Goal: Task Accomplishment & Management: Complete application form

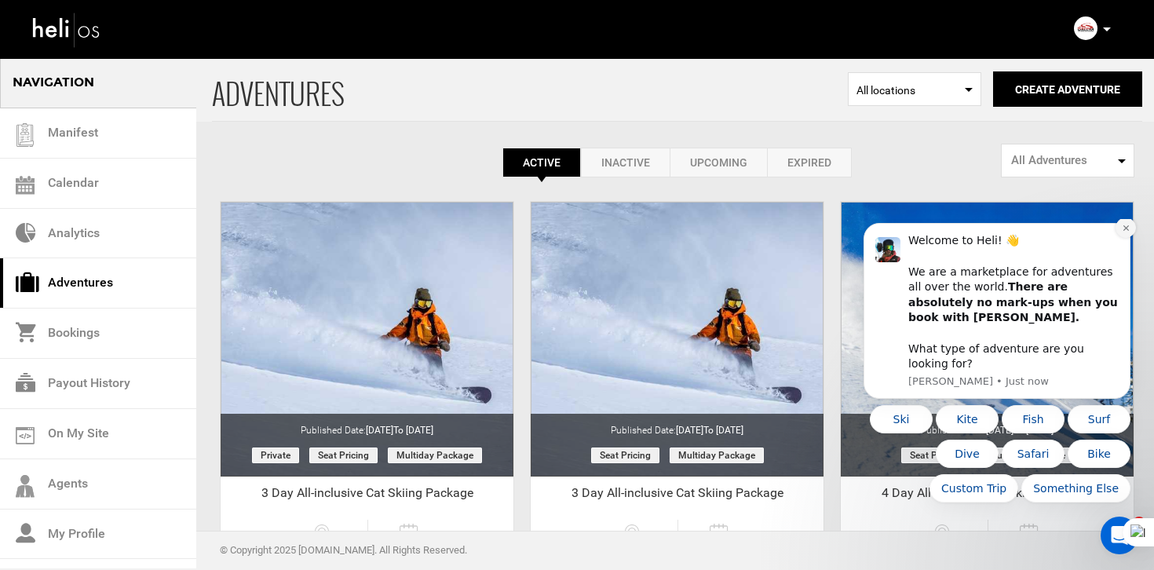
click at [1124, 235] on button "Dismiss notification" at bounding box center [1125, 227] width 20 height 20
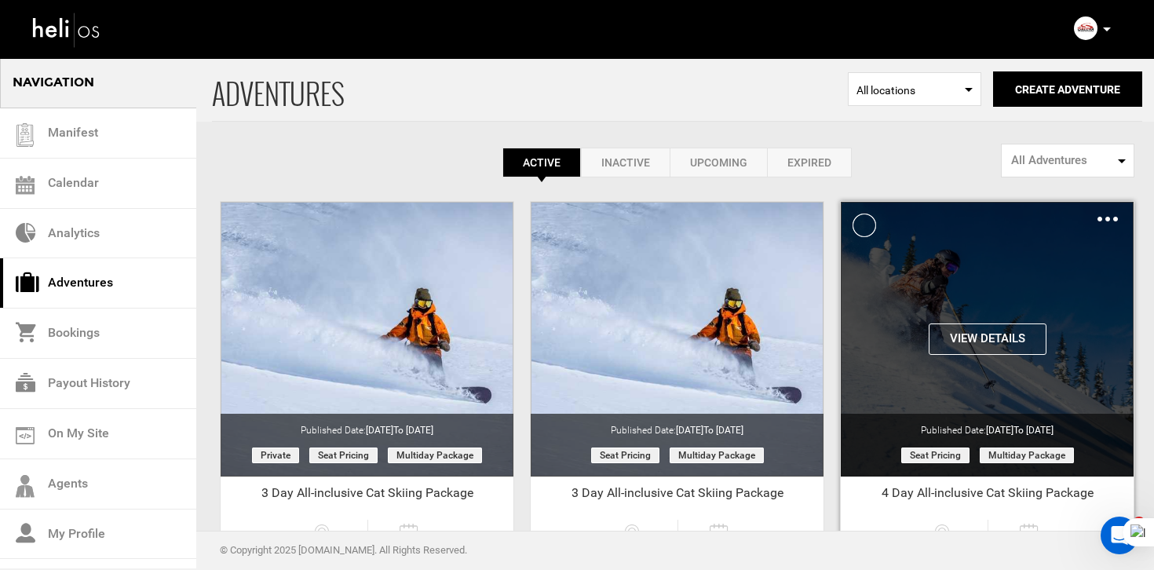
scroll to position [171, 0]
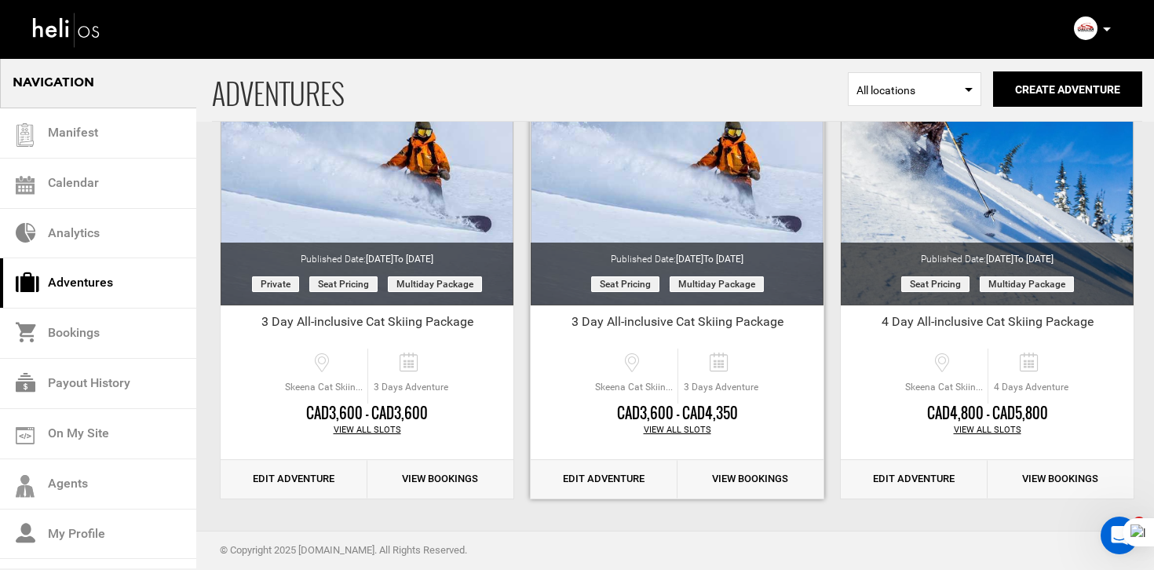
click at [620, 483] on link "Edit Adventure" at bounding box center [604, 479] width 147 height 38
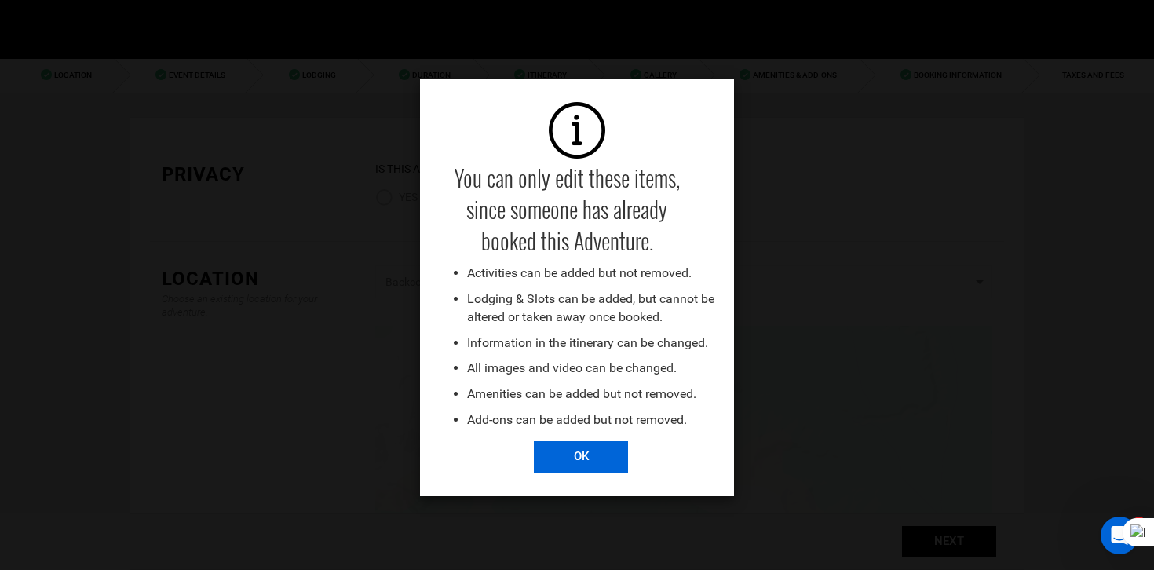
click at [584, 457] on input "OK" at bounding box center [581, 456] width 94 height 31
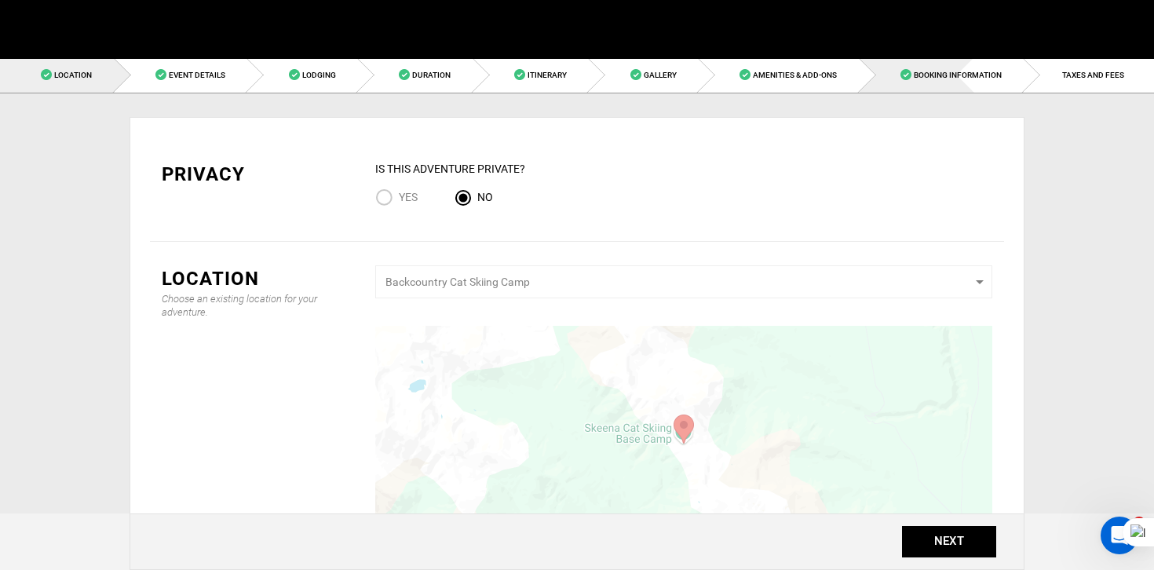
click at [972, 84] on link "Booking Information" at bounding box center [941, 74] width 165 height 35
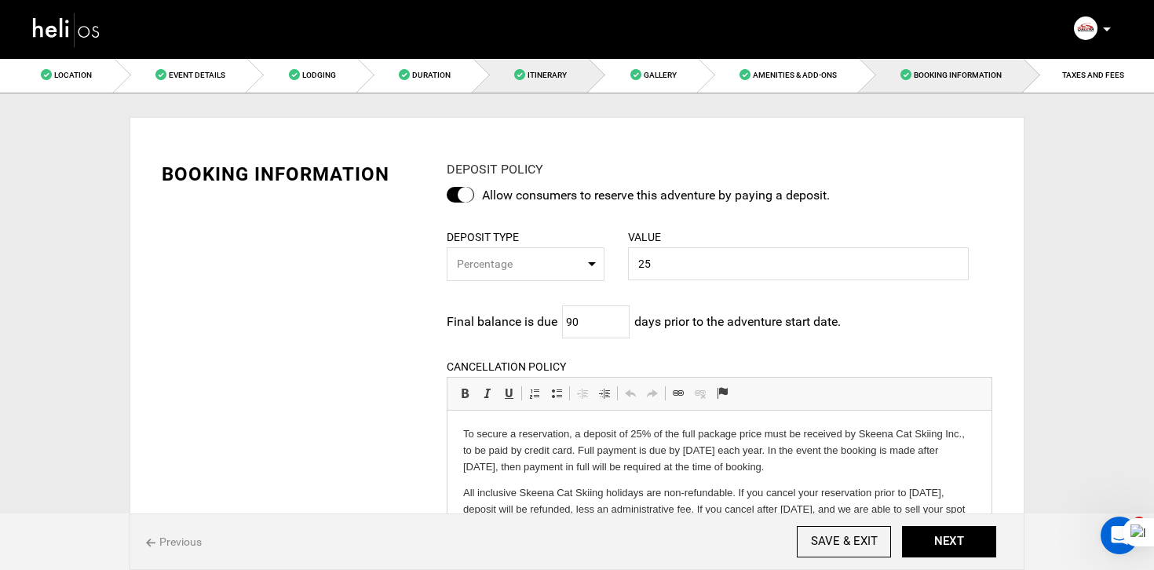
click at [567, 66] on link "Itinerary" at bounding box center [531, 74] width 116 height 35
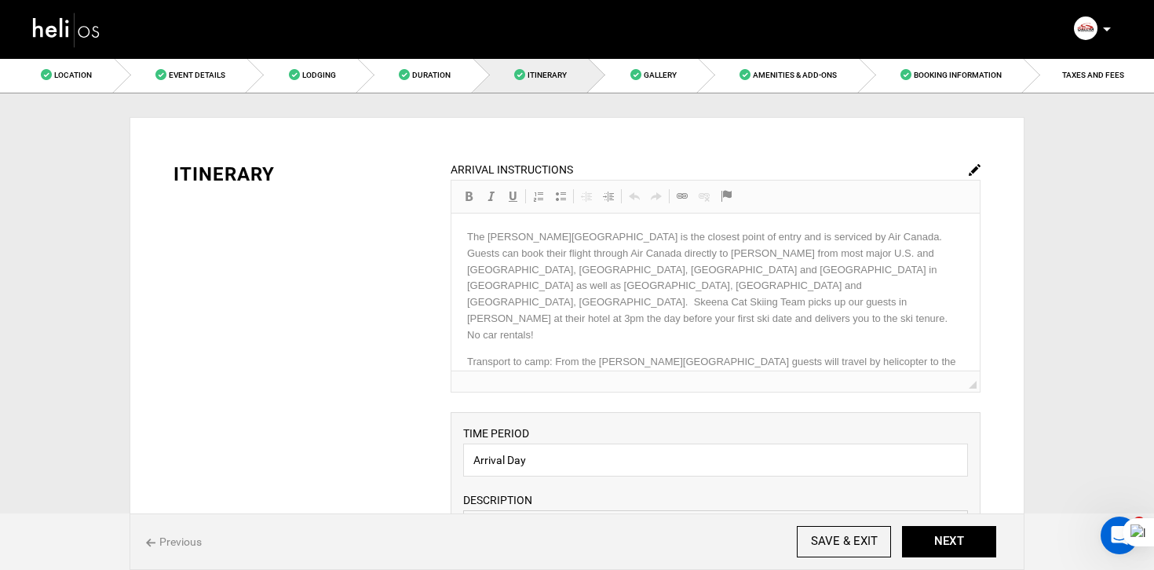
click at [976, 170] on img at bounding box center [975, 170] width 12 height 12
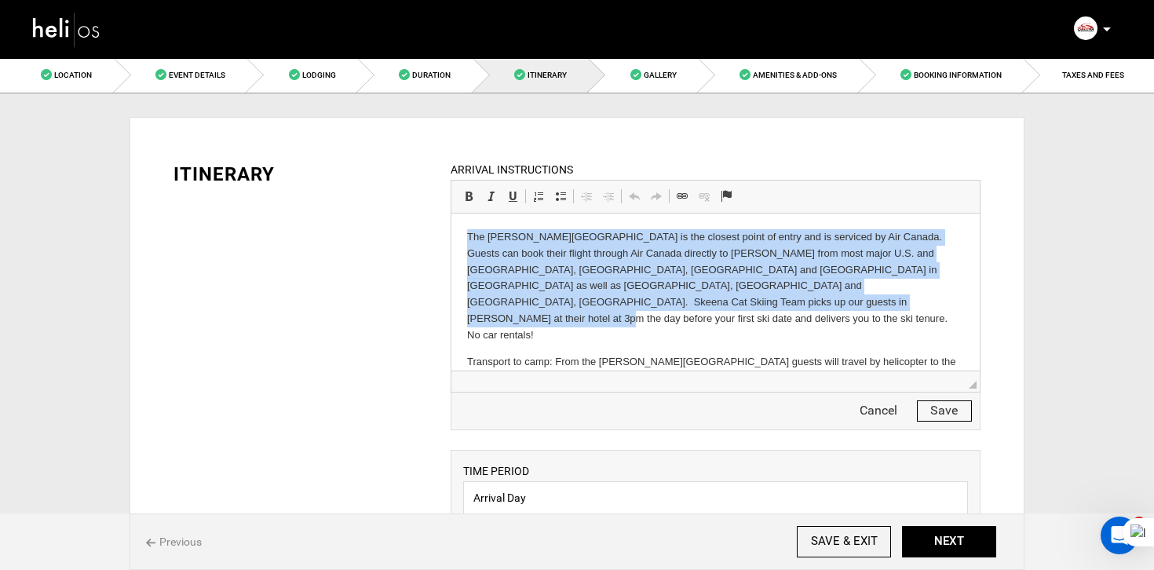
drag, startPoint x: 462, startPoint y: 232, endPoint x: 631, endPoint y: 310, distance: 186.5
click at [632, 309] on html "The [PERSON_NAME][GEOGRAPHIC_DATA] is the closest point of entry and is service…" at bounding box center [715, 315] width 528 height 205
copy p "The [PERSON_NAME][GEOGRAPHIC_DATA] is the closest point of entry and is service…"
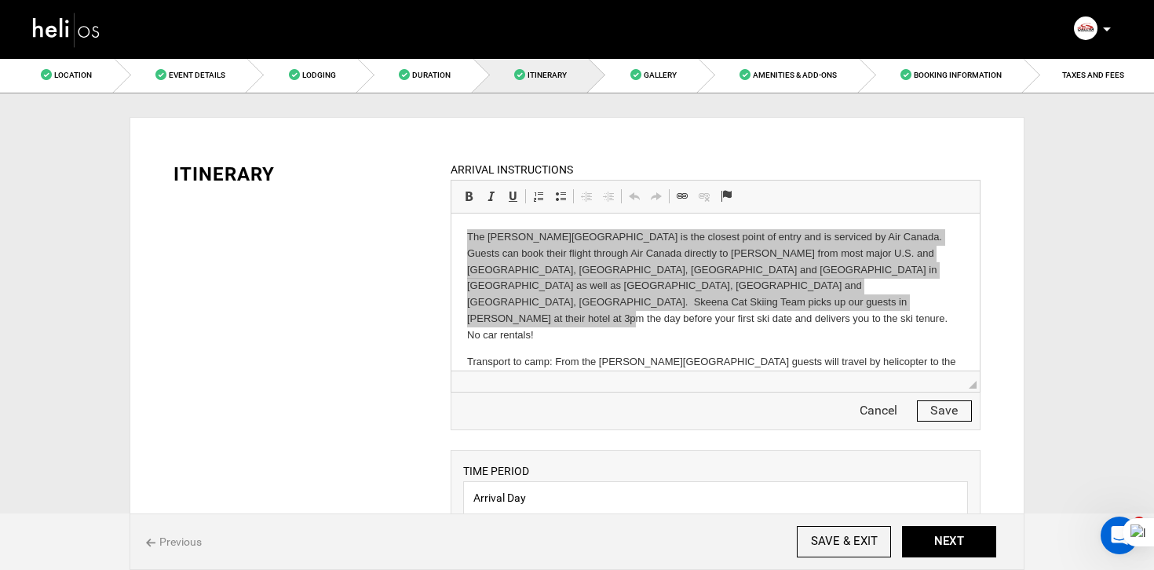
click at [83, 30] on img at bounding box center [66, 30] width 71 height 42
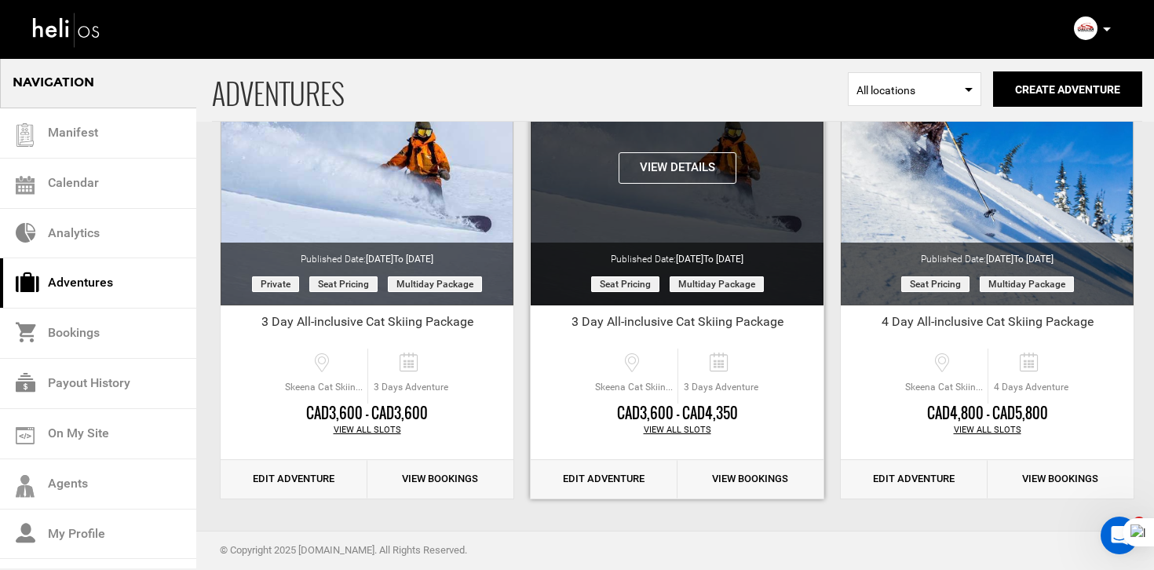
scroll to position [111, 0]
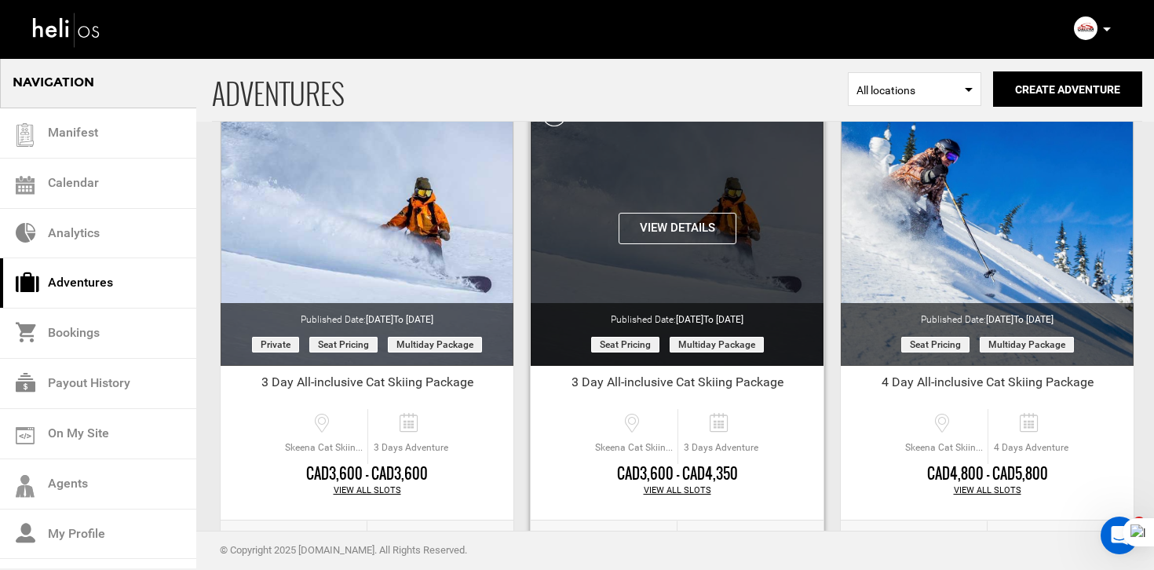
click at [688, 227] on button "View Details" at bounding box center [677, 228] width 118 height 31
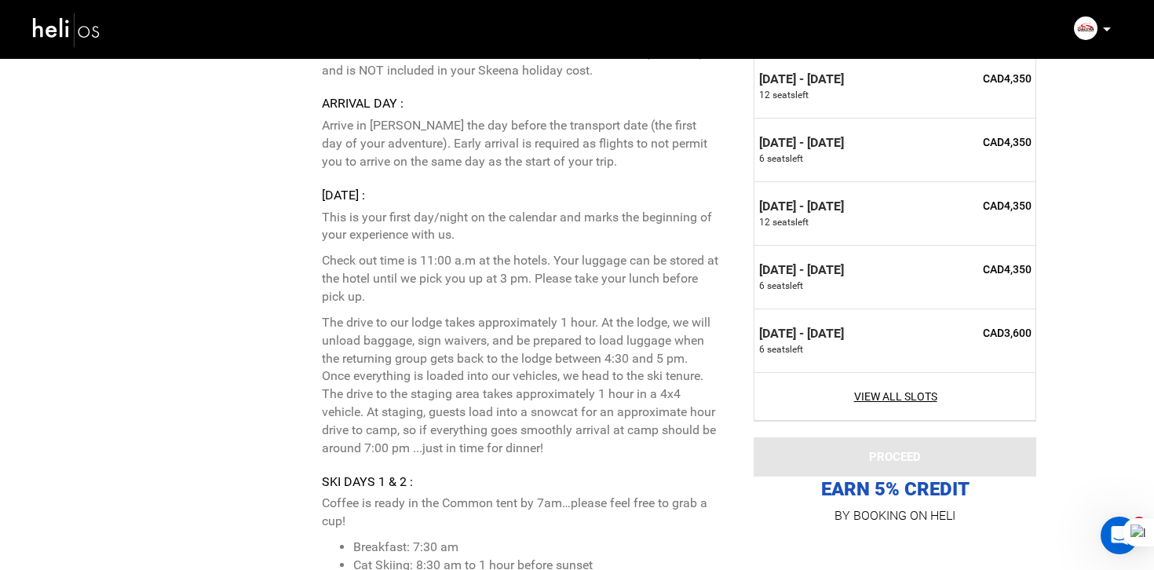
scroll to position [3730, 0]
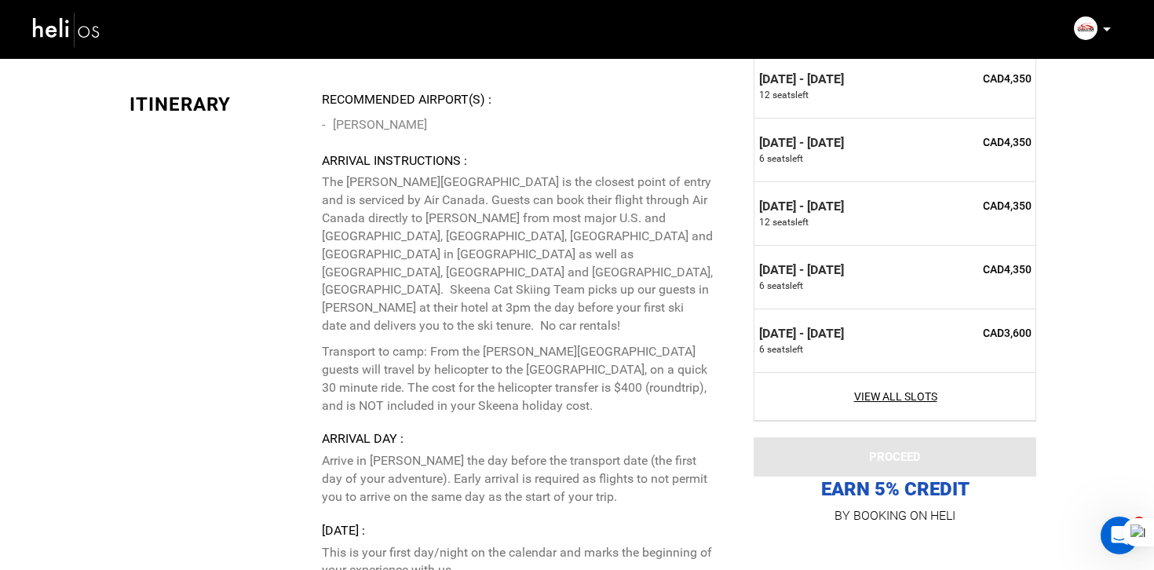
click at [100, 13] on img at bounding box center [66, 30] width 71 height 42
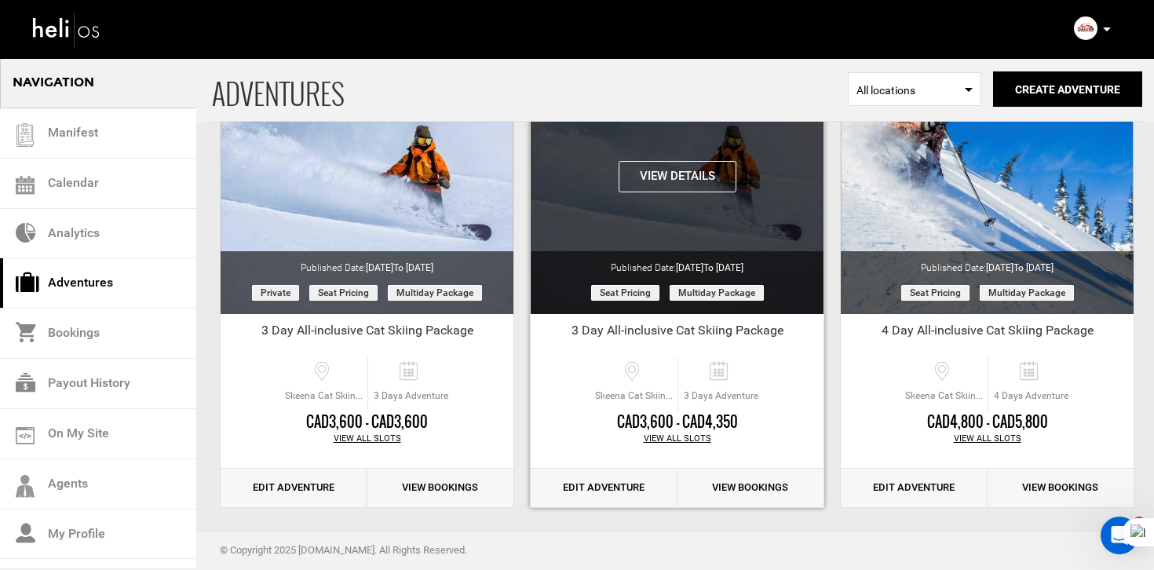
scroll to position [171, 0]
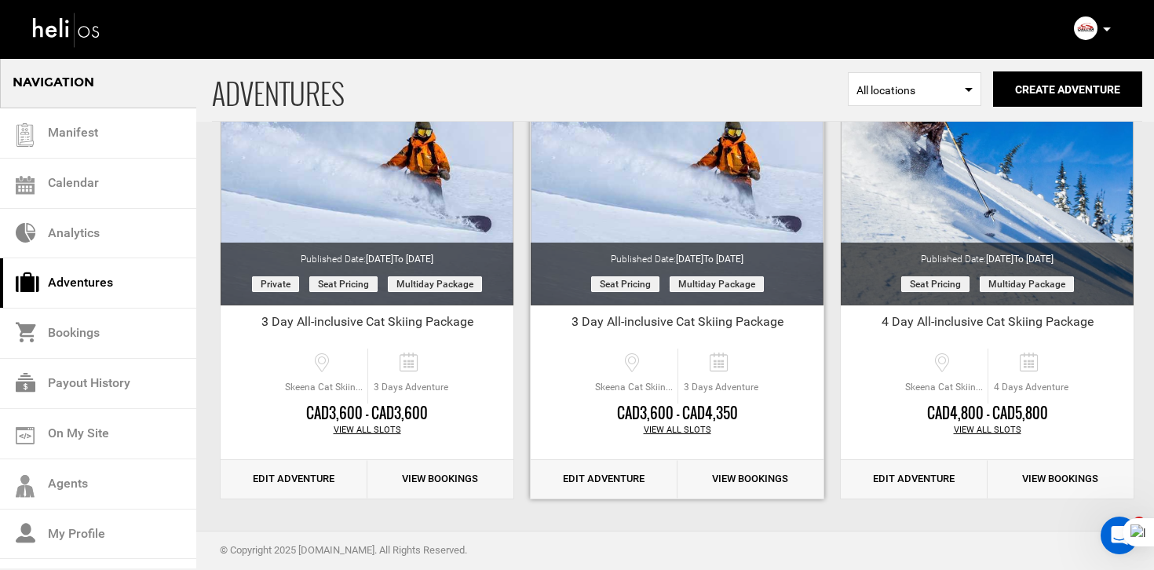
click at [635, 475] on link "Edit Adventure" at bounding box center [604, 479] width 147 height 38
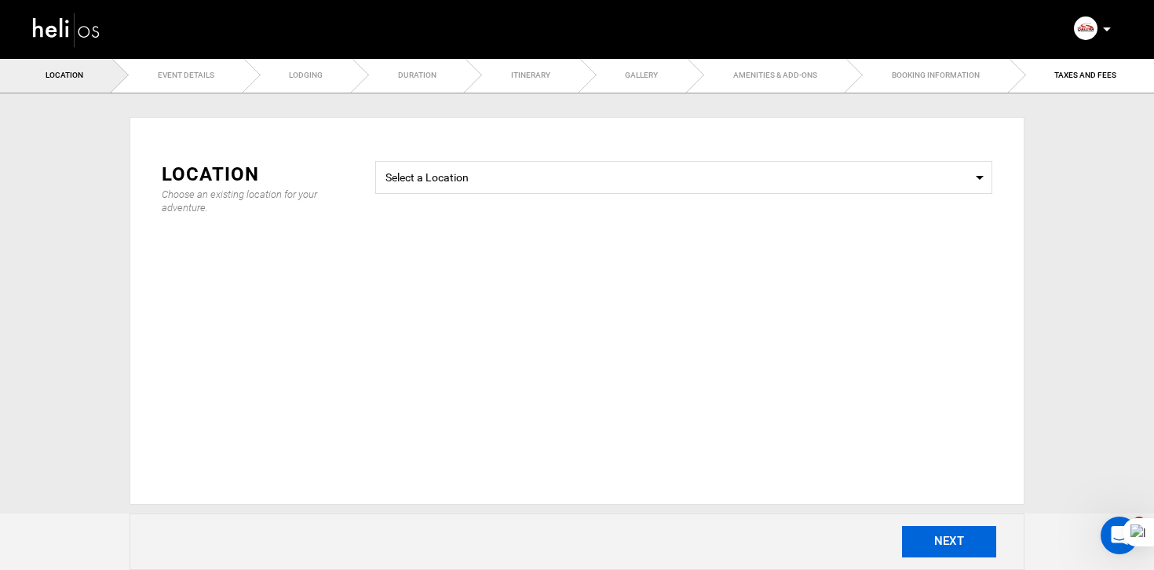
click at [969, 544] on body "Manifest Calendar Analytics Adventures Bookings Payout History On My Site Agent…" at bounding box center [577, 285] width 1154 height 570
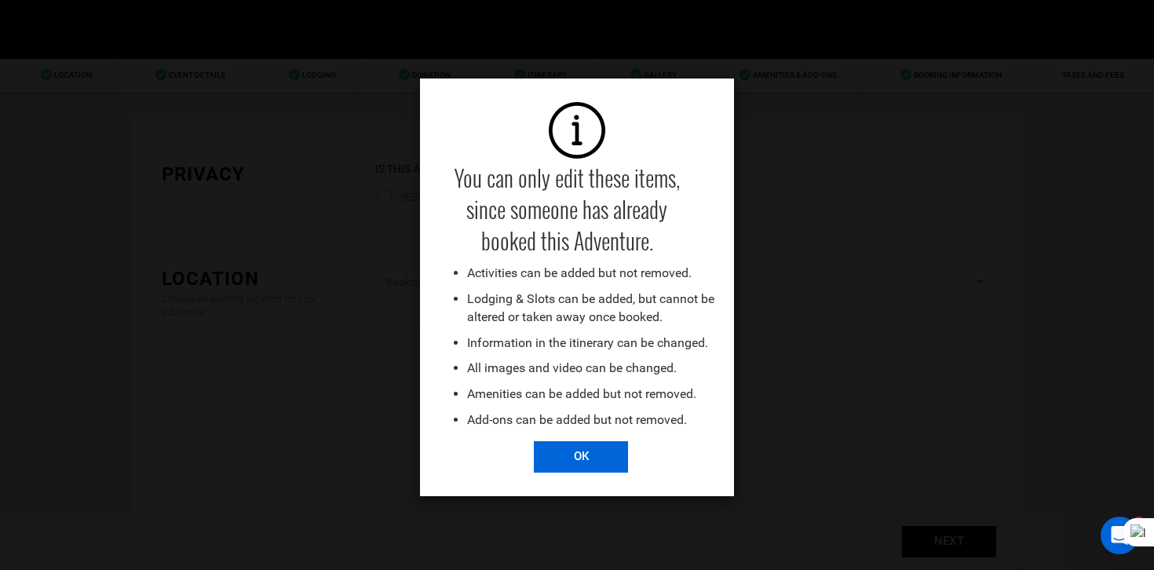
click at [581, 458] on input "OK" at bounding box center [581, 456] width 94 height 31
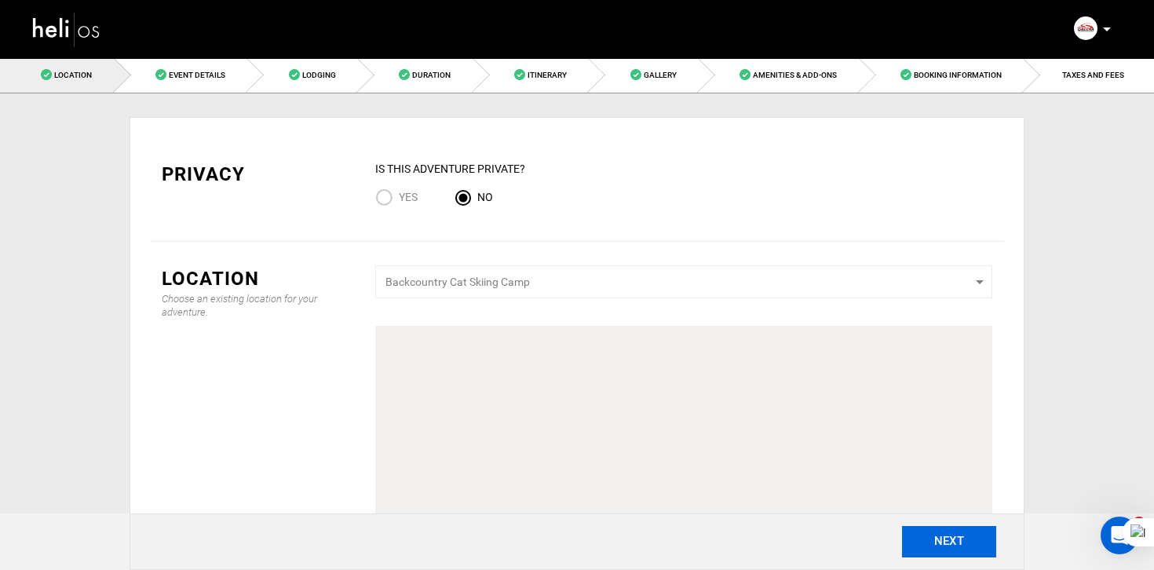
click at [955, 535] on button "NEXT" at bounding box center [949, 541] width 94 height 31
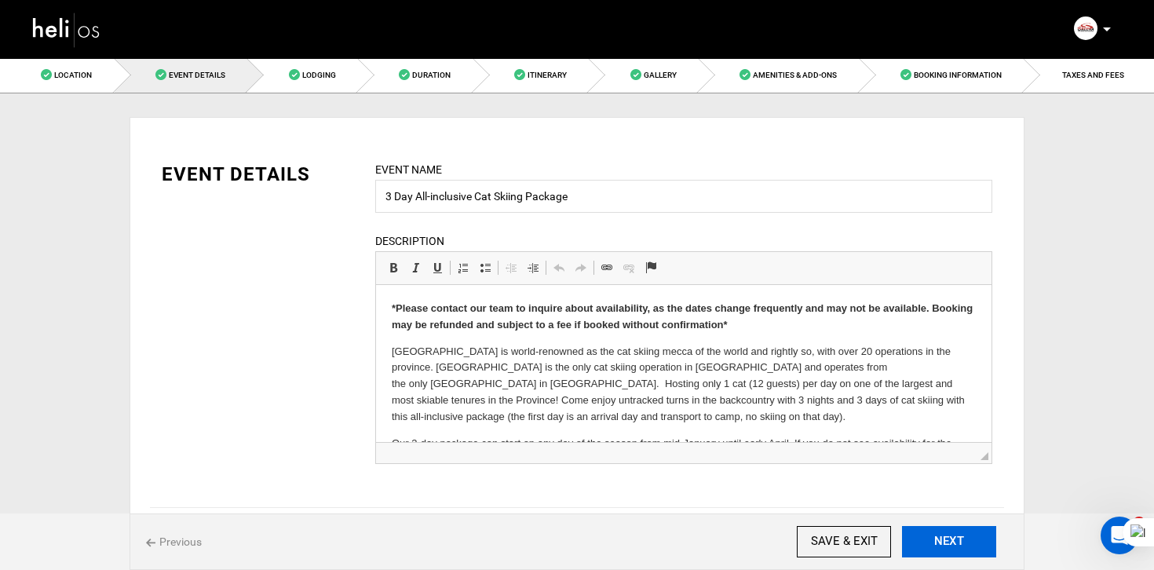
click at [955, 535] on button "NEXT" at bounding box center [949, 541] width 94 height 31
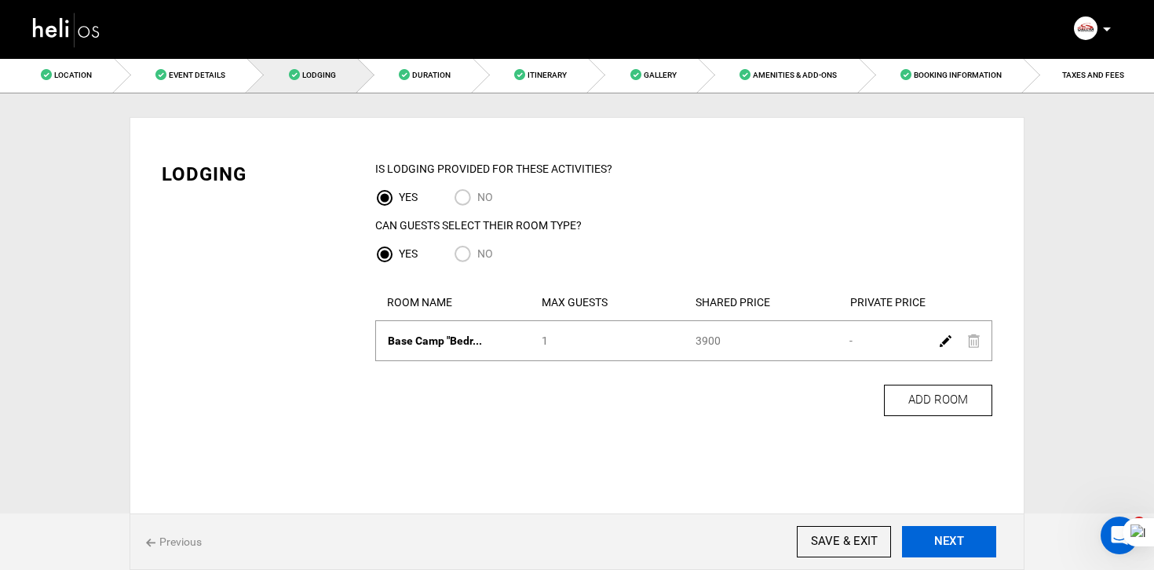
click at [955, 535] on button "NEXT" at bounding box center [949, 541] width 94 height 31
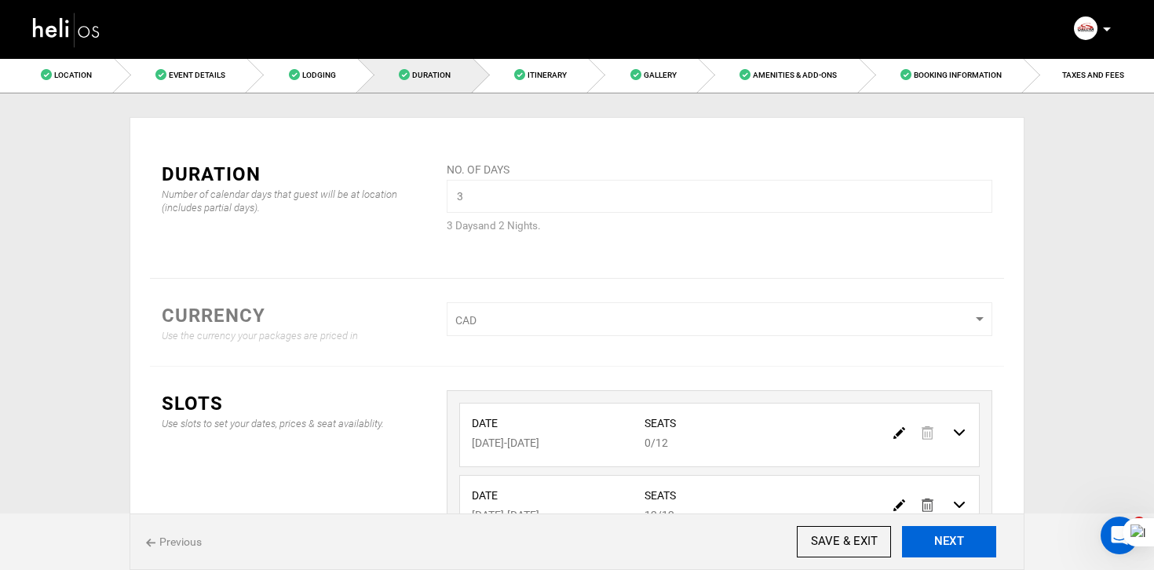
click at [955, 535] on button "NEXT" at bounding box center [949, 541] width 94 height 31
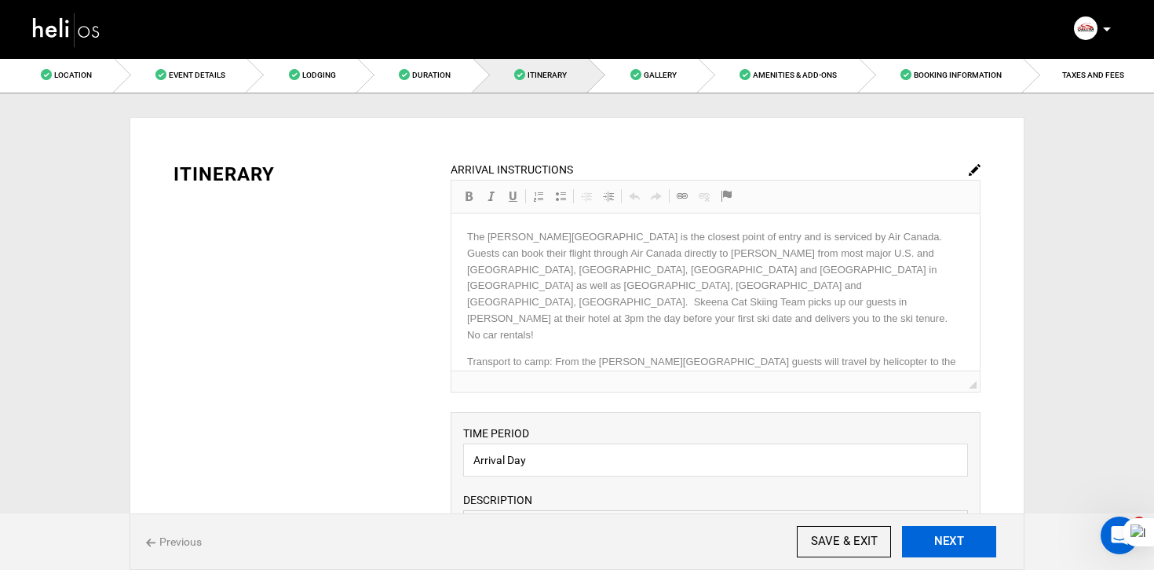
click at [955, 535] on button "NEXT" at bounding box center [949, 541] width 94 height 31
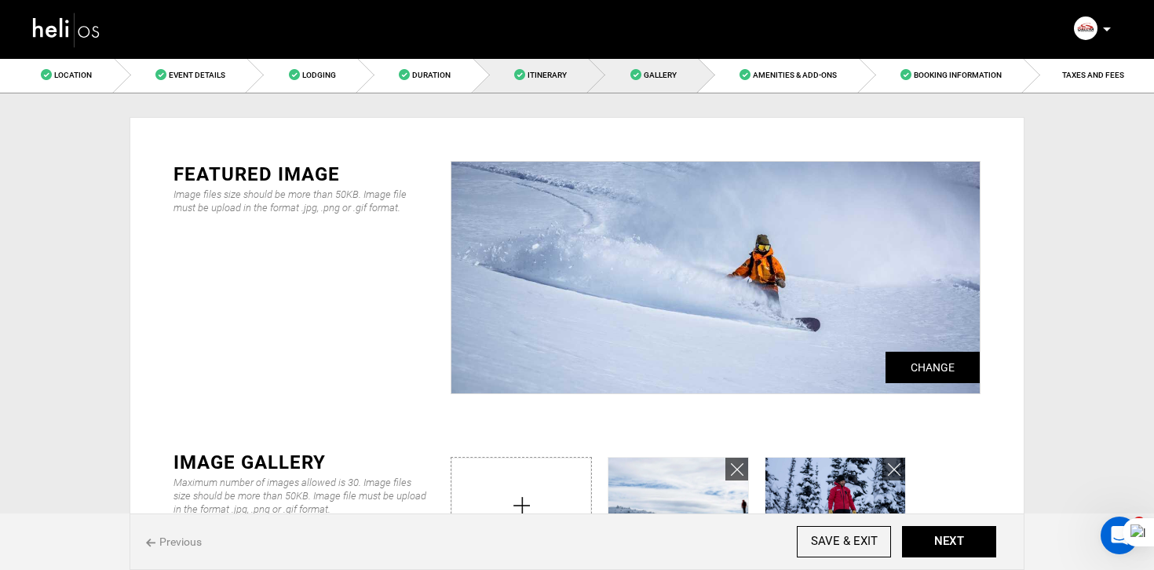
click at [544, 85] on link "Itinerary" at bounding box center [531, 74] width 116 height 35
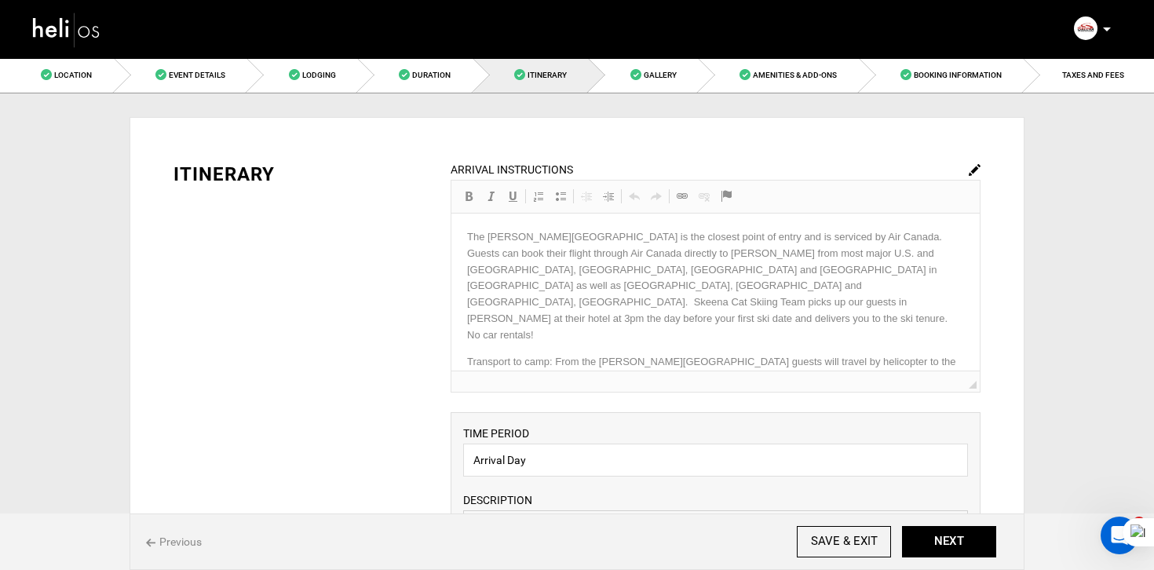
click at [827, 294] on div "ARRIVAL INSTRUCTIONS Rich Text Editor, editor39 Editor toolbars Basic Styles Bo…" at bounding box center [716, 277] width 530 height 232
click at [709, 292] on div "ARRIVAL INSTRUCTIONS Rich Text Editor, editor39 Editor toolbars Basic Styles Bo…" at bounding box center [716, 277] width 530 height 232
click at [969, 173] on img at bounding box center [975, 170] width 12 height 12
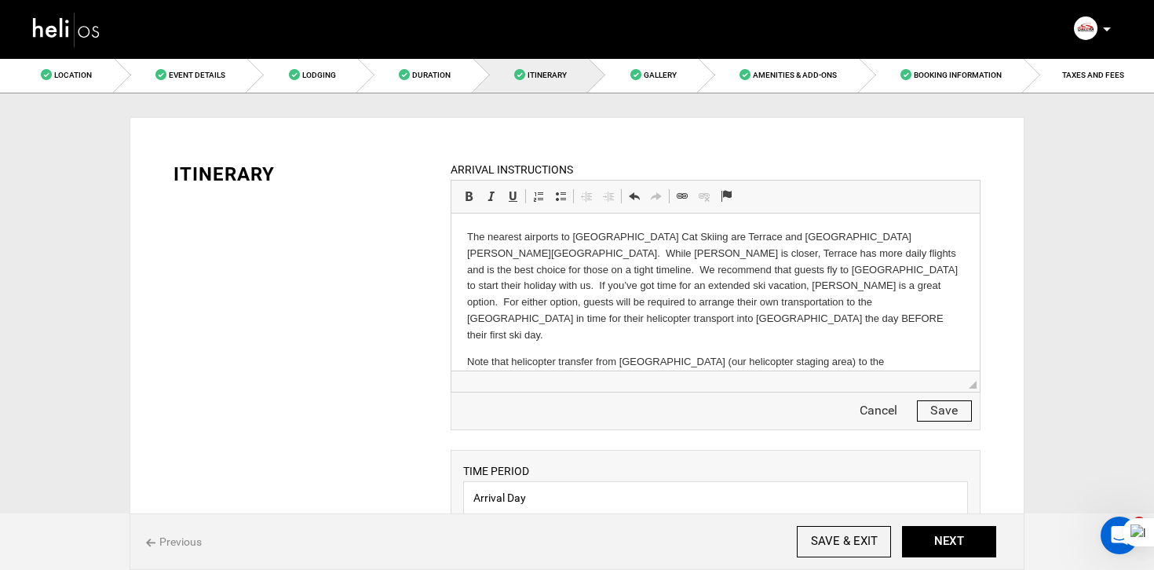
click at [937, 407] on button "Save" at bounding box center [944, 410] width 55 height 21
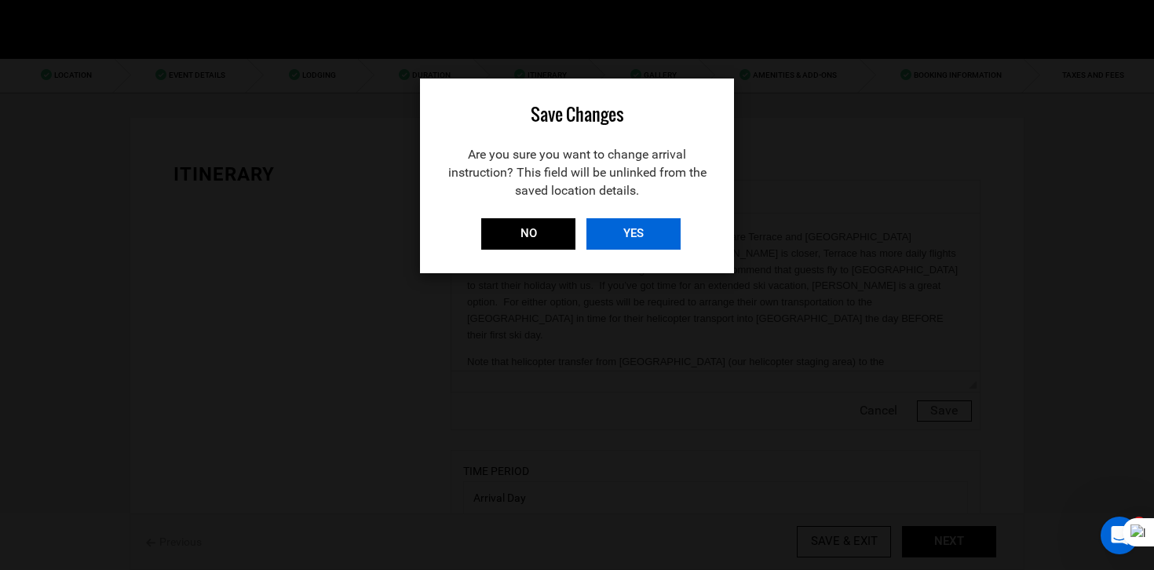
click at [658, 232] on input "YES" at bounding box center [633, 233] width 94 height 31
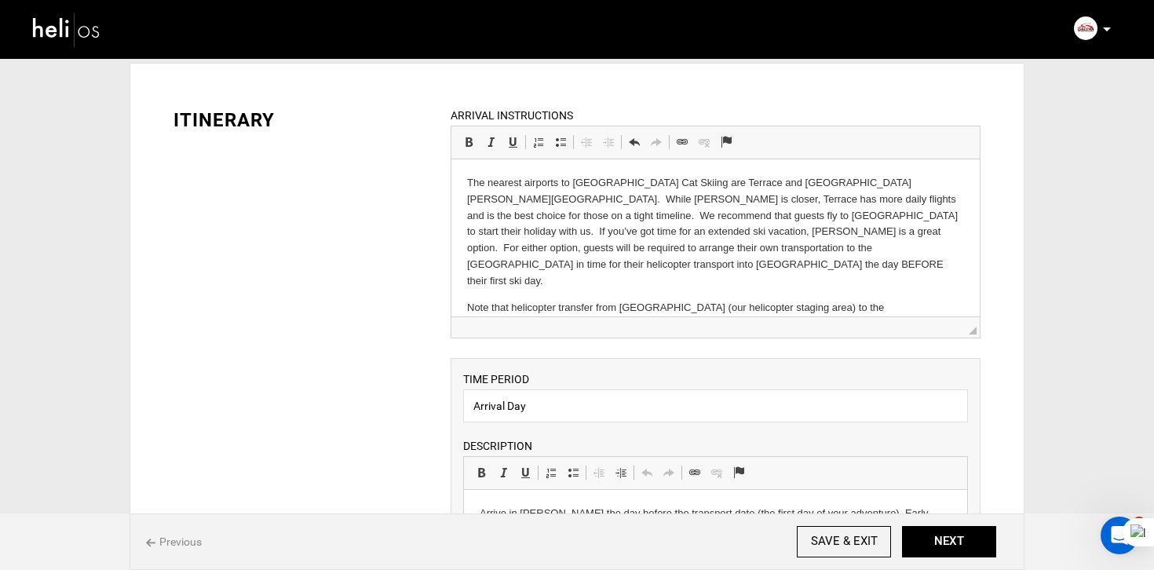
click at [467, 179] on p "The nearest airports to [GEOGRAPHIC_DATA] Cat Skiing are Terrace and [GEOGRAPHI…" at bounding box center [714, 232] width 497 height 115
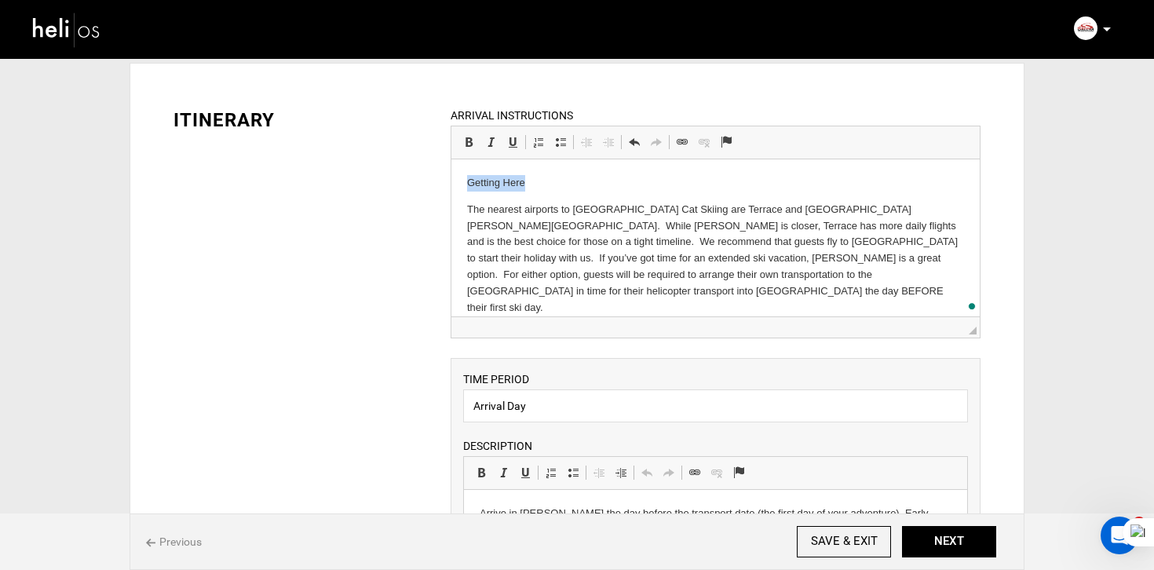
drag, startPoint x: 578, startPoint y: 186, endPoint x: 429, endPoint y: 187, distance: 148.3
click at [451, 187] on html "Getting Here The nearest airports to [GEOGRAPHIC_DATA] Cat Skiing are Terrace a…" at bounding box center [715, 299] width 528 height 280
click at [461, 147] on link "Bold Keyboard shortcut Command+B" at bounding box center [469, 142] width 22 height 20
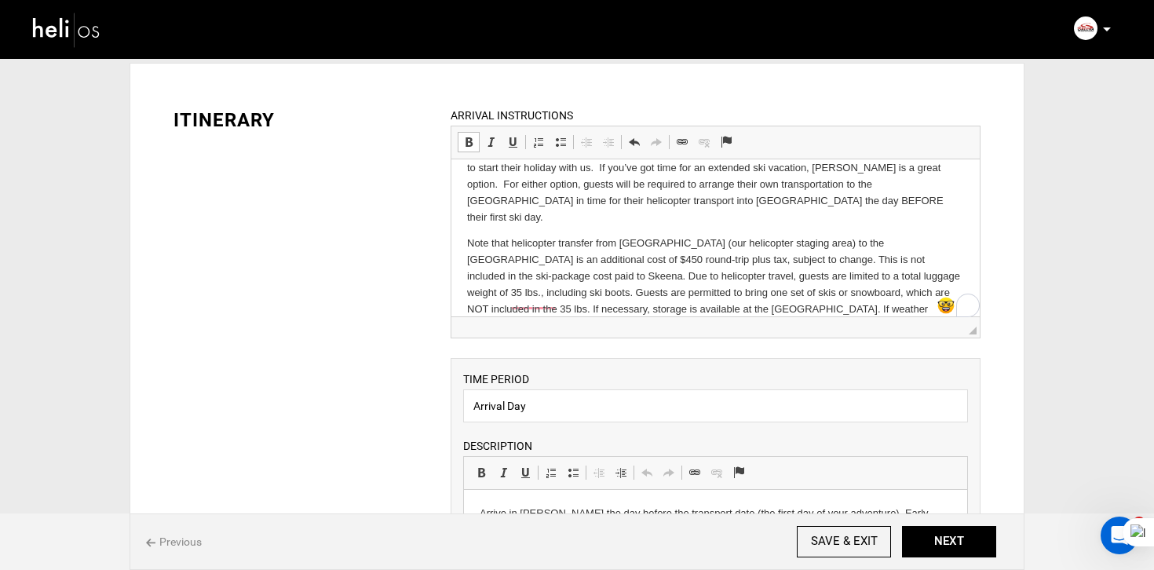
scroll to position [90, 0]
click at [713, 299] on p "Note that helicopter transfer from [GEOGRAPHIC_DATA] (our helicopter staging ar…" at bounding box center [714, 284] width 497 height 98
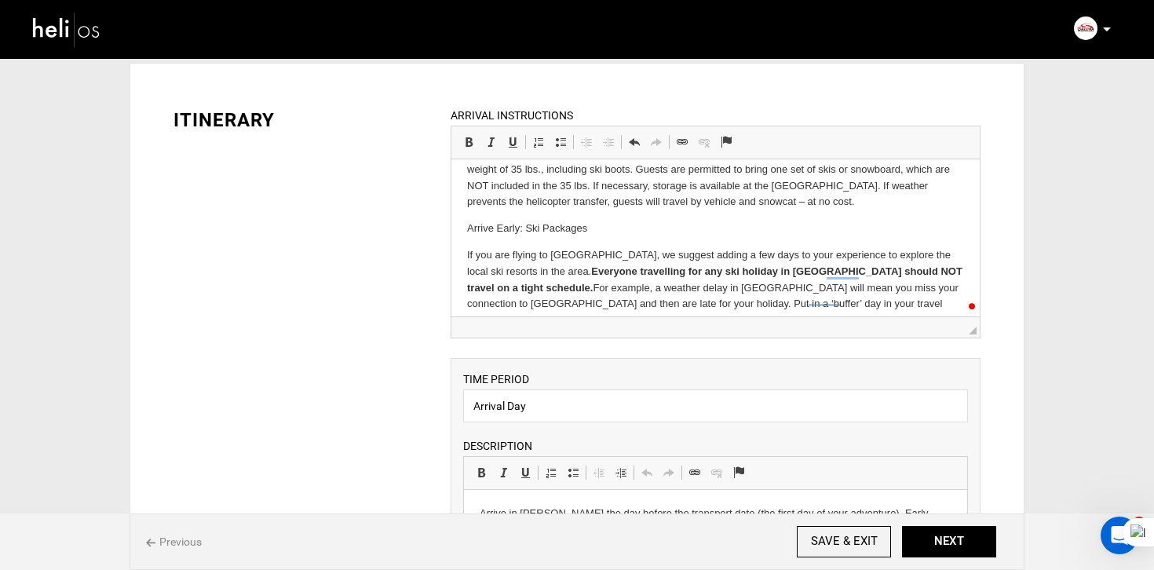
scroll to position [198, 0]
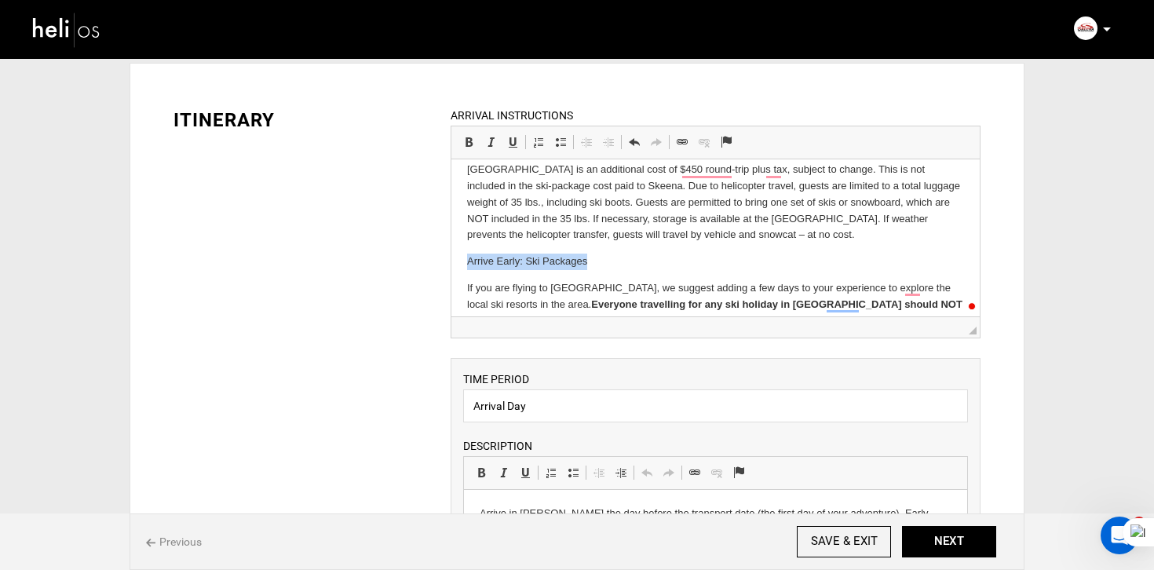
drag, startPoint x: 618, startPoint y: 232, endPoint x: 452, endPoint y: 226, distance: 165.7
click at [452, 226] on html "Getting Here The nearest airports to [GEOGRAPHIC_DATA] Cat Skiing are Terrace a…" at bounding box center [715, 246] width 528 height 534
click at [473, 143] on span at bounding box center [468, 142] width 13 height 13
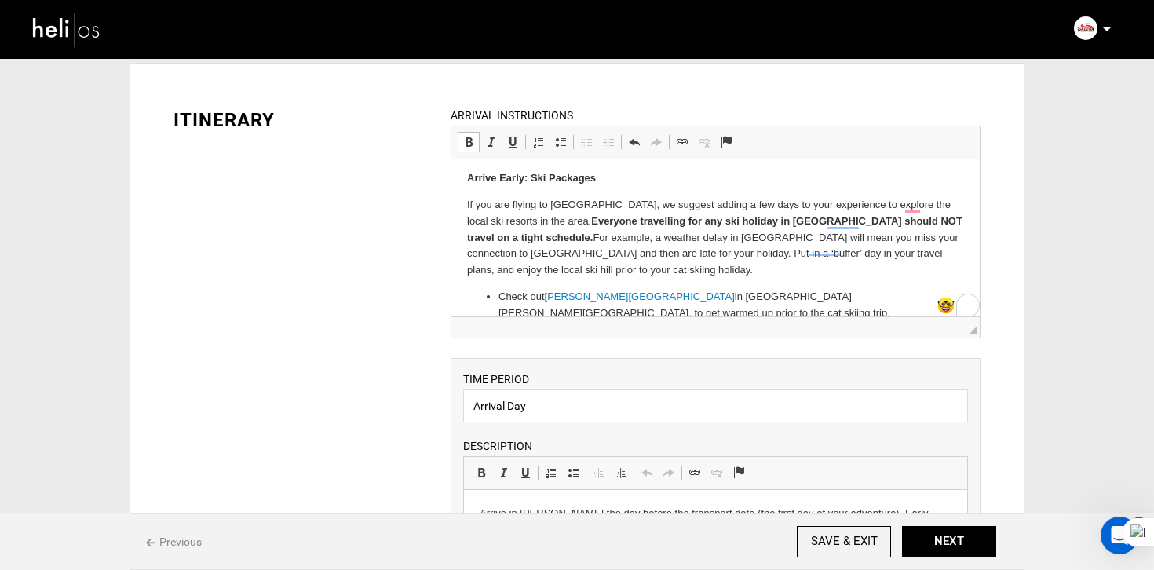
click at [608, 290] on link "[PERSON_NAME][GEOGRAPHIC_DATA]" at bounding box center [639, 296] width 190 height 12
drag, startPoint x: 646, startPoint y: 251, endPoint x: 538, endPoint y: 243, distance: 107.8
click at [542, 289] on li "Check out [PERSON_NAME][GEOGRAPHIC_DATA] in [GEOGRAPHIC_DATA][PERSON_NAME][GEOG…" at bounding box center [715, 305] width 434 height 33
click at [622, 322] on li "Skeena guests can enjoy an exclusive offer: receive 50% off at [PERSON_NAME][GE…" at bounding box center [715, 346] width 434 height 49
drag, startPoint x: 646, startPoint y: 251, endPoint x: 549, endPoint y: 251, distance: 97.3
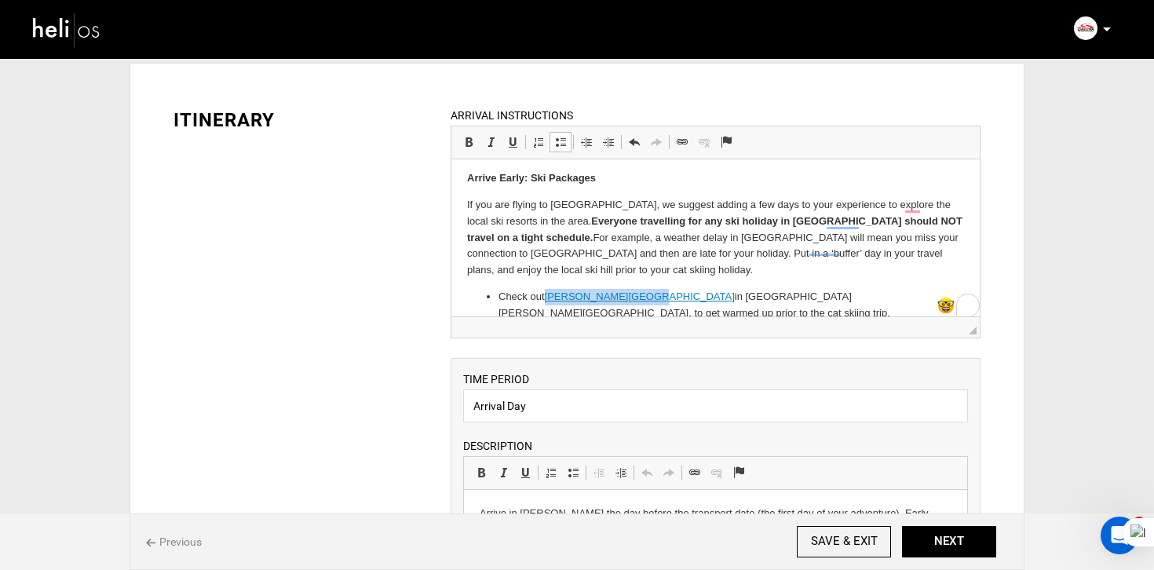
click at [549, 290] on link "[PERSON_NAME][GEOGRAPHIC_DATA]" at bounding box center [639, 296] width 190 height 12
click at [696, 148] on link "Unlink" at bounding box center [704, 142] width 22 height 20
click at [770, 234] on body "Getting Here The nearest airports to [GEOGRAPHIC_DATA] Cat Skiing are Terrace a…" at bounding box center [714, 162] width 497 height 502
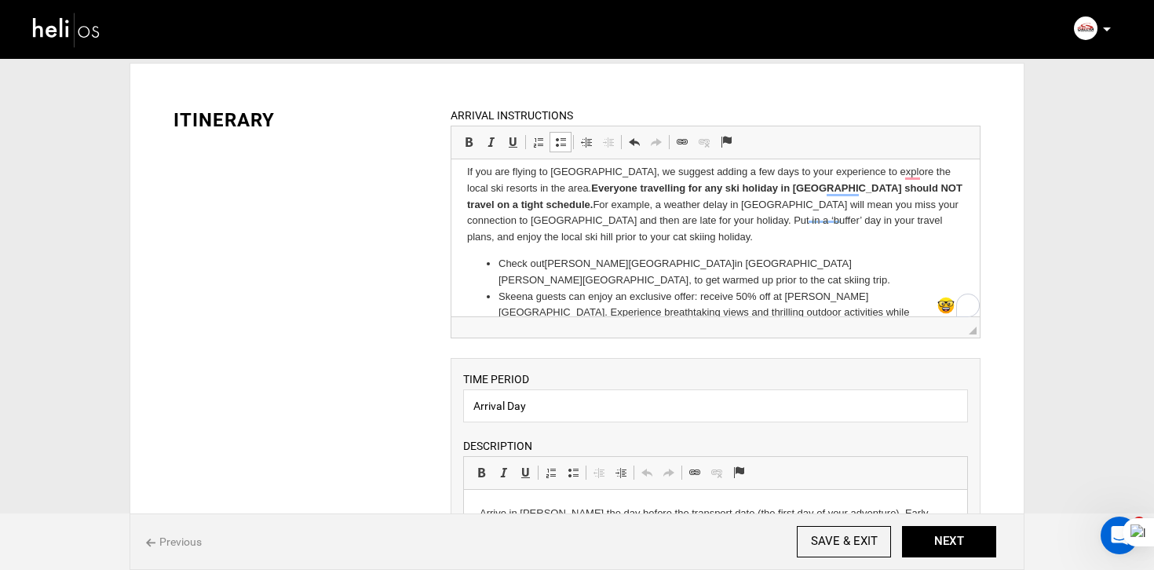
drag, startPoint x: 819, startPoint y: 285, endPoint x: 710, endPoint y: 284, distance: 109.1
click at [710, 338] on li "Find great deals on ski and accommodation at Ski & Stay [PERSON_NAME]." at bounding box center [715, 346] width 434 height 16
click at [705, 148] on span at bounding box center [704, 142] width 13 height 13
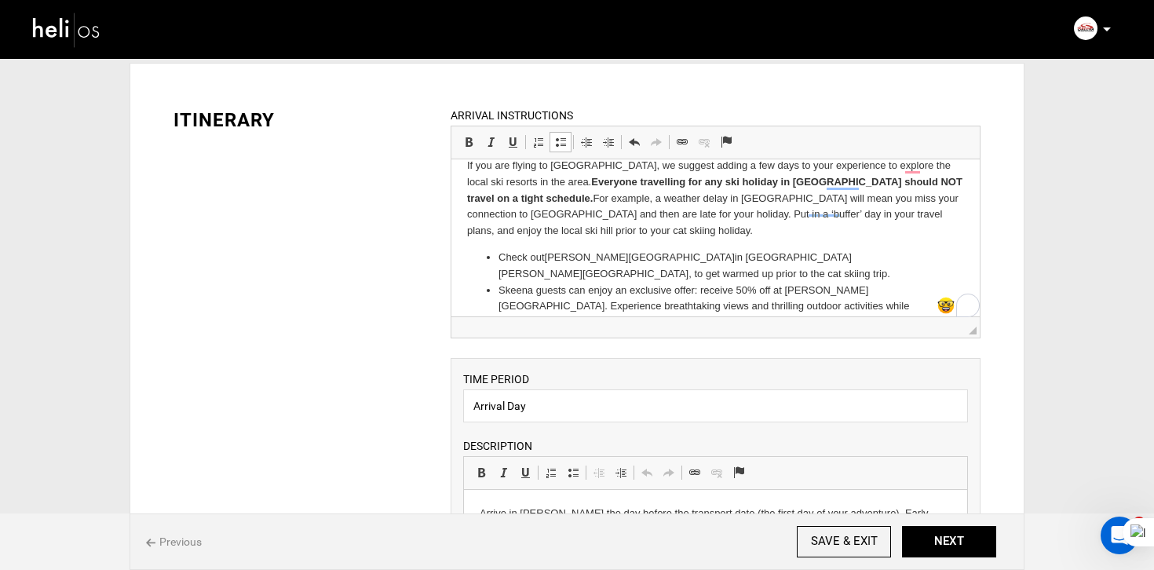
click at [834, 358] on p "For inquiries on ski holiday packages with Skeena and [PERSON_NAME][GEOGRAPHIC_…" at bounding box center [714, 366] width 497 height 16
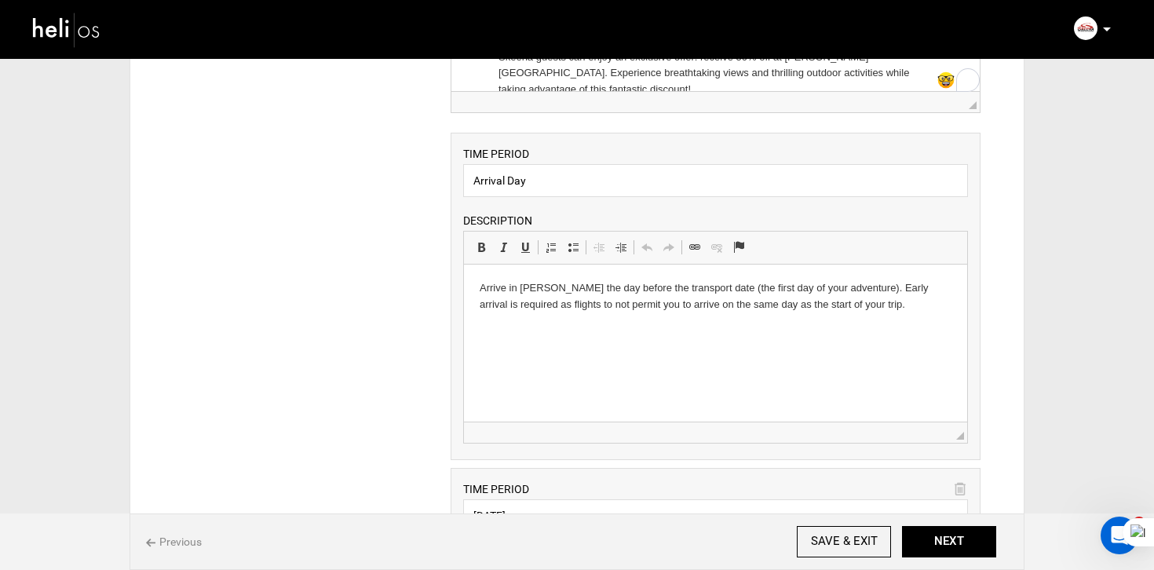
scroll to position [0, 0]
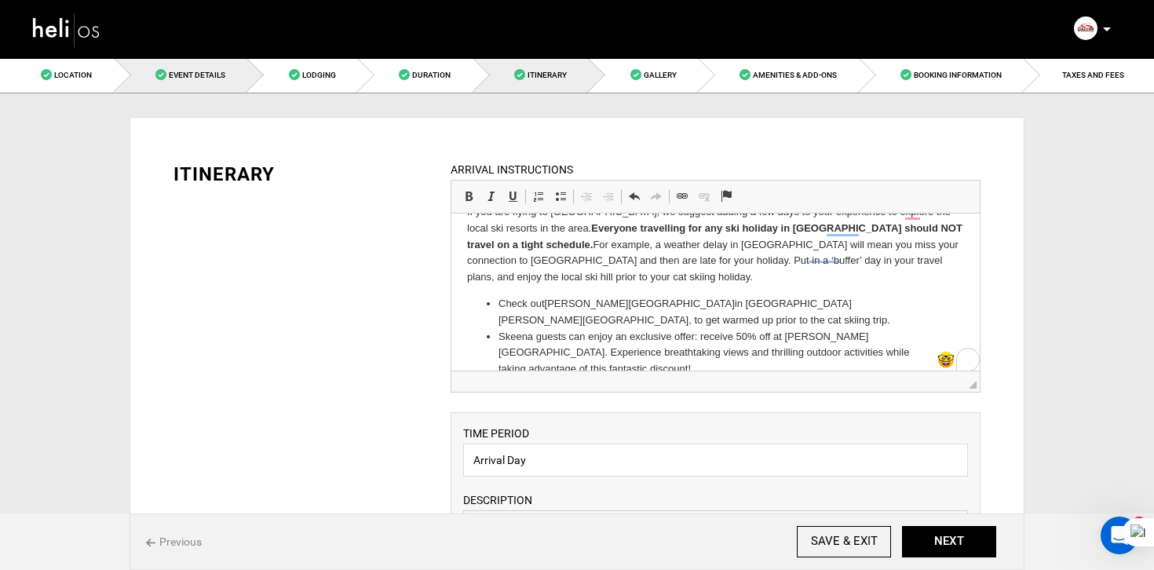
click at [225, 67] on link "Event Details" at bounding box center [181, 74] width 133 height 35
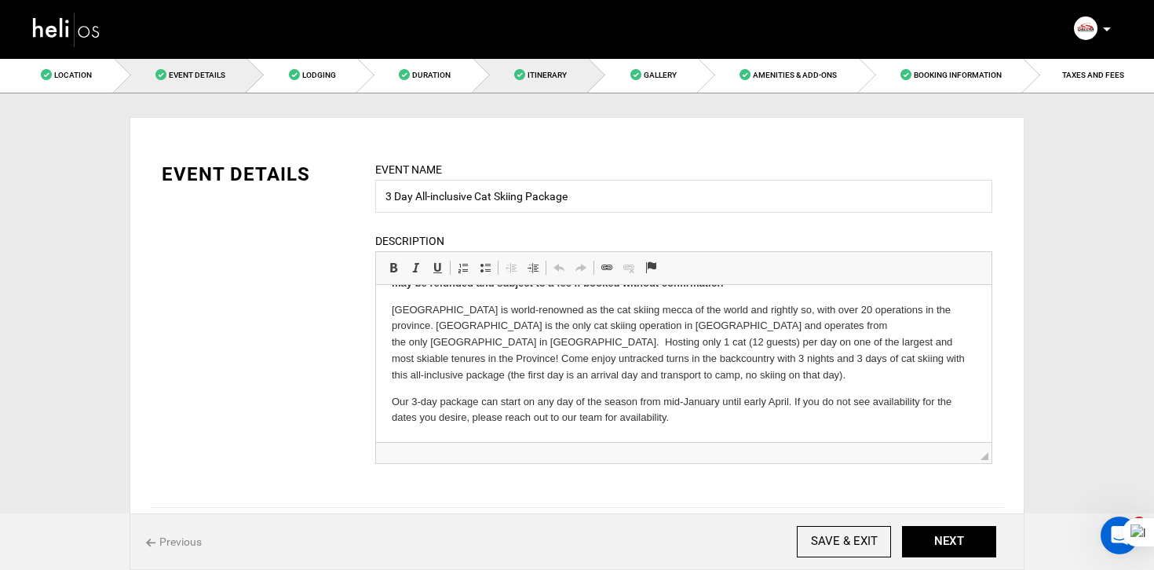
click at [560, 72] on span "Itinerary" at bounding box center [546, 75] width 39 height 9
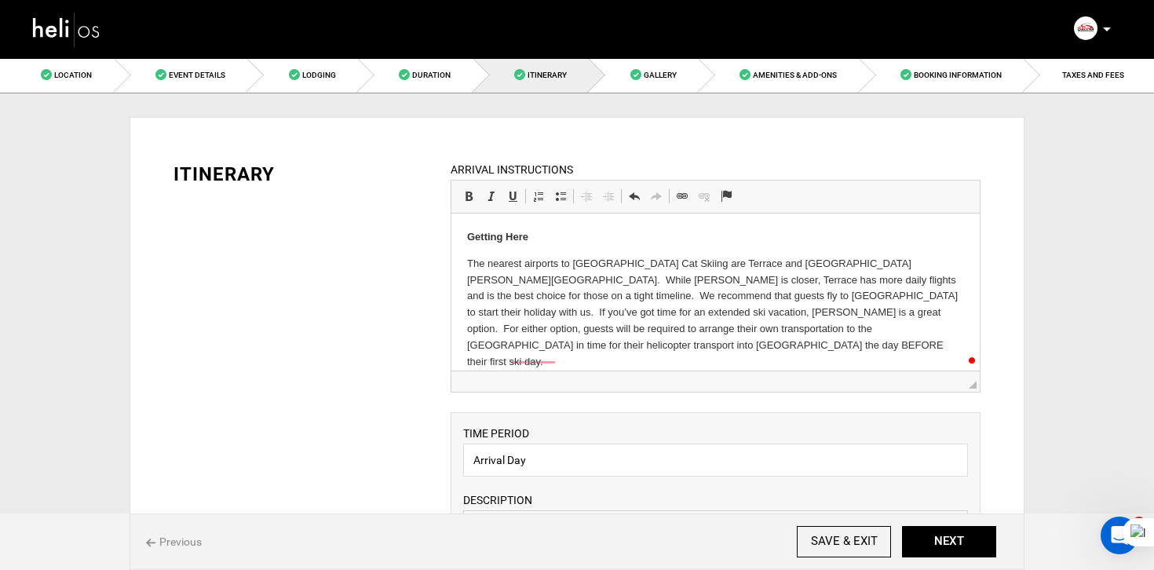
click at [505, 308] on p "The nearest airports to [GEOGRAPHIC_DATA] Cat Skiing are Terrace and [GEOGRAPHI…" at bounding box center [714, 313] width 497 height 115
click at [219, 86] on link "Event Details" at bounding box center [181, 74] width 133 height 35
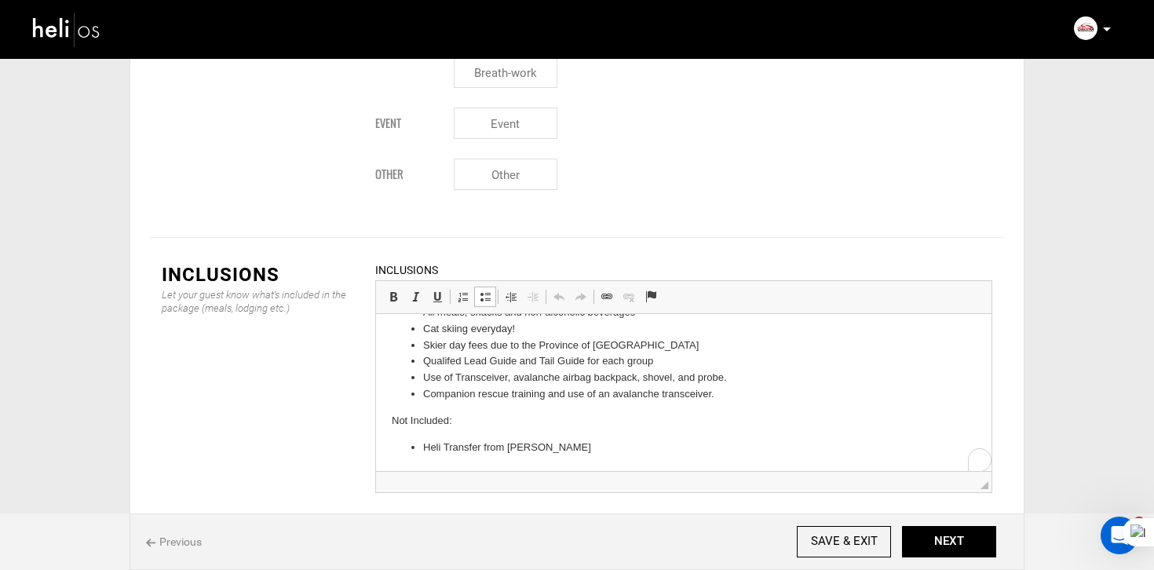
scroll to position [107, 0]
click at [600, 440] on li "Heli Transfer from [PERSON_NAME]" at bounding box center [683, 448] width 521 height 16
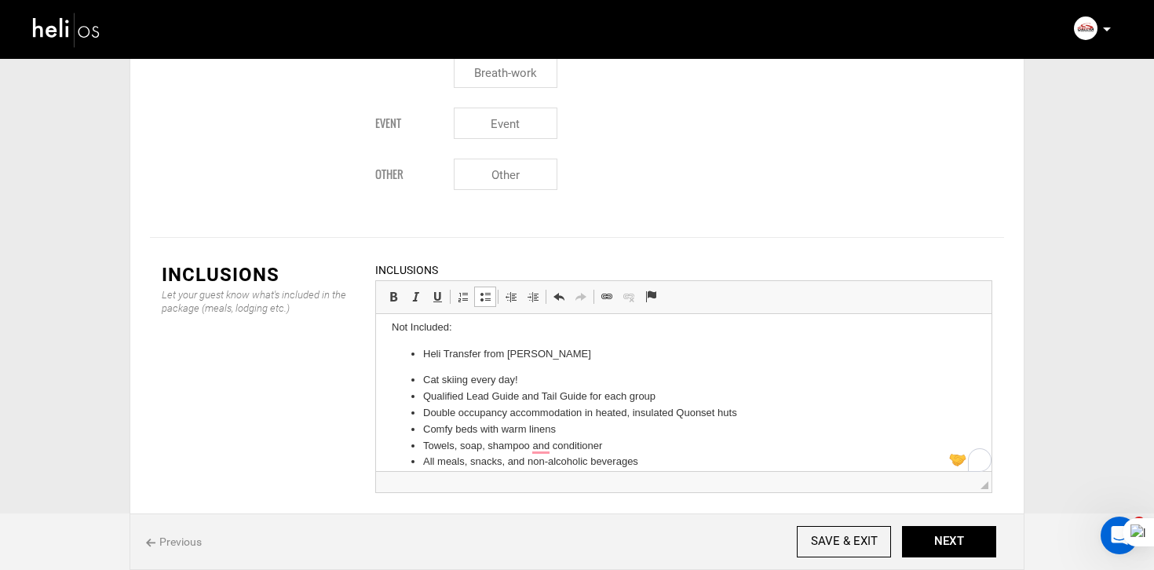
scroll to position [190, 0]
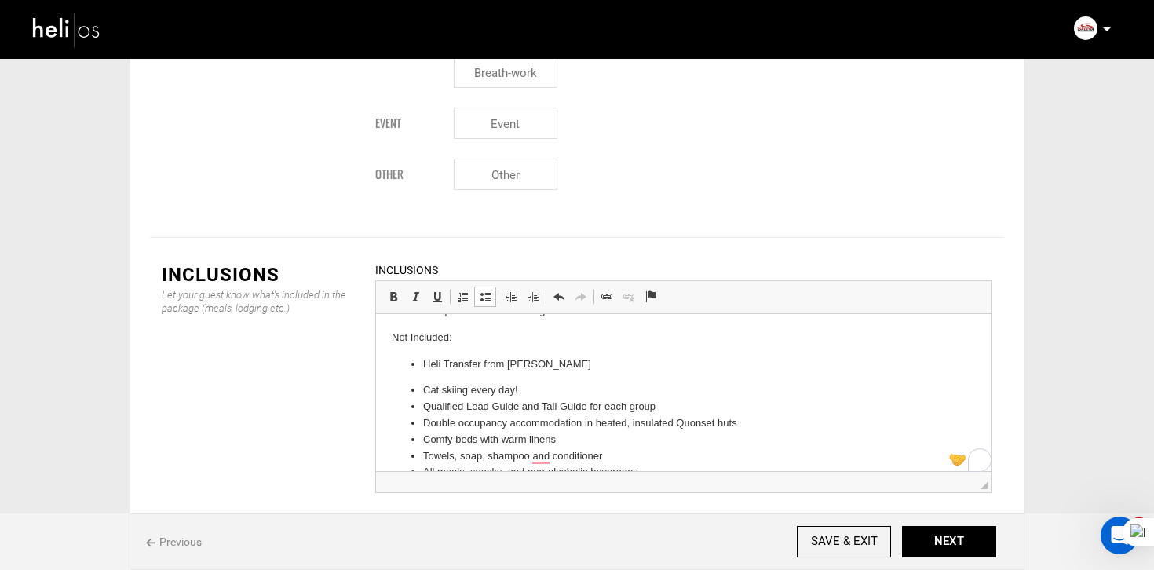
click at [532, 391] on li "Cat skiing every day!" at bounding box center [683, 390] width 521 height 16
drag, startPoint x: 532, startPoint y: 391, endPoint x: 392, endPoint y: 393, distance: 139.7
click at [392, 393] on ul "Cat skiing every day! Qualified Lead Guide and Tail Guide for each group Double…" at bounding box center [684, 455] width 584 height 147
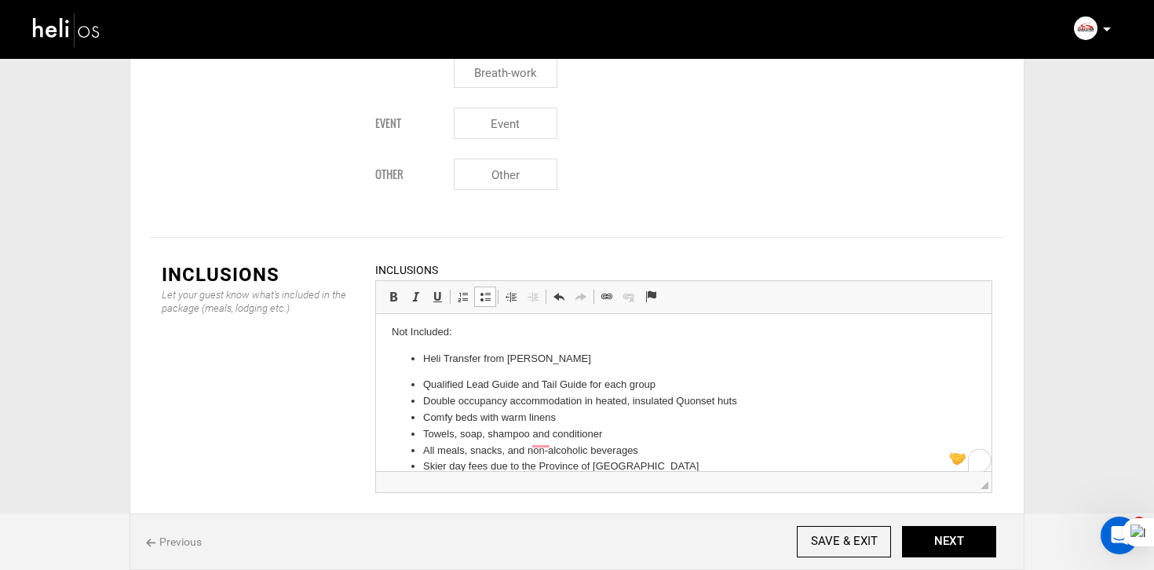
scroll to position [196, 0]
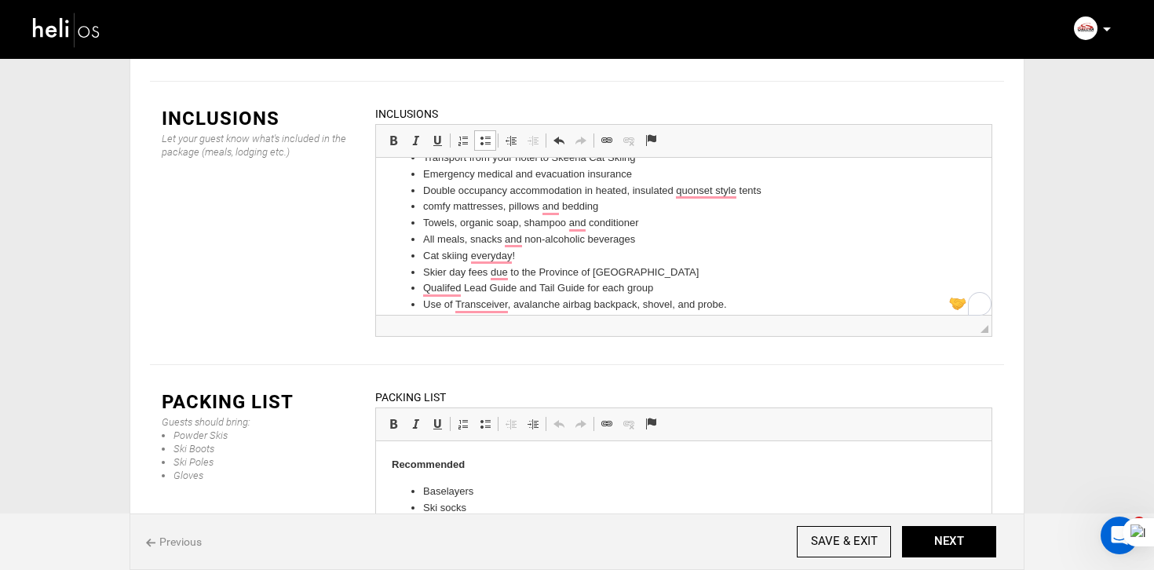
click at [629, 285] on li "Qualifed Lead Guide and Tail Guide for each group" at bounding box center [683, 288] width 521 height 16
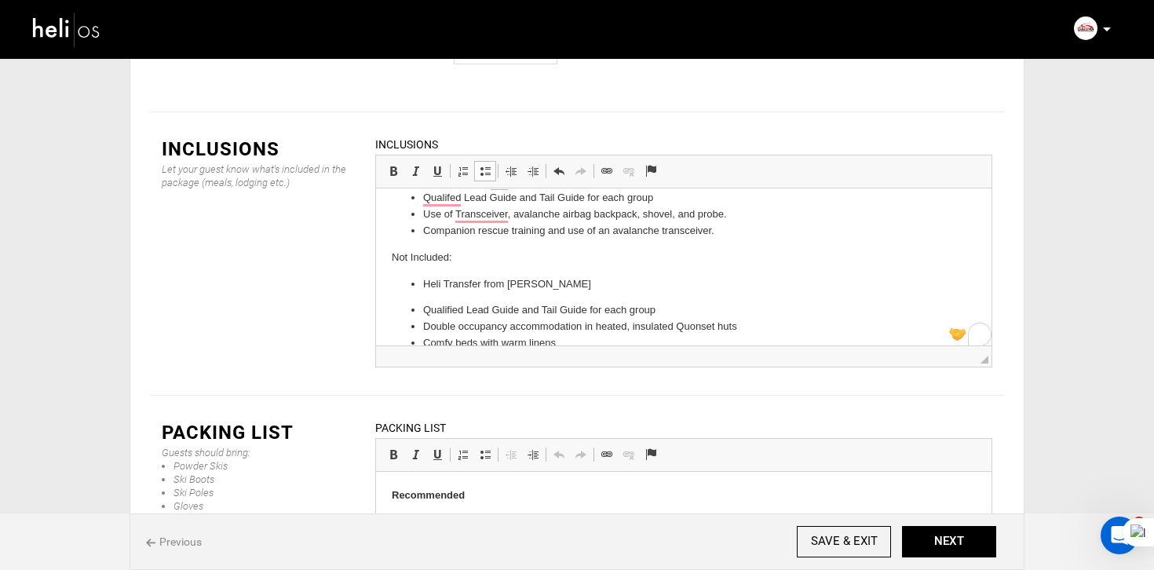
click at [573, 283] on li "Heli Transfer from [PERSON_NAME]" at bounding box center [683, 284] width 521 height 16
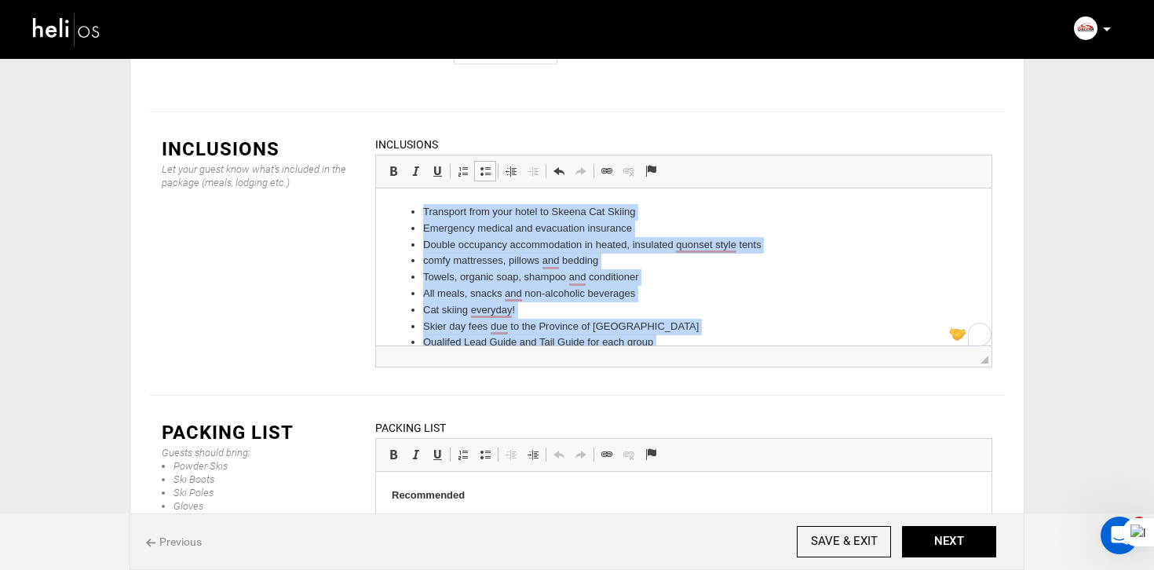
drag, startPoint x: 557, startPoint y: 282, endPoint x: 372, endPoint y: 173, distance: 215.0
click at [376, 188] on html "Transport from your hotel to Skeena Cat Skiing Emergency medical and evacuation…" at bounding box center [683, 390] width 615 height 405
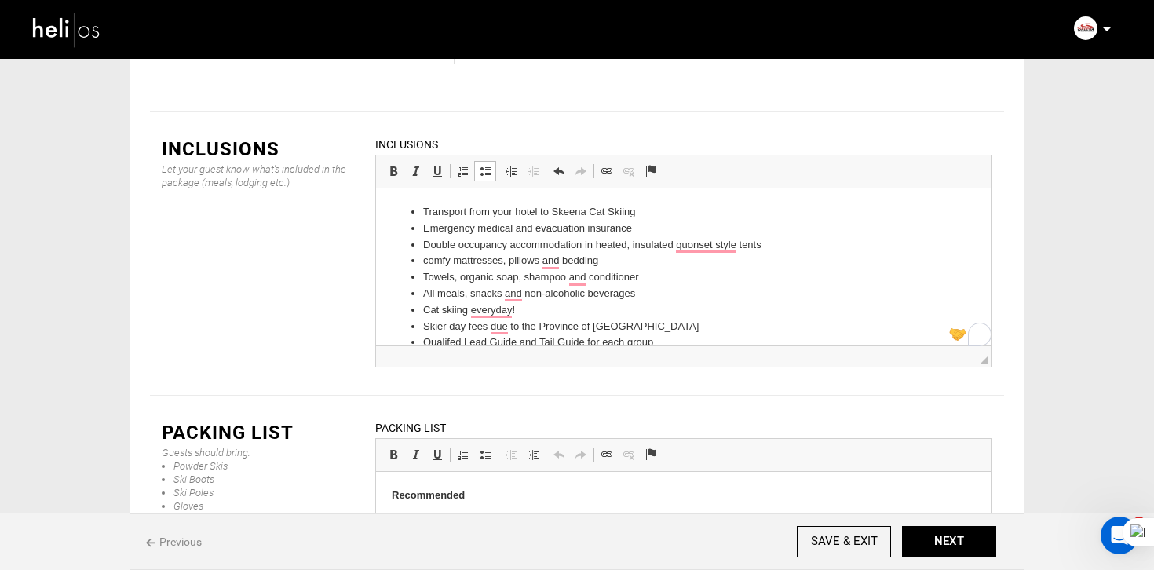
click at [496, 265] on li "comfy mattresses, pillows and bedding" at bounding box center [683, 261] width 521 height 16
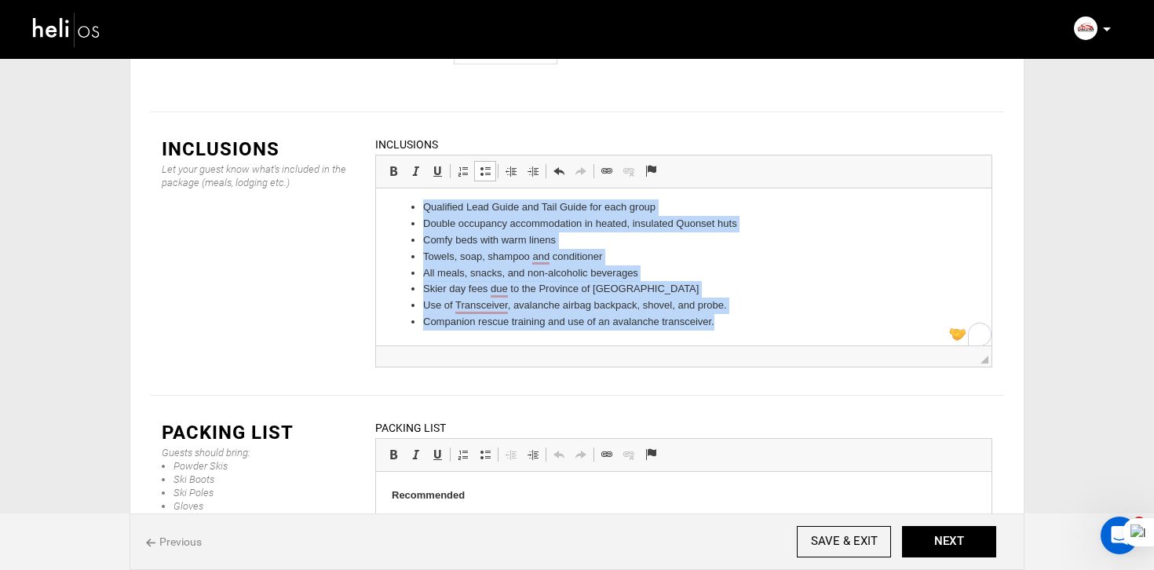
drag, startPoint x: 421, startPoint y: 212, endPoint x: 812, endPoint y: 371, distance: 422.8
click at [812, 346] on html "Transport from your hotel to Skeena Cat Skiing Emergency medical and evacuation…" at bounding box center [683, 143] width 615 height 405
copy ul "Qualified Lead Guide and Tail Guide for each group Double occupancy accommodati…"
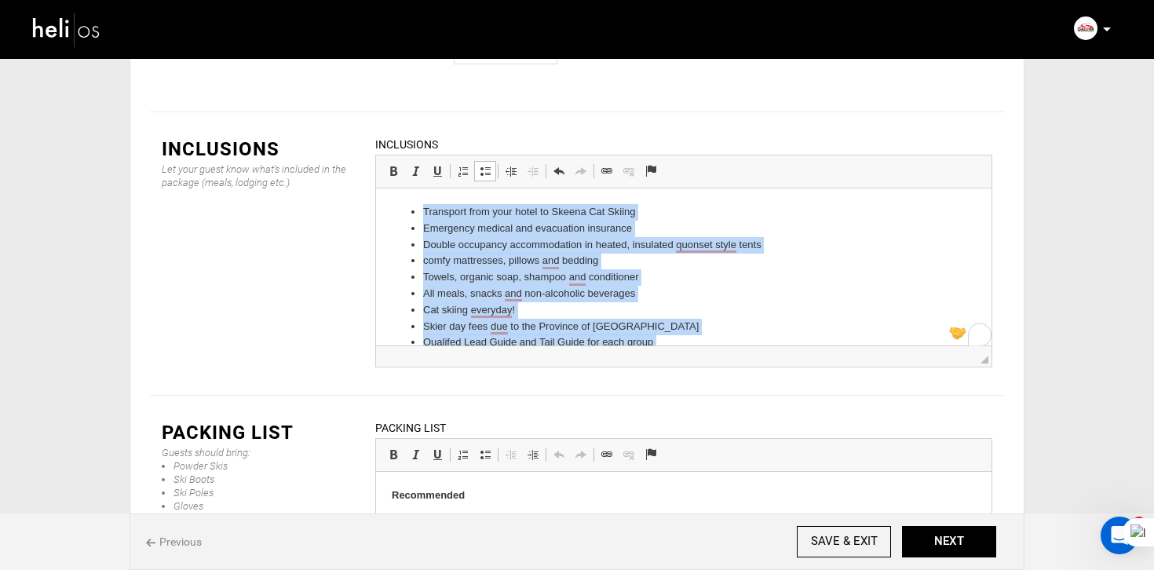
drag, startPoint x: 744, startPoint y: 267, endPoint x: 501, endPoint y: 175, distance: 260.1
click at [501, 188] on html "Transport from your hotel to Skeena Cat Skiing Emergency medical and evacuation…" at bounding box center [683, 320] width 615 height 264
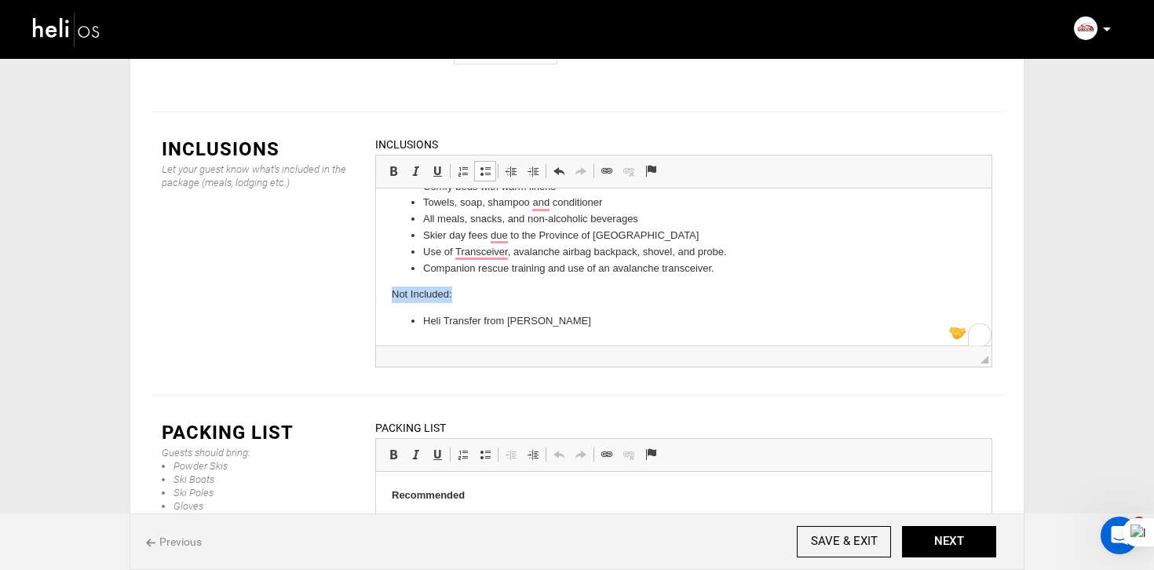
drag, startPoint x: 478, startPoint y: 290, endPoint x: 345, endPoint y: 291, distance: 133.4
click at [376, 291] on html "Qualified Lead Guide and Tail Guide for each group Double occupancy accommodati…" at bounding box center [683, 237] width 615 height 215
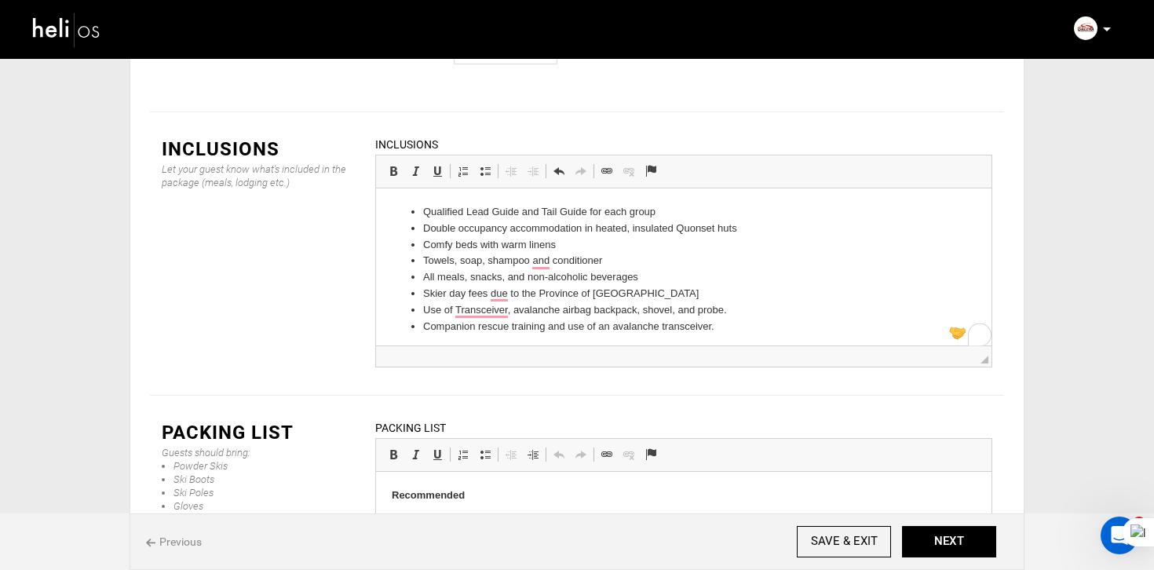
click at [420, 212] on ul "Qualified Lead Guide and Tail Guide for each group Double occupancy accommodati…" at bounding box center [684, 269] width 584 height 130
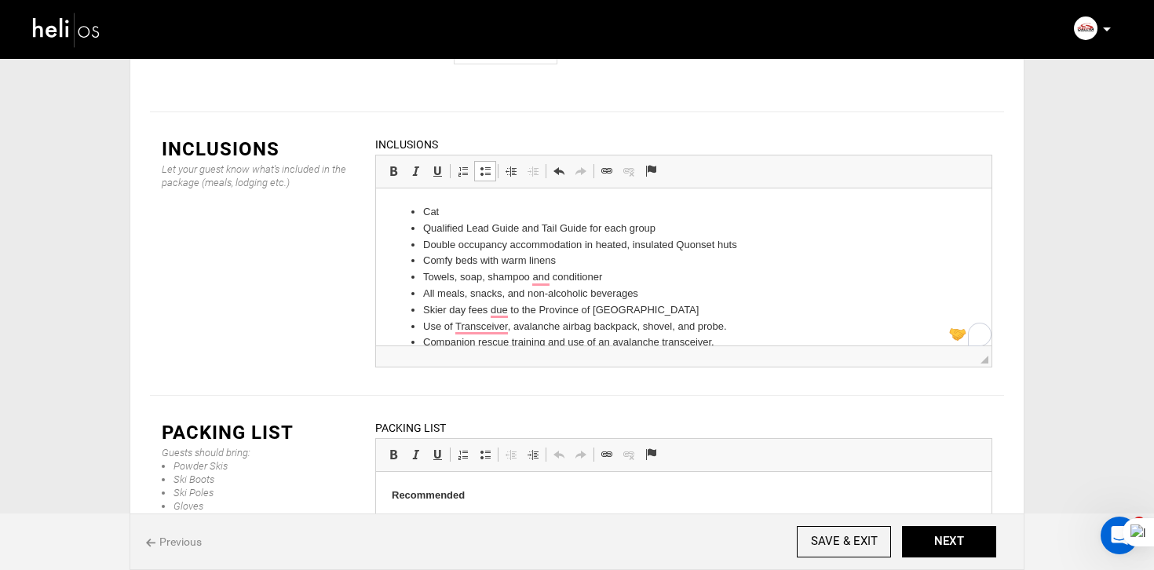
drag, startPoint x: 458, startPoint y: 218, endPoint x: 403, endPoint y: 211, distance: 54.6
click at [403, 211] on ul "Cat Qualified Lead Guide and Tail Guide for each group Double occupancy accommo…" at bounding box center [684, 277] width 584 height 147
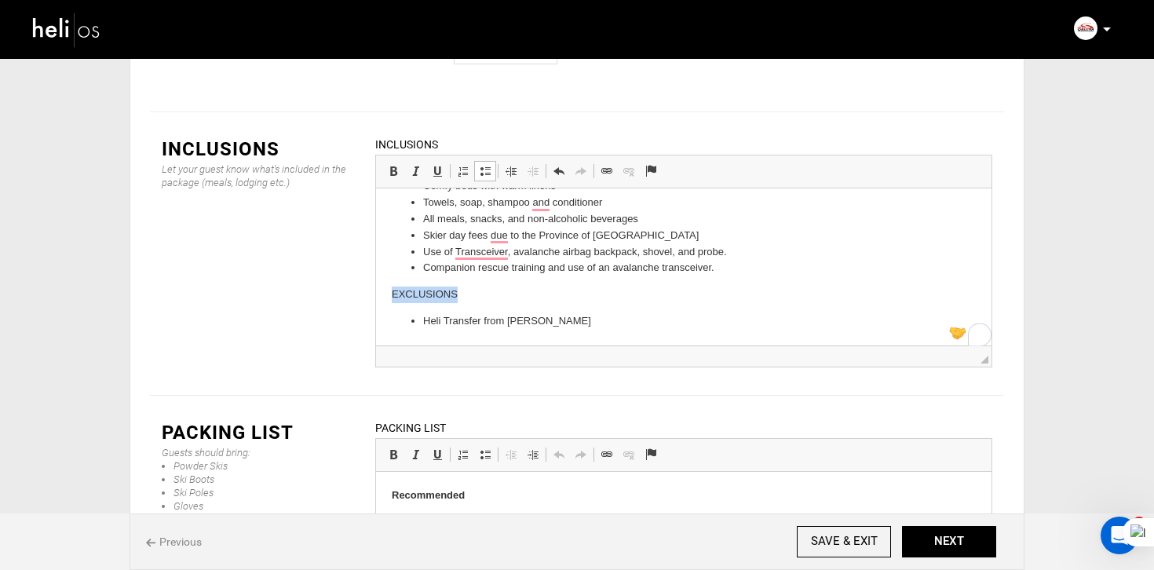
drag, startPoint x: 483, startPoint y: 299, endPoint x: 388, endPoint y: 294, distance: 95.9
click at [389, 294] on html "Cat skiing every day Qualified Lead Guide and Tail Guide for each group Double …" at bounding box center [683, 230] width 615 height 232
click at [391, 165] on span at bounding box center [393, 171] width 13 height 13
click at [961, 547] on button "NEXT" at bounding box center [949, 541] width 94 height 31
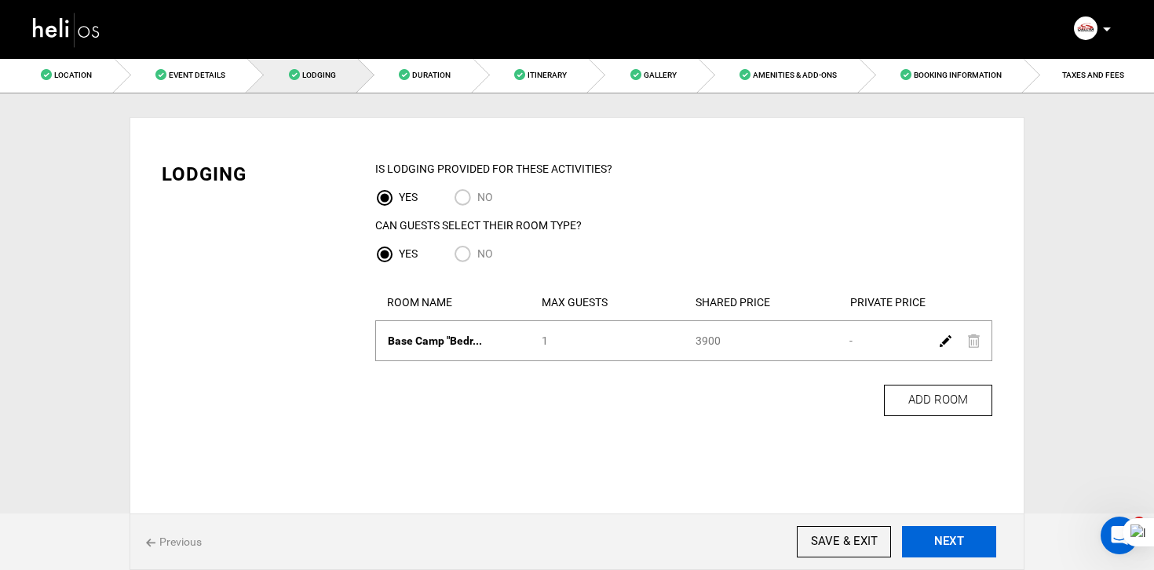
click at [961, 547] on button "NEXT" at bounding box center [949, 541] width 94 height 31
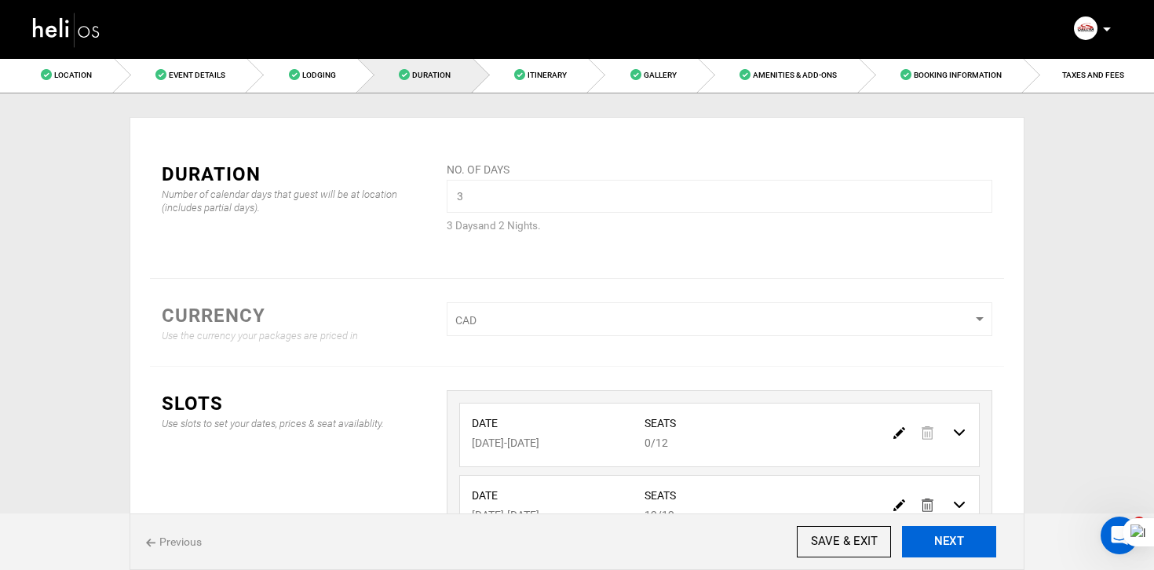
click at [961, 547] on button "NEXT" at bounding box center [949, 541] width 94 height 31
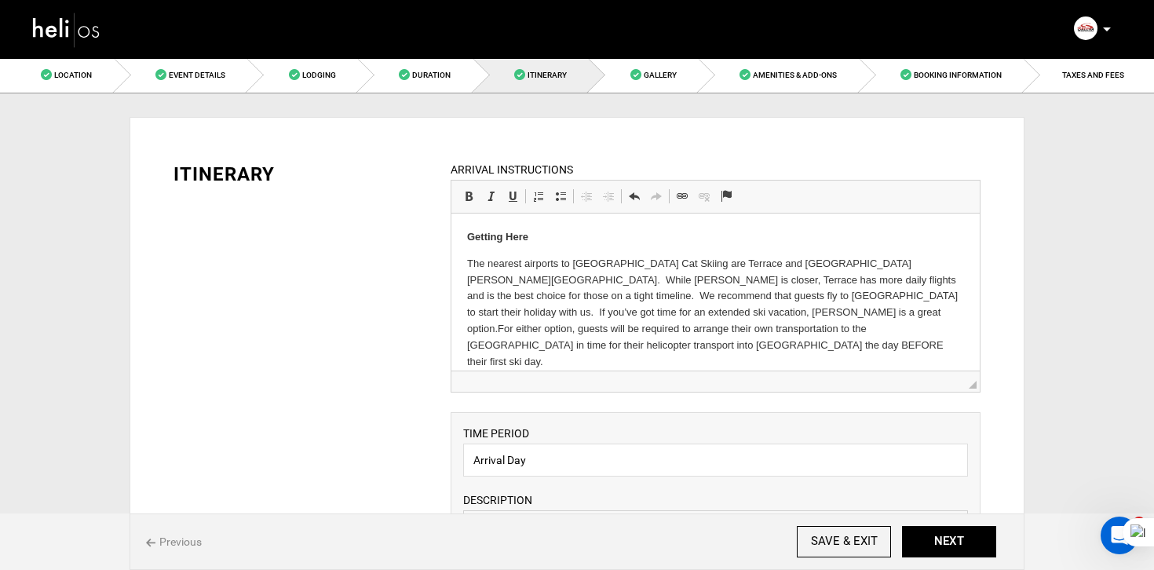
click at [575, 285] on p "The nearest airports to [GEOGRAPHIC_DATA] Cat Skiing are Terrace and [GEOGRAPHI…" at bounding box center [714, 313] width 497 height 115
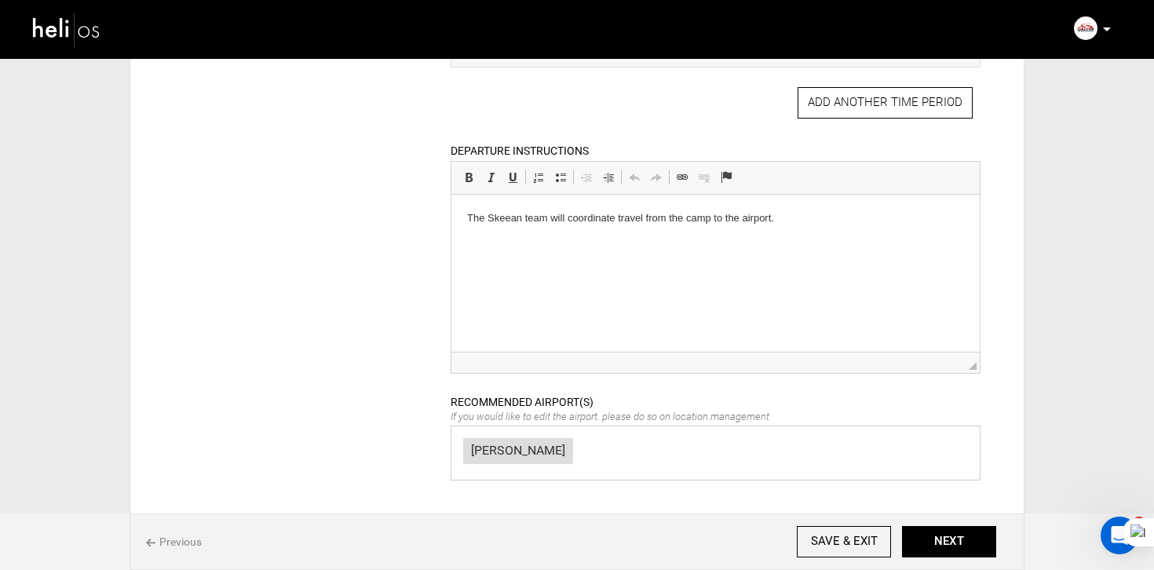
scroll to position [1677, 0]
click at [794, 224] on p "Guests are responsible to make their own transportation arrangements to the [GE…" at bounding box center [714, 227] width 497 height 33
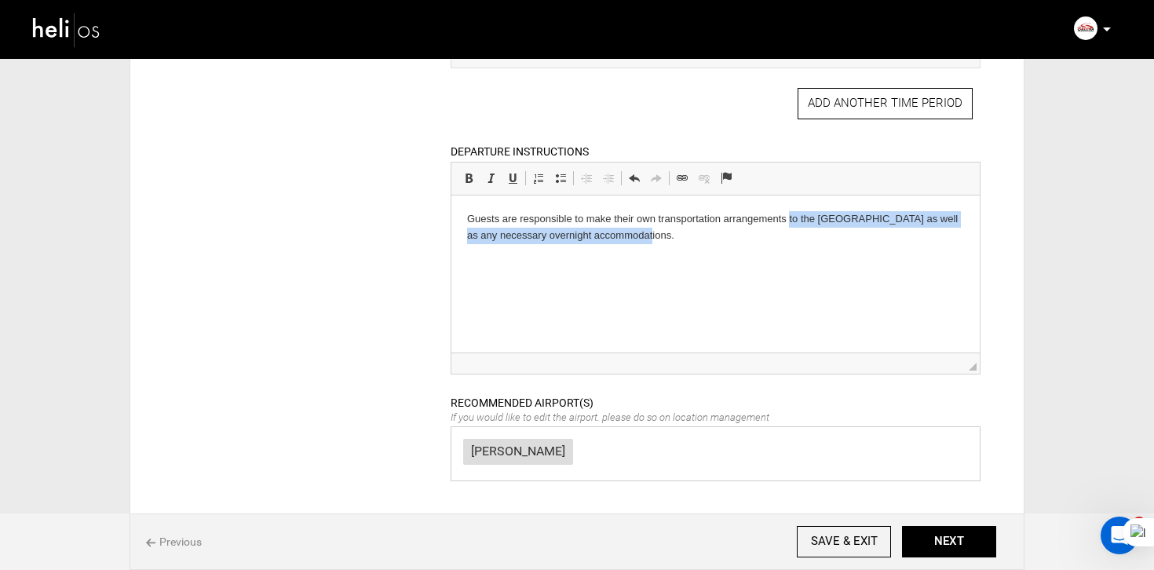
drag, startPoint x: 787, startPoint y: 217, endPoint x: 791, endPoint y: 234, distance: 17.7
click at [791, 234] on p "Guests are responsible to make their own transportation arrangements to the [GE…" at bounding box center [714, 227] width 497 height 33
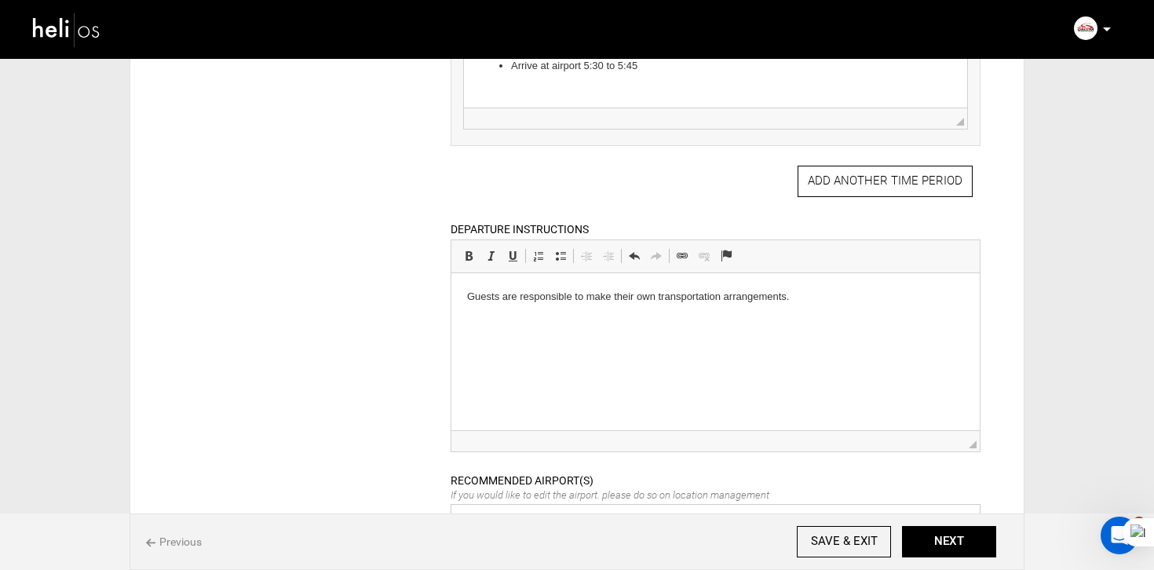
scroll to position [1582, 0]
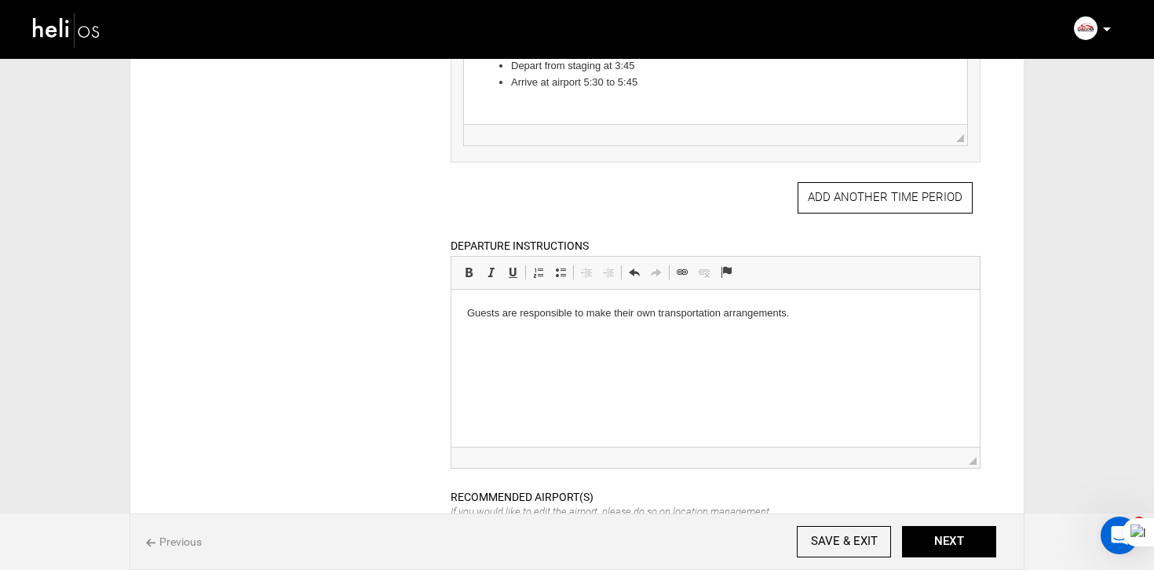
click at [572, 325] on html "Guests are responsible to make their own transportation arrangements." at bounding box center [715, 314] width 528 height 48
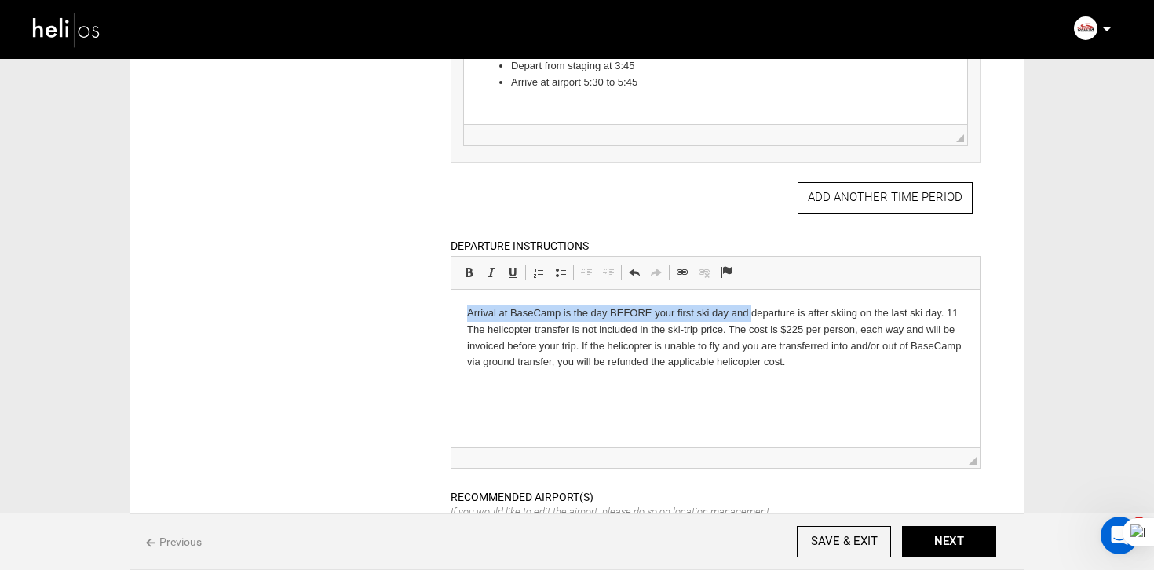
drag, startPoint x: 752, startPoint y: 316, endPoint x: 414, endPoint y: 308, distance: 337.6
click at [451, 308] on html "Arrival at BaseCamp is the day BEFORE your first ski day and departure is after…" at bounding box center [715, 338] width 528 height 97
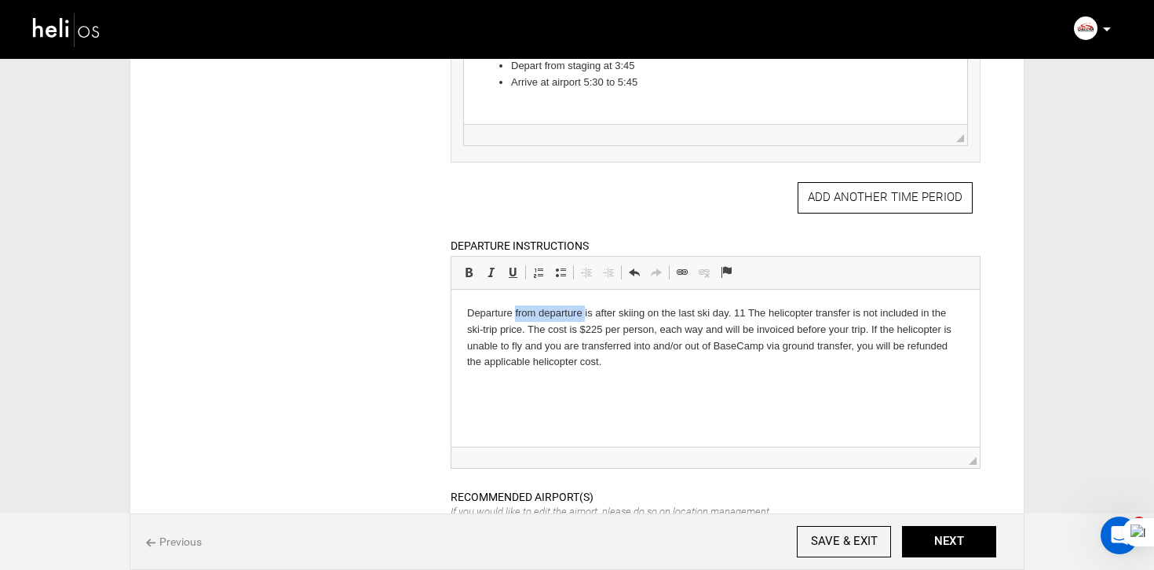
drag, startPoint x: 584, startPoint y: 316, endPoint x: 515, endPoint y: 316, distance: 69.1
click at [515, 316] on p "Departure from departure is after skiing on the last ski day. 11 The helicopter…" at bounding box center [714, 337] width 497 height 65
drag, startPoint x: 769, startPoint y: 316, endPoint x: 757, endPoint y: 316, distance: 12.6
click at [757, 316] on p "Departure from the Basecamp is after skiing on the last ski day. 11 The helicop…" at bounding box center [714, 337] width 497 height 65
click at [630, 361] on p "Departure from the Basecamp is after skiing on the last ski day. The helicopter…" at bounding box center [714, 337] width 497 height 65
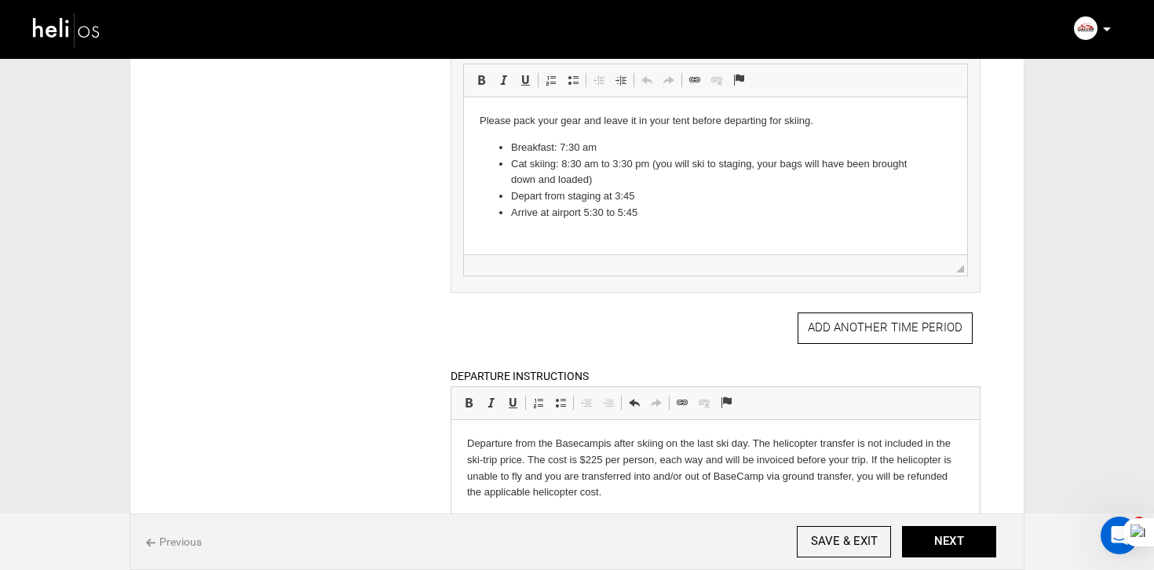
scroll to position [1553, 0]
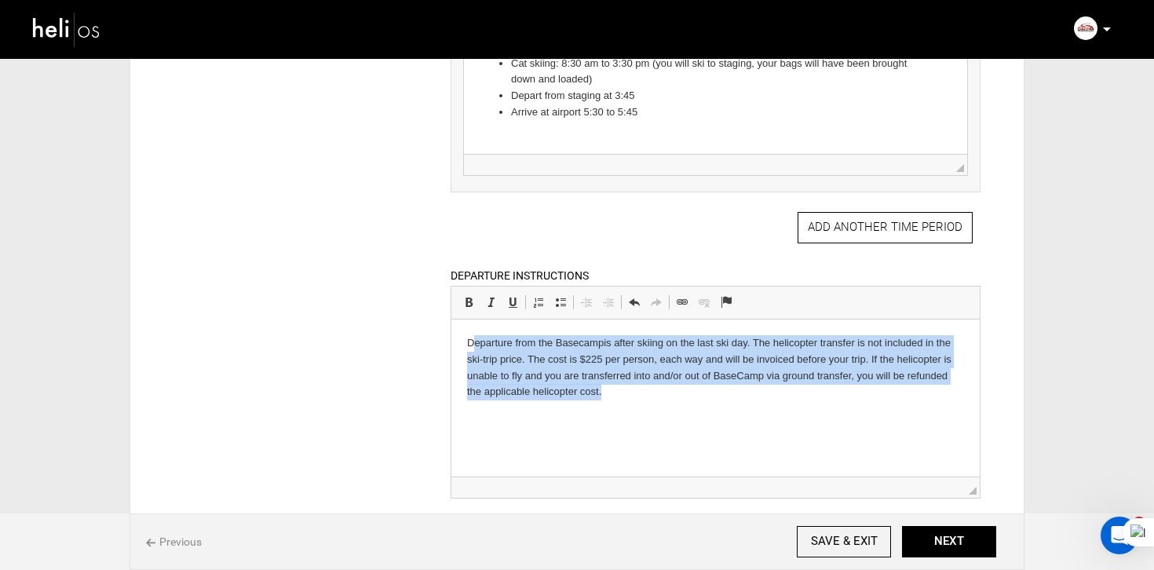
drag, startPoint x: 626, startPoint y: 392, endPoint x: 470, endPoint y: 335, distance: 166.1
click at [470, 335] on p "Departure from the Basecamp is after skiing on the last ski day. The helicopter…" at bounding box center [714, 367] width 497 height 65
copy p "eparture from the Basecamp is after skiing on the last ski day. The helicopter …"
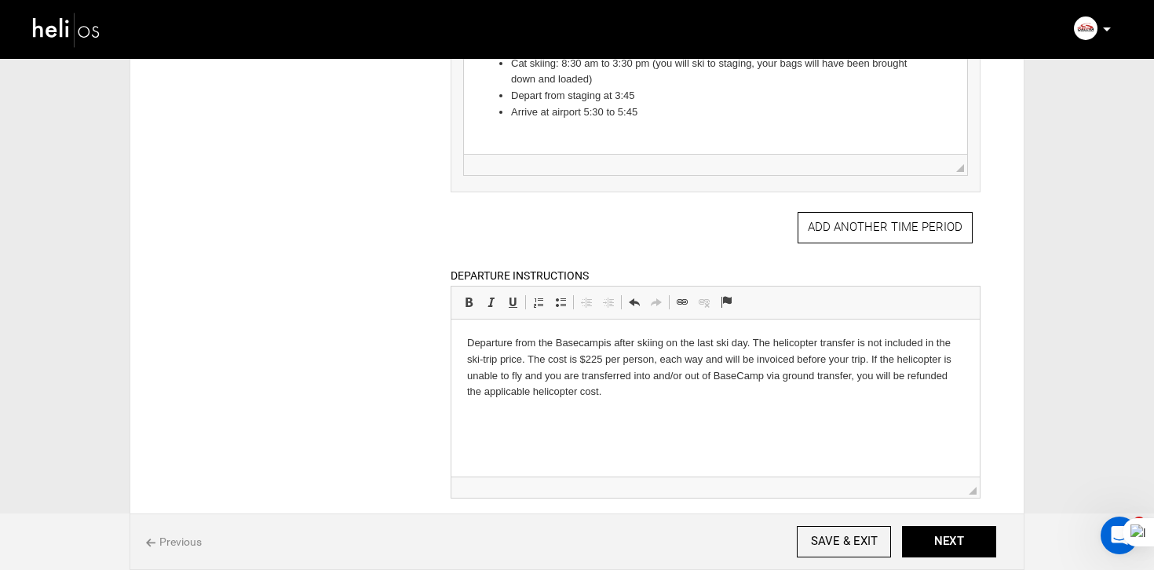
click at [460, 336] on html "Departure from the Basecamp is after skiing on the last ski day. The helicopter…" at bounding box center [715, 367] width 528 height 97
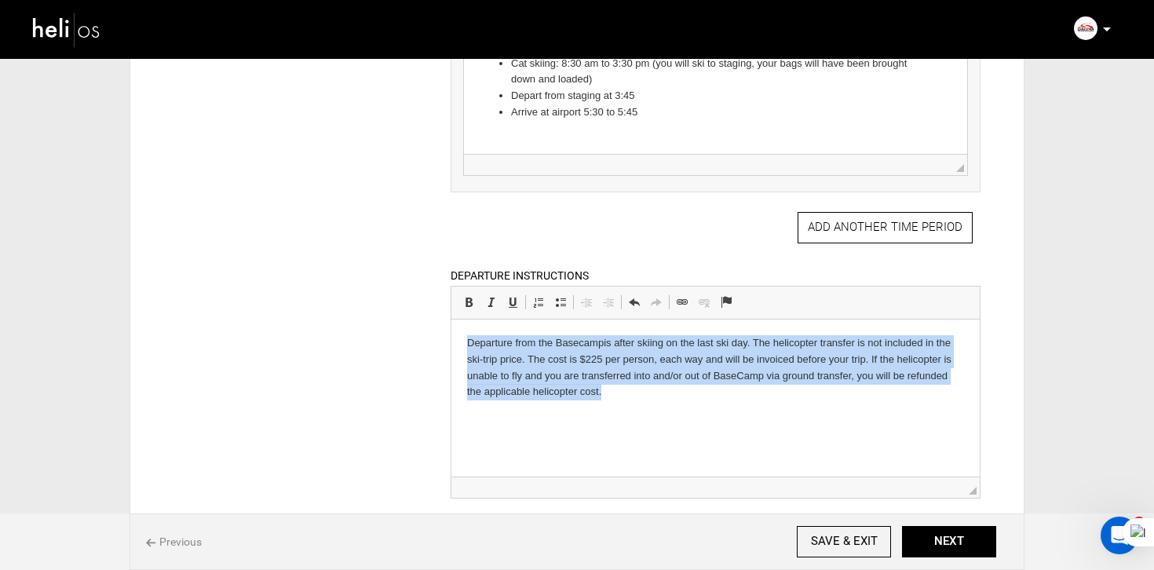
drag, startPoint x: 460, startPoint y: 336, endPoint x: 649, endPoint y: 421, distance: 207.3
click at [649, 416] on html "Departure from the Basecamp is after skiing on the last ski day. The helicopter…" at bounding box center [715, 367] width 528 height 97
copy p "Departure from the Basecamp is after skiing on the last ski day. The helicopter…"
click at [583, 360] on p "Departure from the Basecamp is after skiing on the last ski day. The helicopter…" at bounding box center [714, 367] width 497 height 65
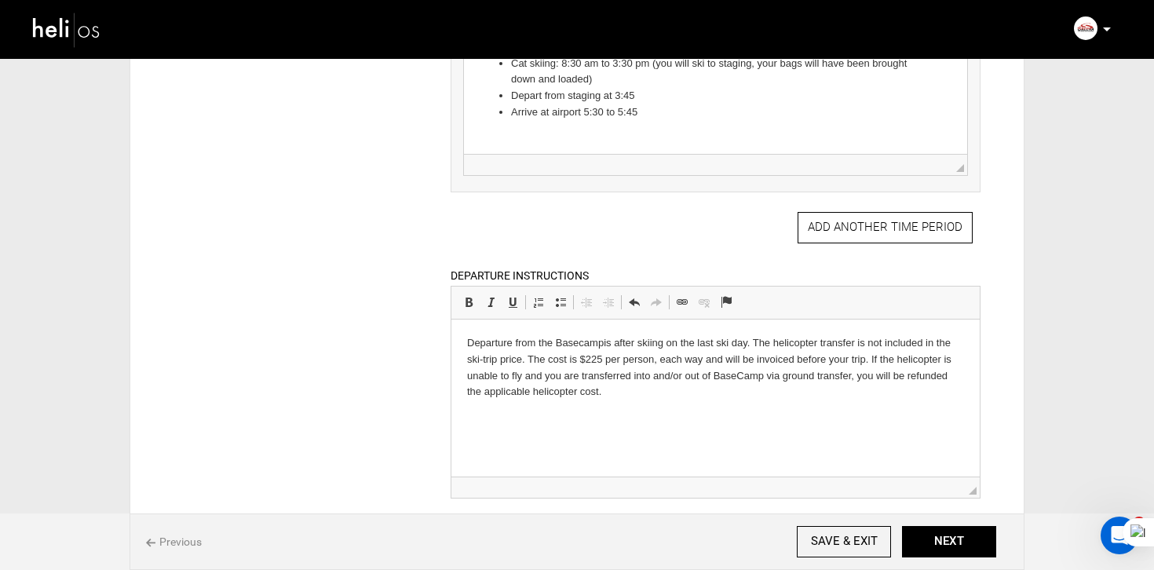
click at [614, 346] on p "Departure from the Basecamp is after skiing on the last ski day. The helicopter…" at bounding box center [714, 367] width 497 height 65
click at [801, 343] on p "Departure from the Basecamp takes place after skiing on the last ski day. The h…" at bounding box center [714, 367] width 497 height 65
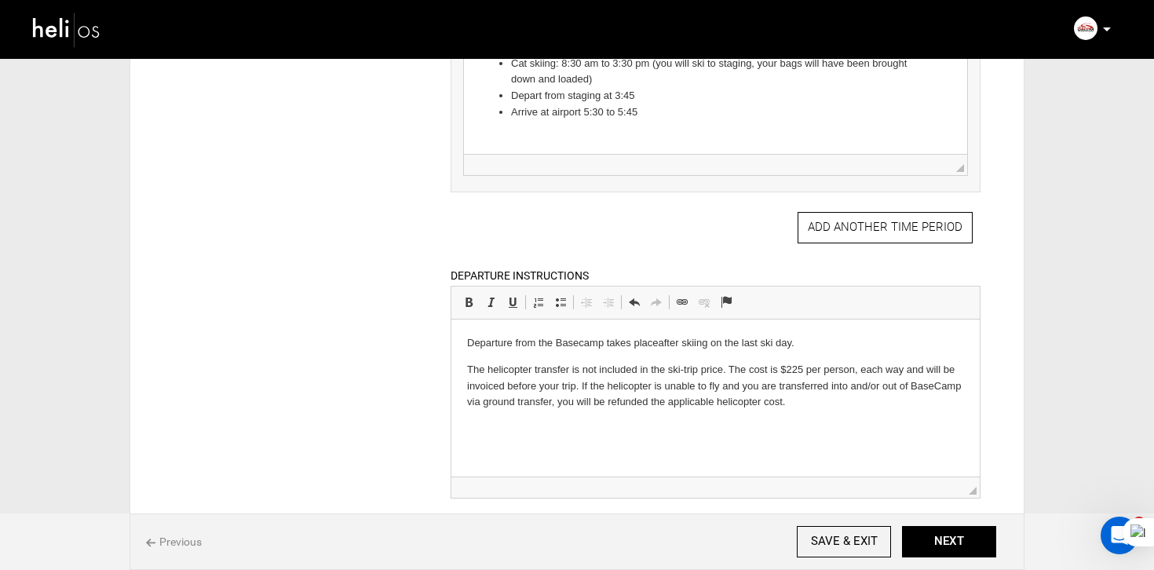
scroll to position [1596, 0]
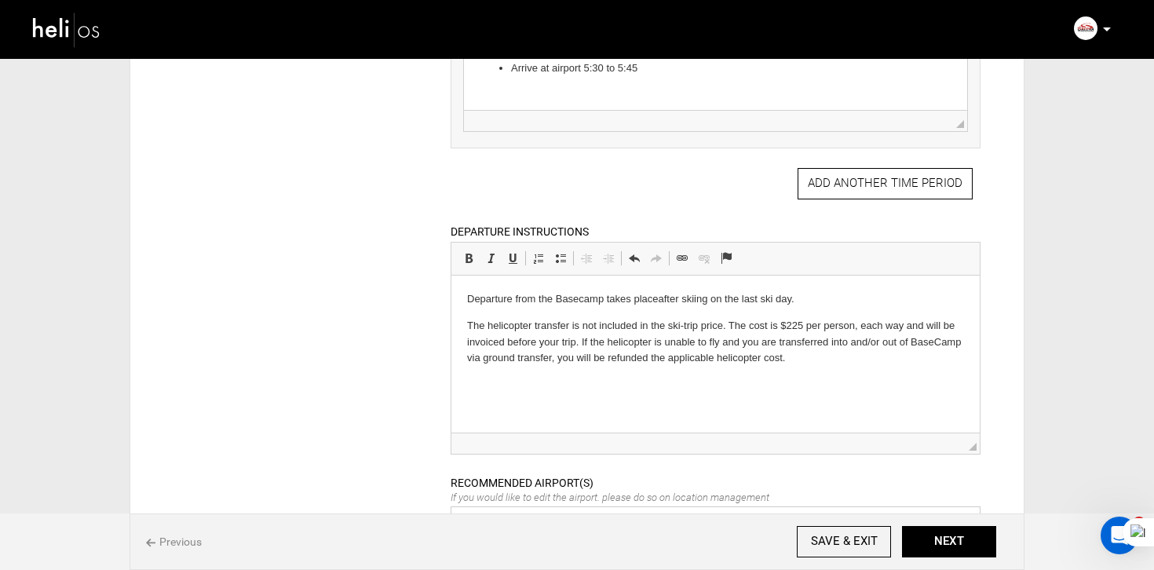
click at [581, 343] on p "The helicopter transfer is not included in the ski-trip price. The cost is $225…" at bounding box center [714, 342] width 497 height 49
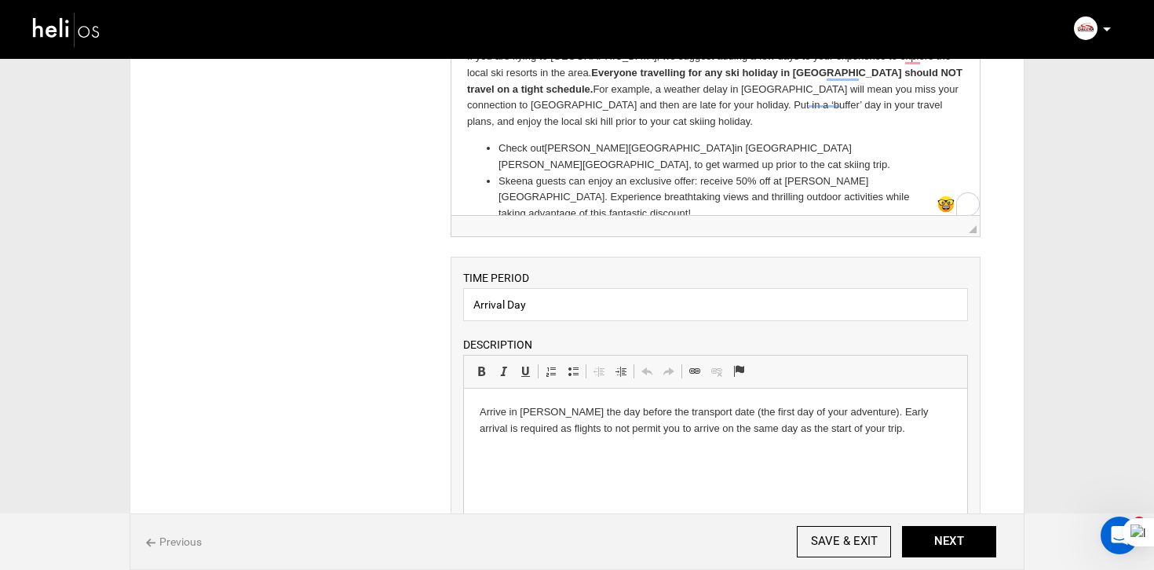
scroll to position [130, 0]
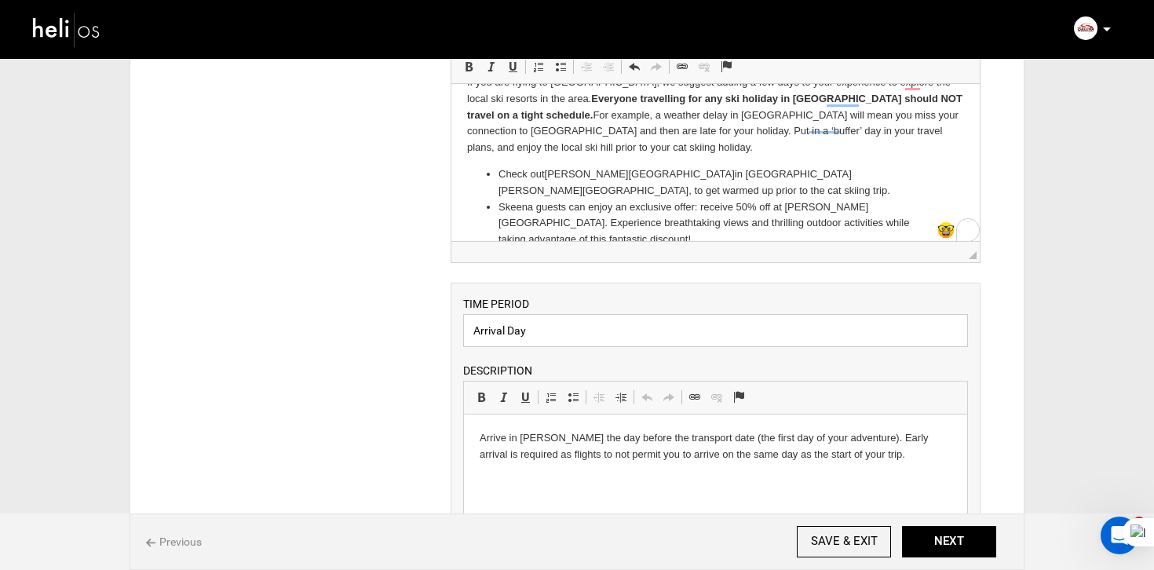
click at [560, 337] on input "Arrival Day" at bounding box center [715, 330] width 505 height 33
paste input "MEET AND TRANSPORT TO BASECAMP"
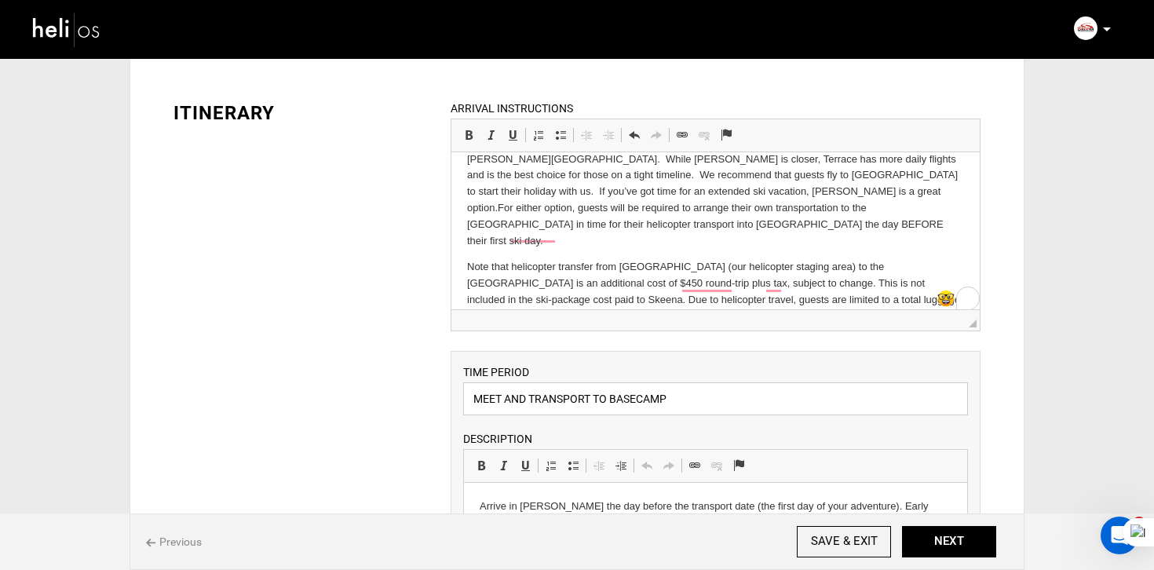
type input "MEET AND TRANSPORT TO BASECAMP"
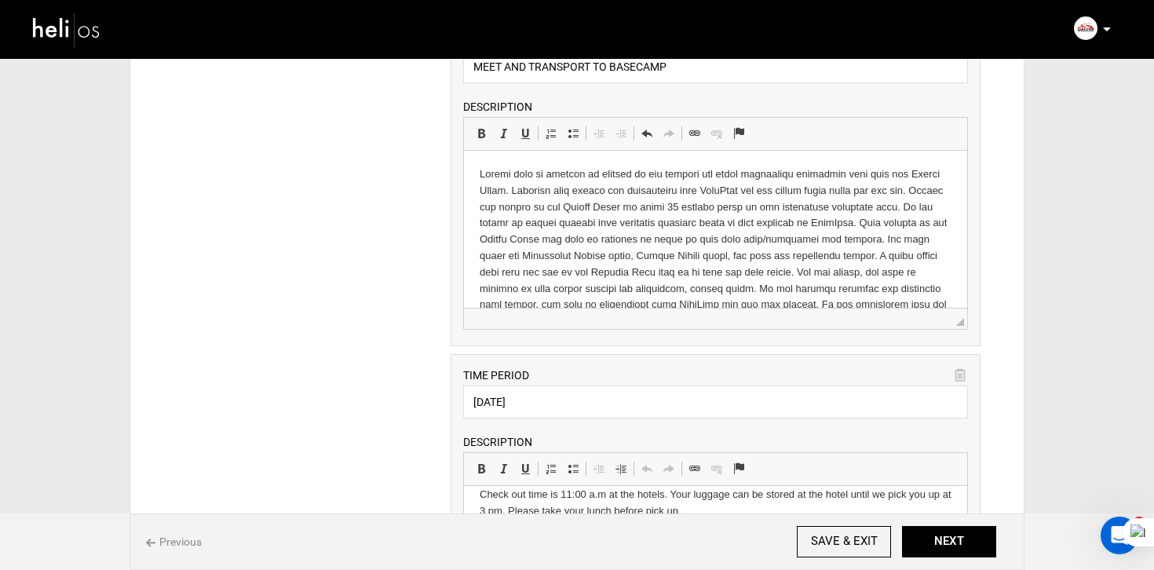
click at [827, 227] on p at bounding box center [715, 288] width 472 height 245
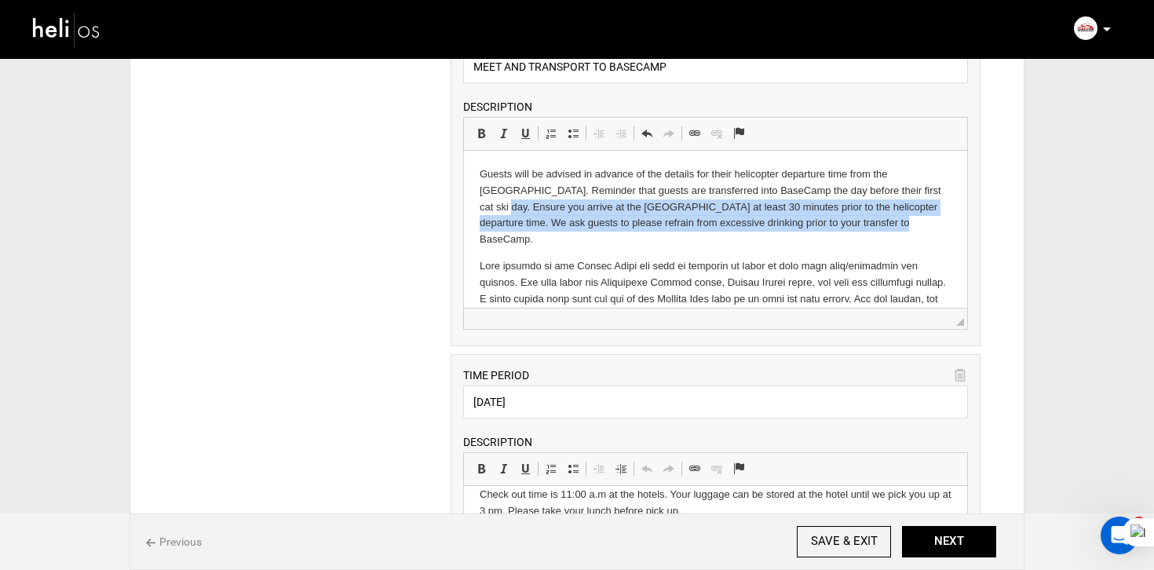
drag, startPoint x: 920, startPoint y: 192, endPoint x: 913, endPoint y: 222, distance: 30.7
click at [913, 222] on p "Guests will be advised in advance of the details for their helicopter departure…" at bounding box center [715, 207] width 472 height 82
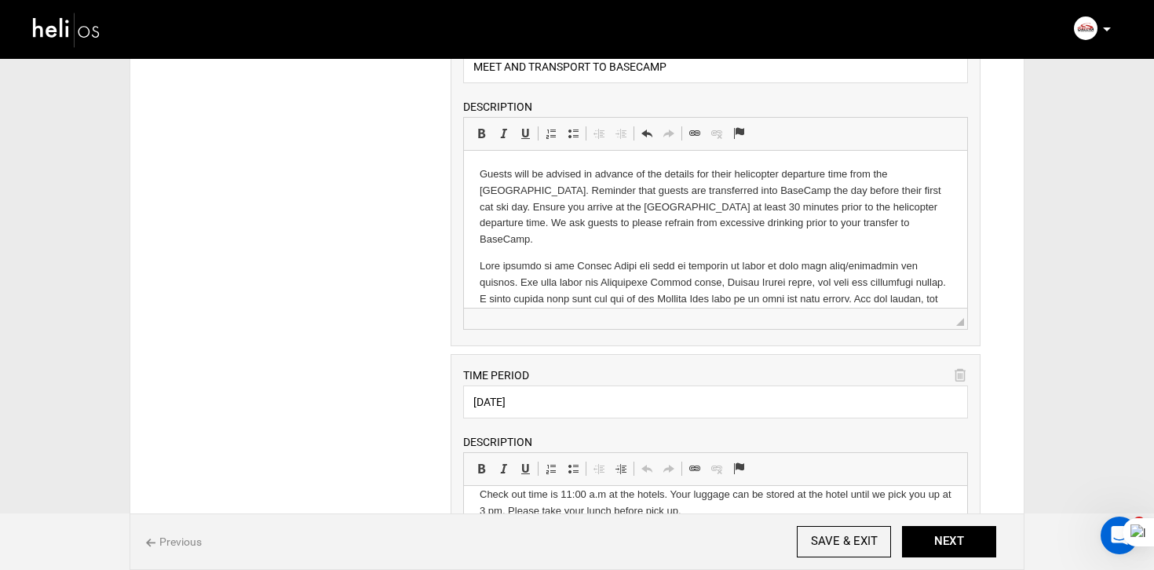
click at [841, 239] on body "Guests will be advised in advance of the details for their helicopter departure…" at bounding box center [715, 310] width 472 height 288
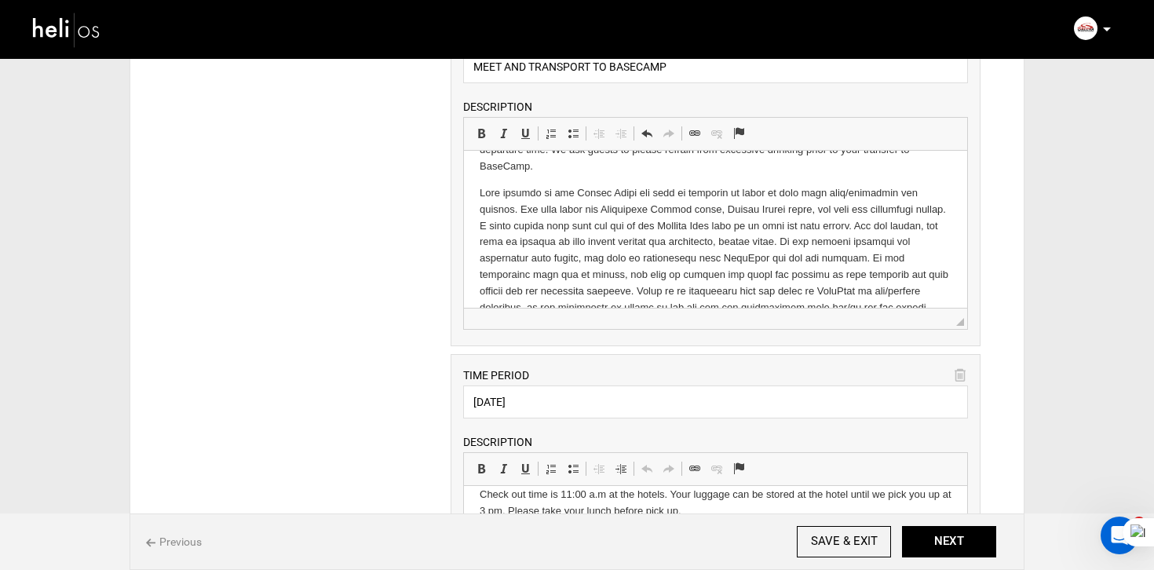
click at [513, 210] on p at bounding box center [715, 283] width 472 height 196
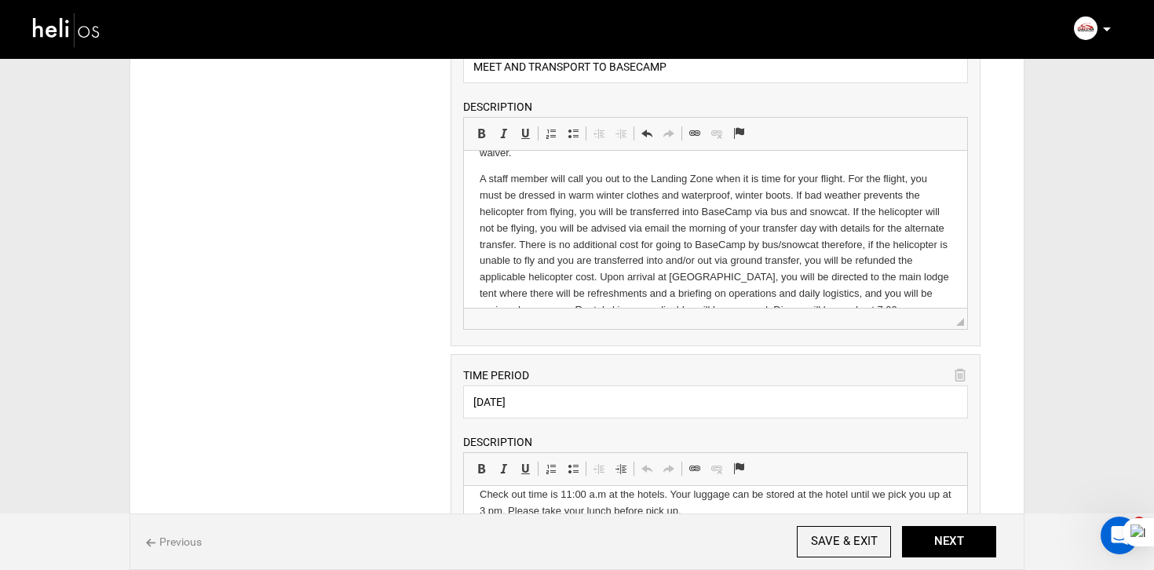
click at [793, 180] on p "A staff member will call you out to the Landing Zone when it is time for your f…" at bounding box center [715, 244] width 472 height 147
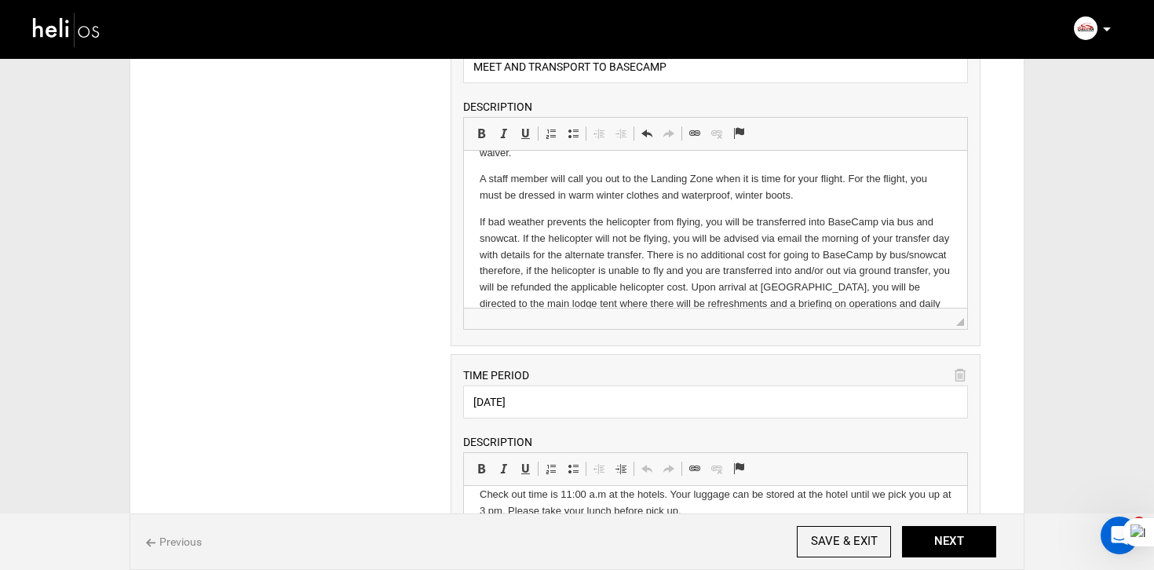
click at [689, 270] on p "If bad weather prevents the helicopter from flying, you will be transferred int…" at bounding box center [715, 279] width 472 height 130
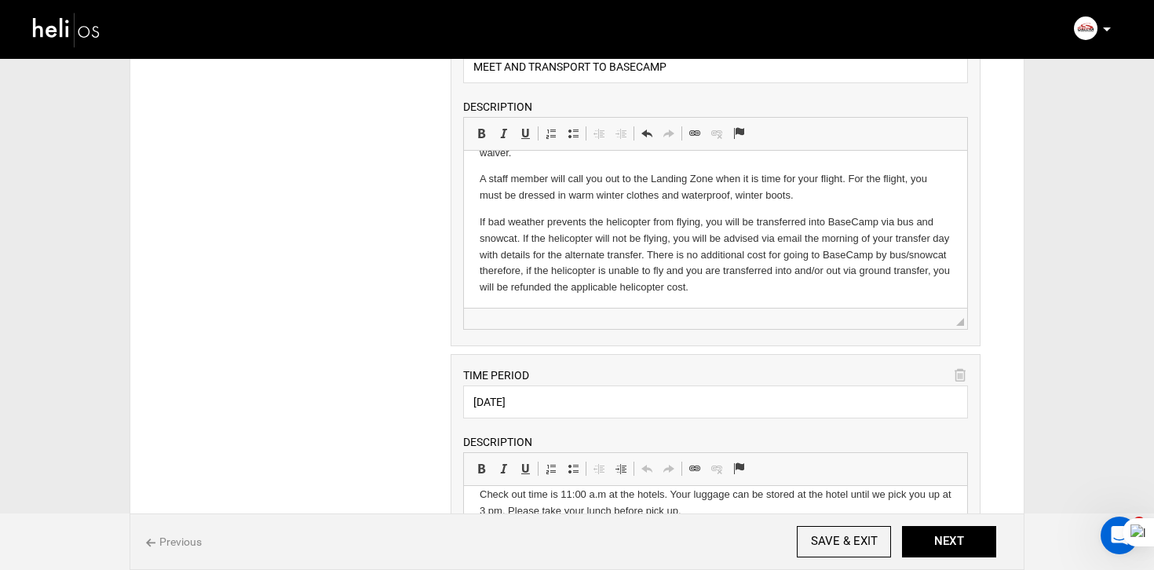
scroll to position [192, 0]
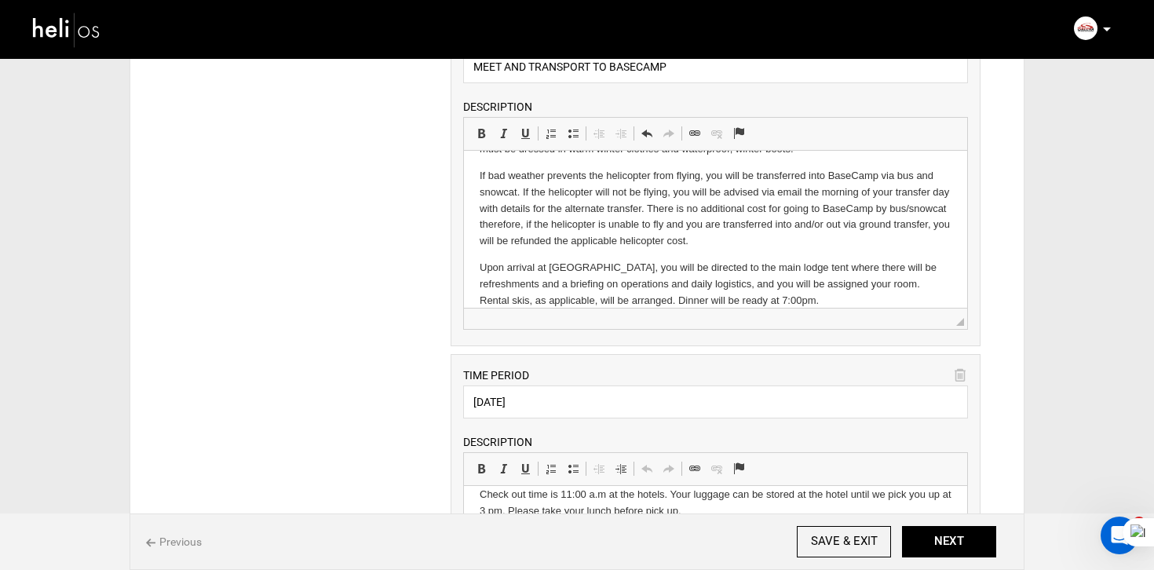
click at [752, 283] on p "Upon arrival at [GEOGRAPHIC_DATA], you will be directed to the main lodge tent …" at bounding box center [715, 284] width 472 height 49
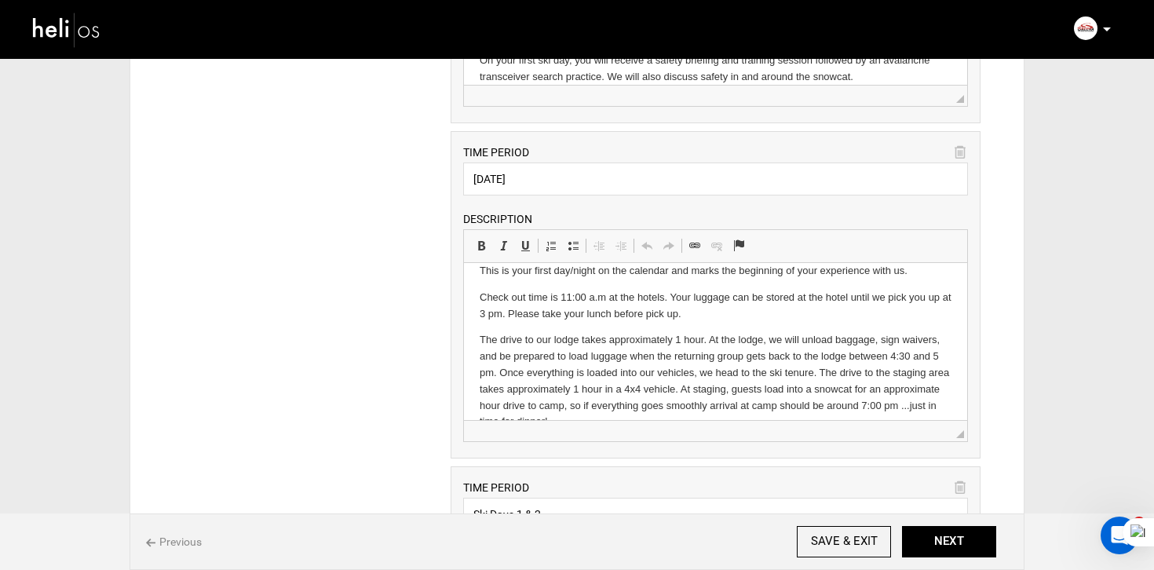
scroll to position [0, 0]
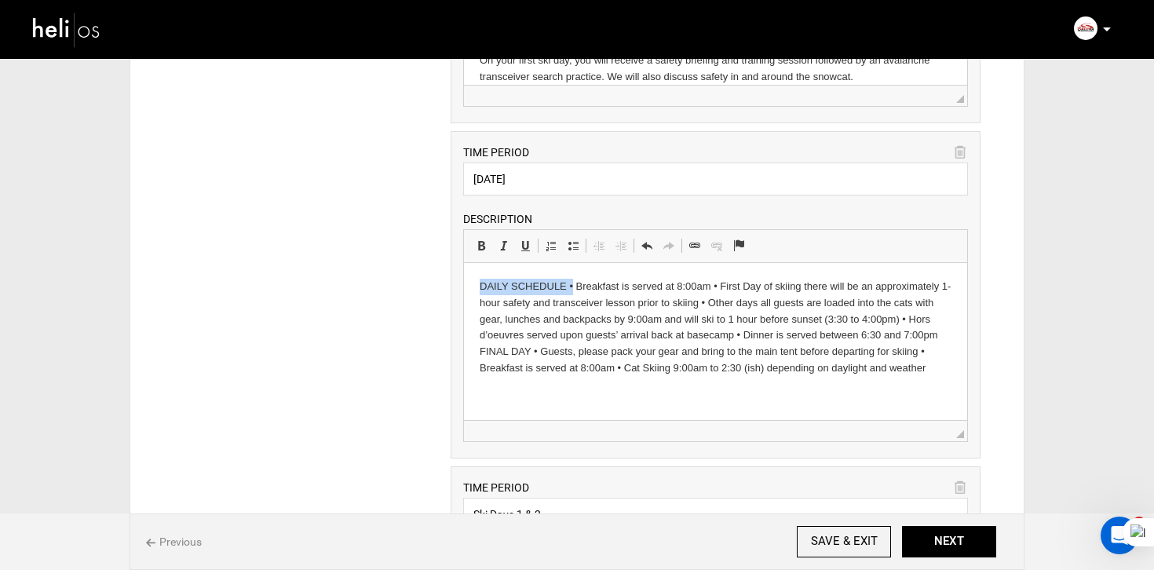
drag, startPoint x: 573, startPoint y: 286, endPoint x: 464, endPoint y: 286, distance: 109.1
click at [464, 286] on html "DAILY SCHEDULE • Breakfast is served at 8:00am • First Day of skiing there will…" at bounding box center [714, 328] width 503 height 130
copy p "DAILY SCHEDULE •"
drag, startPoint x: 597, startPoint y: 184, endPoint x: 392, endPoint y: 184, distance: 204.9
click at [392, 184] on div "ITINERARY ARRIVAL INSTRUCTIONS Rich Text Editor, editor39 Editor toolbars Basic…" at bounding box center [577, 580] width 854 height 2118
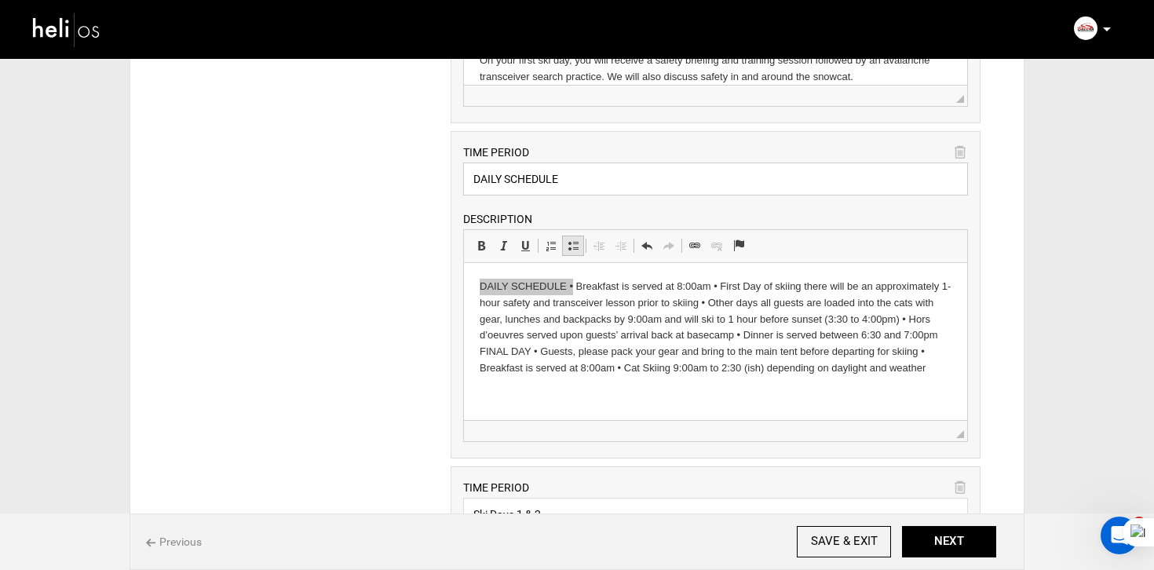
click at [577, 246] on span at bounding box center [573, 245] width 13 height 13
type input "DAILY SCHEDULE"
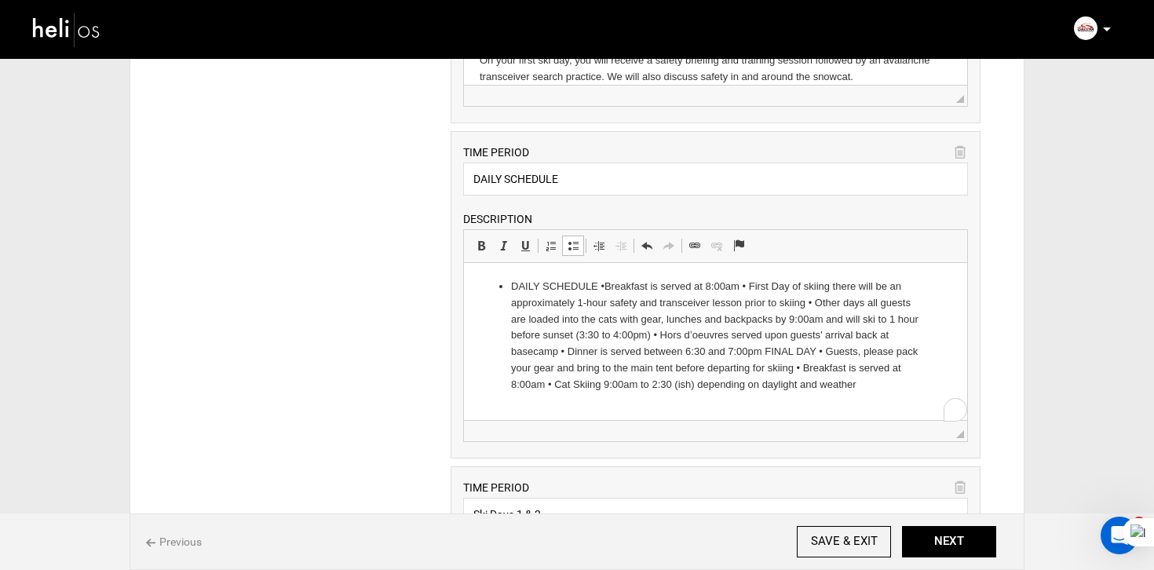
click at [608, 286] on li "DAILY SCHEDULE • Breakfast is served at 8:00am • First Day of skiing there will…" at bounding box center [714, 336] width 409 height 115
drag, startPoint x: 608, startPoint y: 286, endPoint x: 522, endPoint y: 286, distance: 85.6
click at [522, 286] on li "DAILY SCHEDULE • Breakfast is served at 8:00am • First Day of skiing there will…" at bounding box center [714, 336] width 409 height 115
click at [610, 290] on li "is served at 8:00am • First Day of skiing there will be an approximately 1-hour…" at bounding box center [714, 336] width 409 height 115
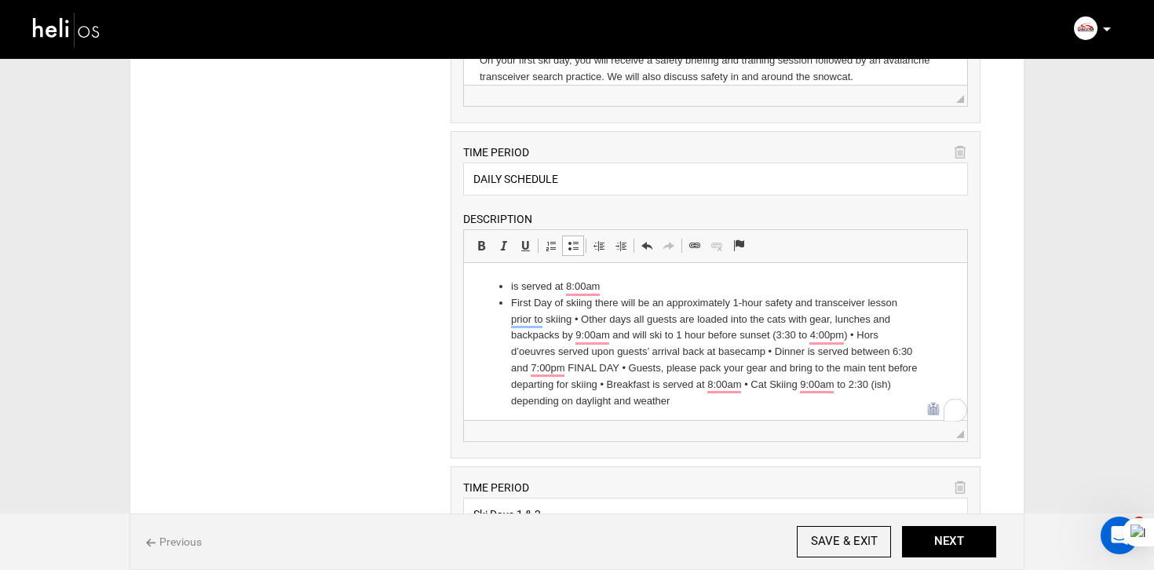
click at [580, 319] on li "First Day of skiing there will be an approximately 1-hour safety and transceive…" at bounding box center [714, 352] width 409 height 115
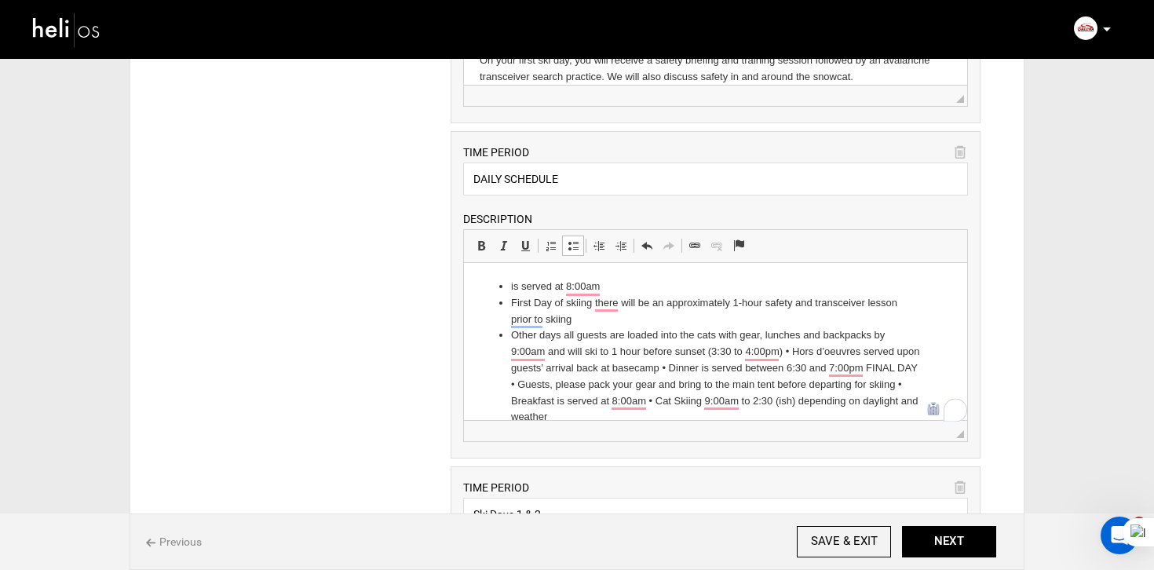
click at [791, 352] on li "Other days all guests are loaded into the cats with gear, lunches and backpacks…" at bounding box center [714, 376] width 409 height 98
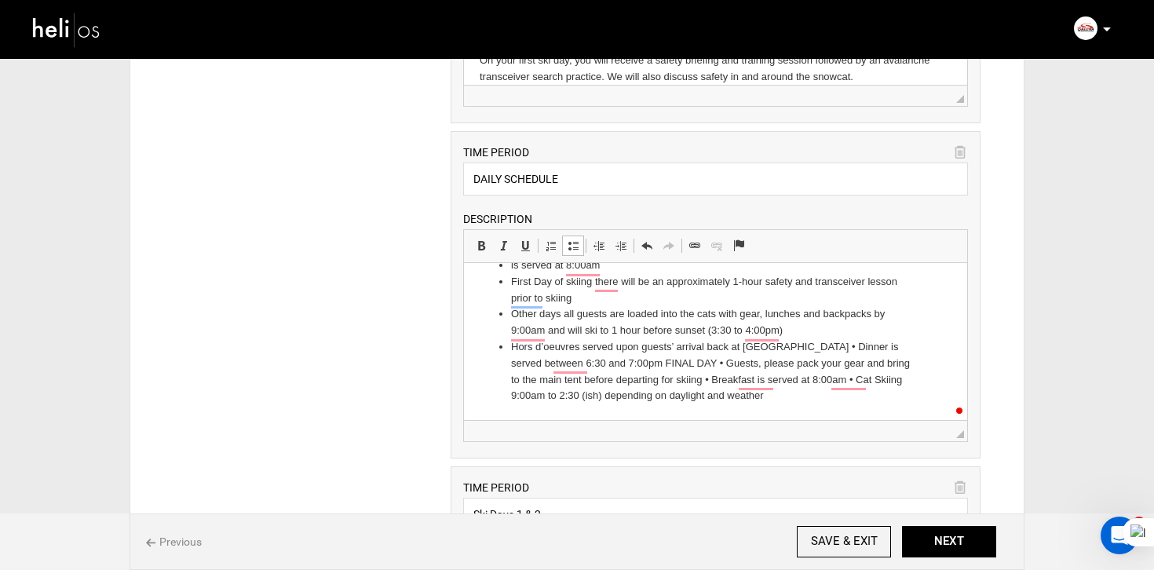
scroll to position [20, 0]
click at [805, 348] on li "Hors d’oeuvres served upon guests’ arrival back at [GEOGRAPHIC_DATA] • Dinner i…" at bounding box center [714, 373] width 409 height 65
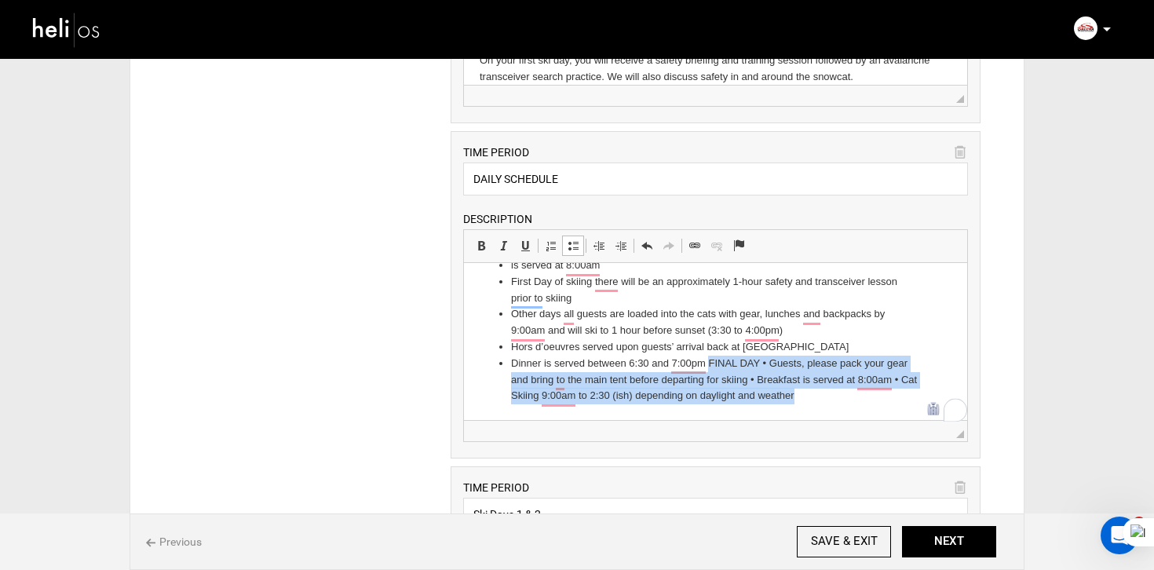
scroll to position [21, 0]
drag, startPoint x: 707, startPoint y: 366, endPoint x: 779, endPoint y: 423, distance: 91.6
click at [779, 420] on html "is served at 8:00am First Day of skiing there will be an approximately 1-hour s…" at bounding box center [714, 331] width 503 height 178
copy li "FINAL DAY • Guests, please pack your gear and bring to the main tent before dep…"
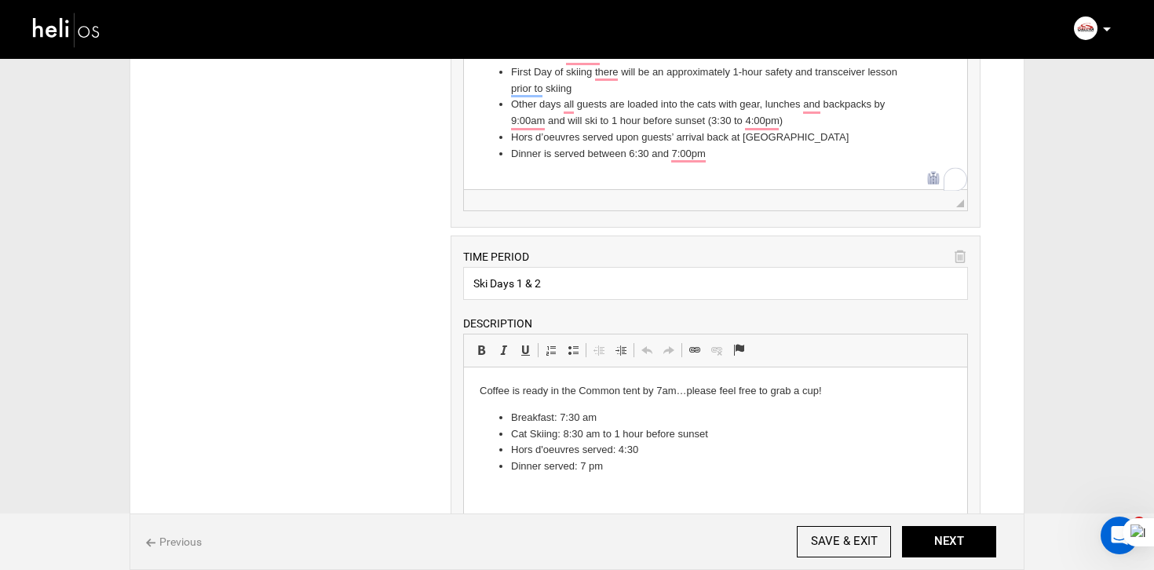
scroll to position [873, 0]
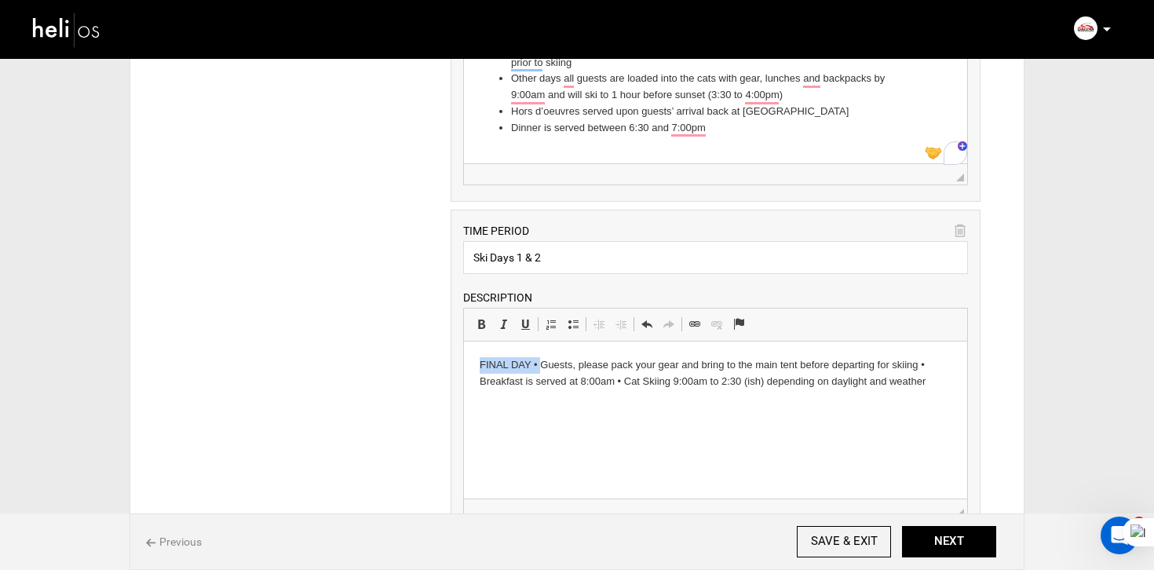
drag, startPoint x: 539, startPoint y: 368, endPoint x: 455, endPoint y: 368, distance: 84.0
click at [463, 368] on html "FINAL DAY • Guests, please pack your gear and bring to the main tent before dep…" at bounding box center [714, 373] width 503 height 64
copy p "FINAL DAY •"
drag, startPoint x: 583, startPoint y: 267, endPoint x: 409, endPoint y: 261, distance: 174.4
click at [409, 261] on div "ITINERARY ARRIVAL INSTRUCTIONS Rich Text Editor, editor39 Editor toolbars Basic…" at bounding box center [577, 324] width 854 height 2118
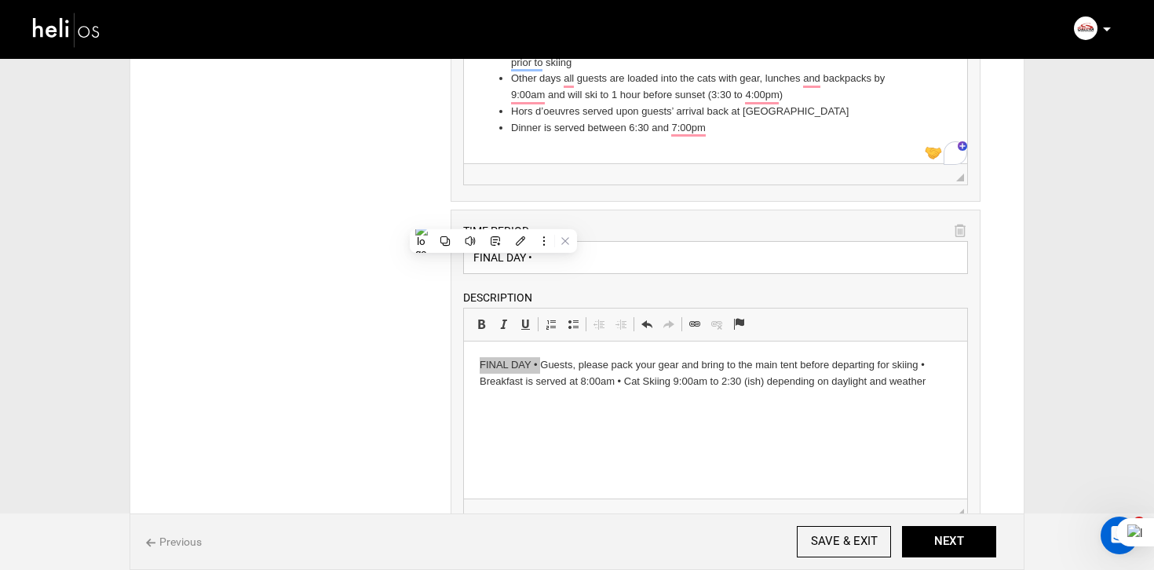
type input "FINAL DAY •"
click at [538, 366] on p "FINAL DAY • Guests, please pack your gear and bring to the main tent before dep…" at bounding box center [715, 373] width 472 height 33
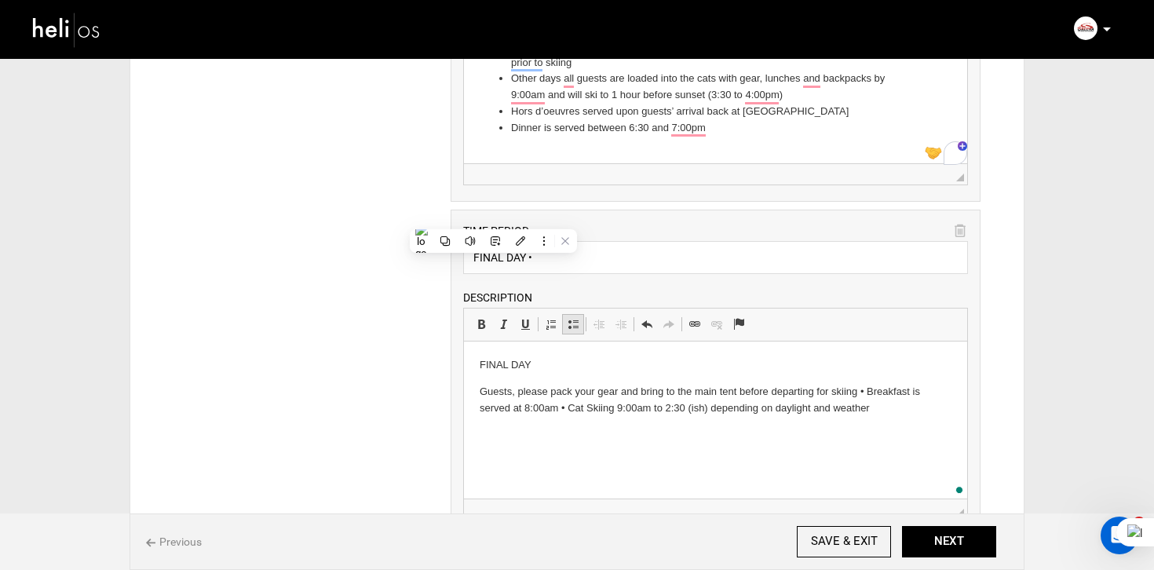
click at [575, 334] on link "Insert/Remove Bulleted List" at bounding box center [573, 324] width 22 height 20
click at [553, 262] on input "FINAL DAY •" at bounding box center [715, 257] width 505 height 33
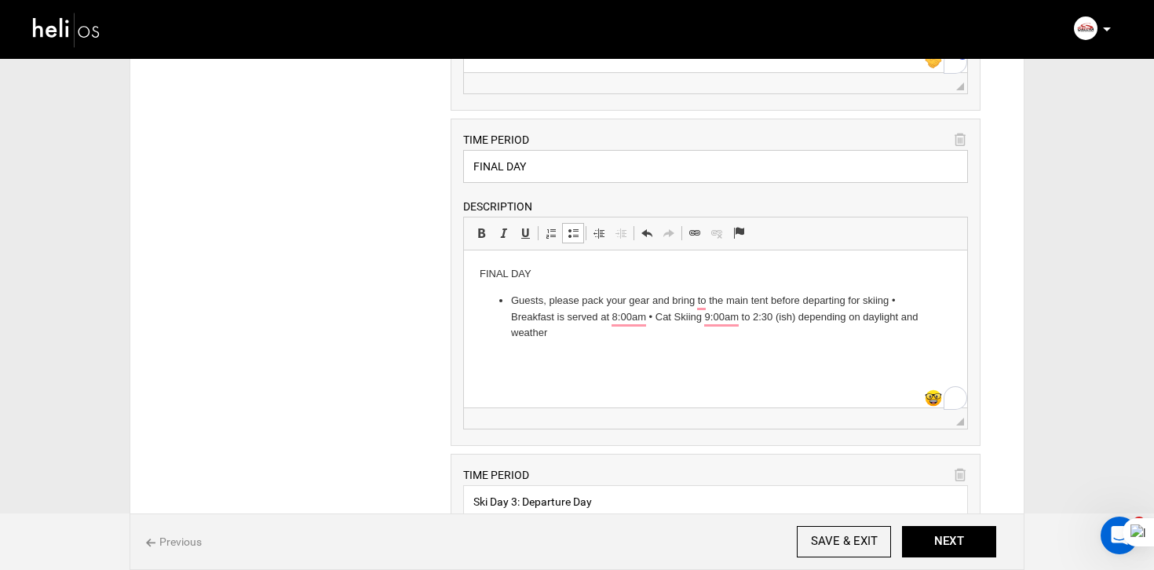
scroll to position [975, 0]
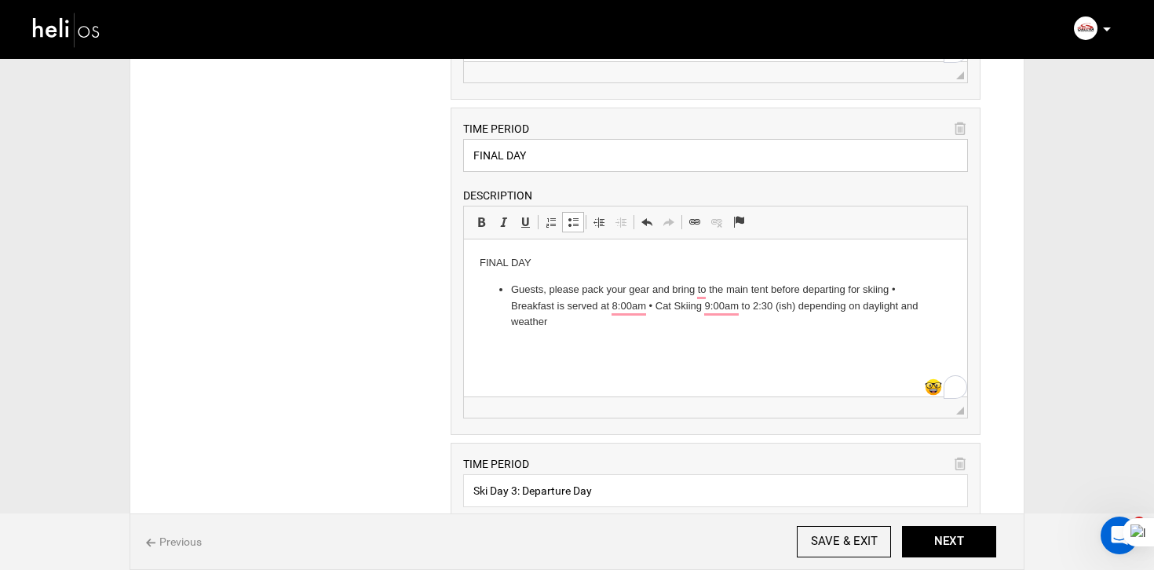
type input "FINAL DAY"
click at [657, 309] on li "Guests, please pack your gear and bring to the main tent before departing for s…" at bounding box center [714, 306] width 409 height 49
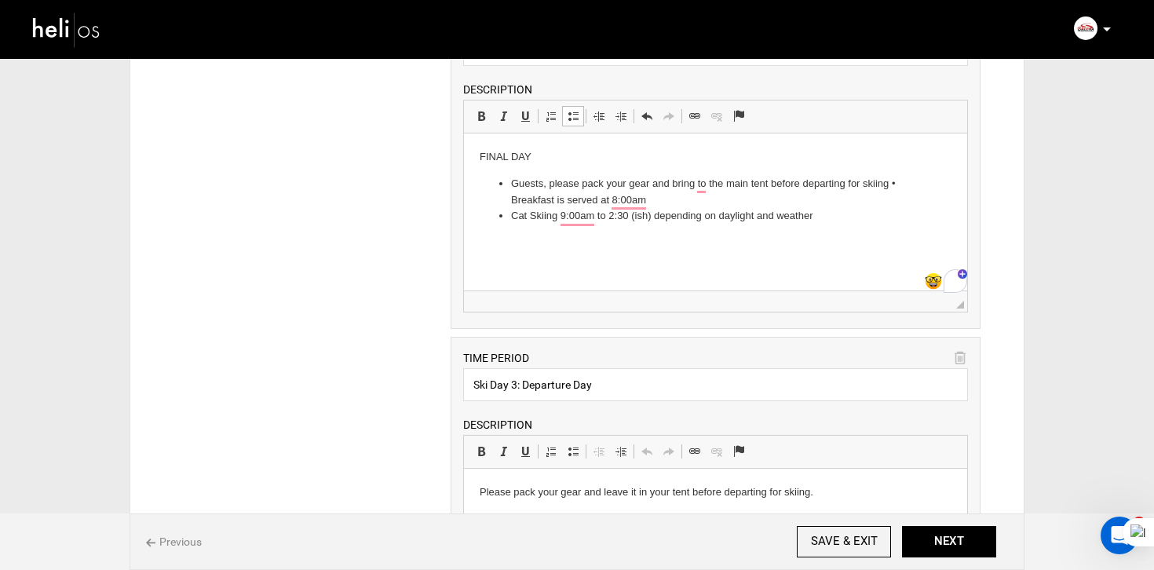
scroll to position [1096, 0]
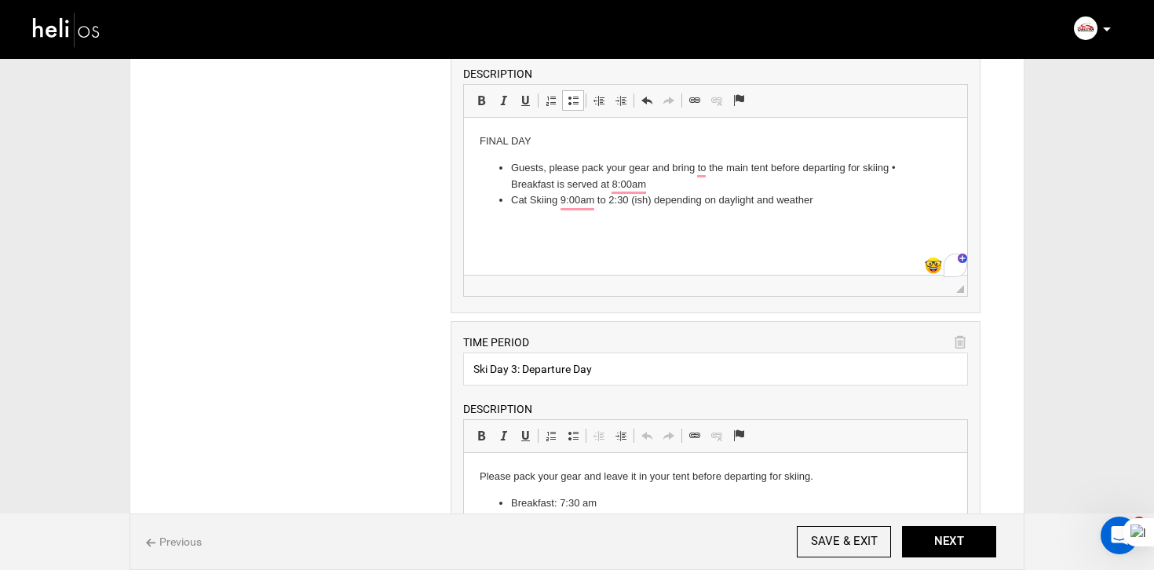
click at [958, 344] on icon at bounding box center [959, 343] width 11 height 18
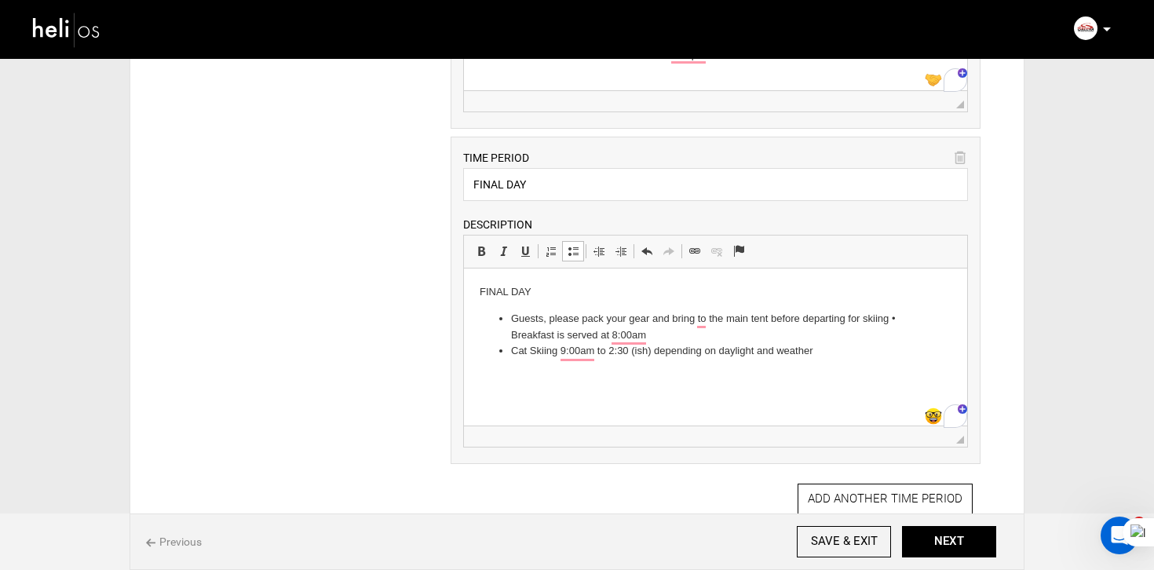
scroll to position [954, 0]
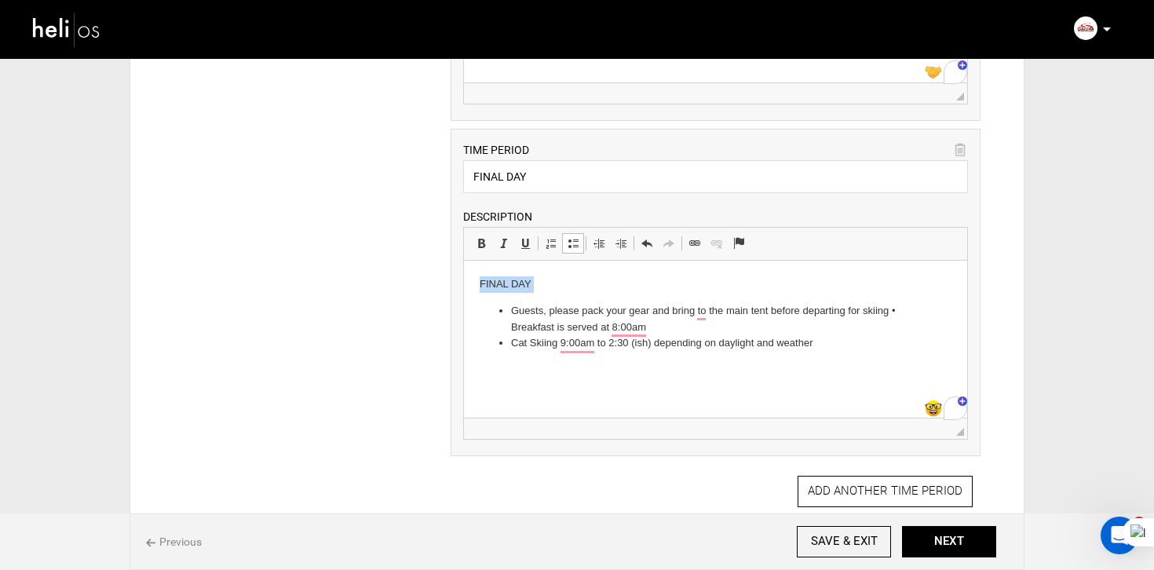
drag, startPoint x: 511, startPoint y: 313, endPoint x: 470, endPoint y: 286, distance: 48.8
click at [470, 286] on html "FINAL DAY Guests, please pack your gear and bring to the main tent before depar…" at bounding box center [714, 314] width 503 height 107
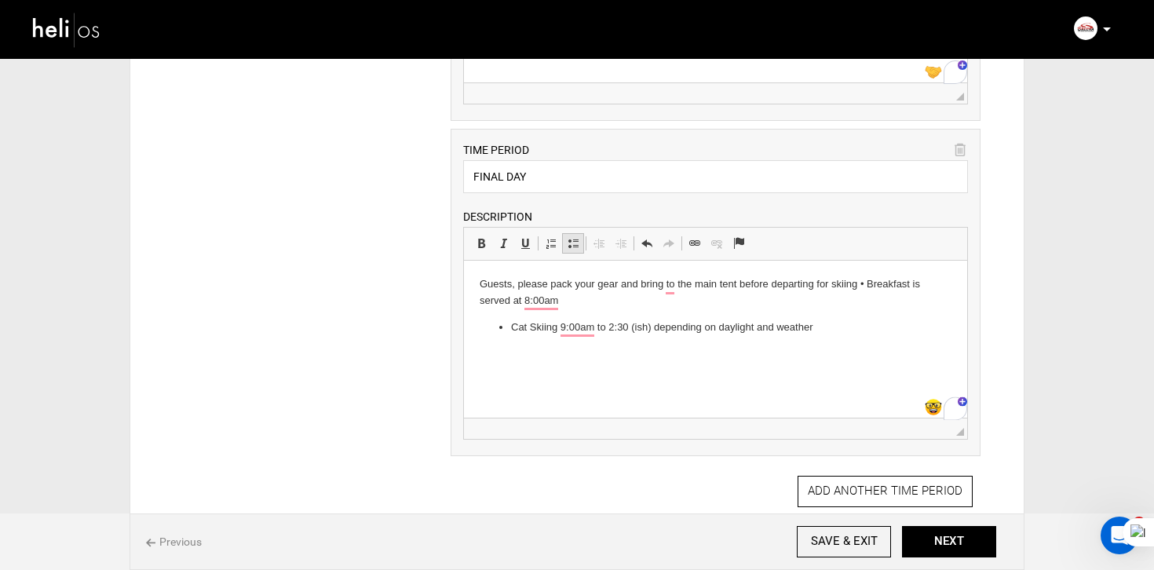
click at [576, 249] on span at bounding box center [573, 243] width 13 height 13
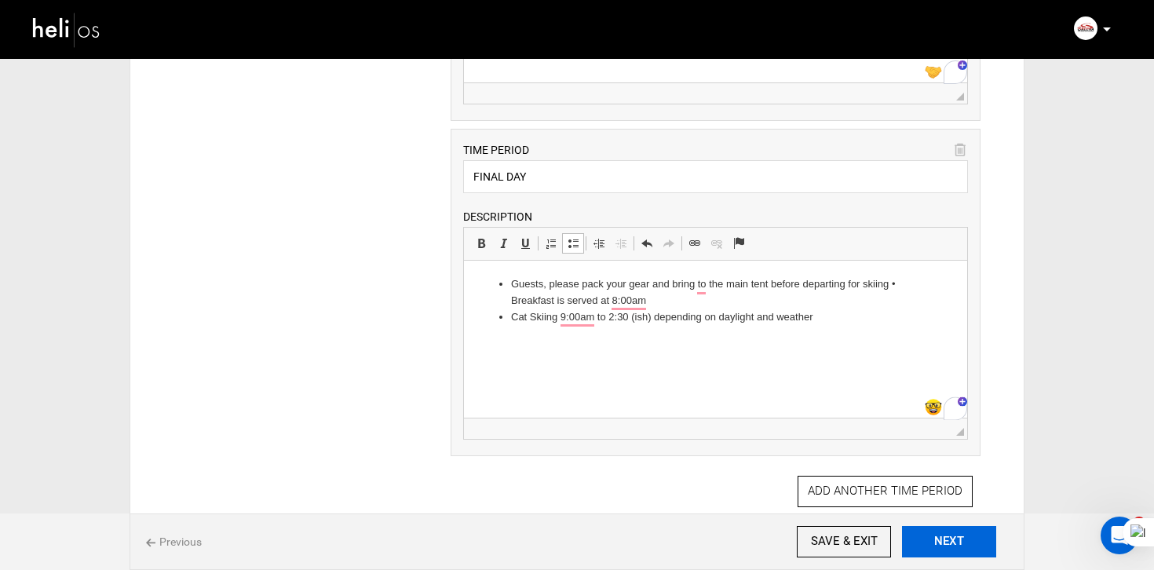
click at [968, 539] on button "NEXT" at bounding box center [949, 541] width 94 height 31
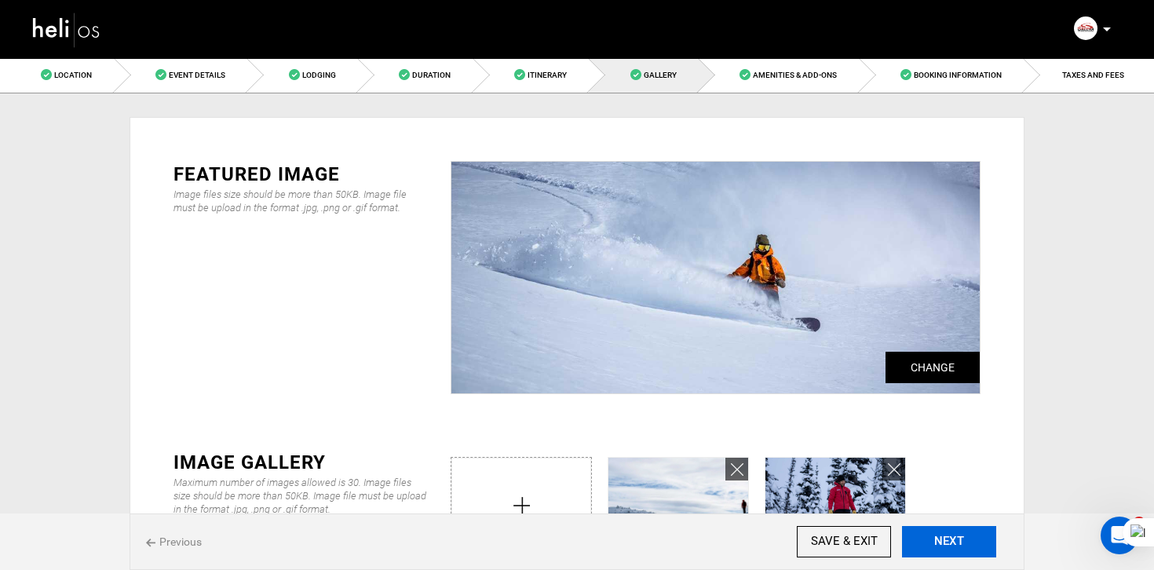
click at [968, 539] on button "NEXT" at bounding box center [949, 541] width 94 height 31
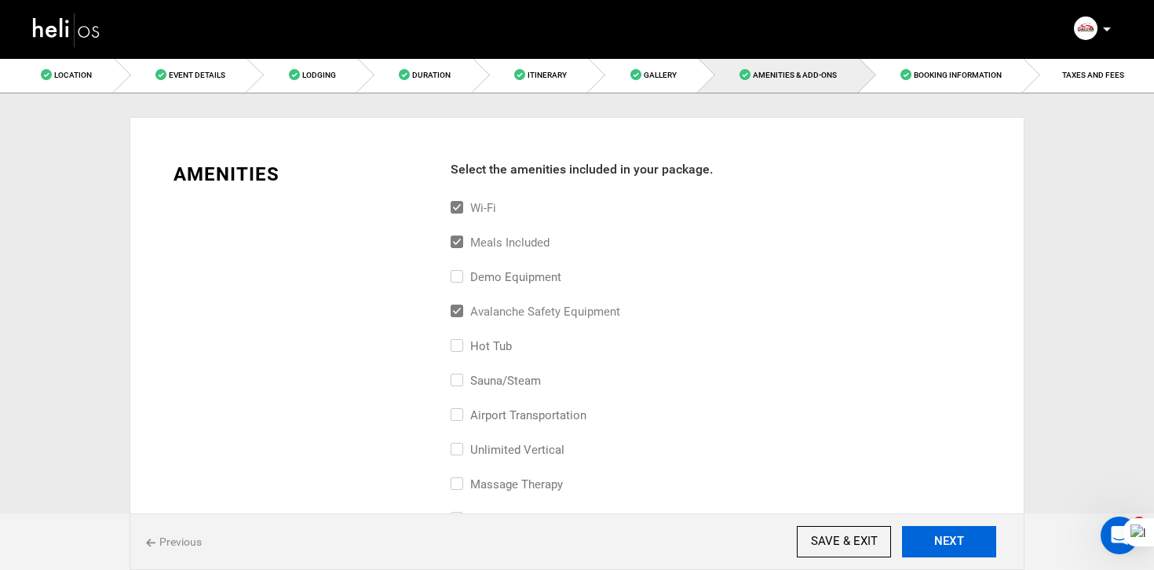
click at [968, 539] on button "NEXT" at bounding box center [949, 541] width 94 height 31
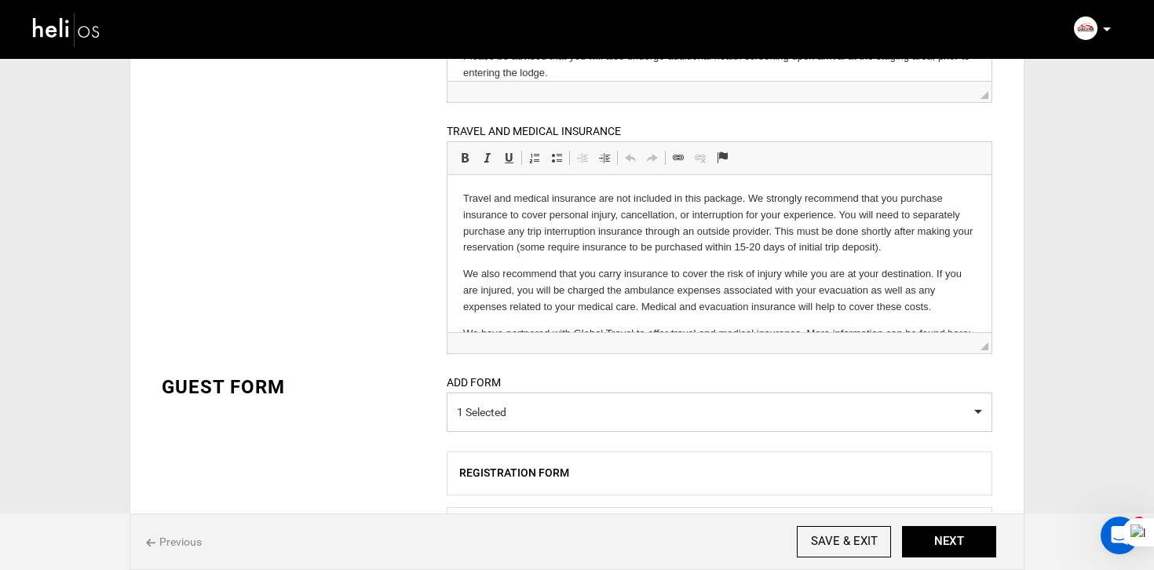
scroll to position [42, 0]
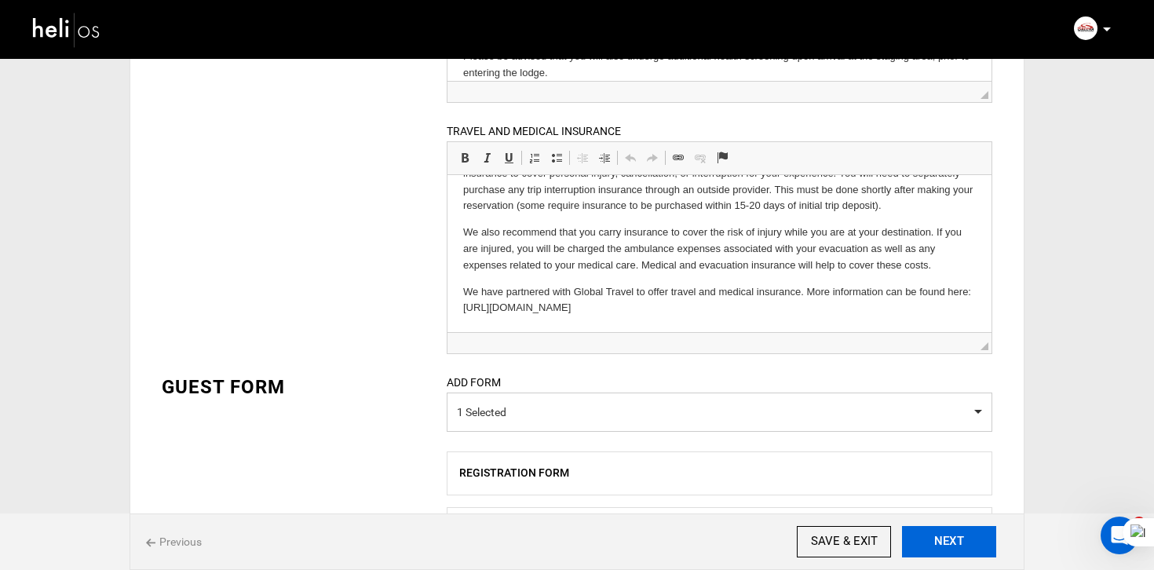
click at [967, 541] on button "NEXT" at bounding box center [949, 541] width 94 height 31
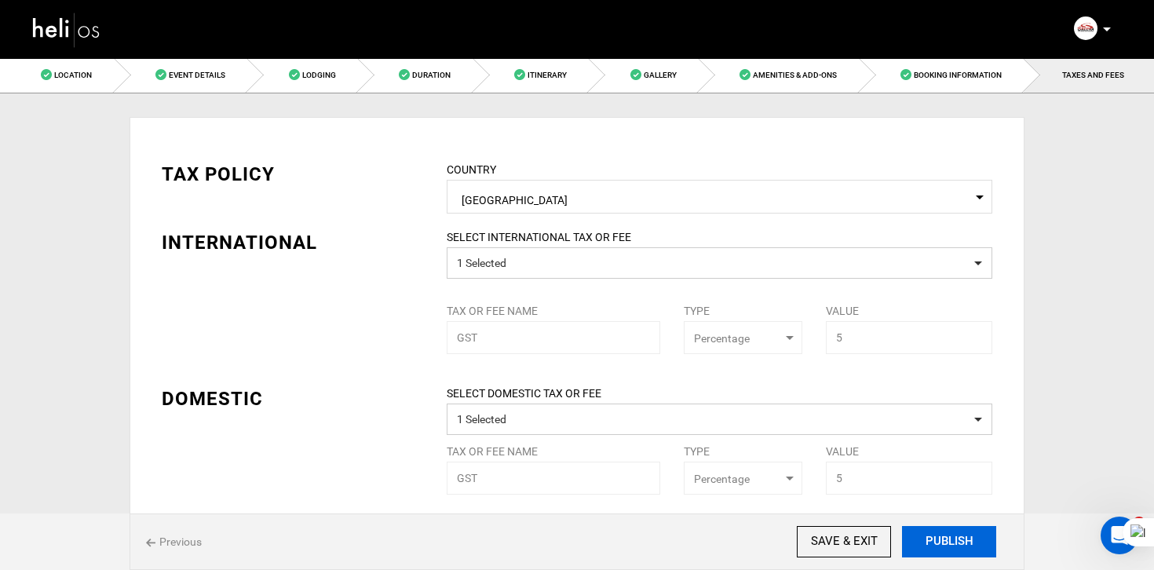
click at [967, 541] on button "PUBLISH" at bounding box center [949, 541] width 94 height 31
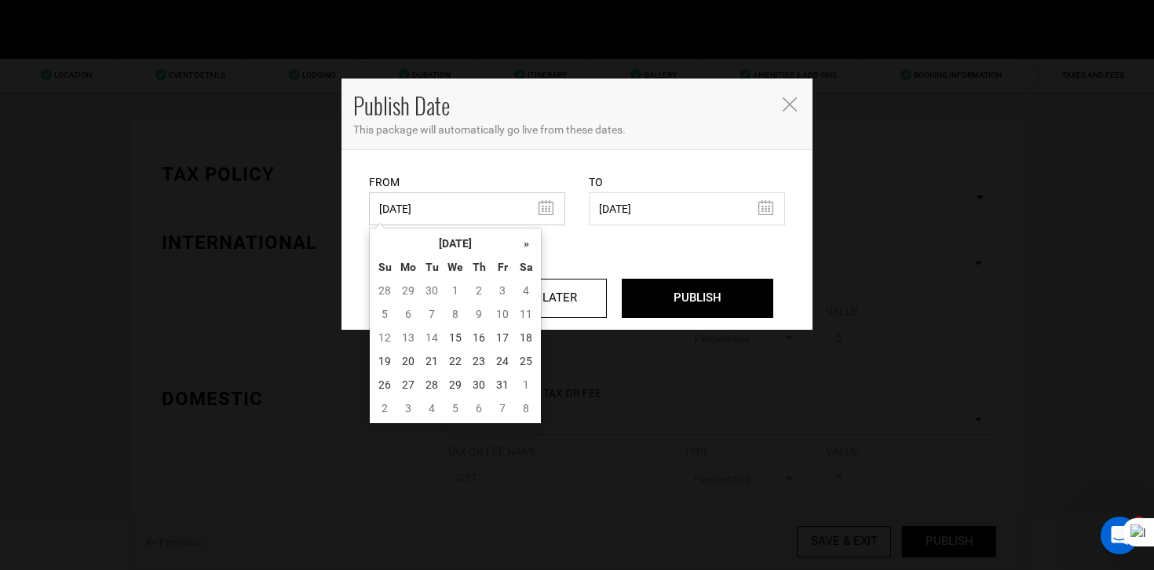
click at [452, 217] on input "[DATE]" at bounding box center [467, 208] width 196 height 33
click at [452, 329] on td "15" at bounding box center [455, 338] width 24 height 24
type input "[DATE]"
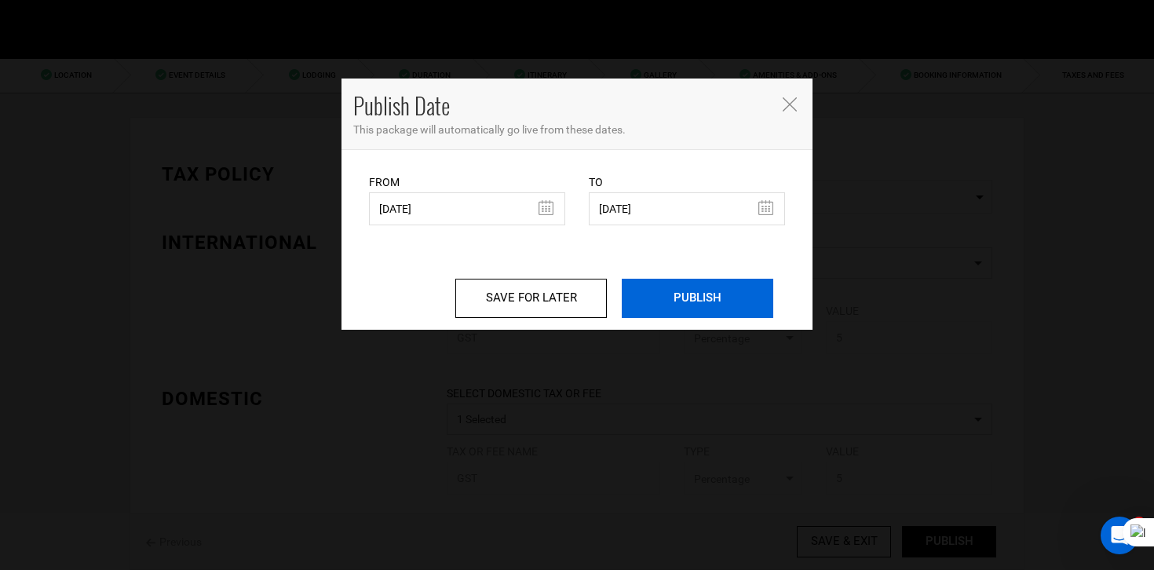
click at [664, 308] on input "PUBLISH" at bounding box center [697, 298] width 151 height 39
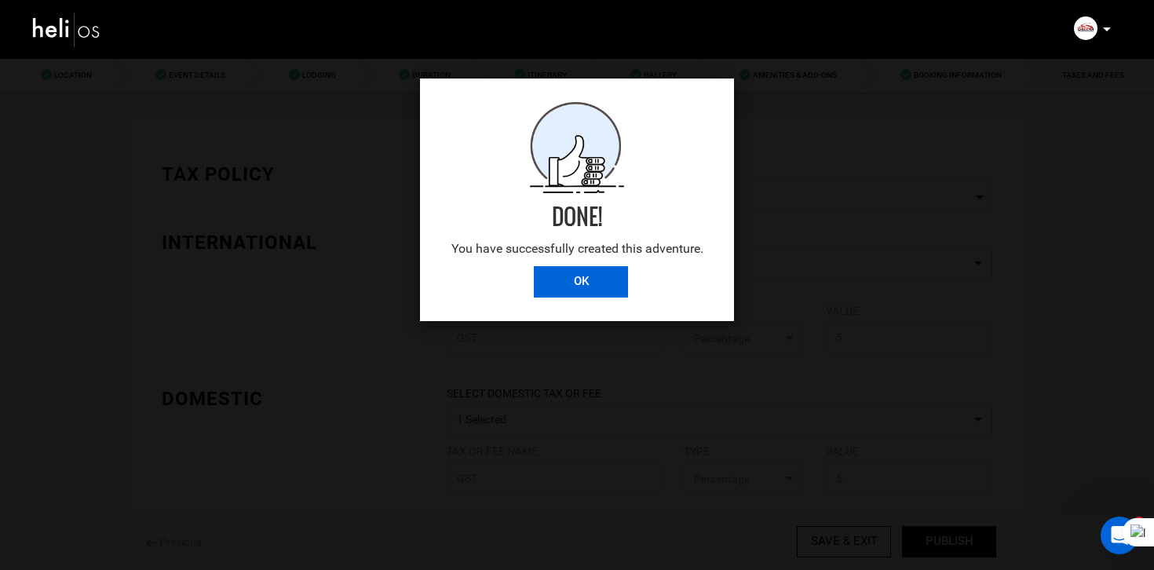
click at [581, 285] on input "OK" at bounding box center [581, 281] width 94 height 31
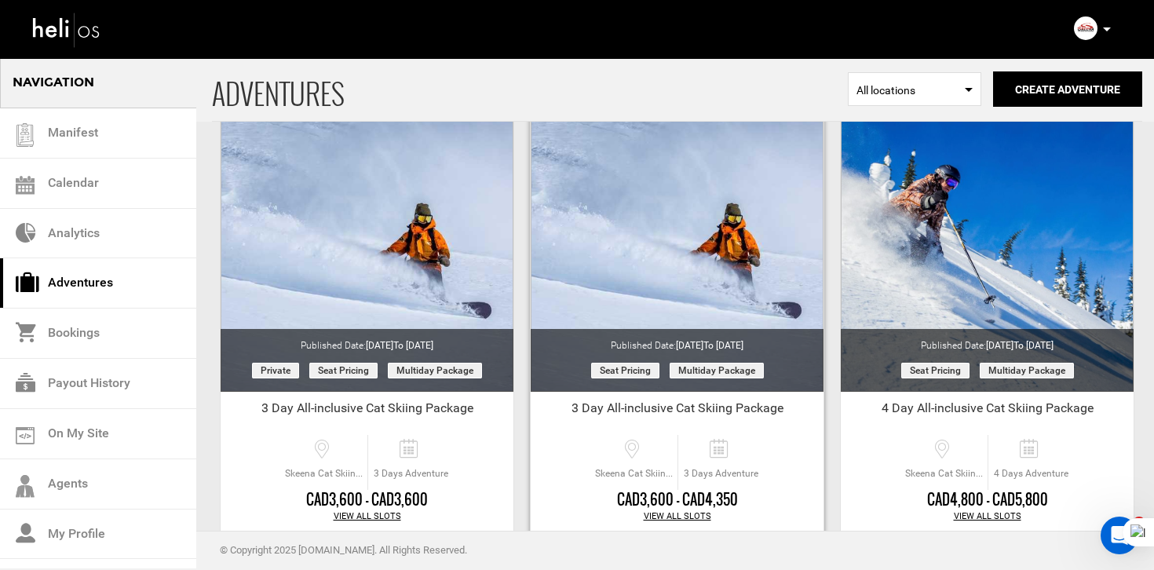
scroll to position [54, 0]
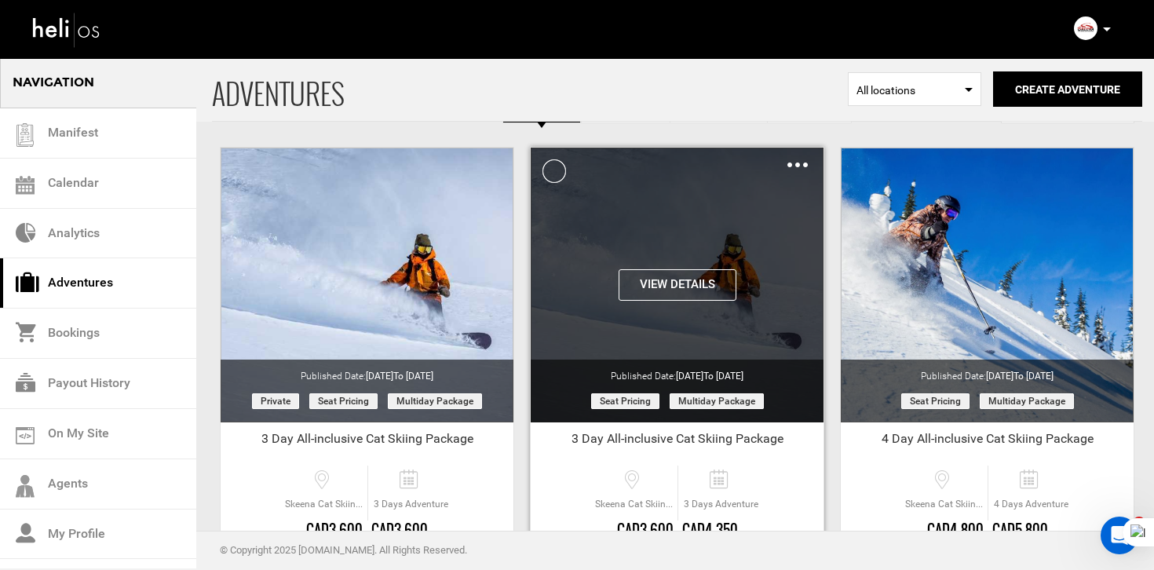
click at [794, 164] on img at bounding box center [797, 164] width 20 height 5
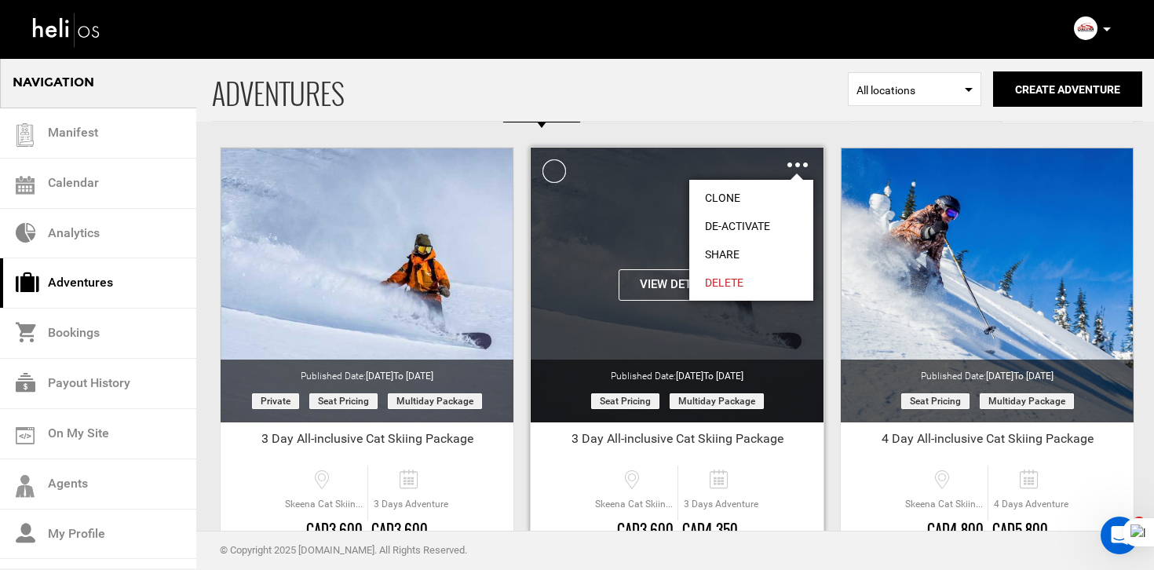
click at [735, 251] on link "Share" at bounding box center [751, 254] width 124 height 28
type input "[URL][DOMAIN_NAME]"
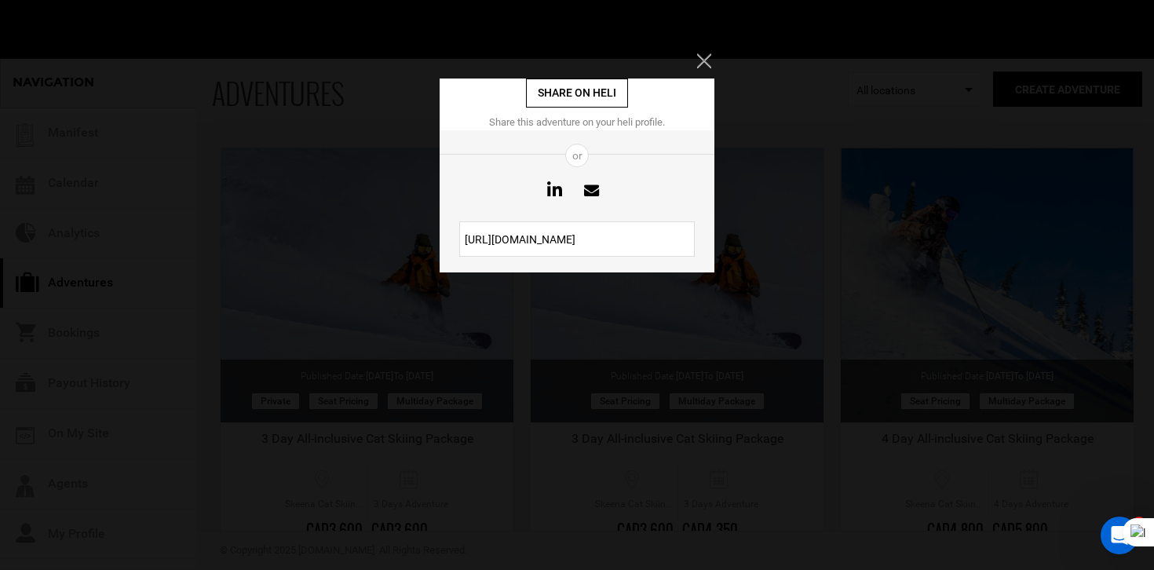
click at [591, 241] on input "[URL][DOMAIN_NAME]" at bounding box center [576, 238] width 235 height 35
click at [706, 66] on icon "Close" at bounding box center [704, 60] width 14 height 14
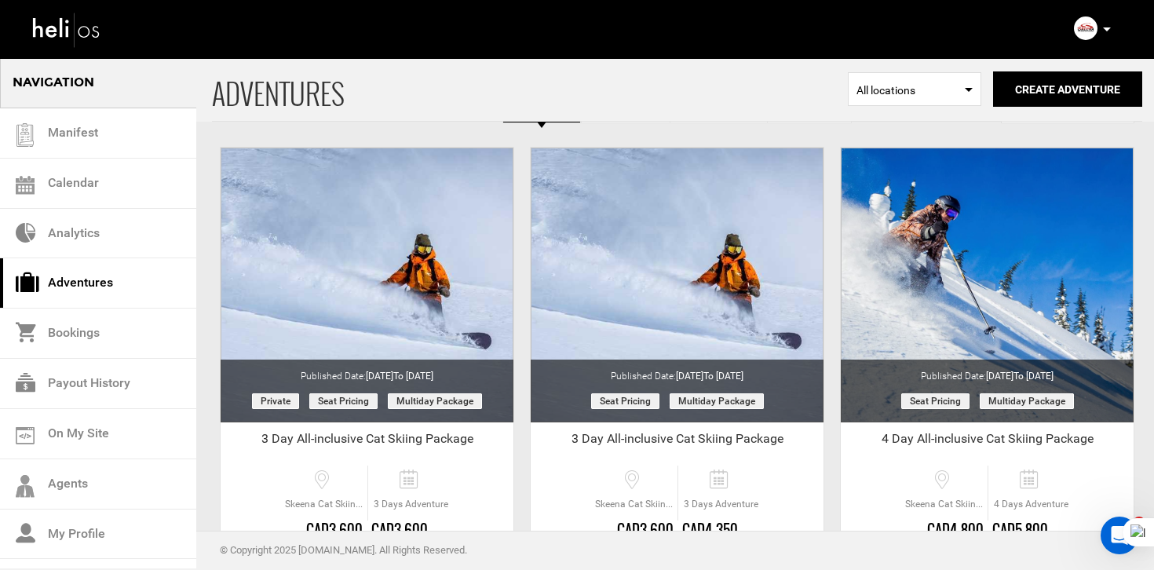
scroll to position [171, 0]
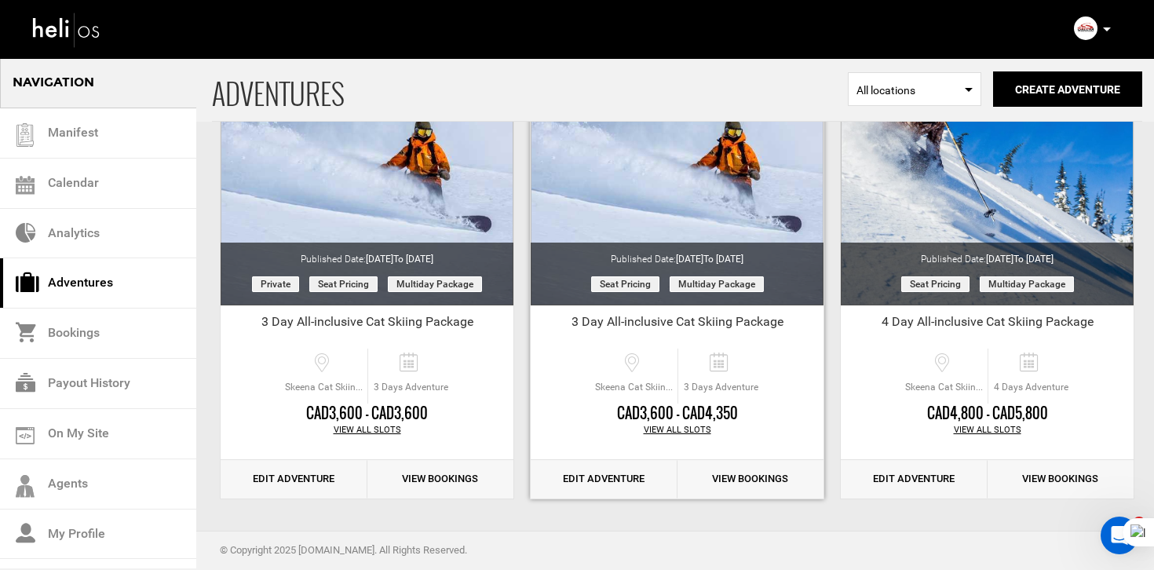
click at [607, 487] on link "Edit Adventure" at bounding box center [604, 479] width 147 height 38
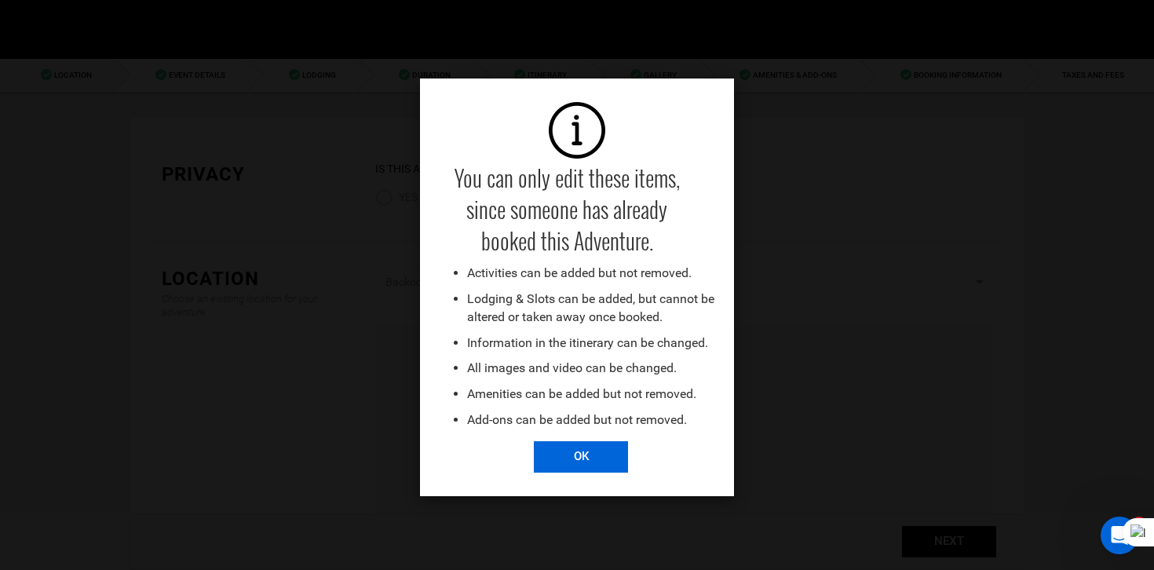
click at [581, 480] on div "You can only edit these items, since someone has already booked this Adventure.…" at bounding box center [577, 287] width 314 height 418
click at [559, 439] on div "You can only edit these items, since someone has already booked this Adventure.…" at bounding box center [577, 271] width 314 height 339
click at [562, 459] on input "OK" at bounding box center [581, 456] width 94 height 31
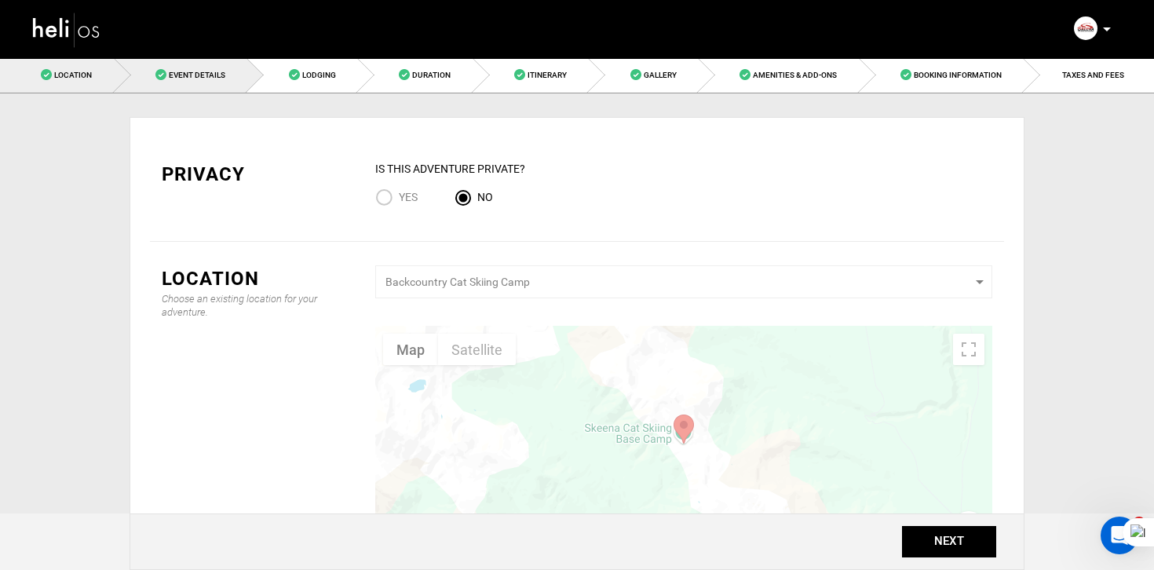
click at [221, 85] on link "Event Details" at bounding box center [181, 74] width 133 height 35
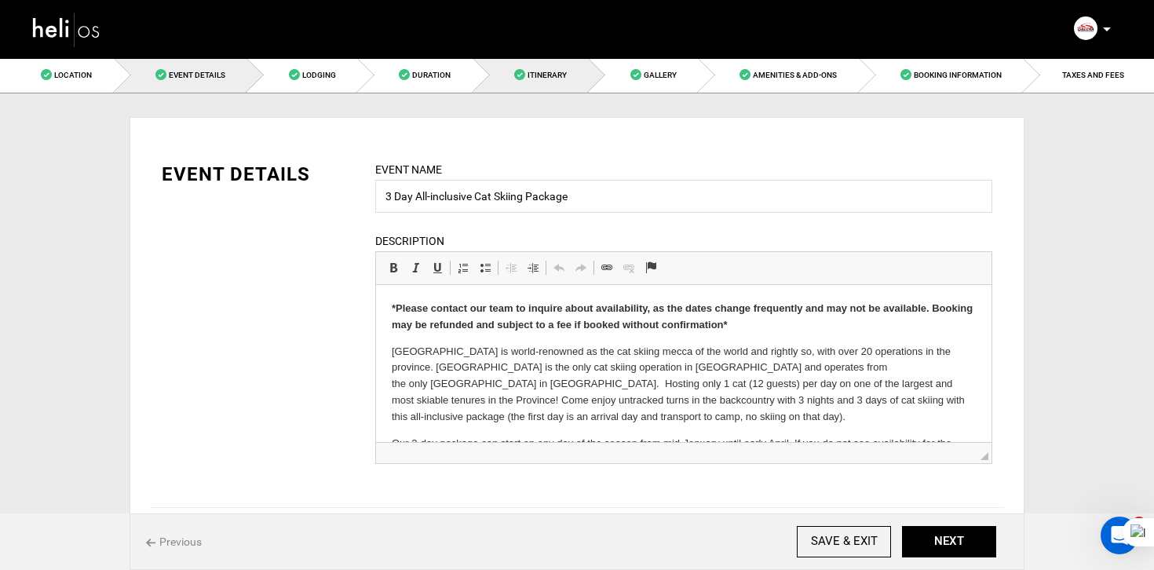
click at [524, 62] on link "Itinerary" at bounding box center [531, 74] width 116 height 35
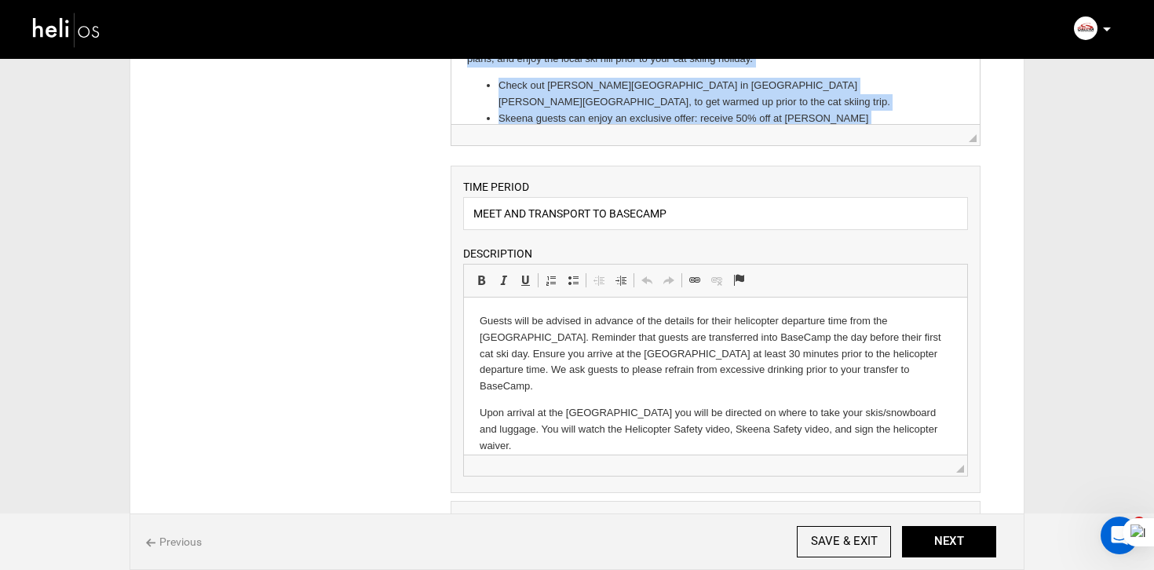
scroll to position [246, 0]
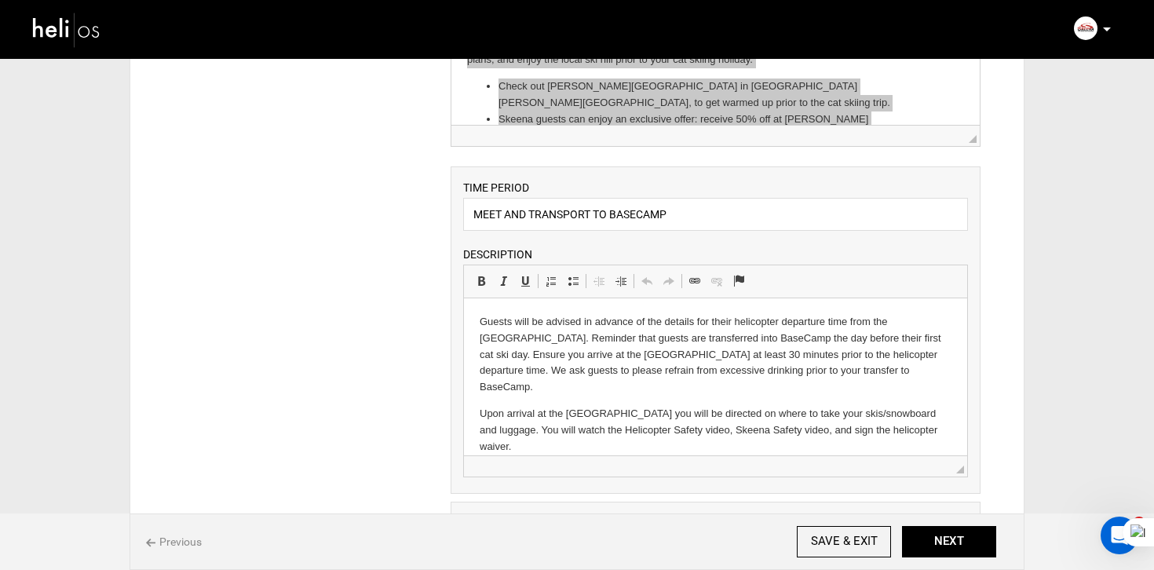
click at [530, 332] on p "Guests will be advised in advance of the details for their helicopter departure…" at bounding box center [715, 355] width 472 height 82
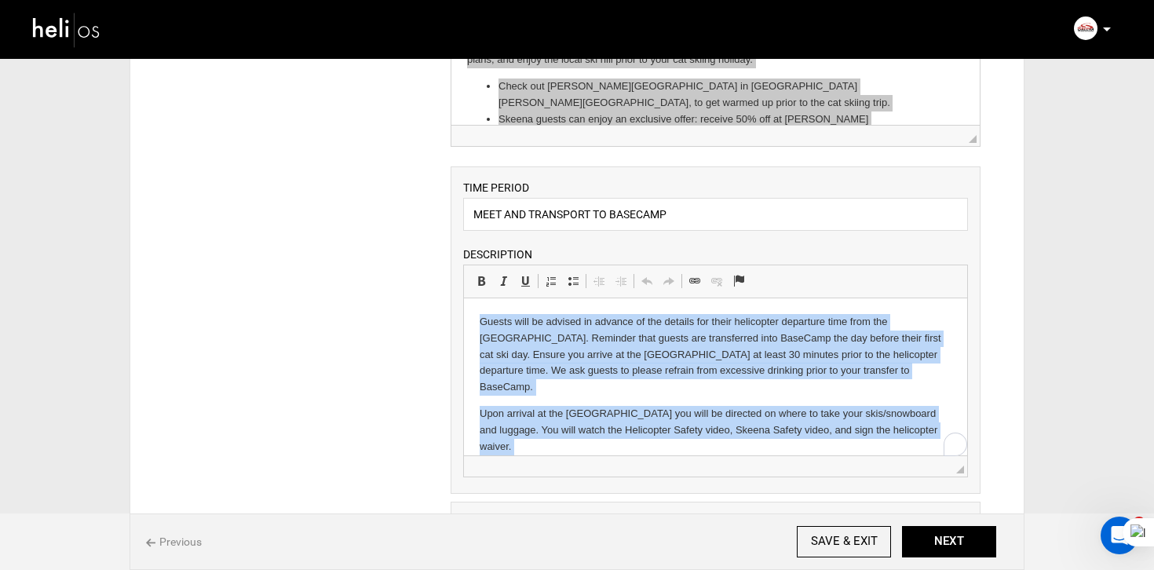
copy body "Guests will be advised in advance of the details for their helicopter departure…"
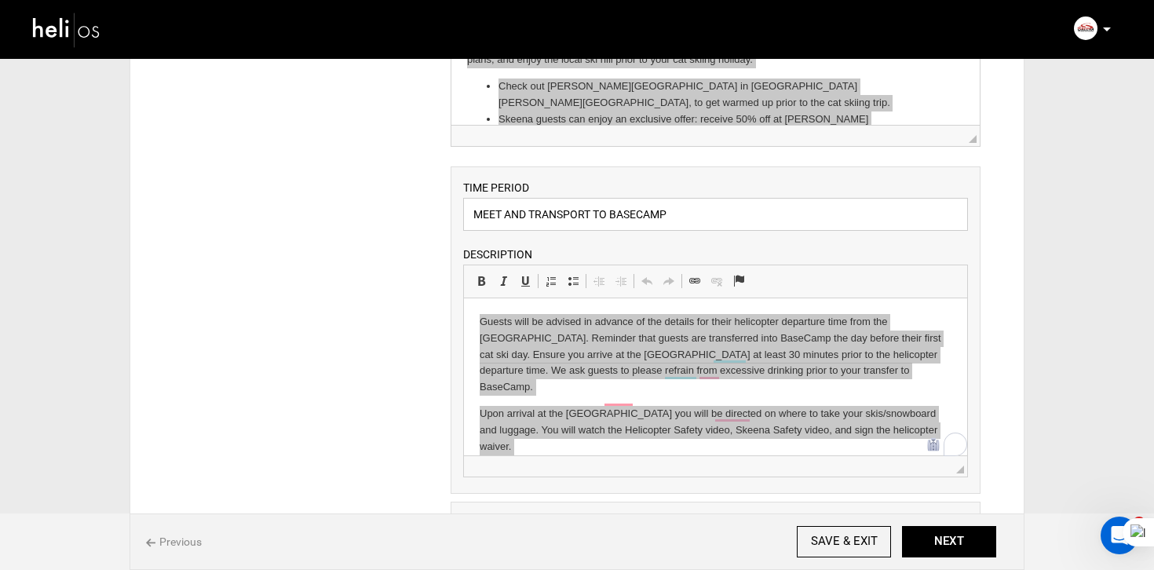
click at [648, 231] on input "MEET AND TRANSPORT TO BASECAMP" at bounding box center [715, 214] width 505 height 33
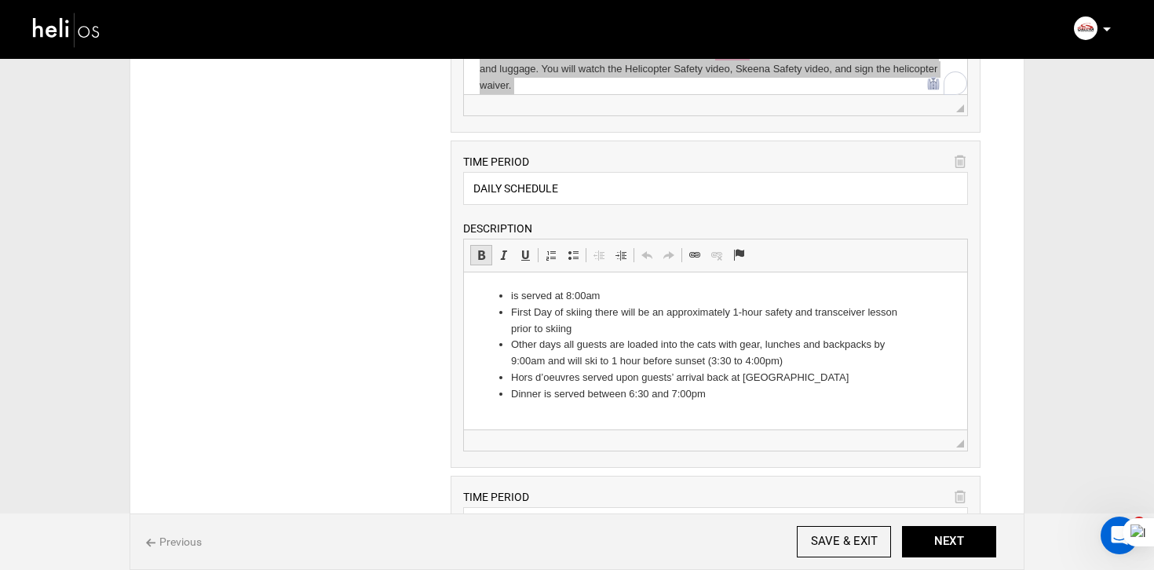
scroll to position [624, 0]
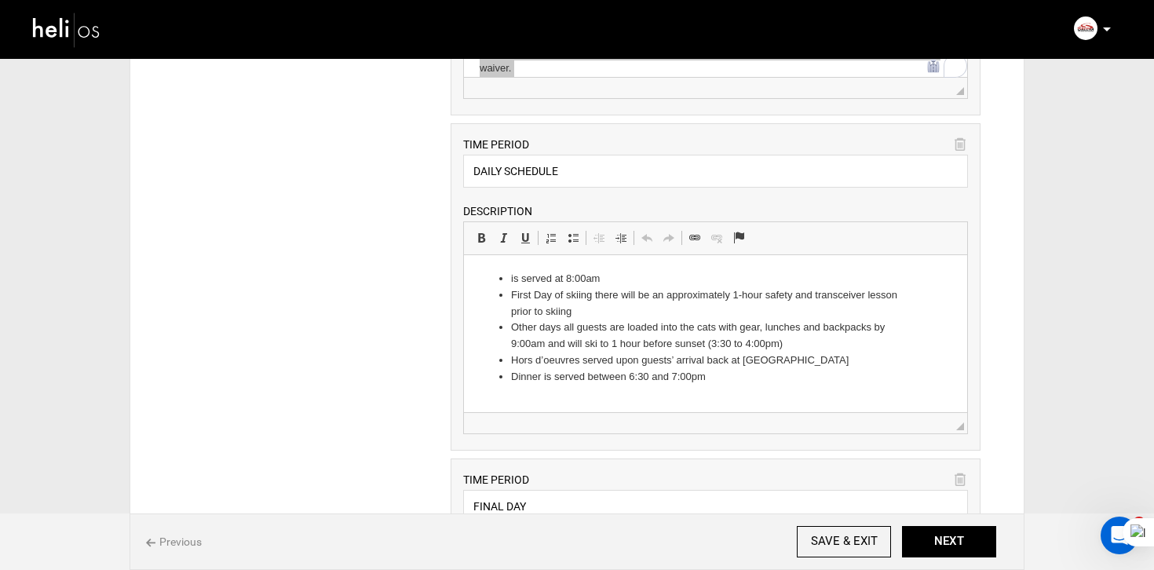
click at [565, 313] on li "First Day of skiing there will be an approximately 1-hour safety and transceive…" at bounding box center [714, 303] width 409 height 33
copy ul "is served at 8:00am First Day of skiing there will be an approximately 1-hour s…"
click at [512, 278] on li "is served at 8:00am" at bounding box center [714, 279] width 409 height 16
click at [508, 275] on ul "is served at 8:00am First Day of skiing there will be an approximately 1-hour s…" at bounding box center [715, 328] width 472 height 115
copy ul "Breakfast is served at 8:00am First Day of skiing there will be an approximatel…"
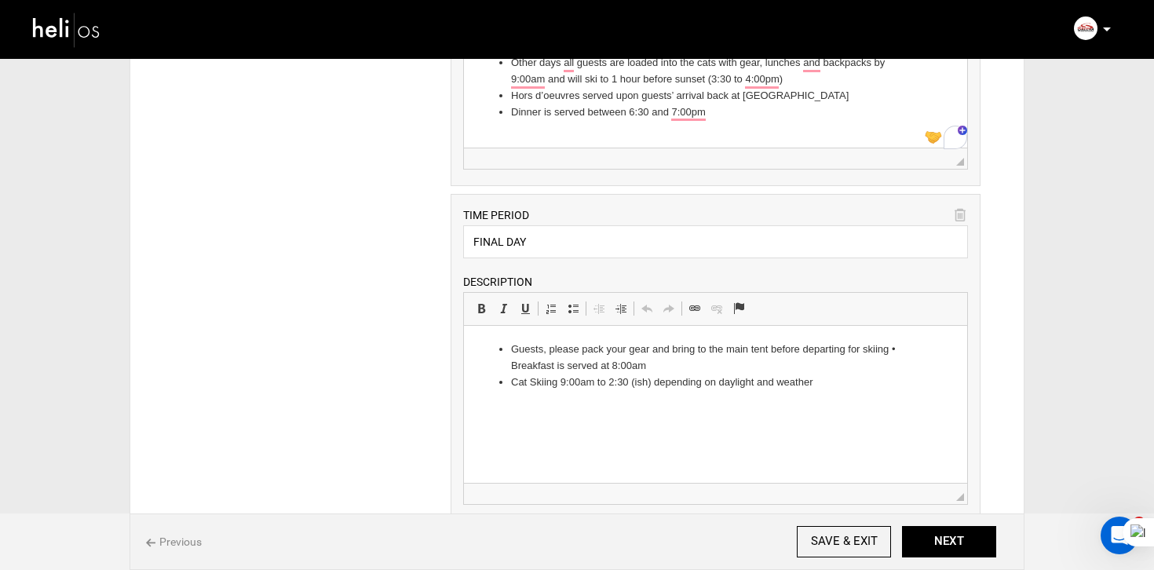
scroll to position [907, 0]
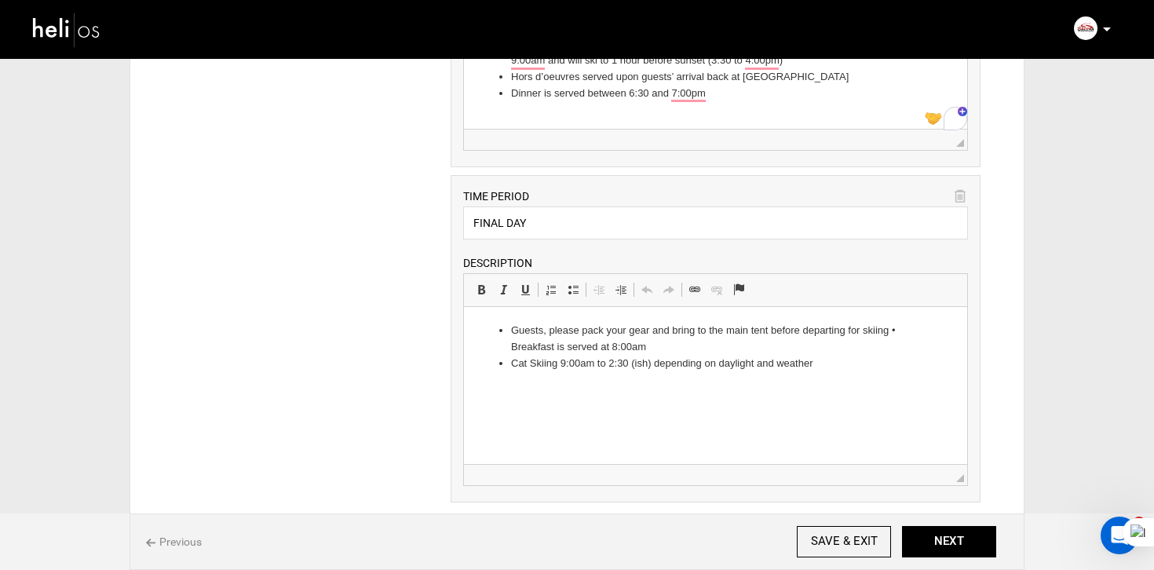
click at [515, 363] on li "Cat Skiing 9:00am to 2:30 (ish) depending on daylight and weather" at bounding box center [714, 364] width 409 height 16
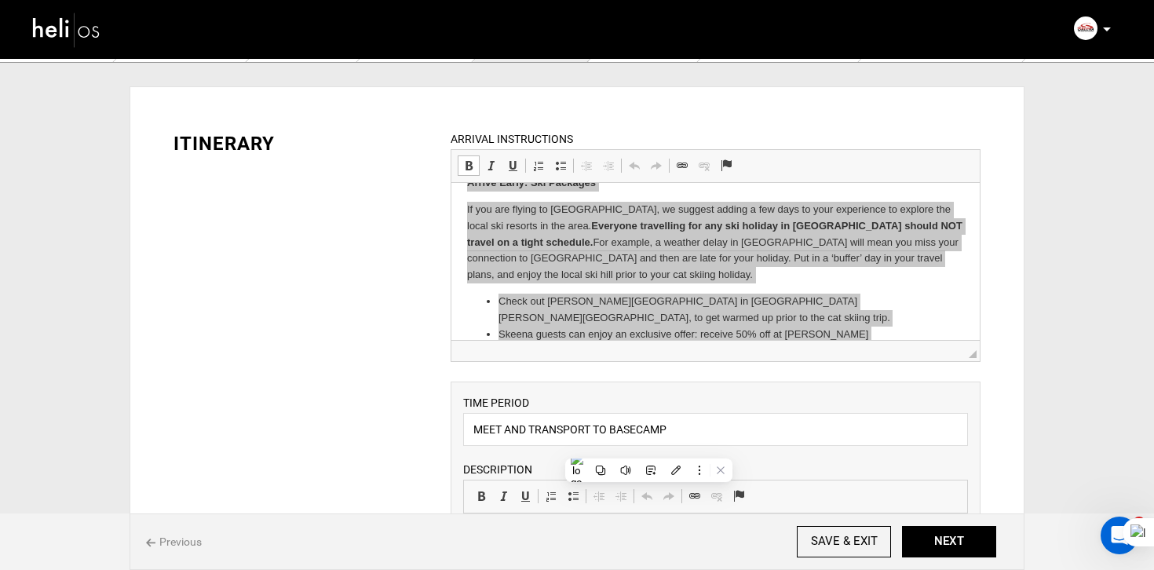
scroll to position [0, 0]
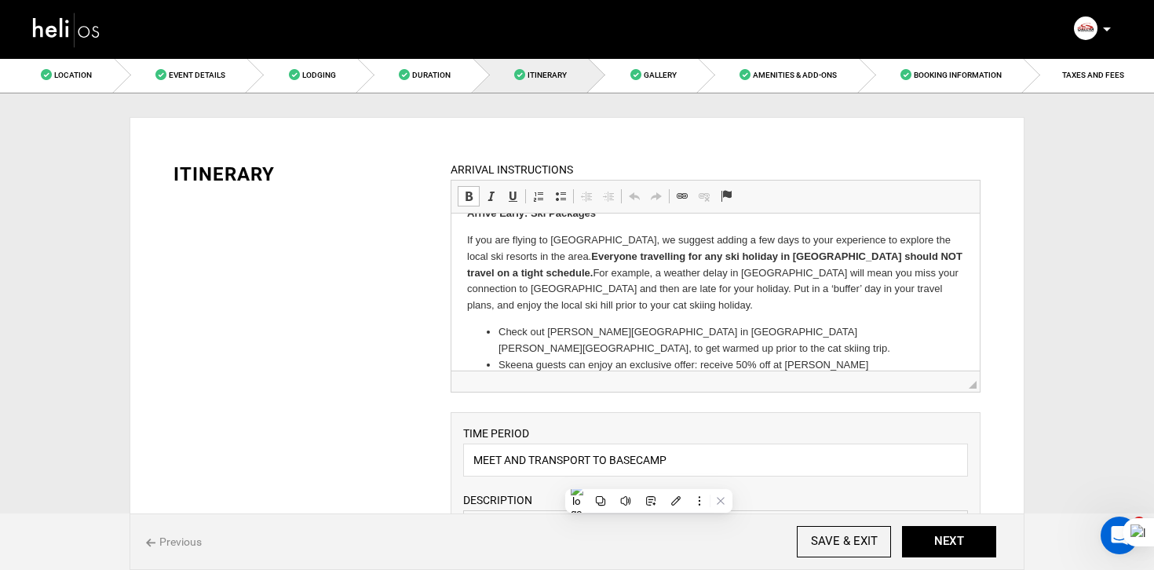
click at [521, 357] on li "Skeena guests can enjoy an exclusive offer: receive 50% off at [PERSON_NAME][GE…" at bounding box center [715, 381] width 434 height 49
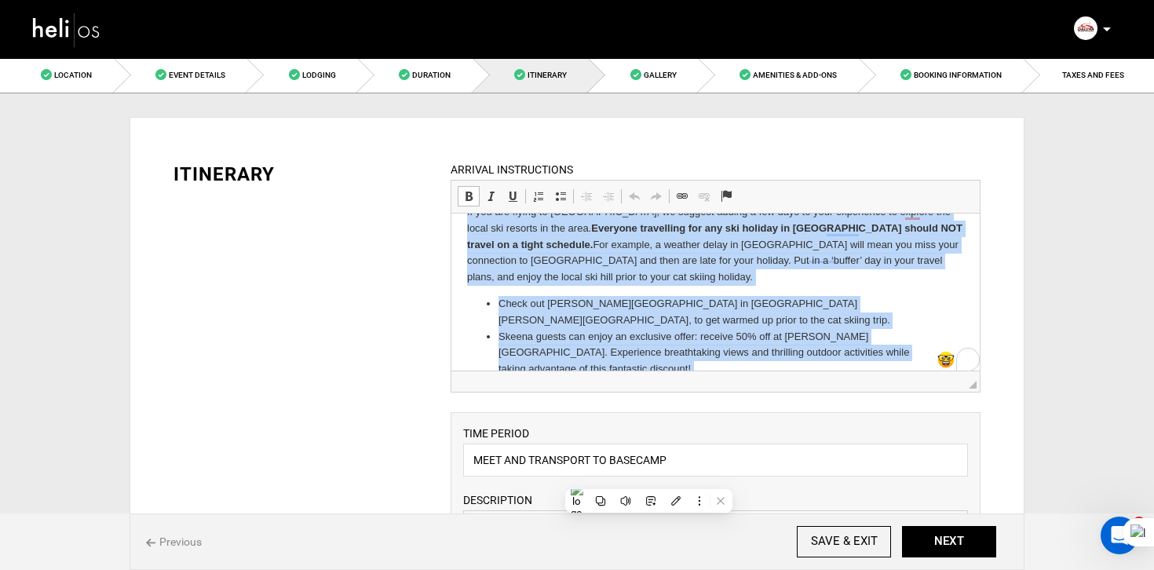
scroll to position [215, 0]
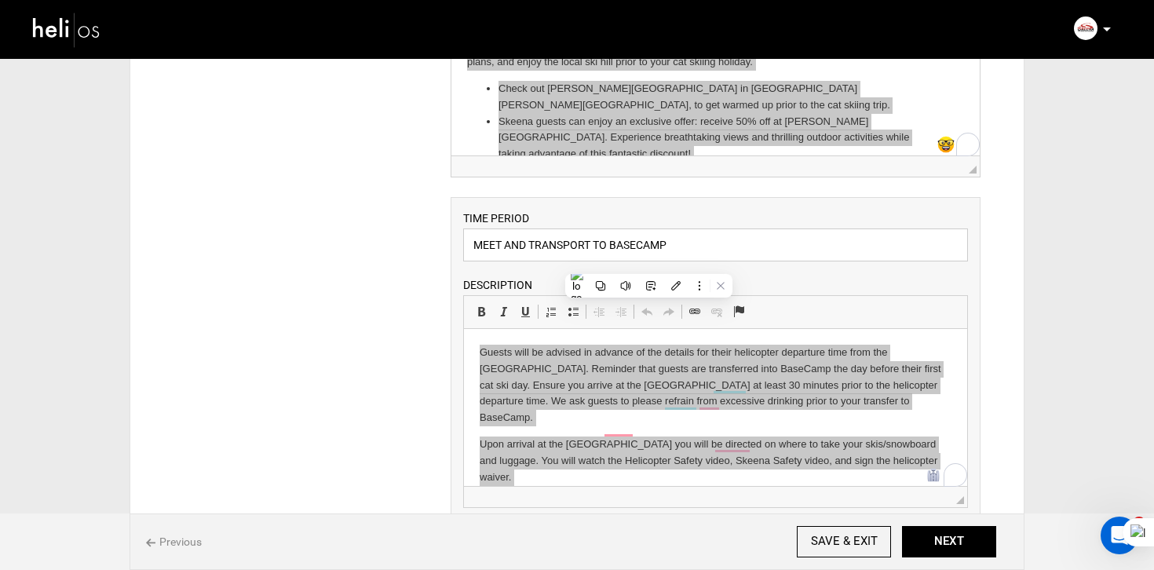
click at [707, 243] on input "MEET AND TRANSPORT TO BASECAMP" at bounding box center [715, 244] width 505 height 33
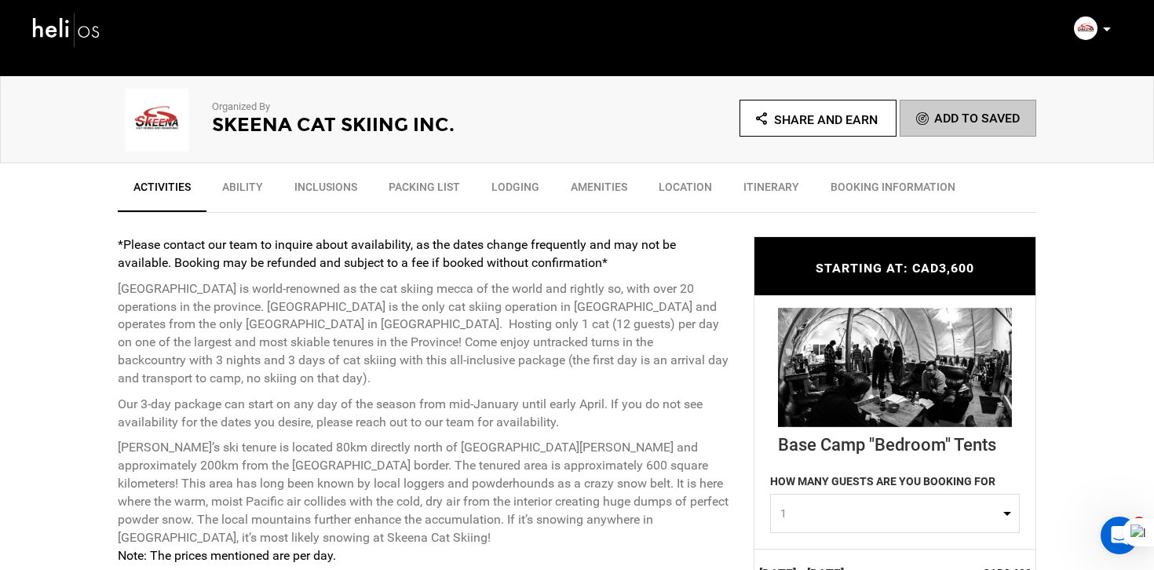
scroll to position [141, 0]
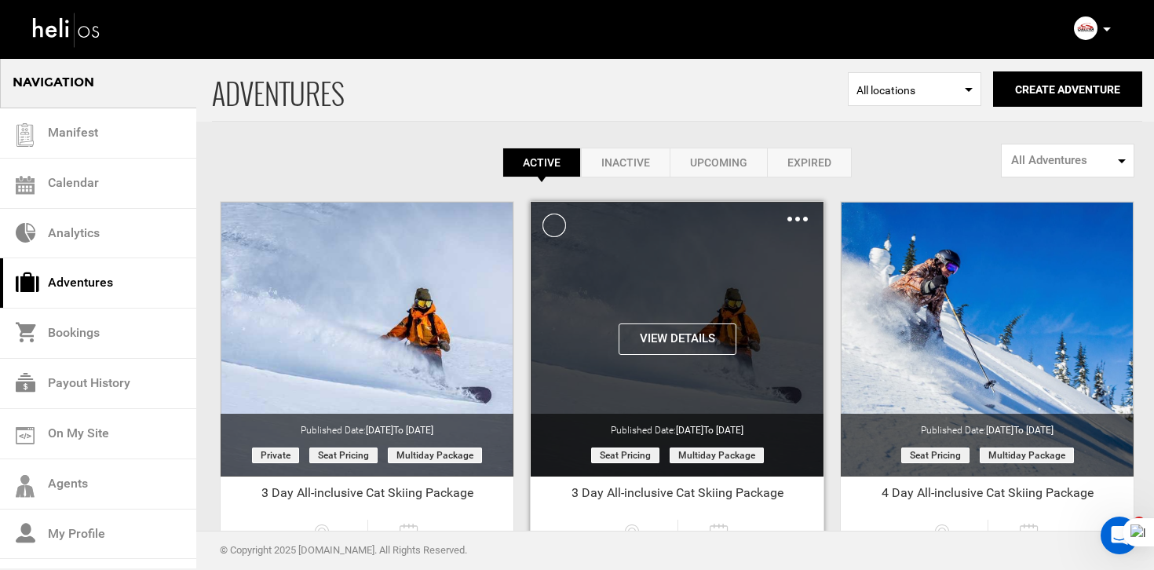
scroll to position [171, 0]
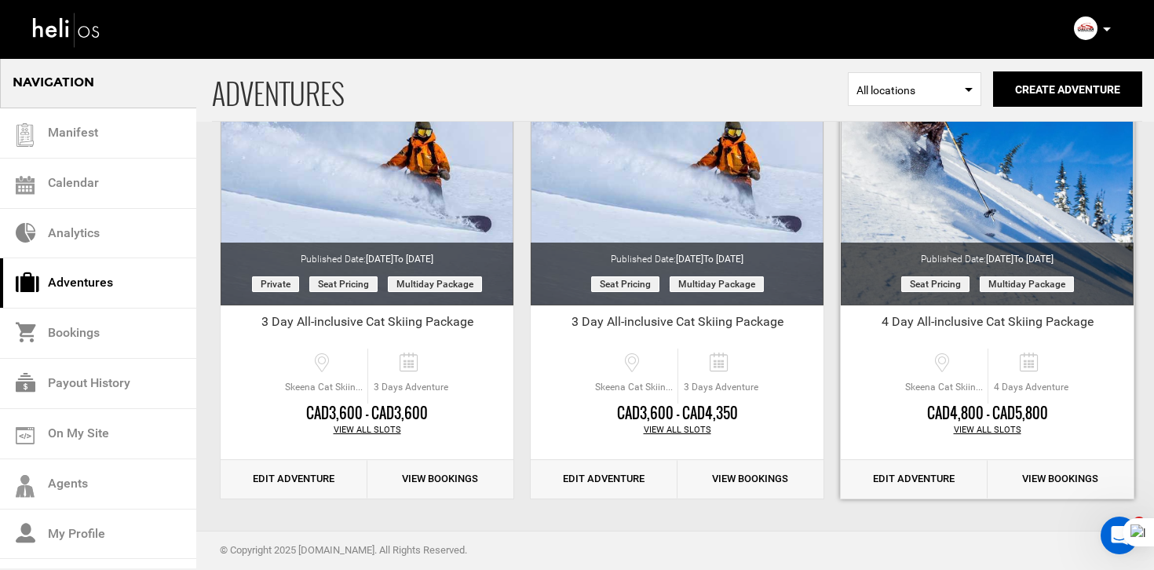
click at [919, 473] on link "Edit Adventure" at bounding box center [914, 479] width 147 height 38
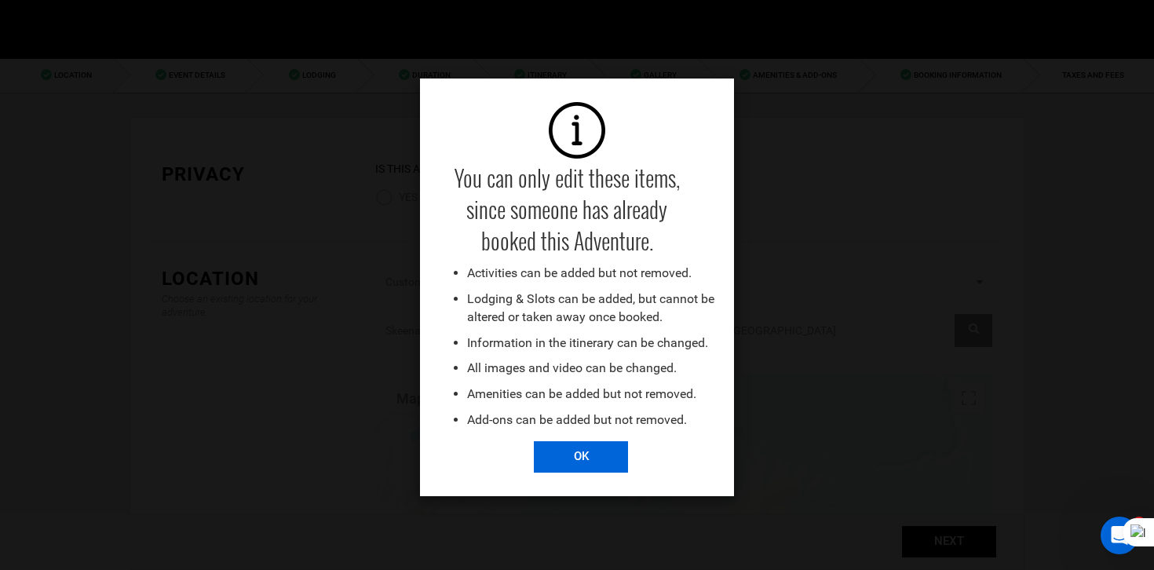
click at [604, 443] on input "OK" at bounding box center [581, 456] width 94 height 31
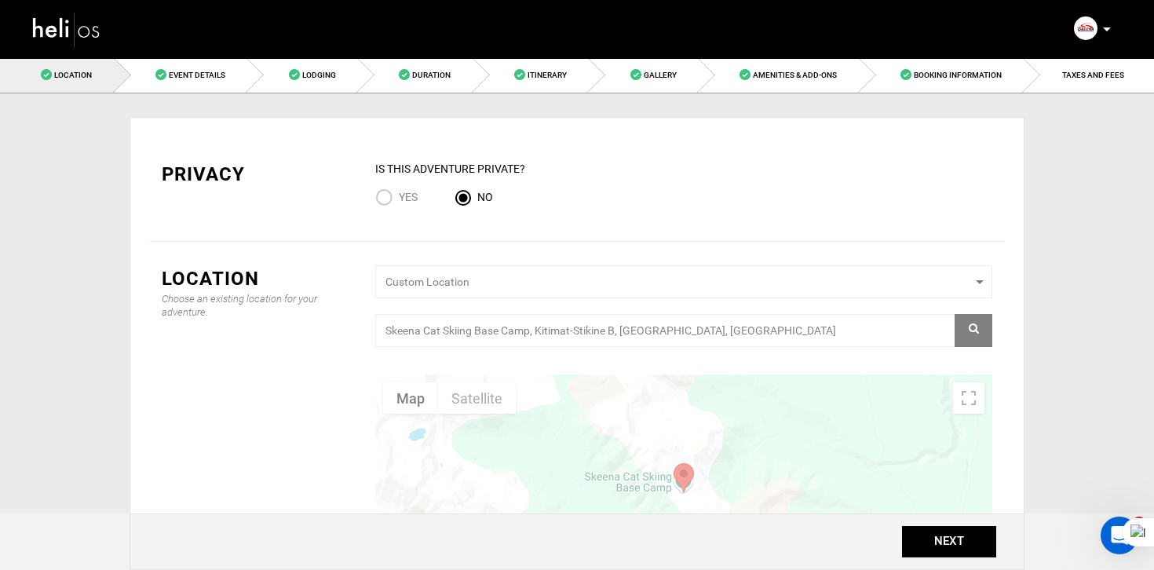
click at [88, 27] on img at bounding box center [66, 30] width 71 height 42
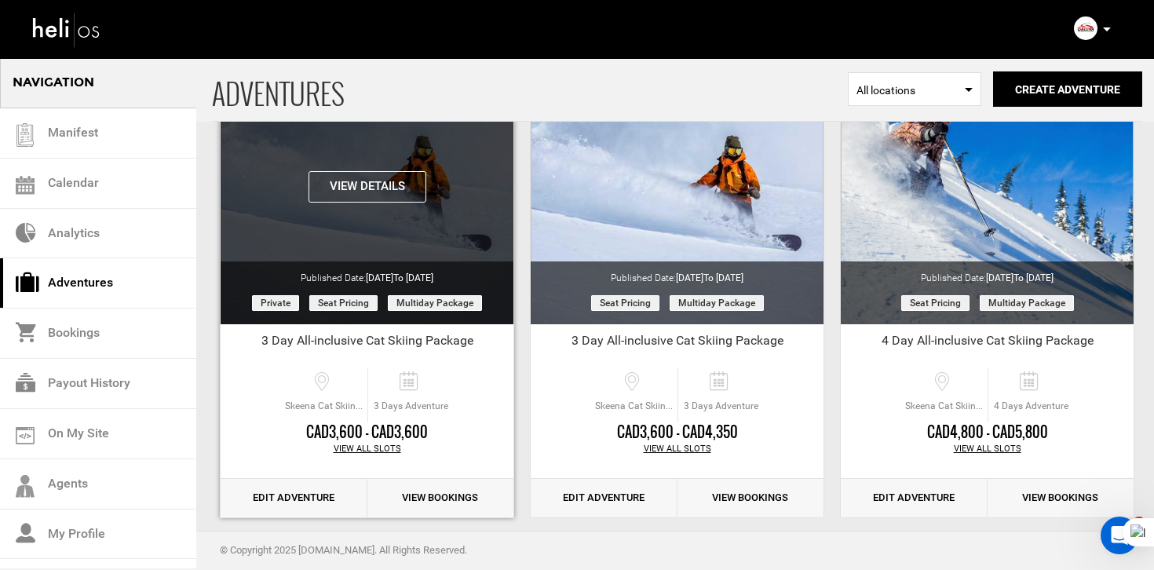
scroll to position [171, 0]
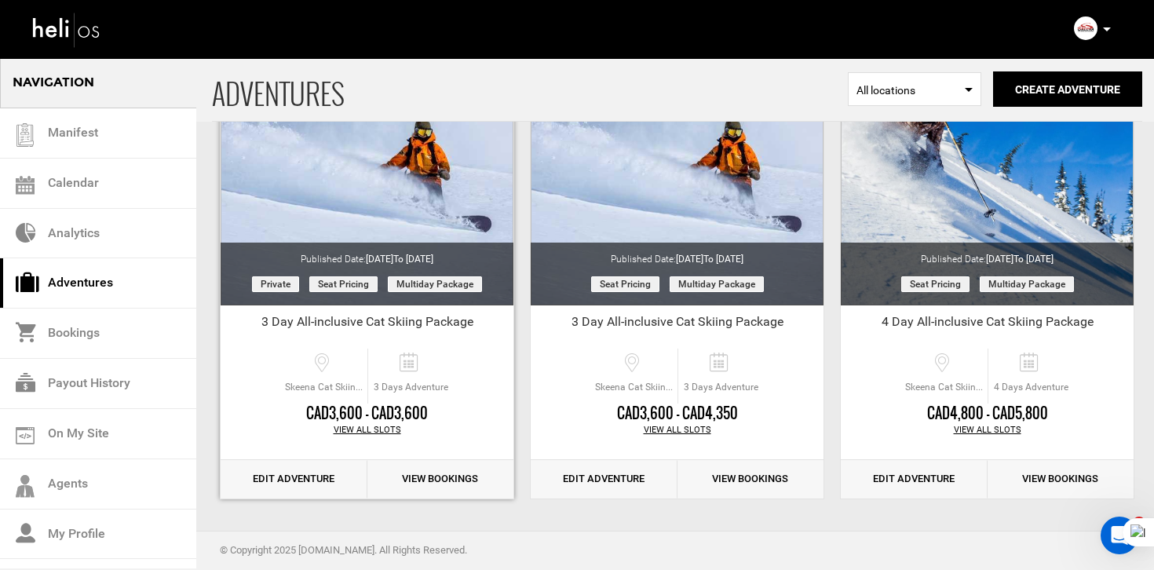
click at [312, 492] on link "Edit Adventure" at bounding box center [294, 479] width 147 height 38
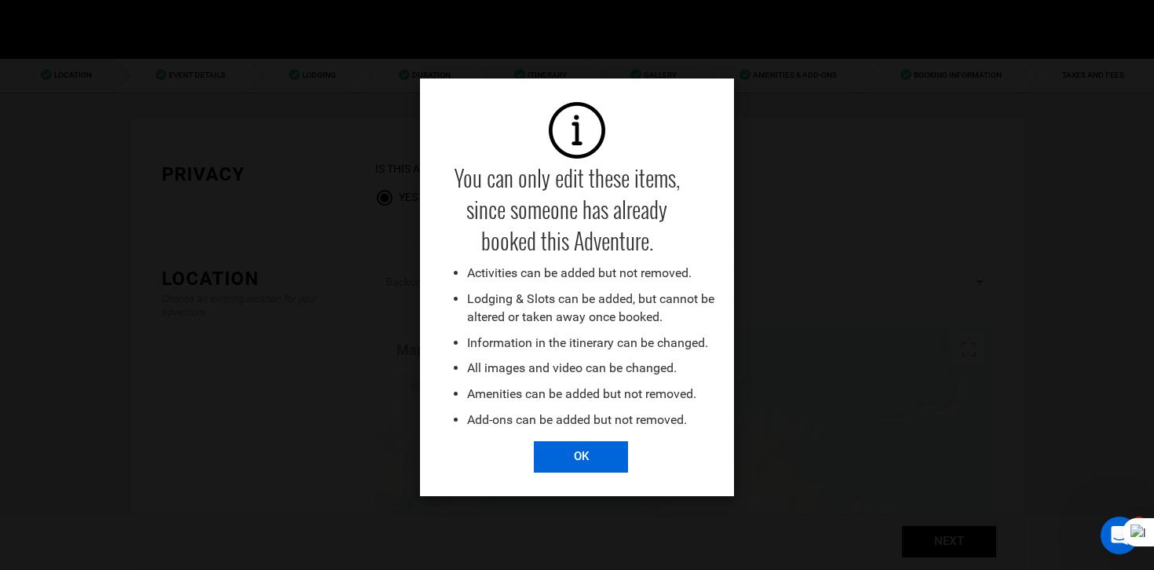
click at [571, 462] on input "OK" at bounding box center [581, 456] width 94 height 31
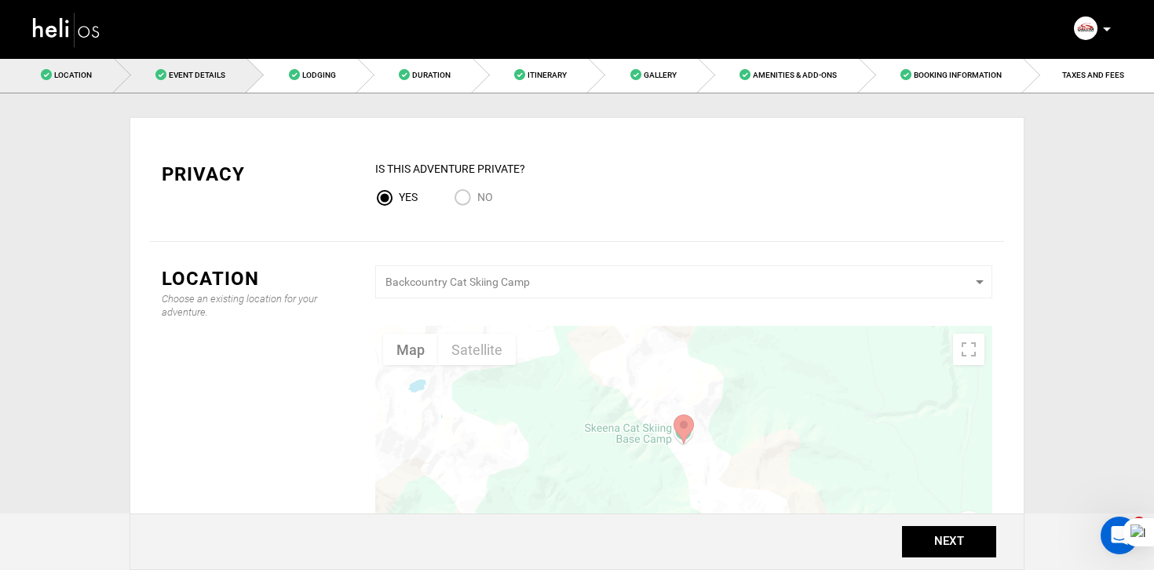
click at [210, 84] on link "Event Details" at bounding box center [181, 74] width 133 height 35
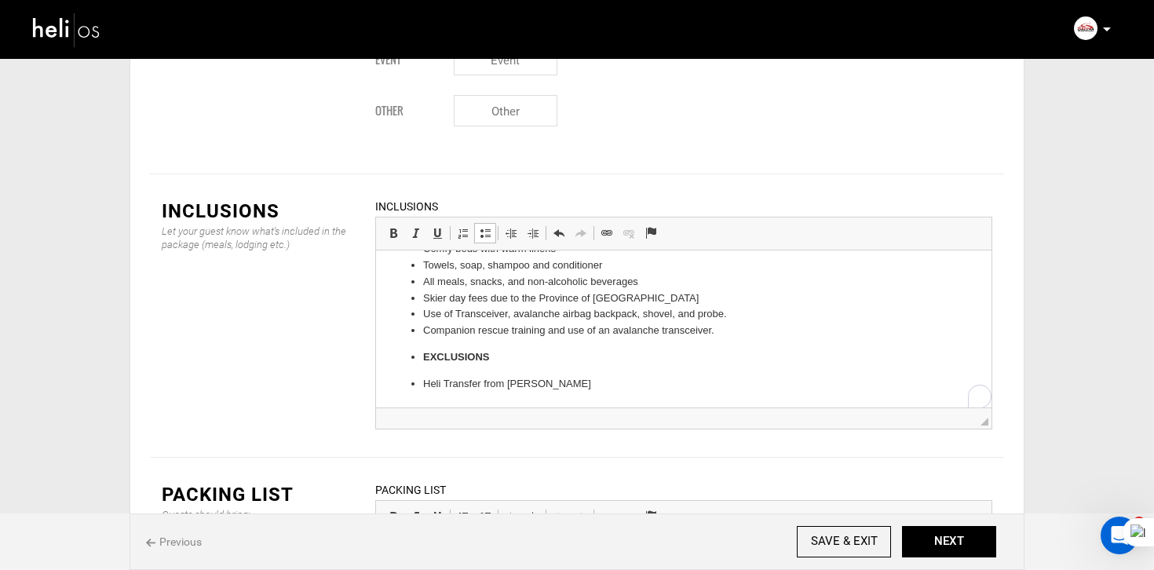
scroll to position [100, 0]
click at [470, 359] on strong "EXCLUSIONS" at bounding box center [456, 357] width 67 height 12
click at [489, 227] on span at bounding box center [485, 233] width 13 height 13
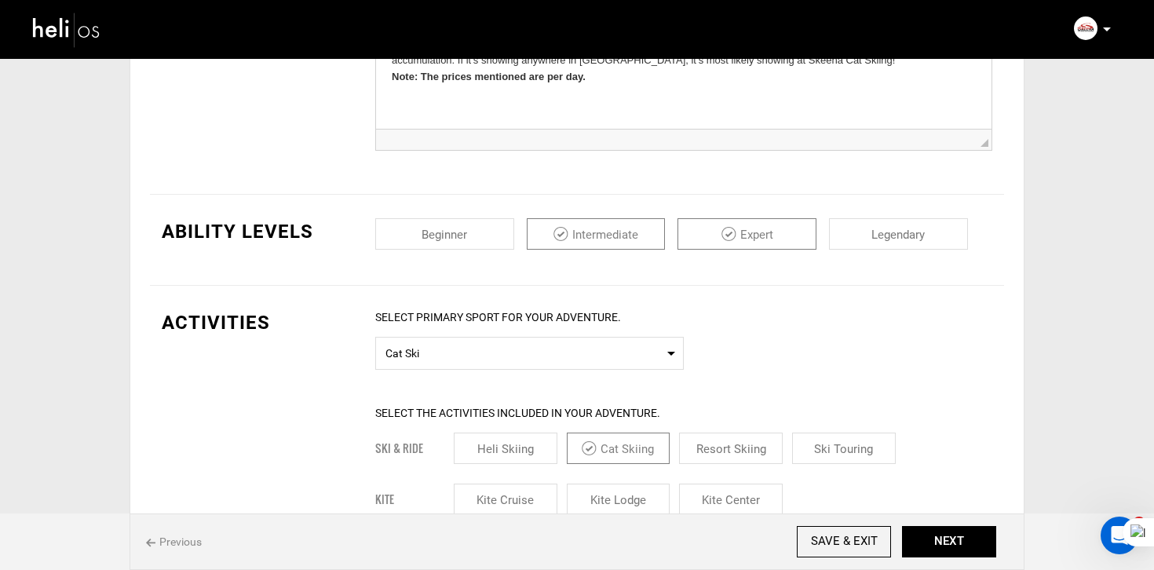
scroll to position [801, 0]
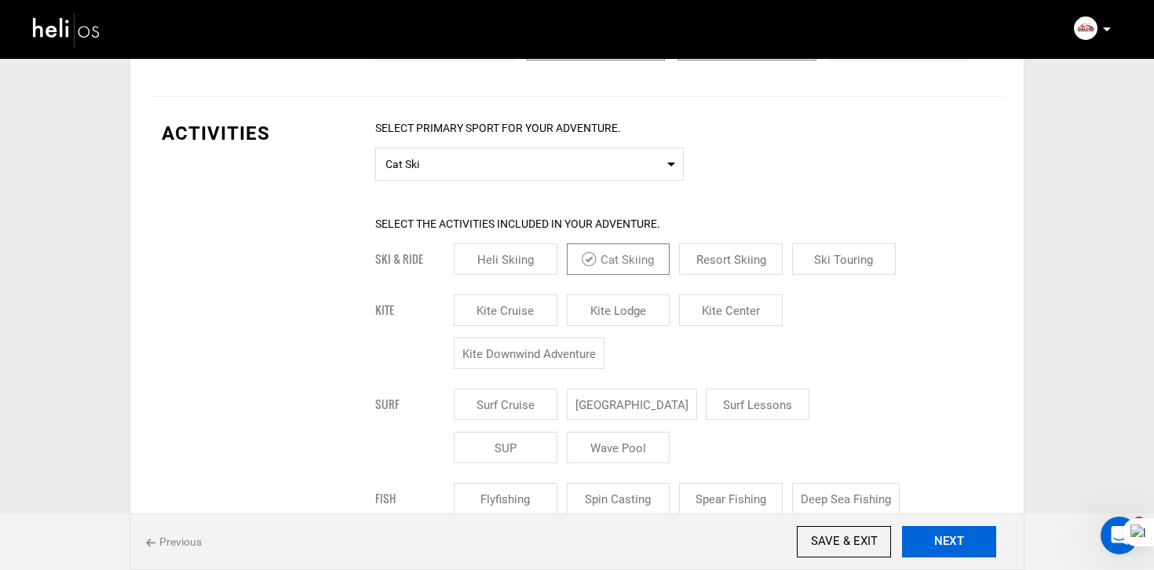
click at [964, 534] on button "NEXT" at bounding box center [949, 541] width 94 height 31
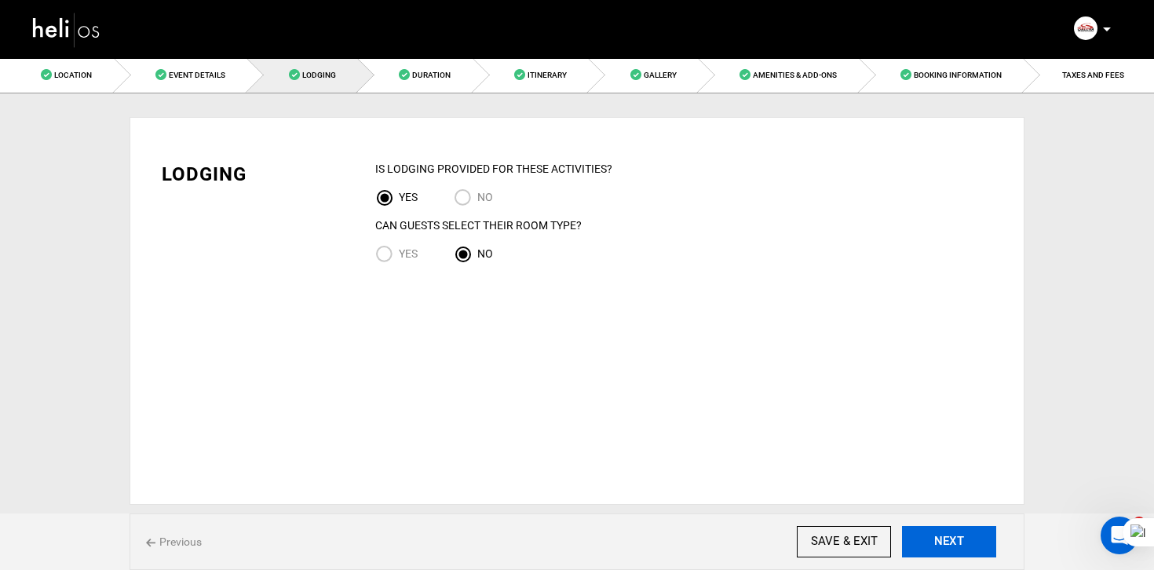
click at [964, 534] on button "NEXT" at bounding box center [949, 541] width 94 height 31
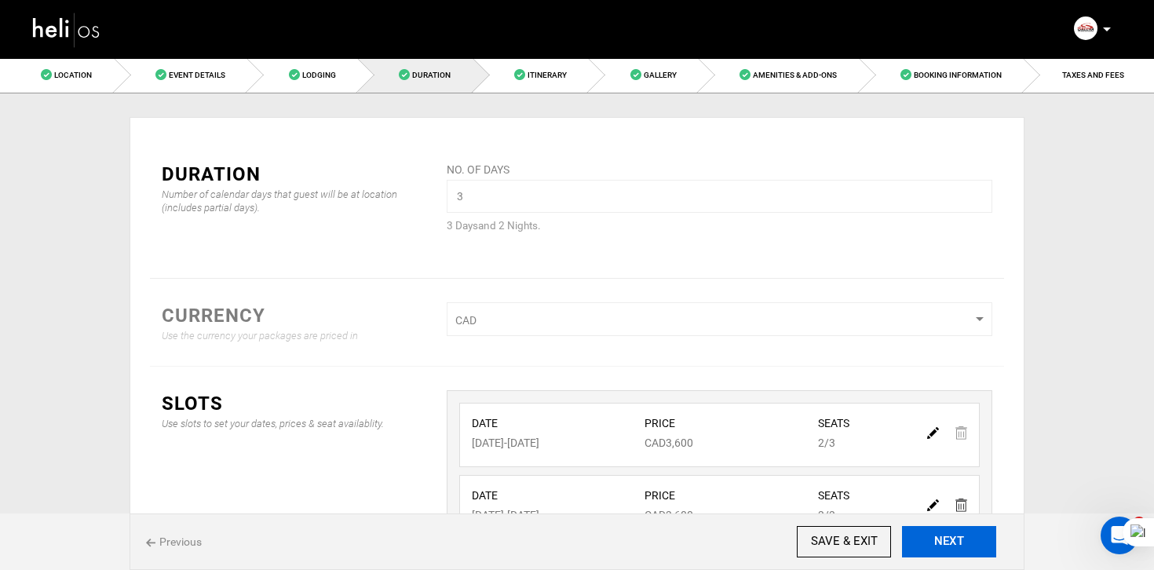
click at [964, 534] on button "NEXT" at bounding box center [949, 541] width 94 height 31
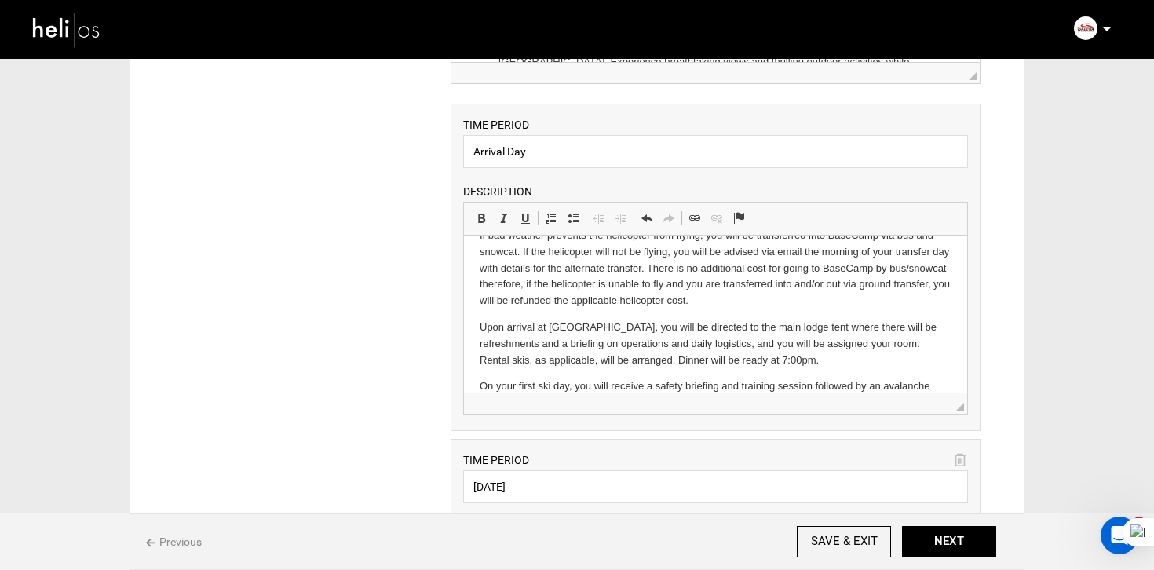
scroll to position [312, 0]
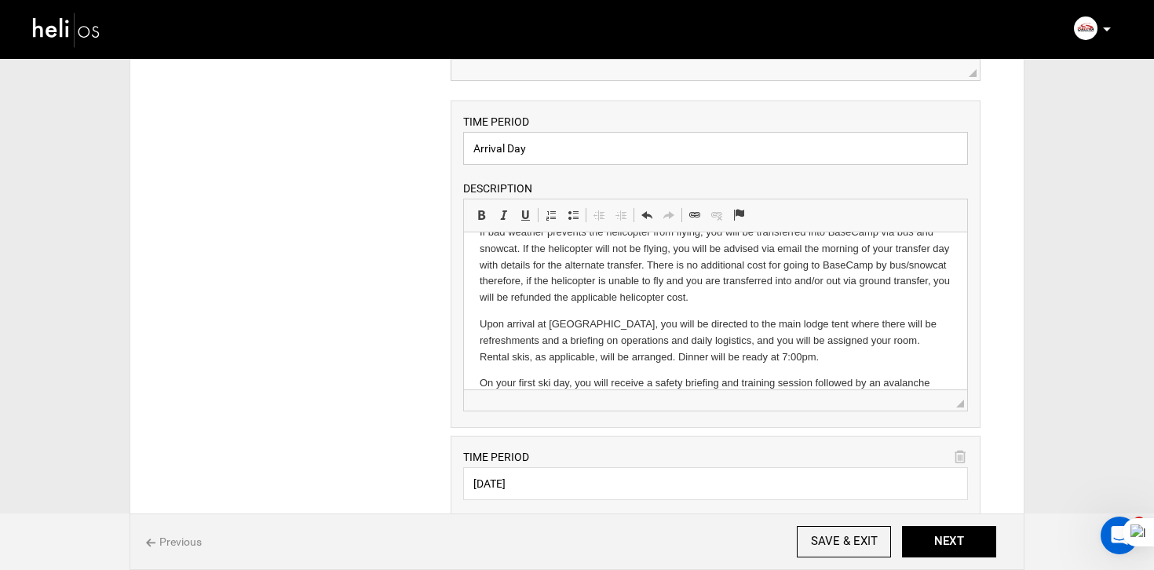
click at [551, 153] on input "Arrival Day" at bounding box center [715, 148] width 505 height 33
type input "MEET AND TRANSPORT TO BASECAMP"
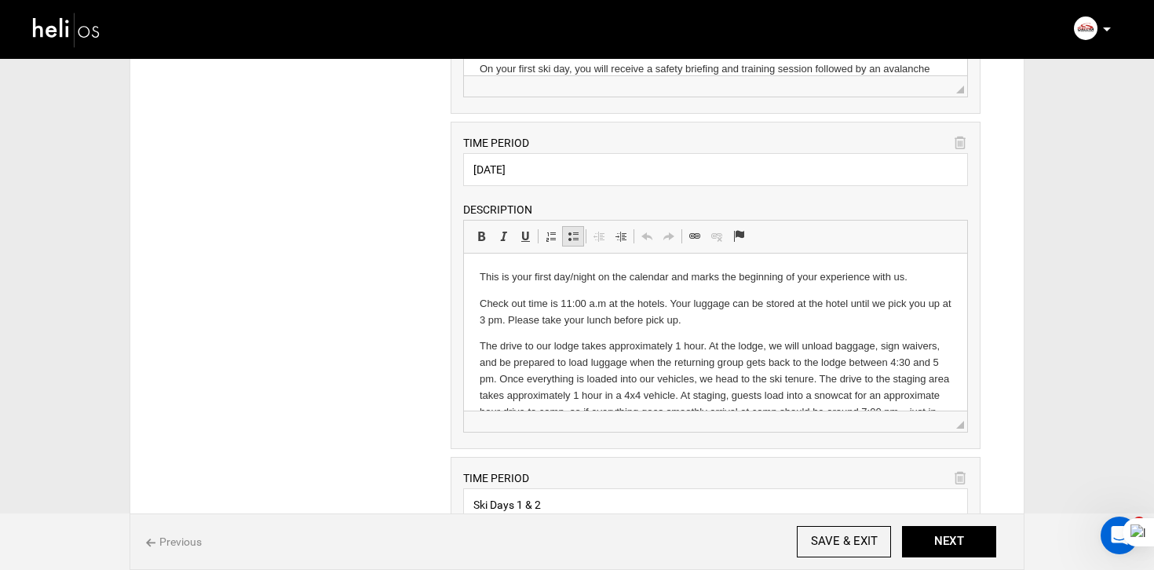
scroll to position [629, 0]
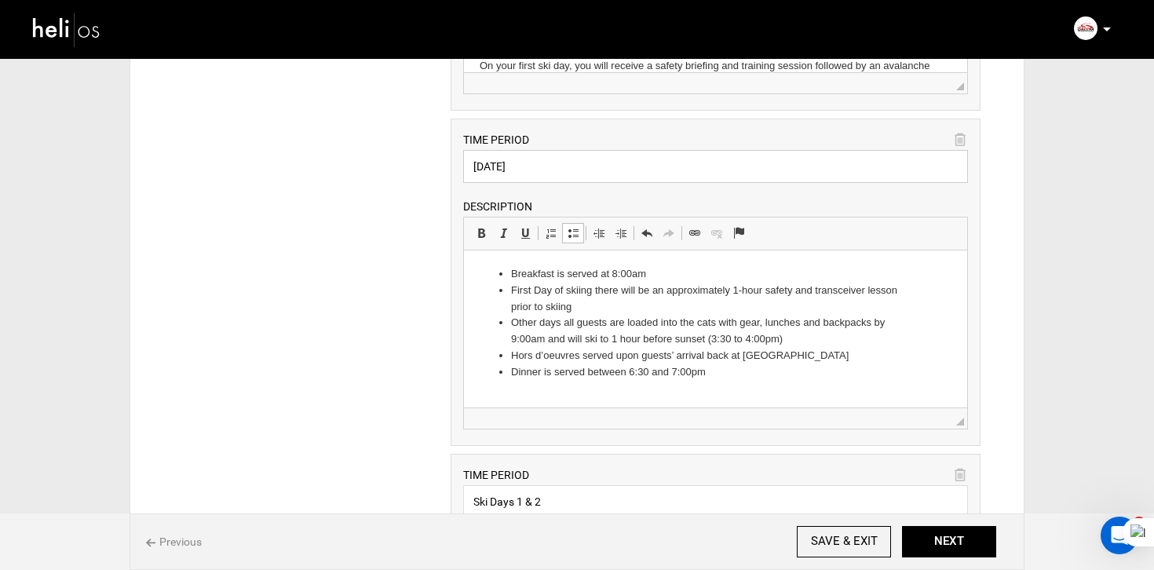
click at [578, 170] on input "[DATE]" at bounding box center [715, 166] width 505 height 33
type input "DAILY SCHEDULE"
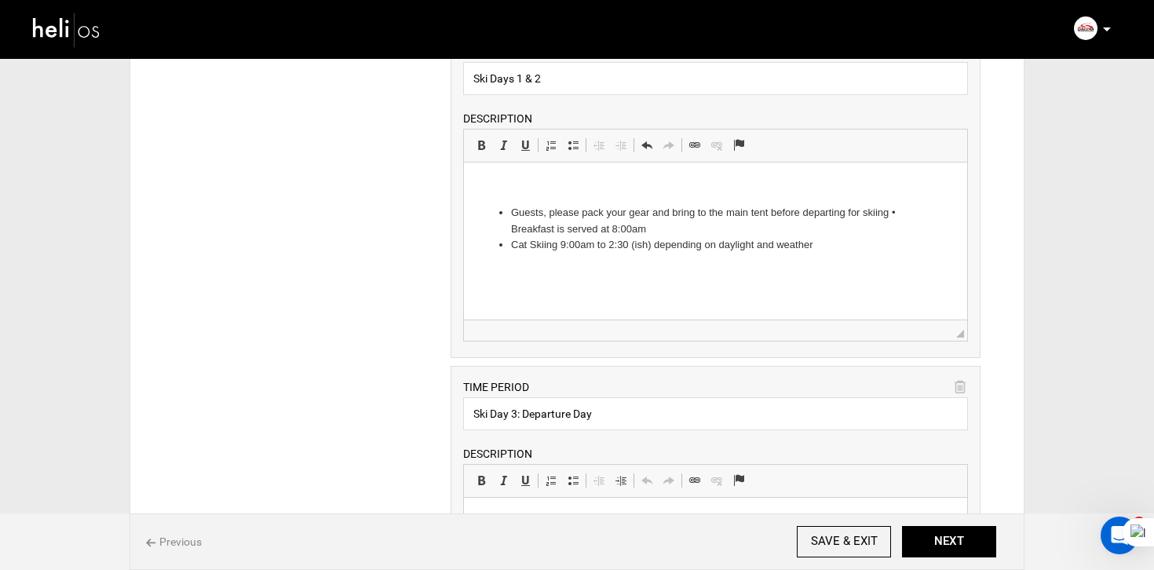
scroll to position [1042, 0]
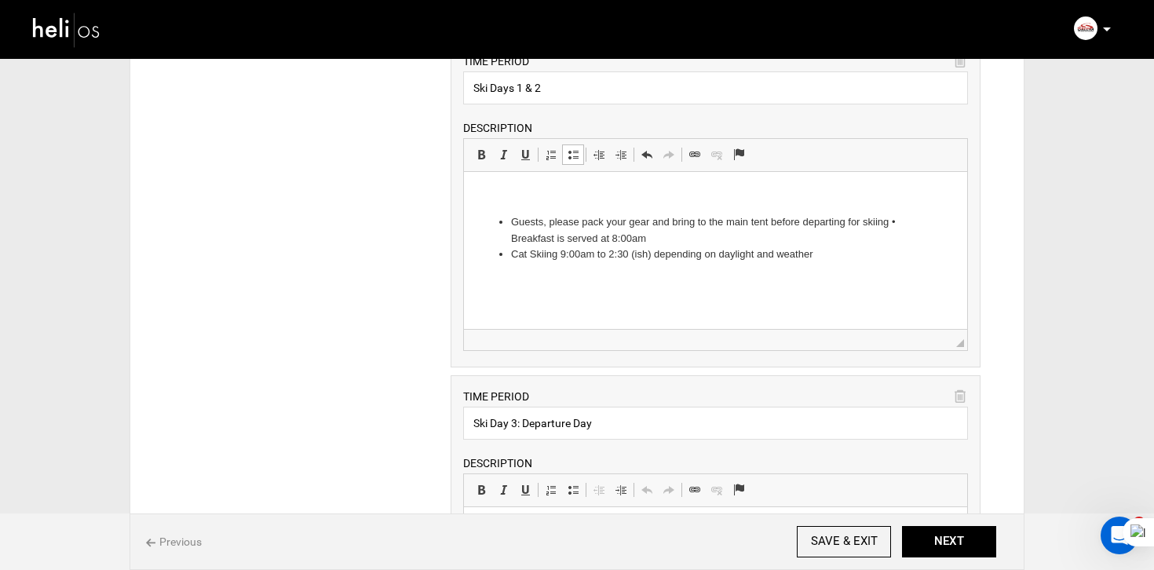
click at [510, 220] on li "Guests, please pack your gear and bring to the main tent before departing for s…" at bounding box center [714, 230] width 409 height 33
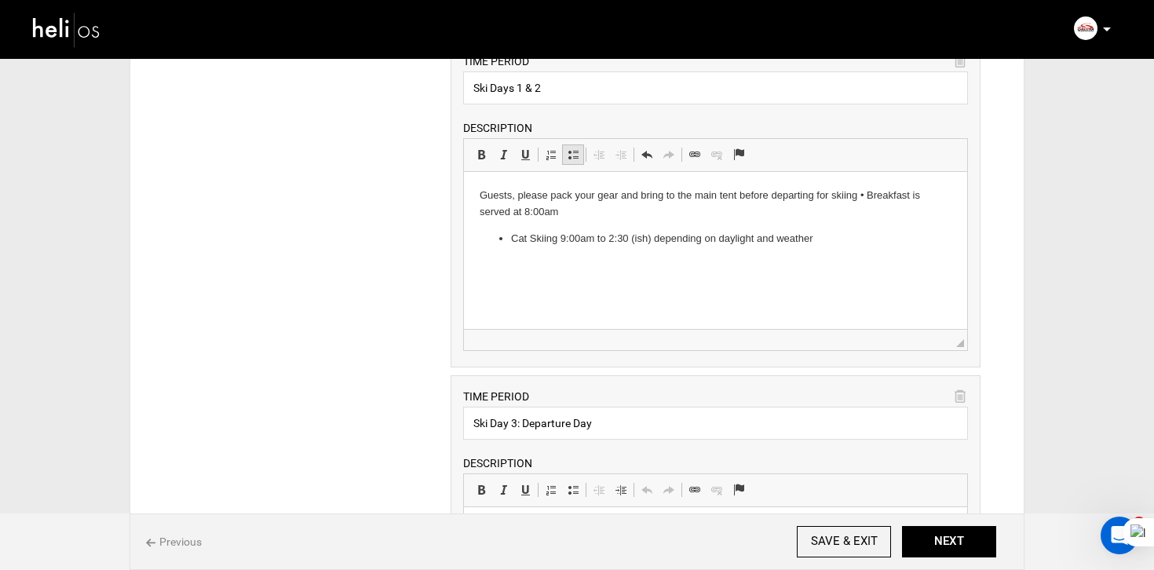
click at [576, 160] on span at bounding box center [573, 154] width 13 height 13
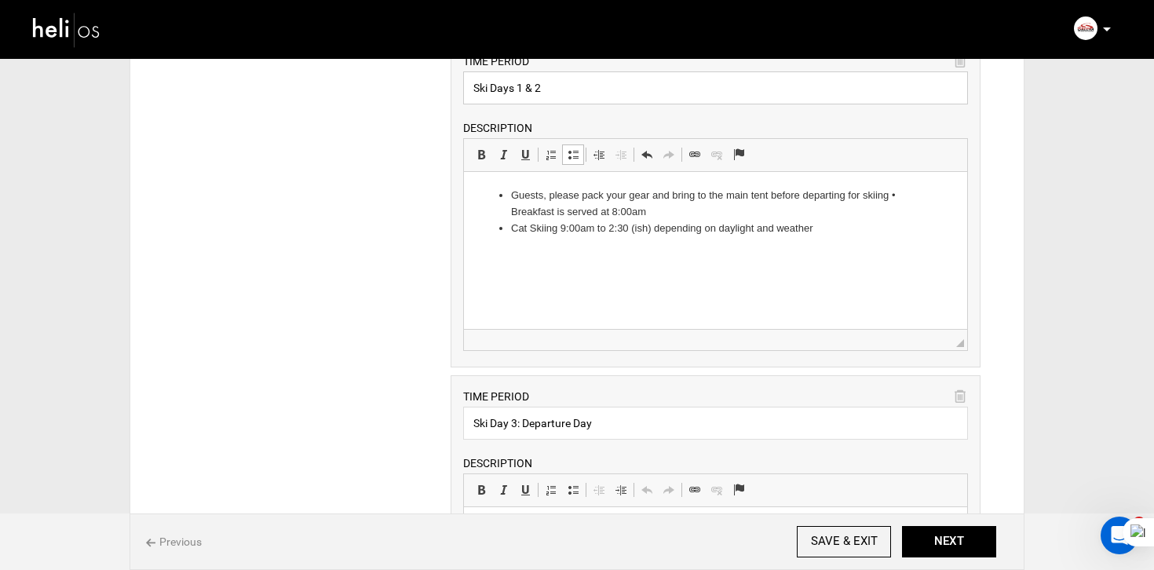
click at [557, 75] on input "Ski Days 1 & 2" at bounding box center [715, 87] width 505 height 33
click at [557, 77] on input "Ski Days 1 & 2" at bounding box center [715, 87] width 505 height 33
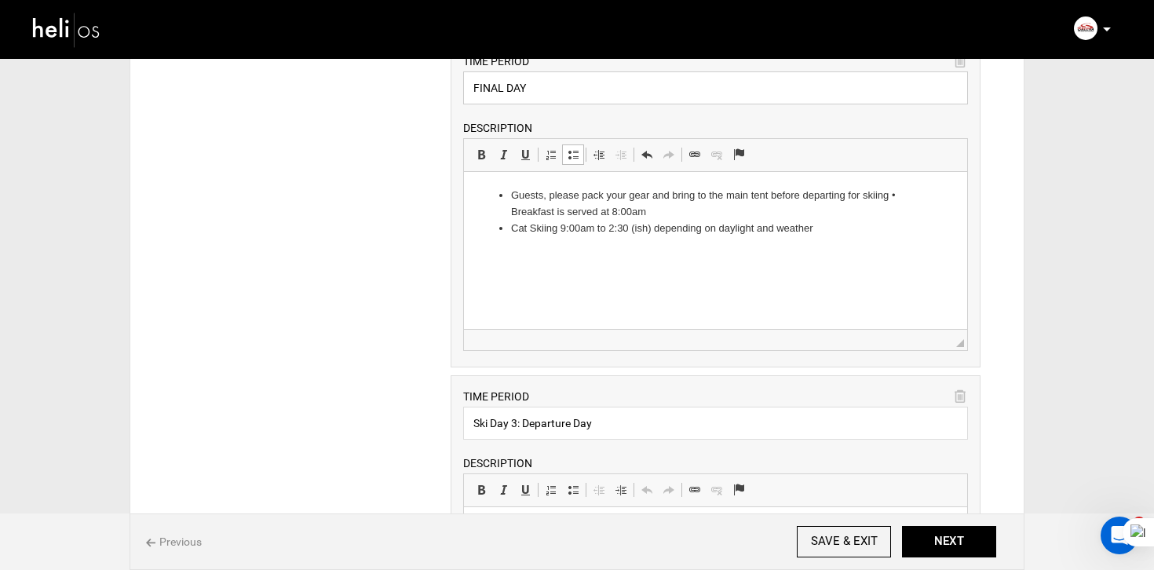
type input "FINAL DAY"
click at [390, 185] on div "ITINERARY ARRIVAL INSTRUCTIONS Rich Text Editor, editor37 Editor toolbars Basic…" at bounding box center [577, 154] width 854 height 2118
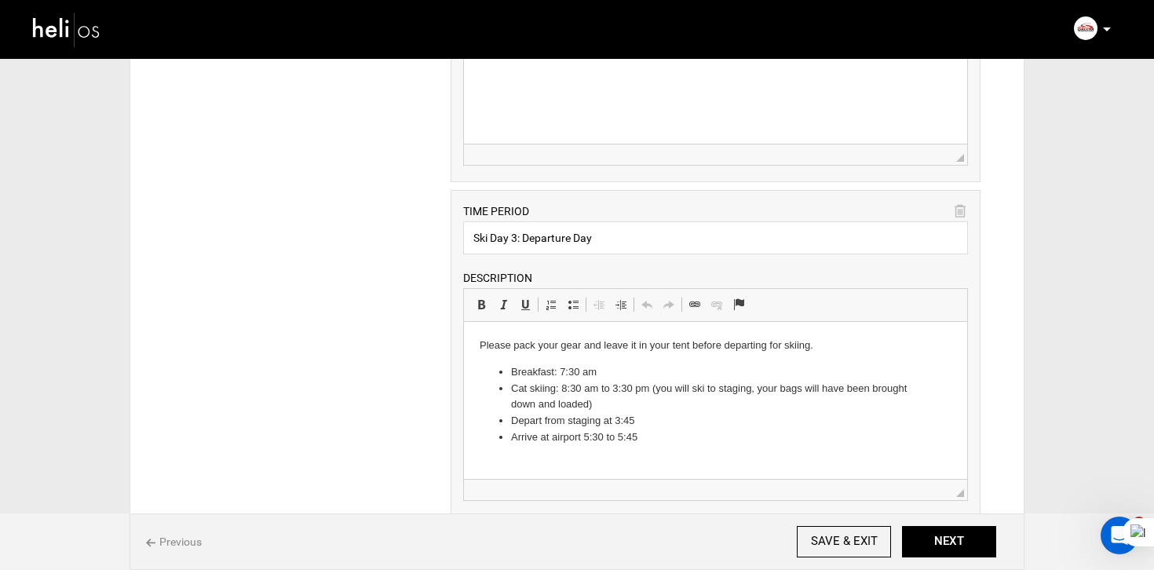
scroll to position [1241, 0]
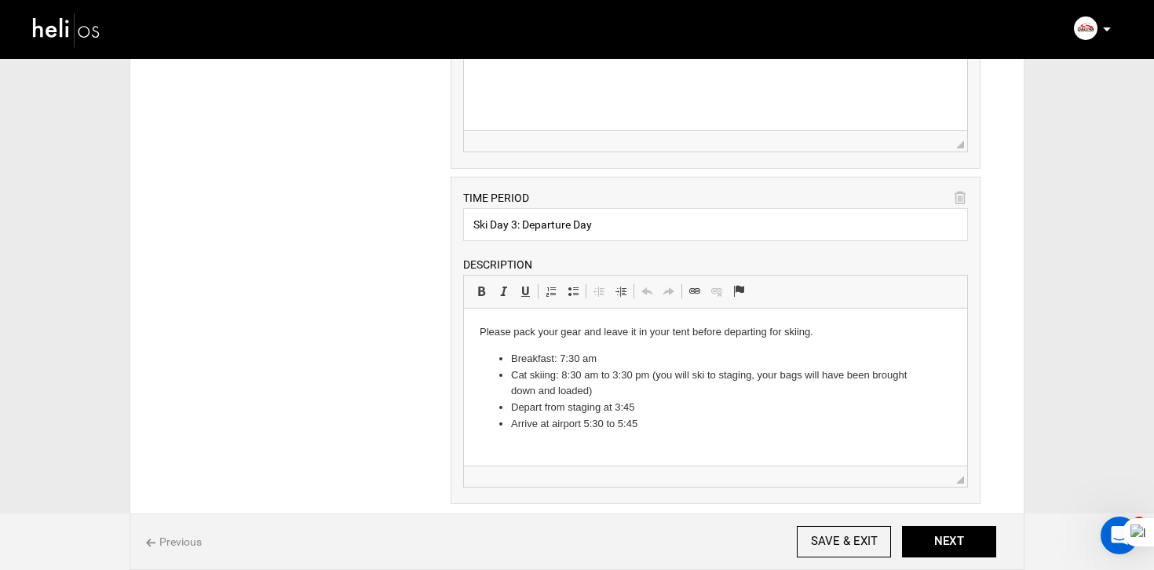
click at [963, 199] on icon at bounding box center [959, 198] width 11 height 18
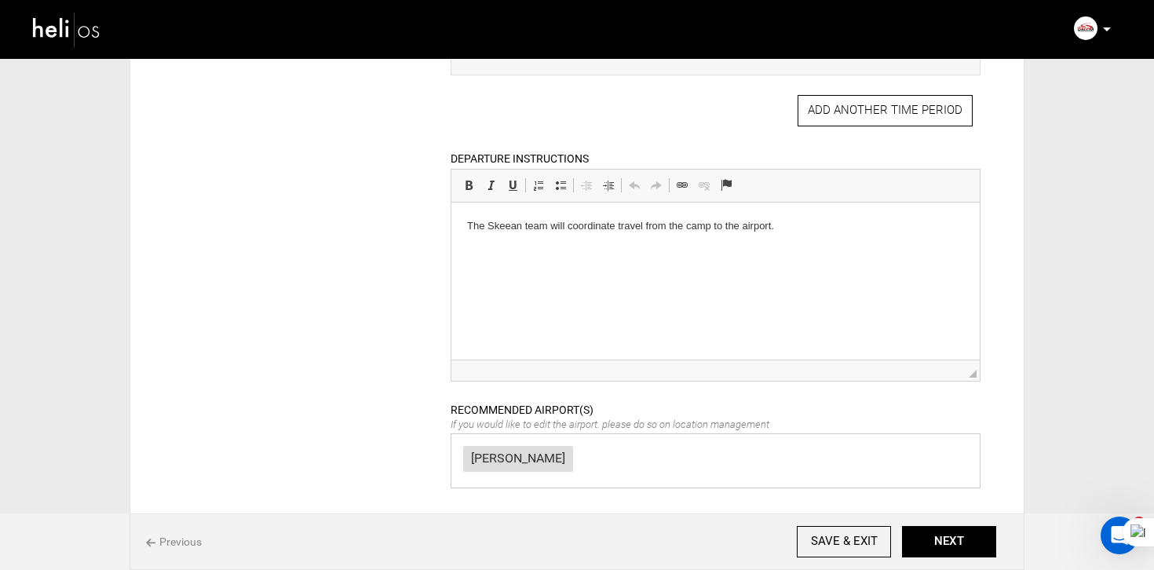
scroll to position [1346, 0]
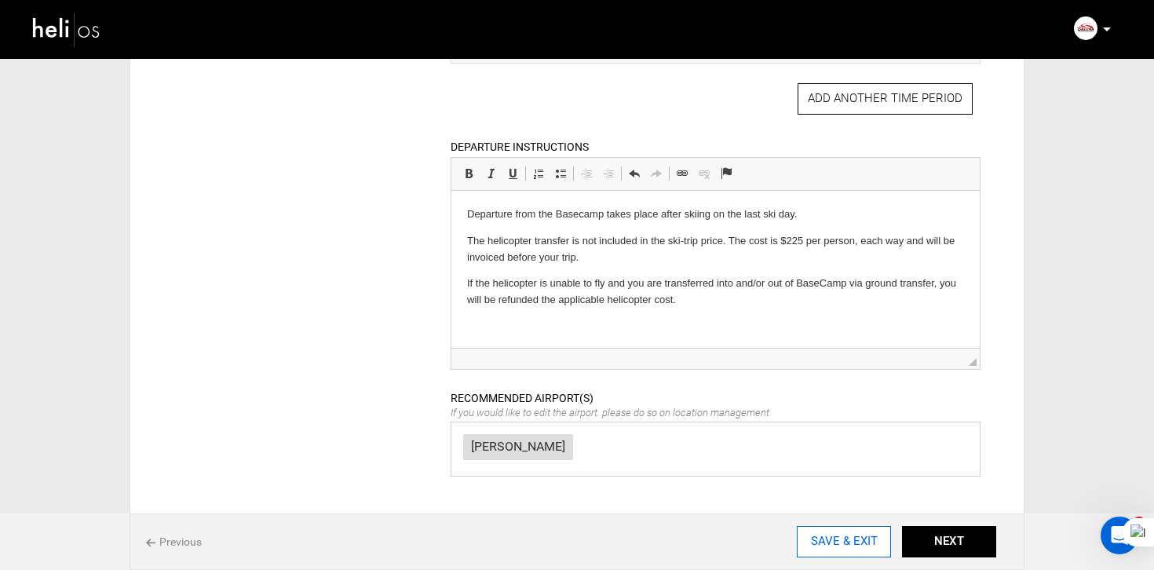
click at [871, 536] on input "SAVE & EXIT" at bounding box center [844, 541] width 94 height 31
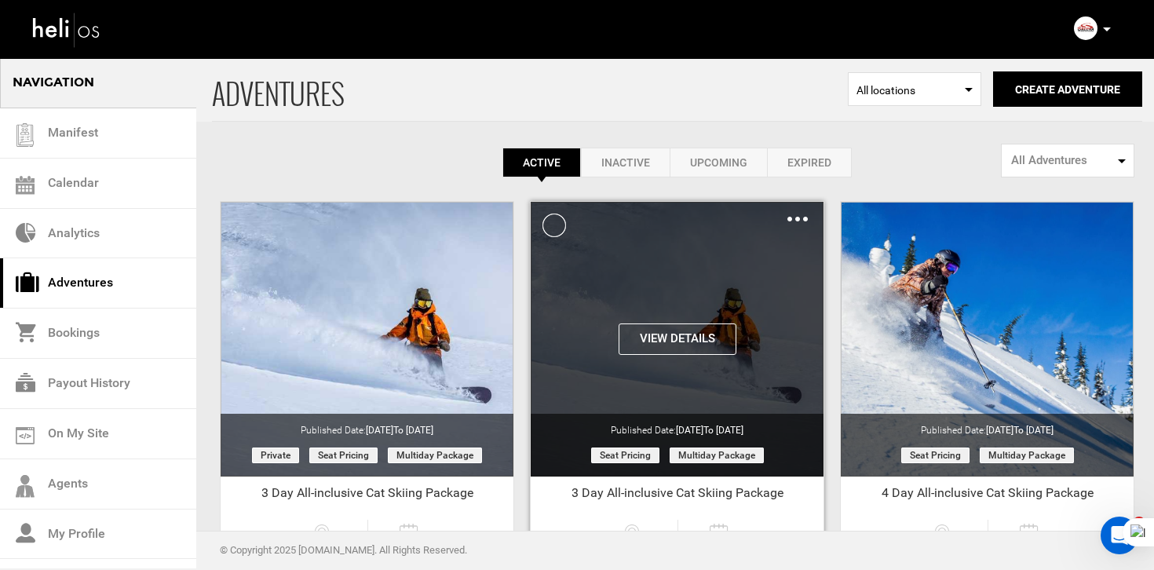
scroll to position [171, 0]
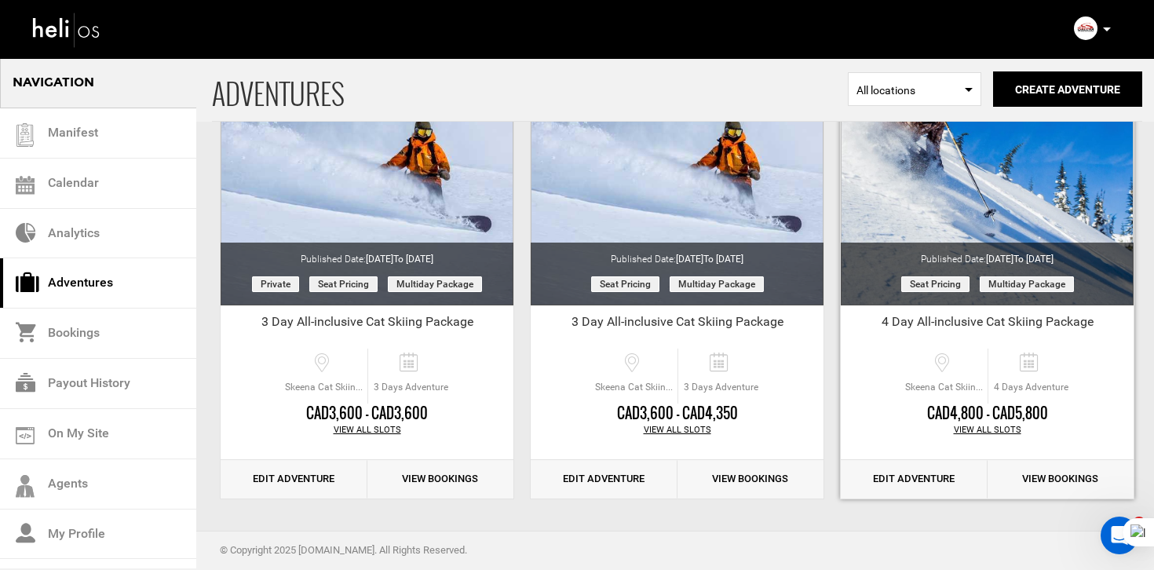
click at [899, 472] on link "Edit Adventure" at bounding box center [914, 479] width 147 height 38
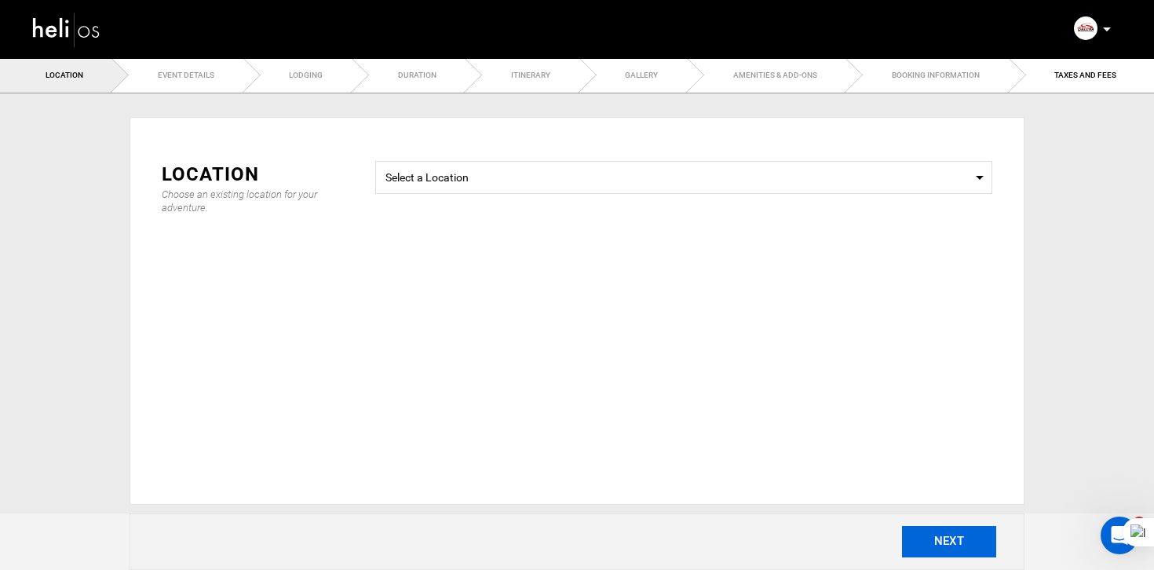
click at [942, 534] on button "NEXT" at bounding box center [949, 541] width 94 height 31
type input "4"
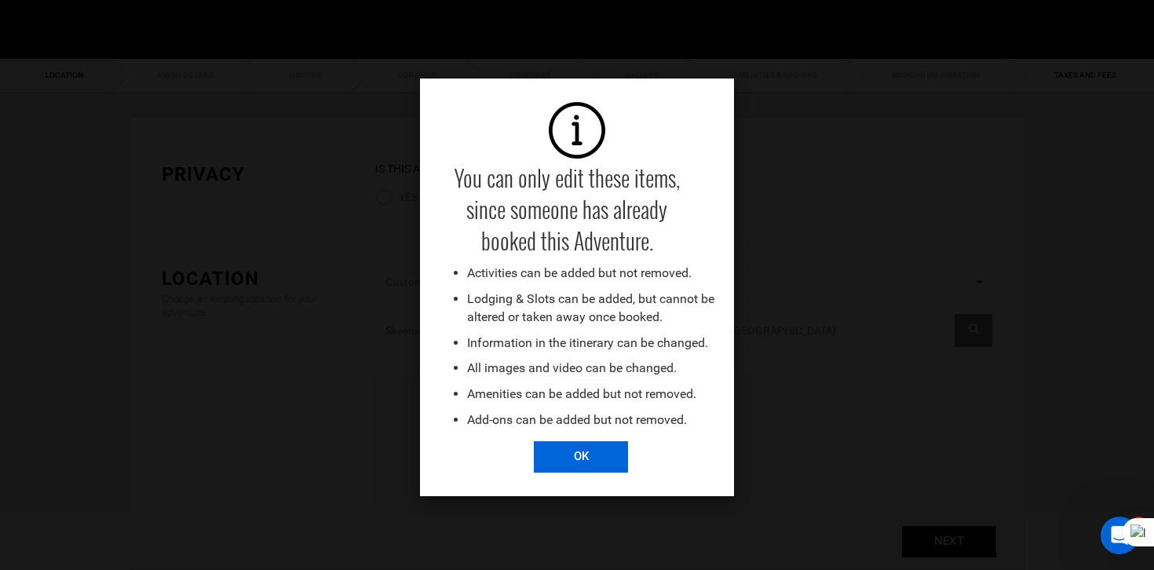
click at [579, 445] on input "OK" at bounding box center [581, 456] width 94 height 31
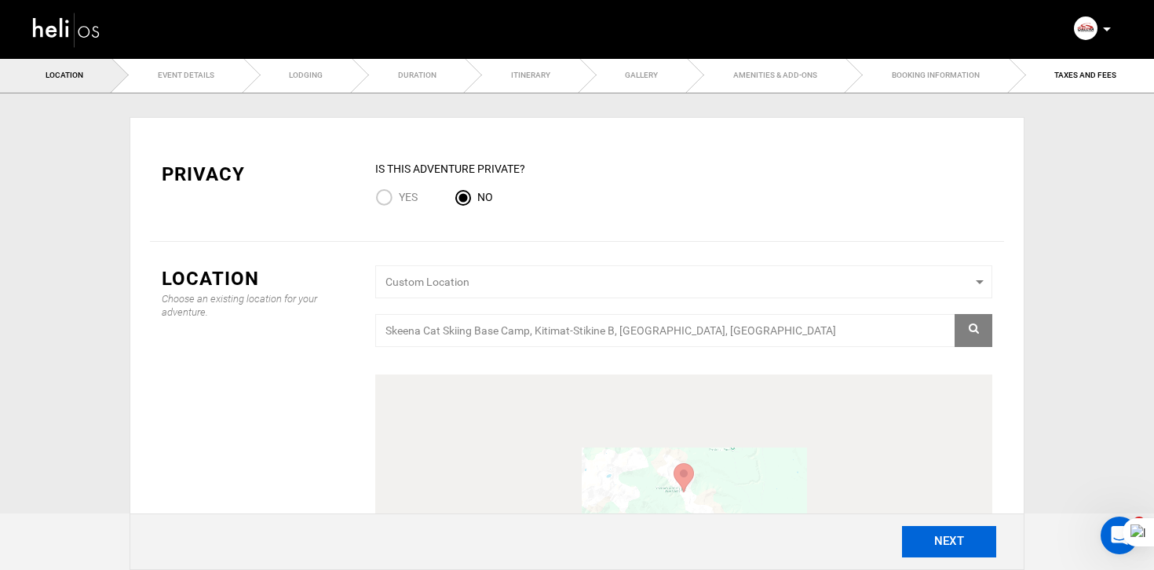
click at [976, 547] on button "NEXT" at bounding box center [949, 541] width 94 height 31
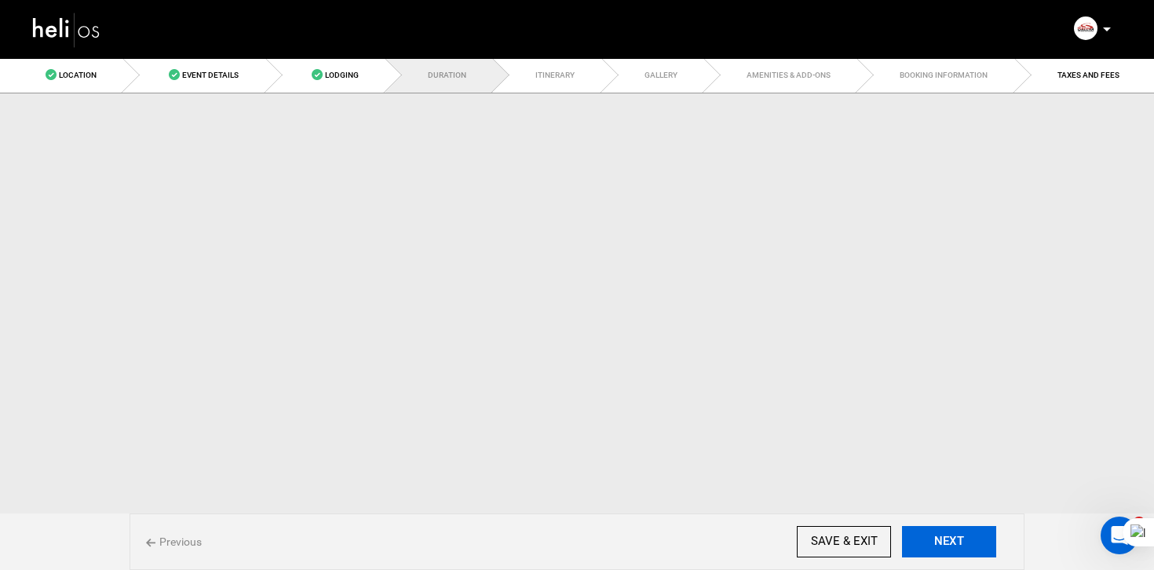
click at [976, 547] on button "NEXT" at bounding box center [949, 541] width 94 height 31
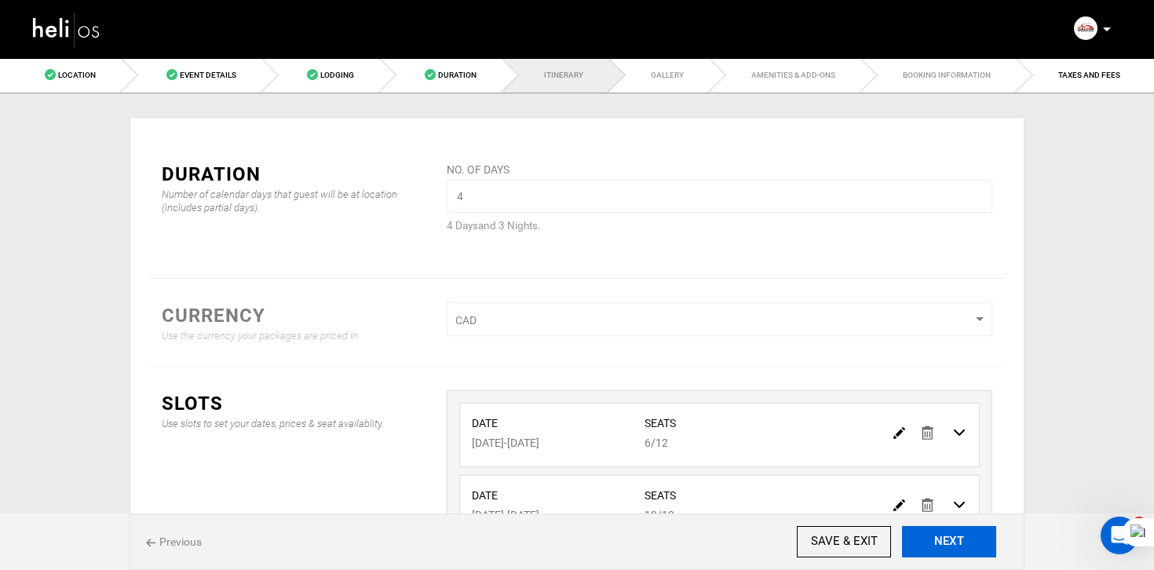
click at [976, 547] on button "NEXT" at bounding box center [949, 541] width 94 height 31
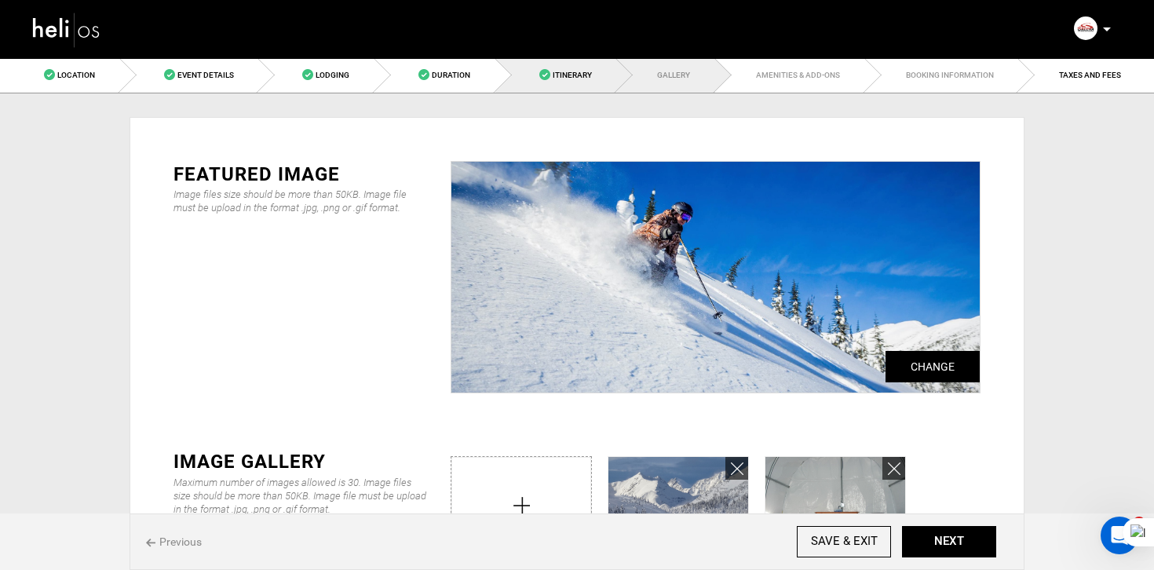
click at [578, 75] on span "Itinerary" at bounding box center [572, 75] width 39 height 9
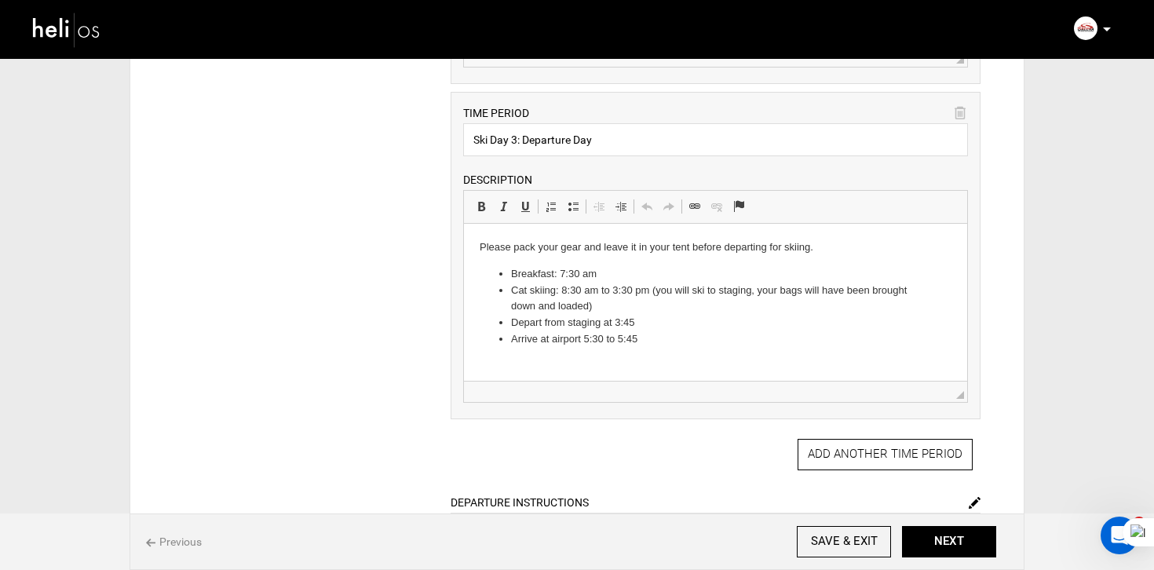
scroll to position [1718, 0]
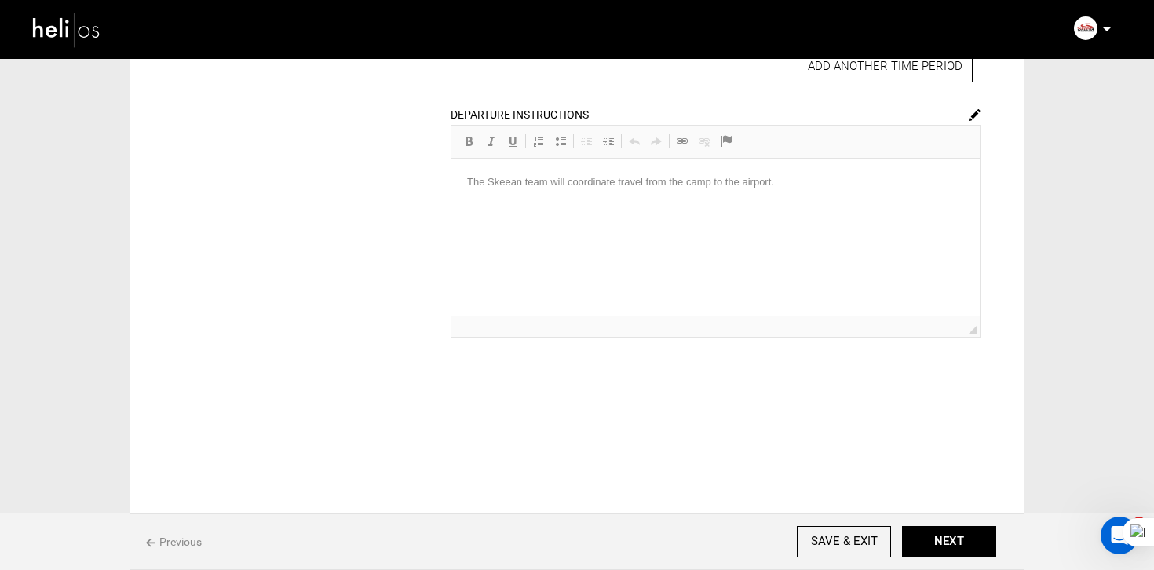
click at [972, 113] on img at bounding box center [975, 115] width 12 height 12
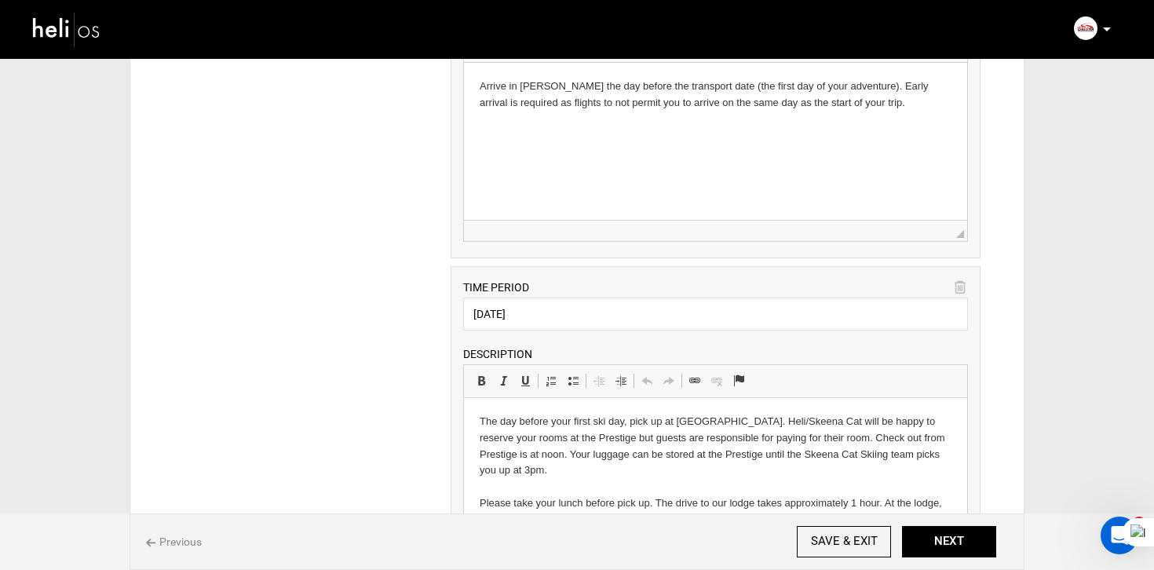
scroll to position [0, 0]
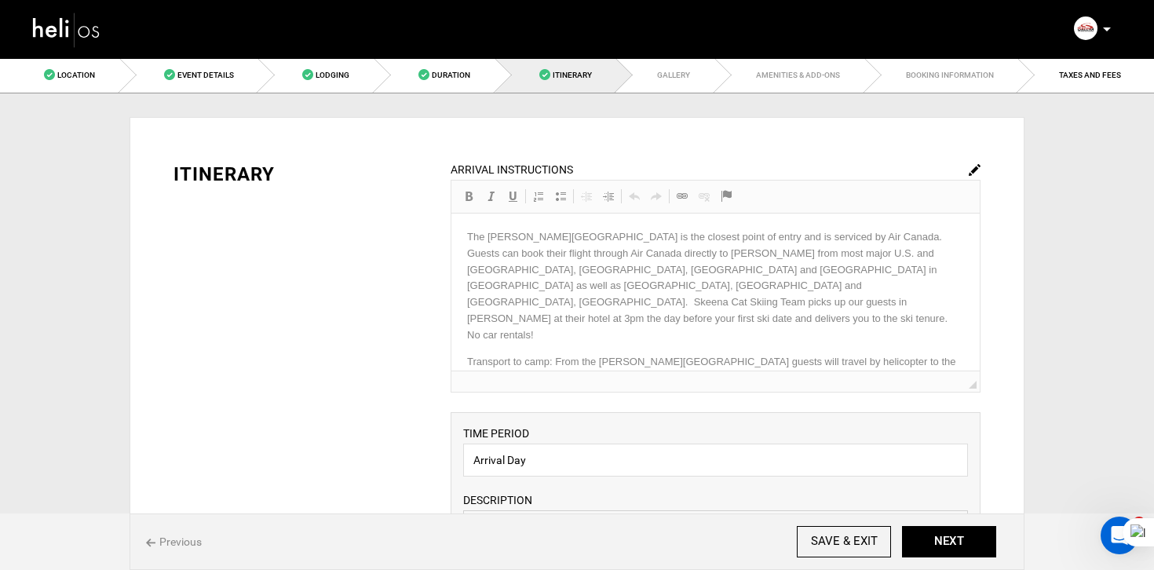
click at [974, 168] on img at bounding box center [975, 170] width 12 height 12
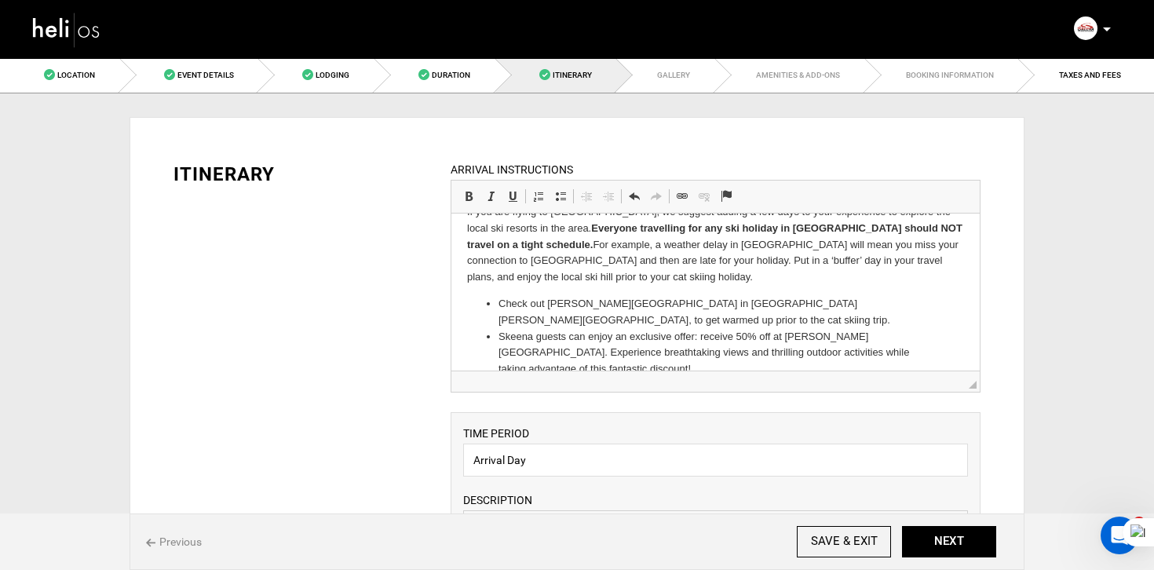
scroll to position [310, 0]
click at [545, 462] on input "Arrival Day" at bounding box center [715, 459] width 505 height 33
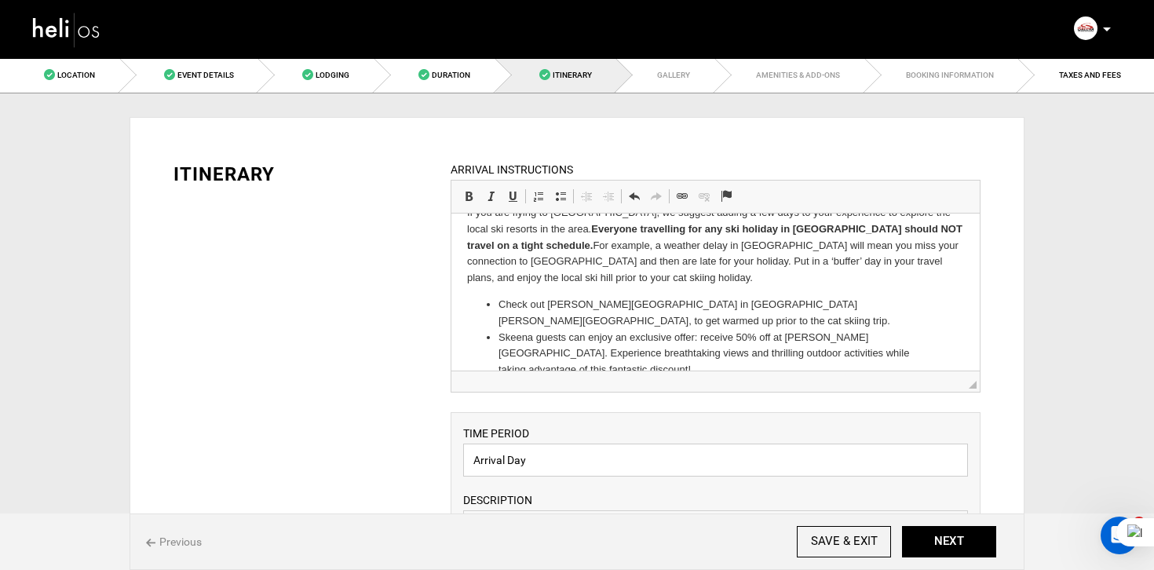
paste input "MEET AND TRANSPORT TO BASECAMP"
type input "MEET AND TRANSPORT TO BASECAMP"
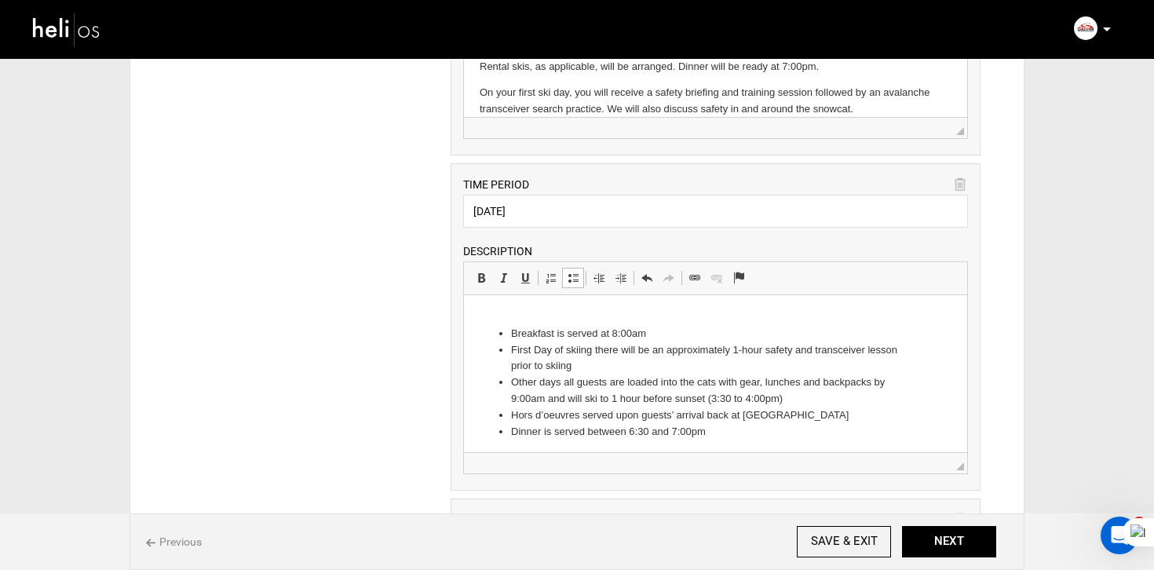
scroll to position [0, 0]
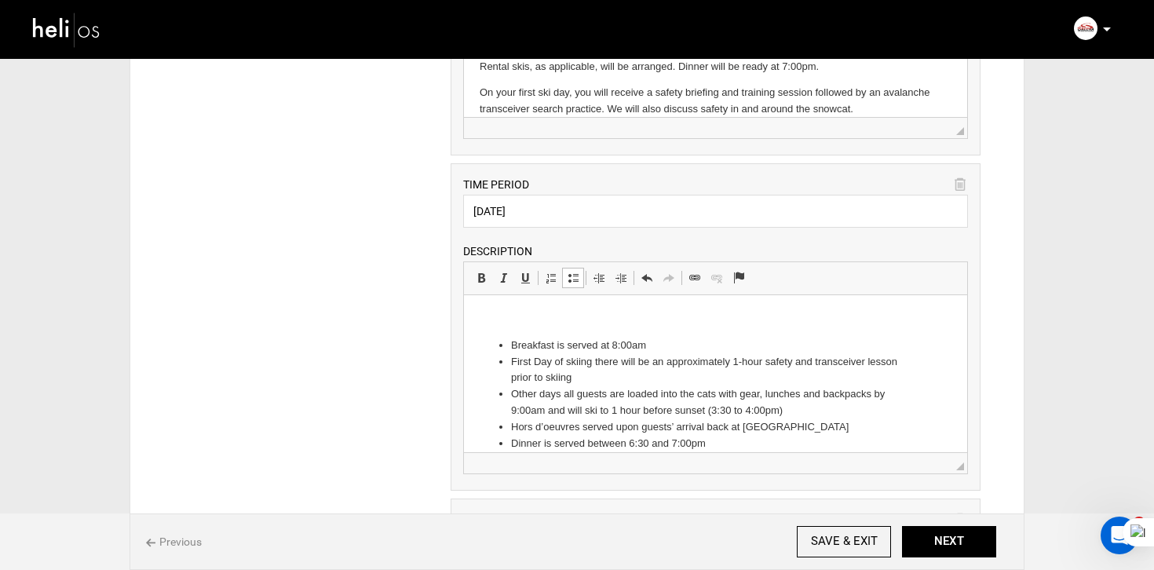
click at [512, 345] on li "Breakfast is served at 8:00am" at bounding box center [714, 346] width 409 height 16
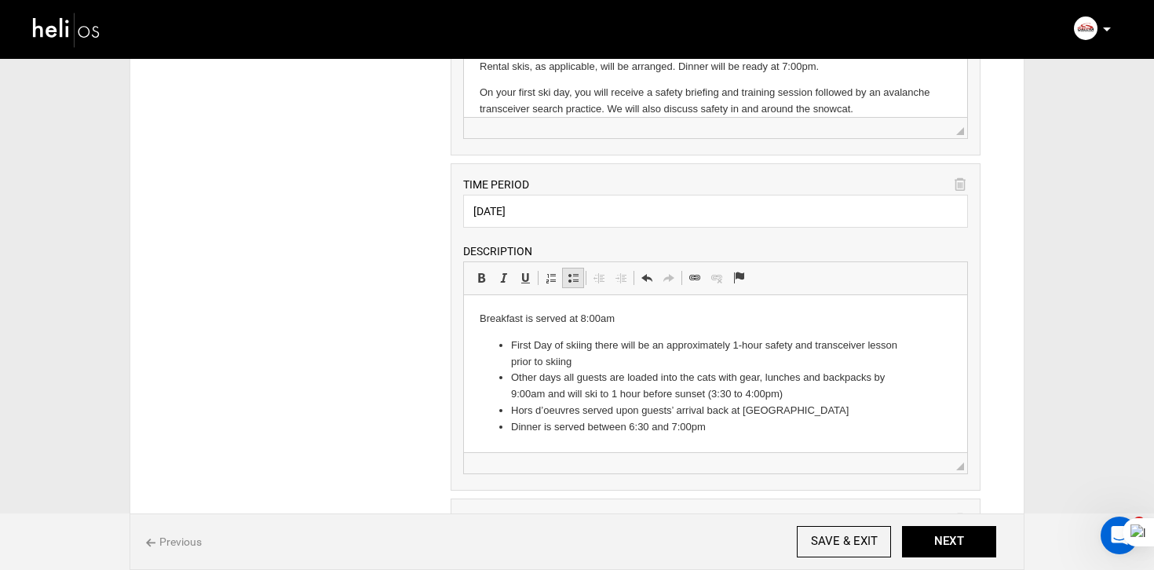
click at [578, 283] on span at bounding box center [573, 278] width 13 height 13
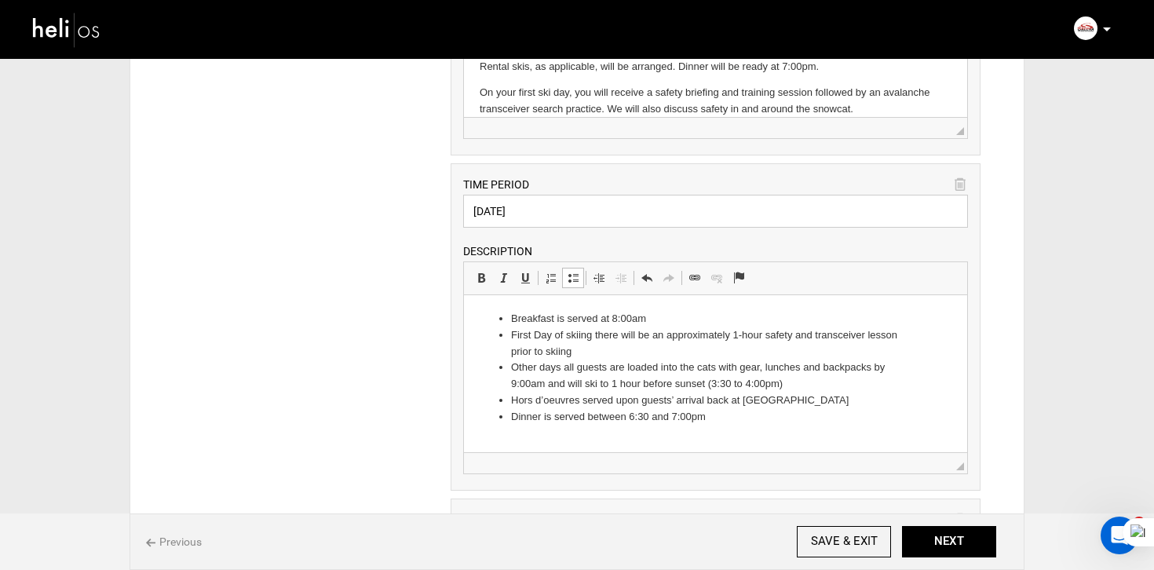
click at [569, 217] on input "[DATE]" at bounding box center [715, 211] width 505 height 33
type input "DAILY SCHEDULE"
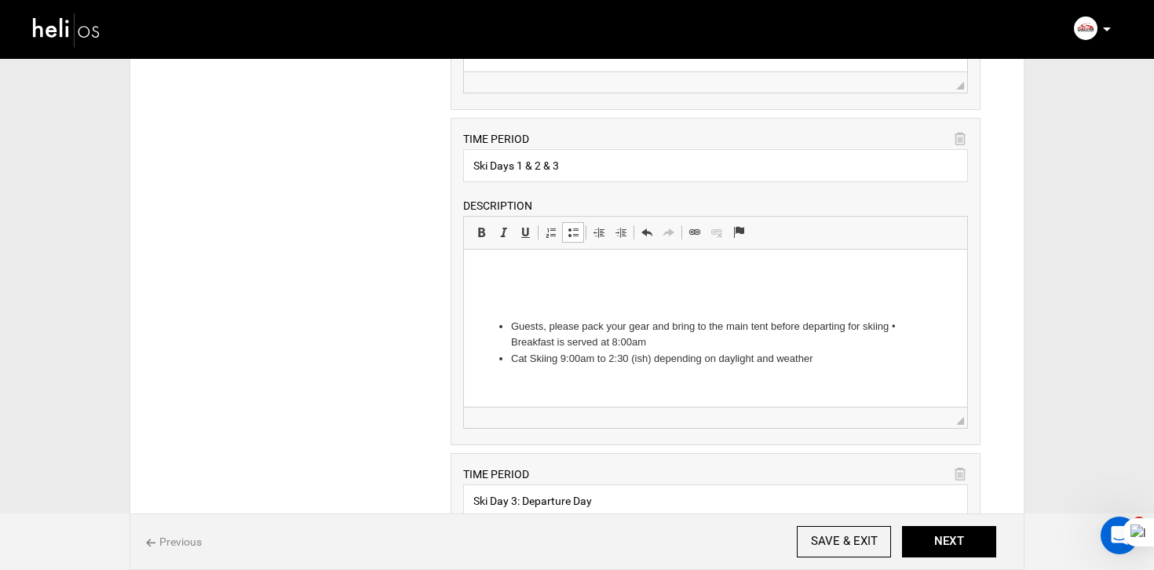
click at [512, 327] on li "Guests, please pack your gear and bring to the main tent before departing for s…" at bounding box center [714, 335] width 409 height 33
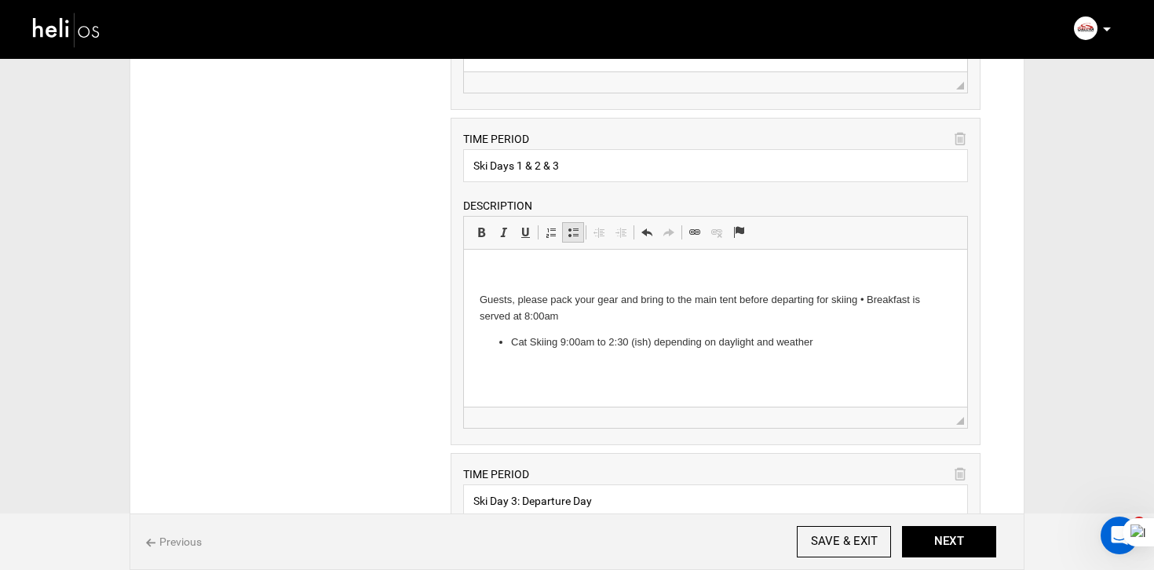
click at [575, 236] on span at bounding box center [573, 232] width 13 height 13
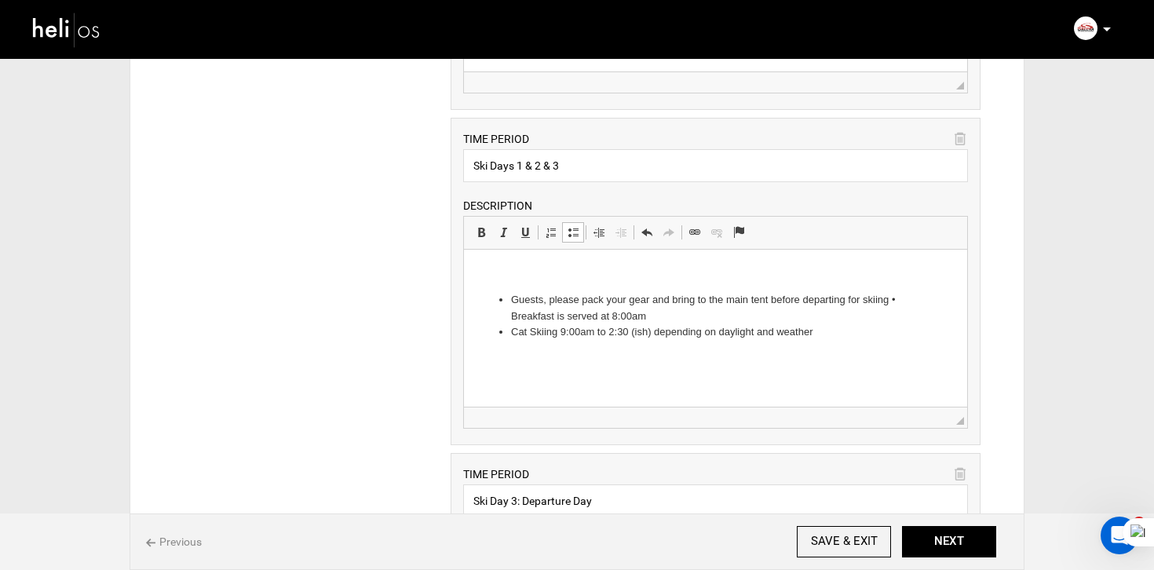
click at [580, 173] on input "Ski Days 1 & 2 & 3" at bounding box center [715, 165] width 505 height 33
type input "FINAL DAY"
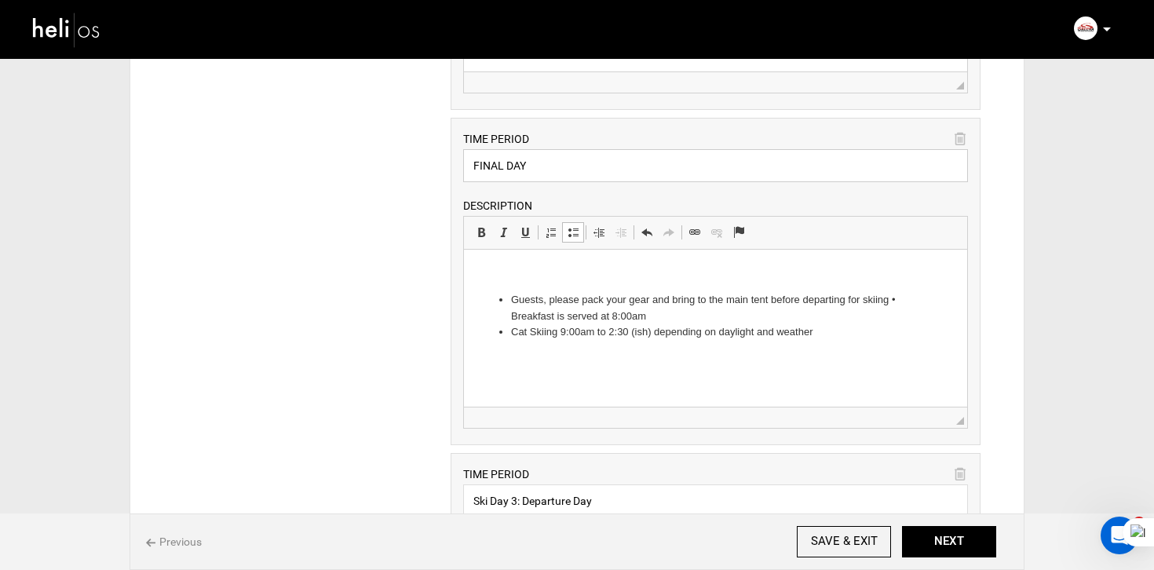
scroll to position [1076, 0]
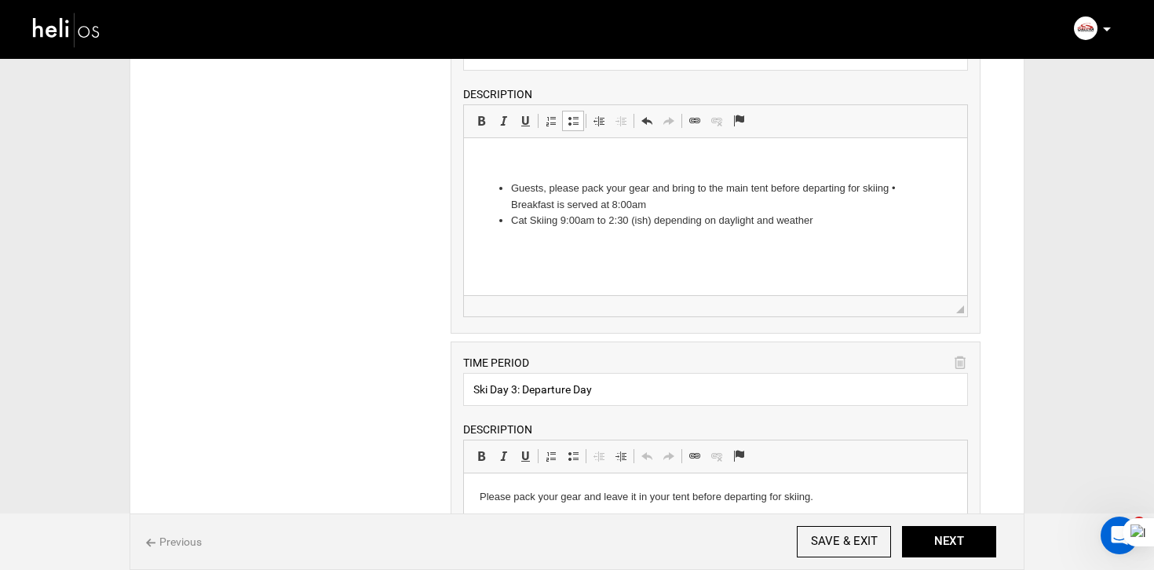
click at [513, 181] on li "Guests, please pack your gear and bring to the main tent before departing for s…" at bounding box center [714, 197] width 409 height 33
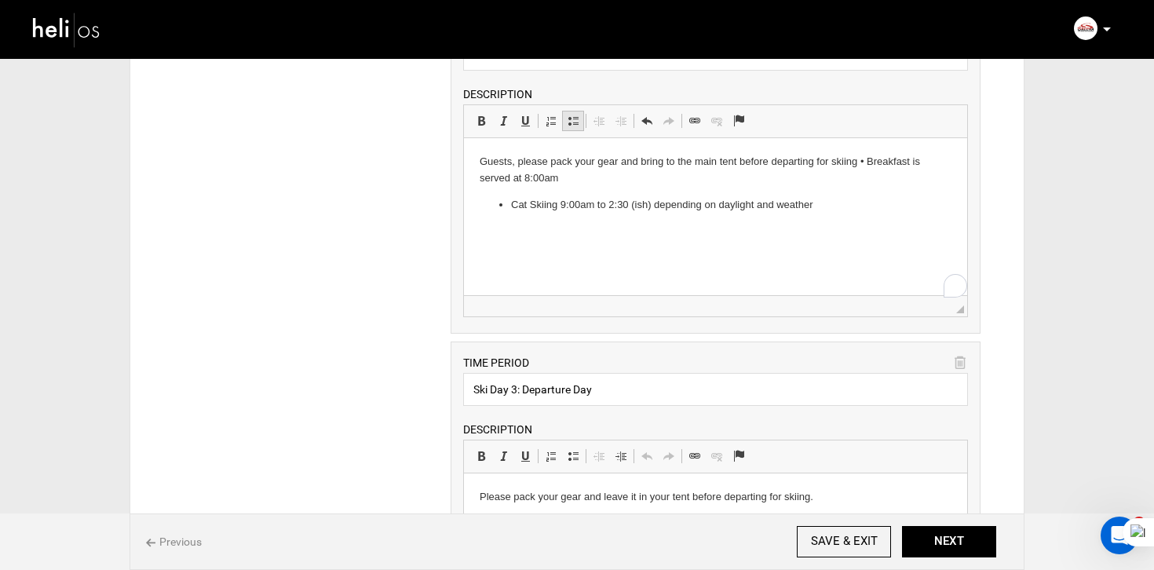
click at [569, 126] on span at bounding box center [573, 121] width 13 height 13
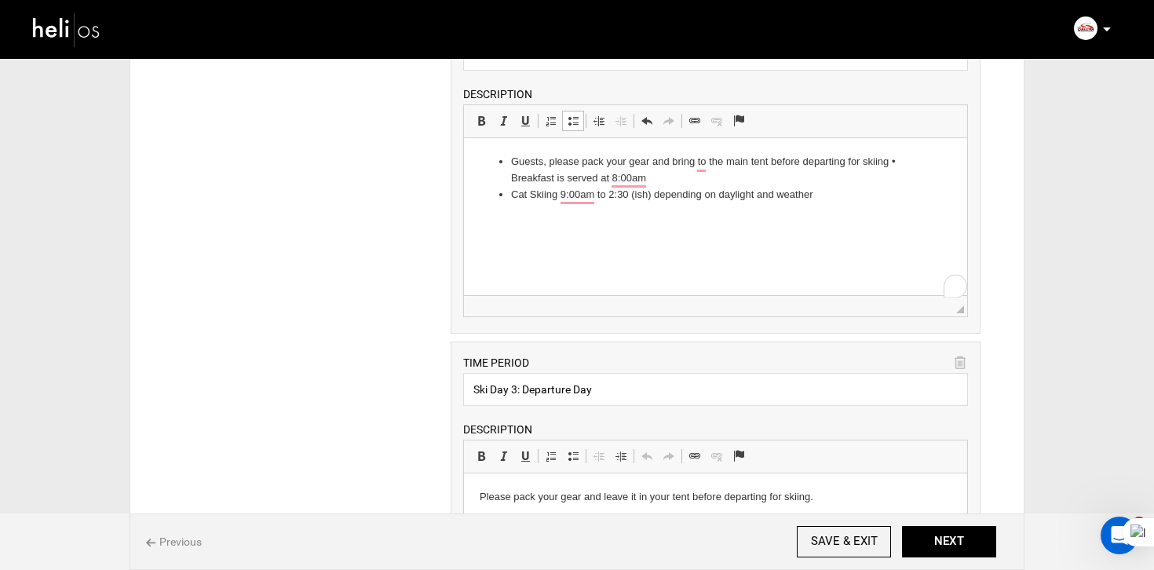
click at [962, 366] on icon at bounding box center [959, 363] width 11 height 18
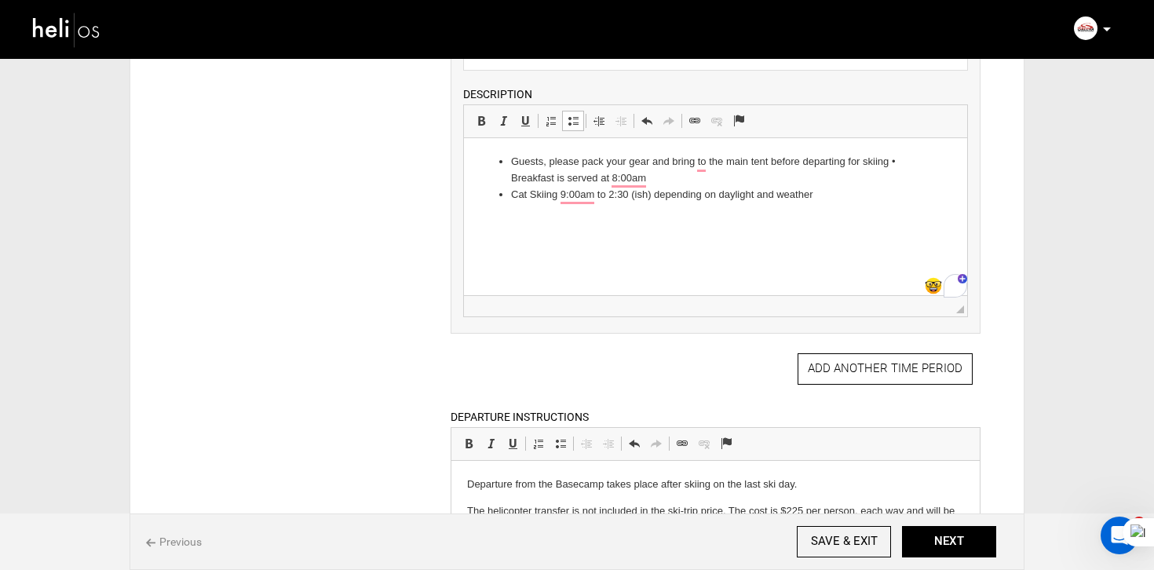
scroll to position [1345, 0]
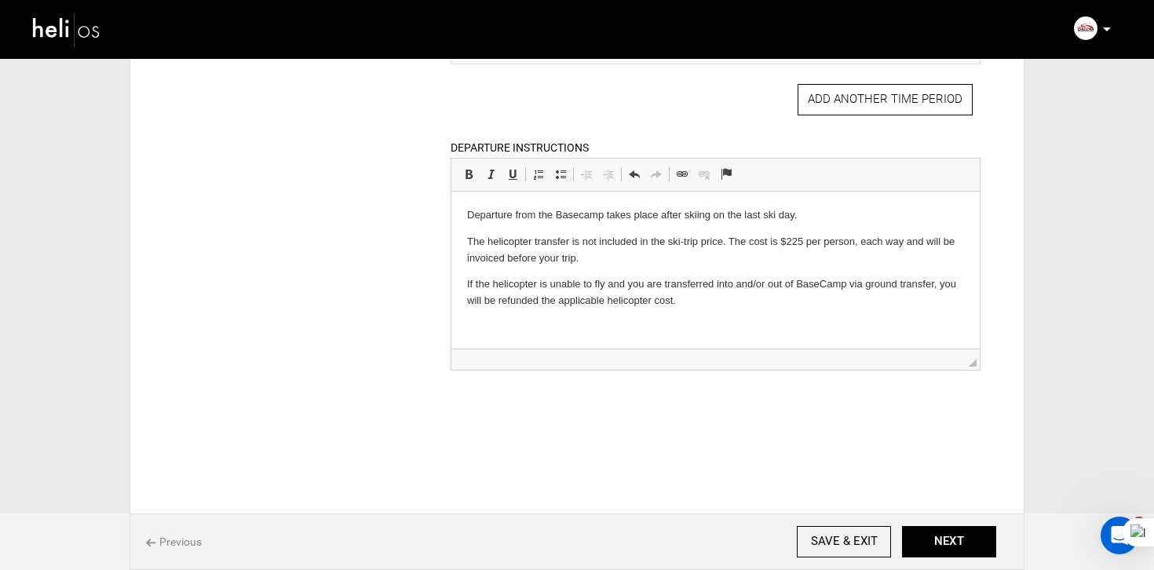
click at [644, 279] on p "If the helicopter is unable to fly and you are transferred into and/or out of B…" at bounding box center [714, 292] width 497 height 33
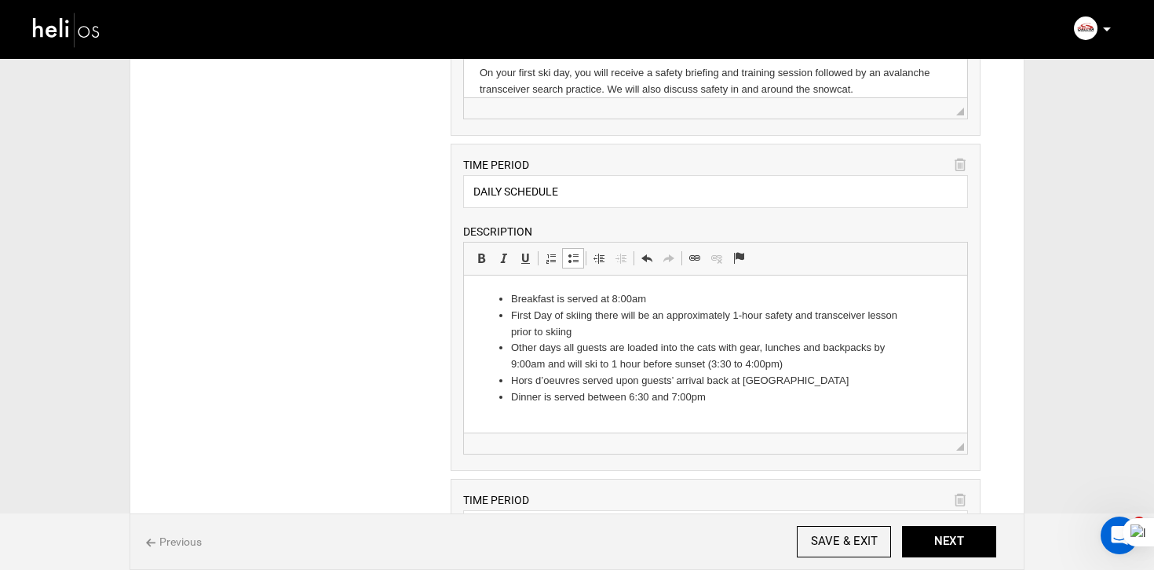
scroll to position [0, 0]
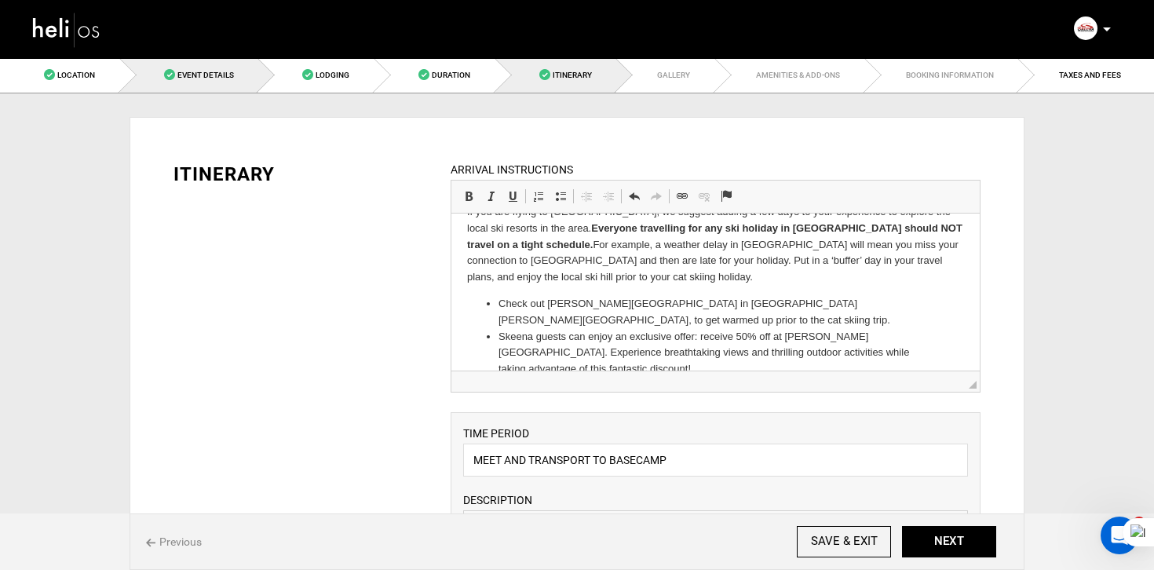
click at [197, 82] on link "Event Details" at bounding box center [189, 74] width 139 height 35
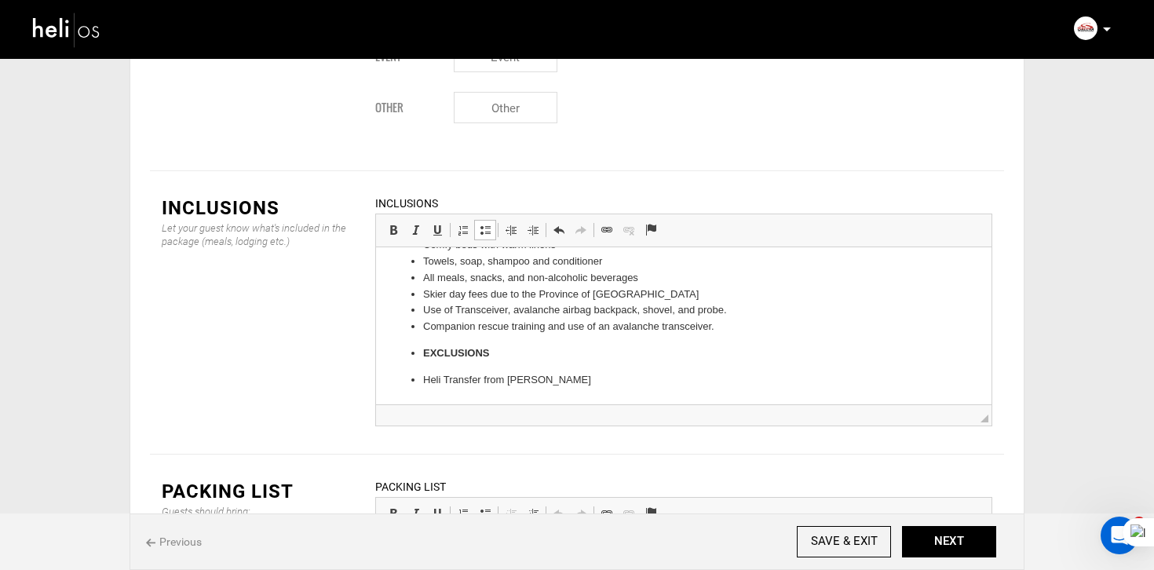
scroll to position [100, 0]
click at [469, 362] on ul "Cat skiing every day Qualified Lead Guide and Tail Guide for each group Double …" at bounding box center [684, 275] width 584 height 227
click at [460, 363] on ul "Cat skiing every day Qualified Lead Guide and Tail Guide for each group Double …" at bounding box center [684, 275] width 584 height 227
click at [460, 358] on strong "EXCLUSIONS" at bounding box center [456, 354] width 67 height 12
click at [486, 220] on link "Insert/Remove Bulleted List" at bounding box center [485, 230] width 22 height 20
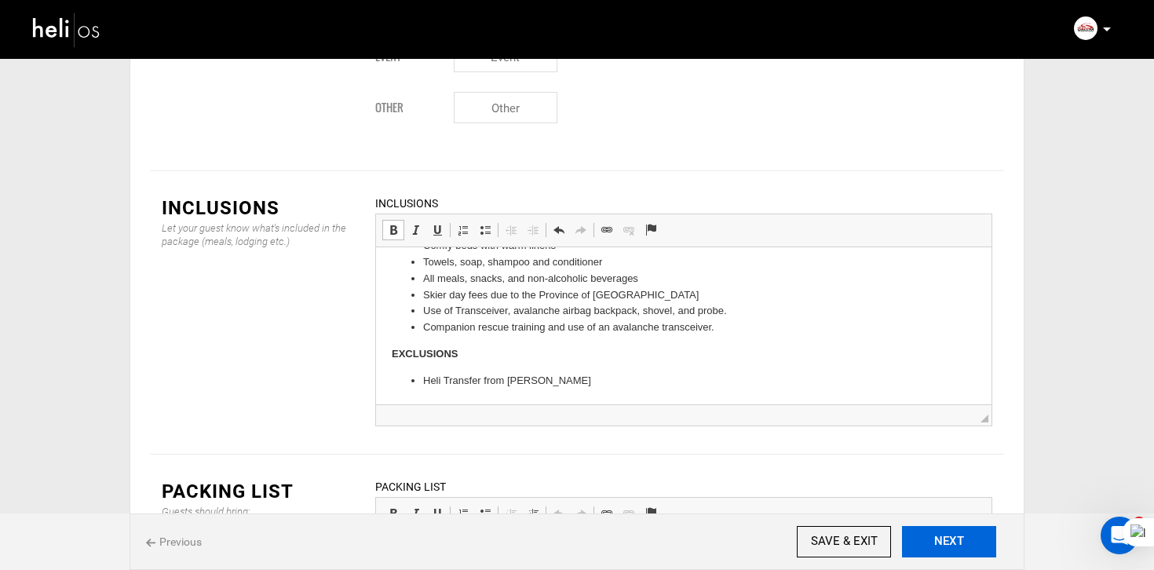
click at [951, 542] on button "NEXT" at bounding box center [949, 541] width 94 height 31
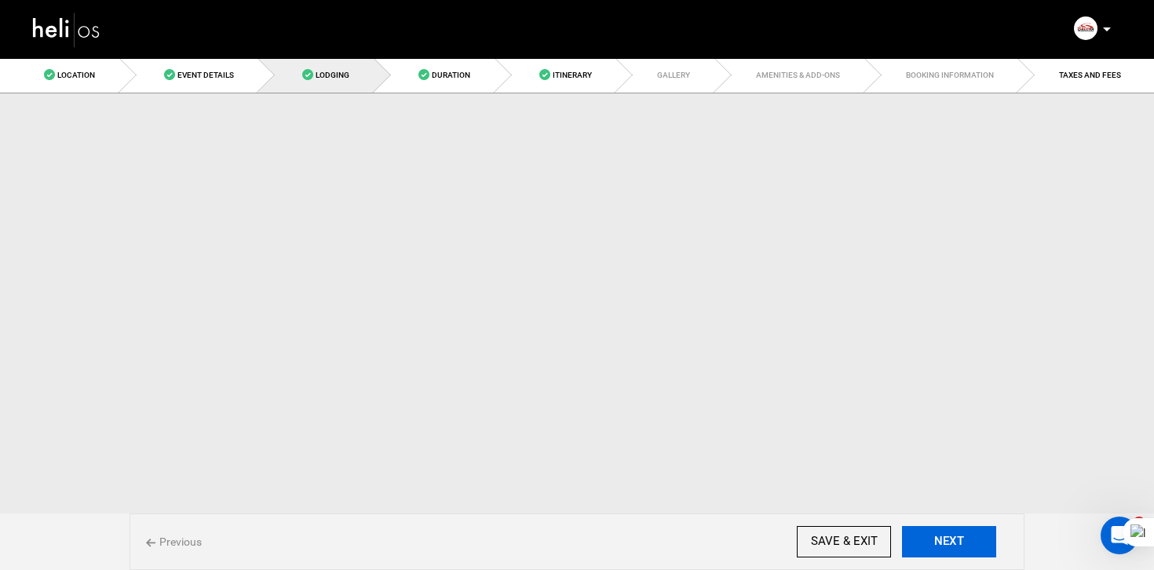
click at [951, 542] on button "NEXT" at bounding box center [949, 541] width 94 height 31
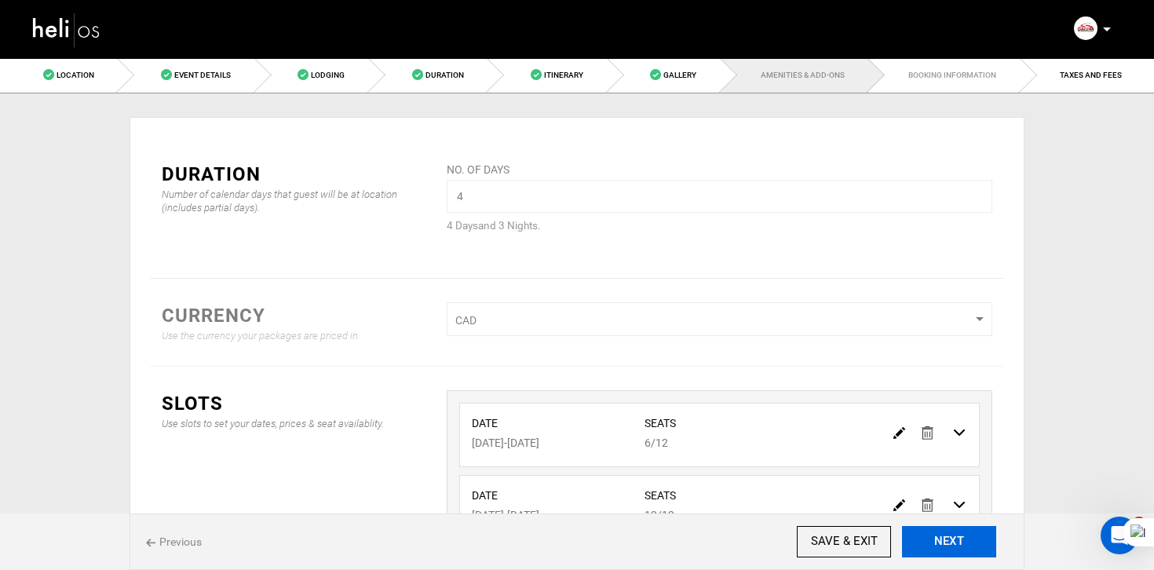
click at [951, 542] on button "NEXT" at bounding box center [949, 541] width 94 height 31
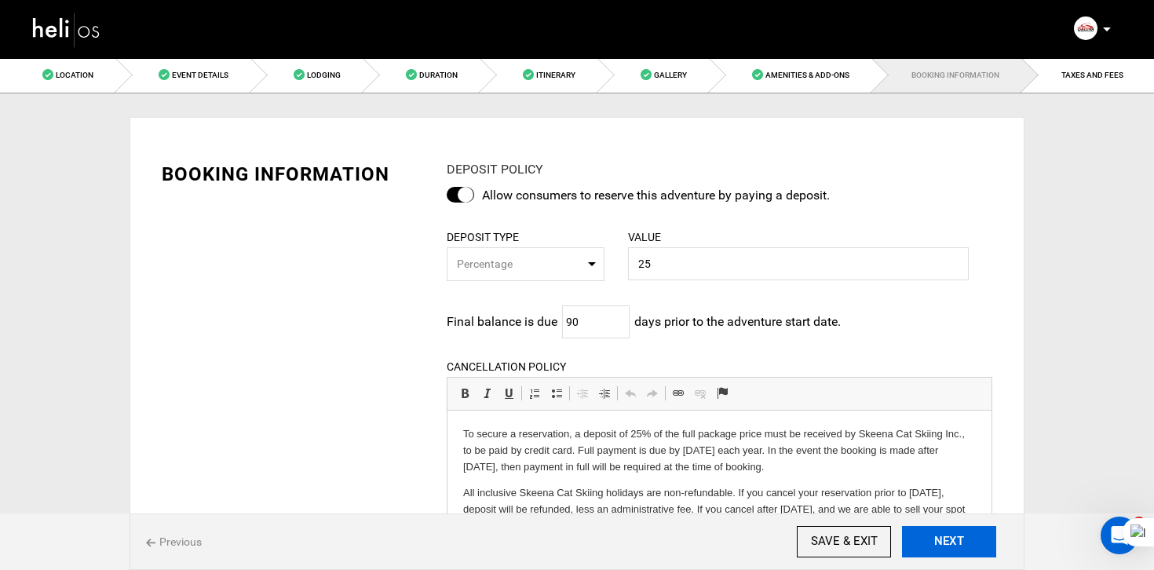
click at [951, 542] on button "NEXT" at bounding box center [949, 541] width 94 height 31
click at [0, 0] on div "Publish Date This package will automatically go live from these dates. From 08/…" at bounding box center [0, 0] width 0 height 0
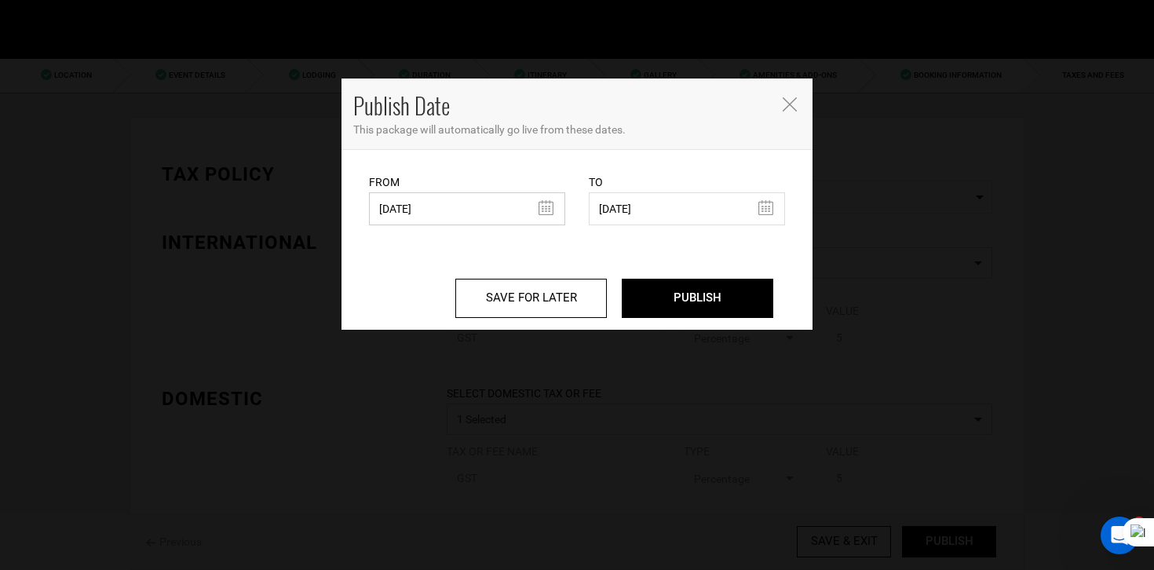
click at [443, 212] on input "[DATE]" at bounding box center [467, 208] width 196 height 33
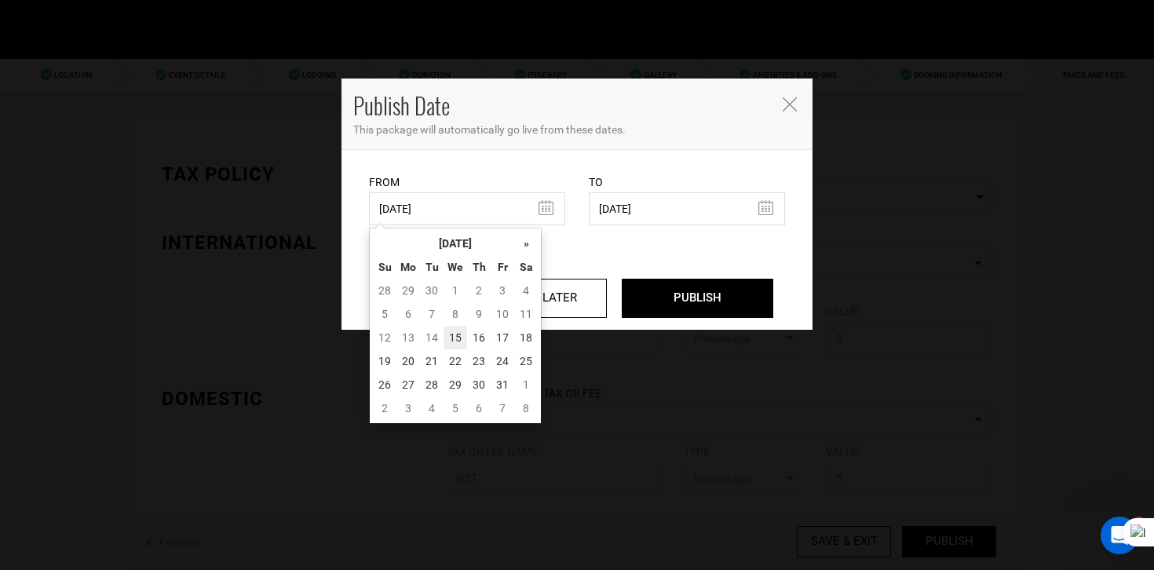
click at [451, 332] on td "15" at bounding box center [455, 338] width 24 height 24
type input "[DATE]"
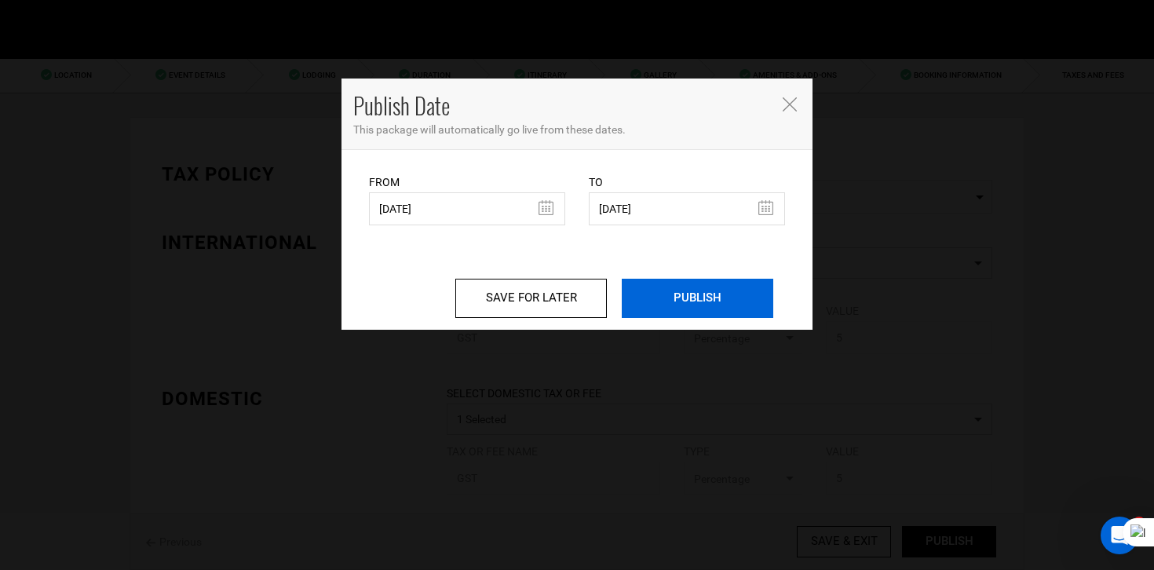
click at [673, 292] on input "PUBLISH" at bounding box center [697, 298] width 151 height 39
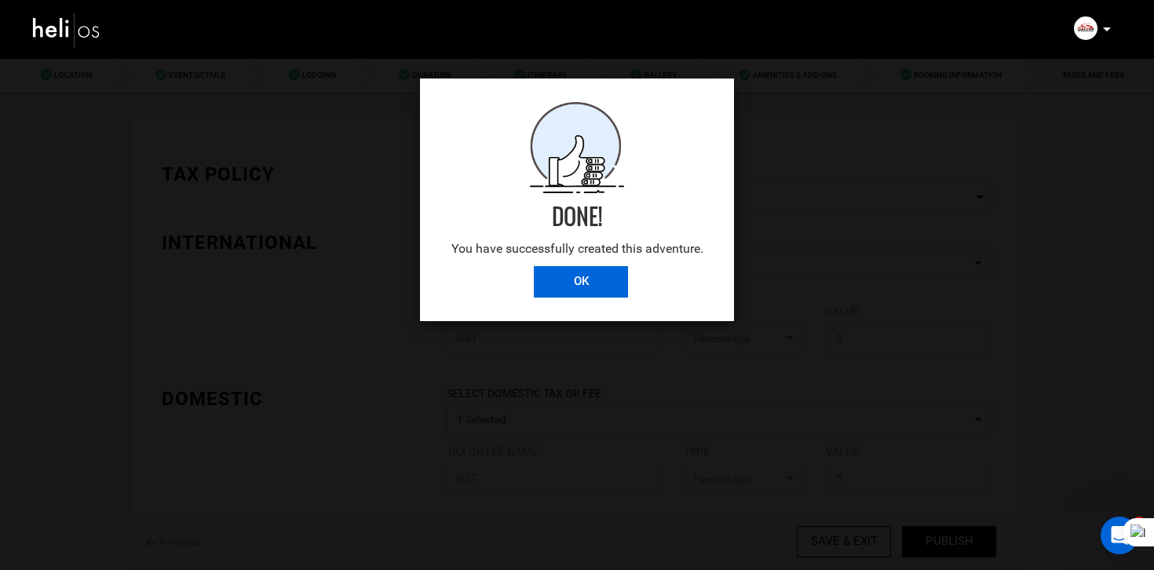
click at [618, 281] on input "OK" at bounding box center [581, 281] width 94 height 31
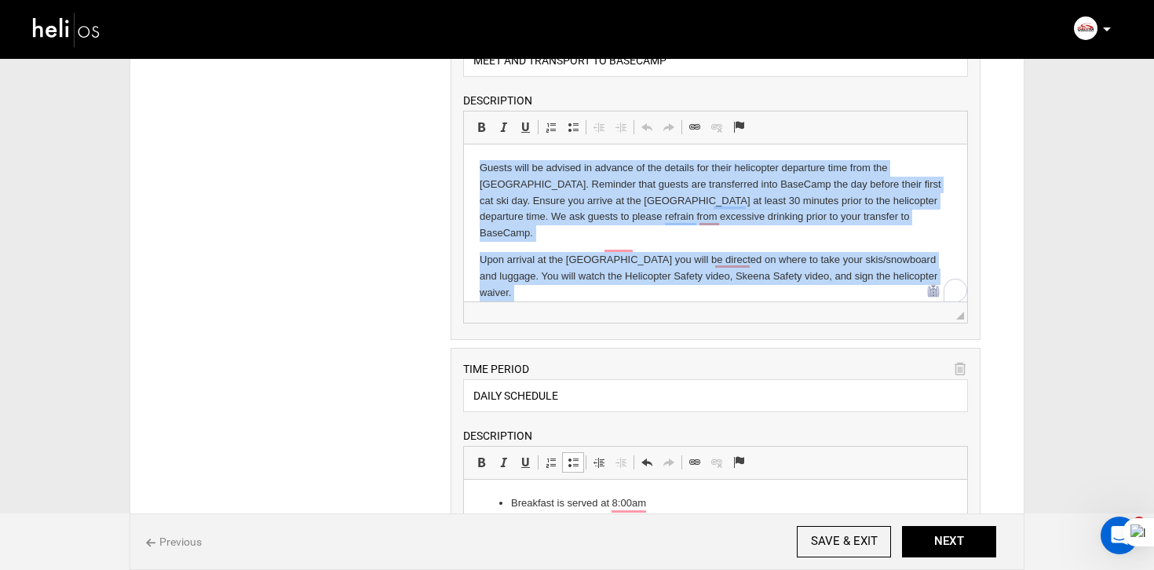
click at [555, 266] on p "Upon arrival at the [GEOGRAPHIC_DATA] you will be directed on where to take you…" at bounding box center [715, 276] width 472 height 49
copy body "Guests will be advised in advance of the details for their helicopter departure…"
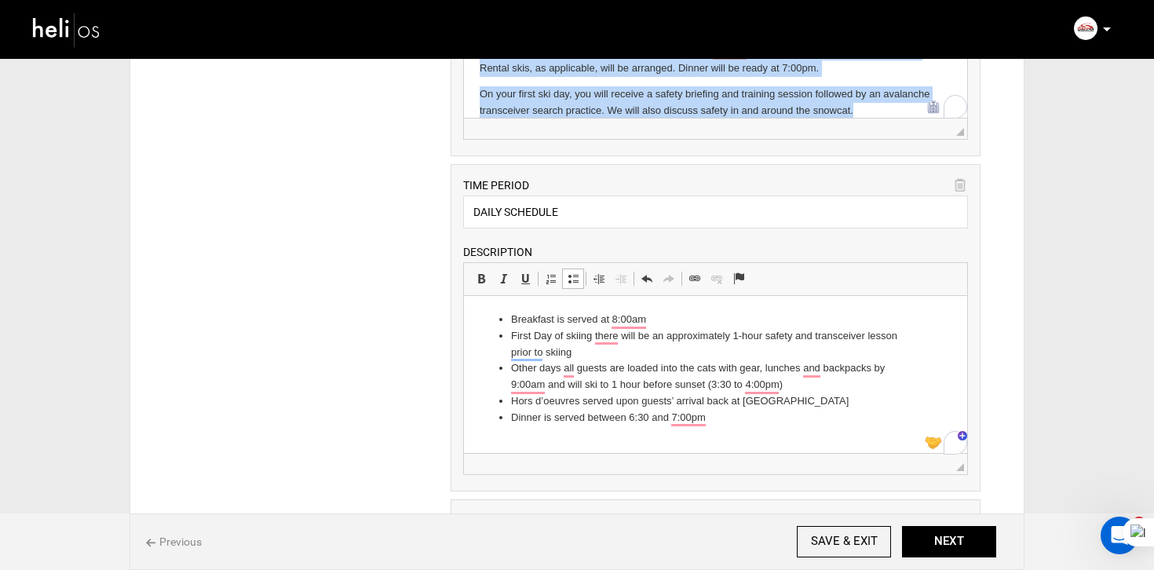
scroll to position [614, 0]
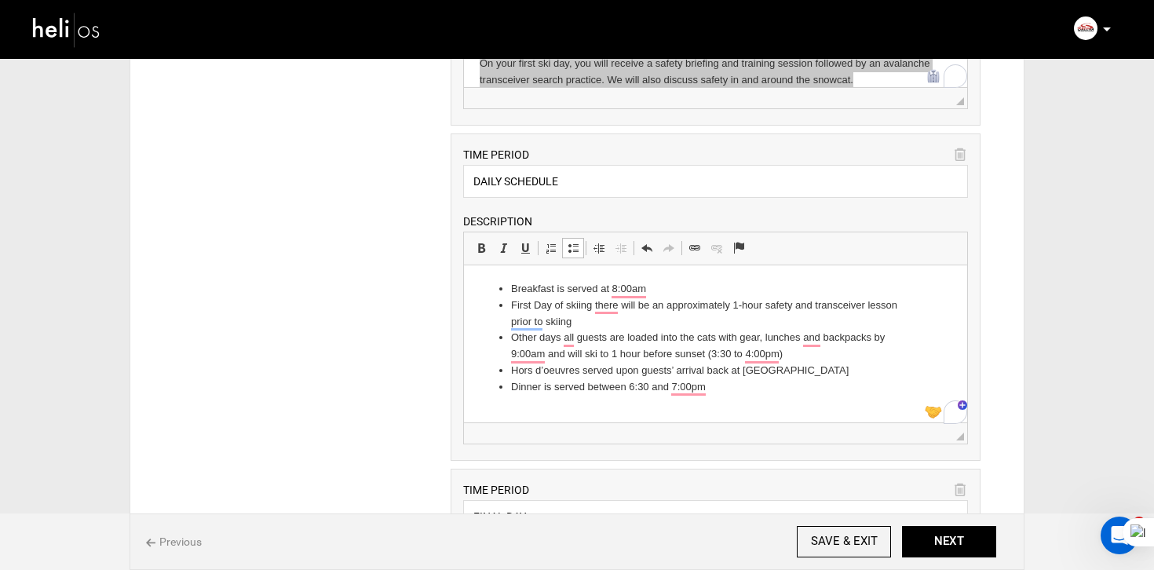
click at [545, 359] on li "Other days all guests are loaded into the cats with gear, lunches and backpacks…" at bounding box center [714, 346] width 409 height 33
click at [574, 173] on input "DAILY SCHEDULE" at bounding box center [715, 181] width 505 height 33
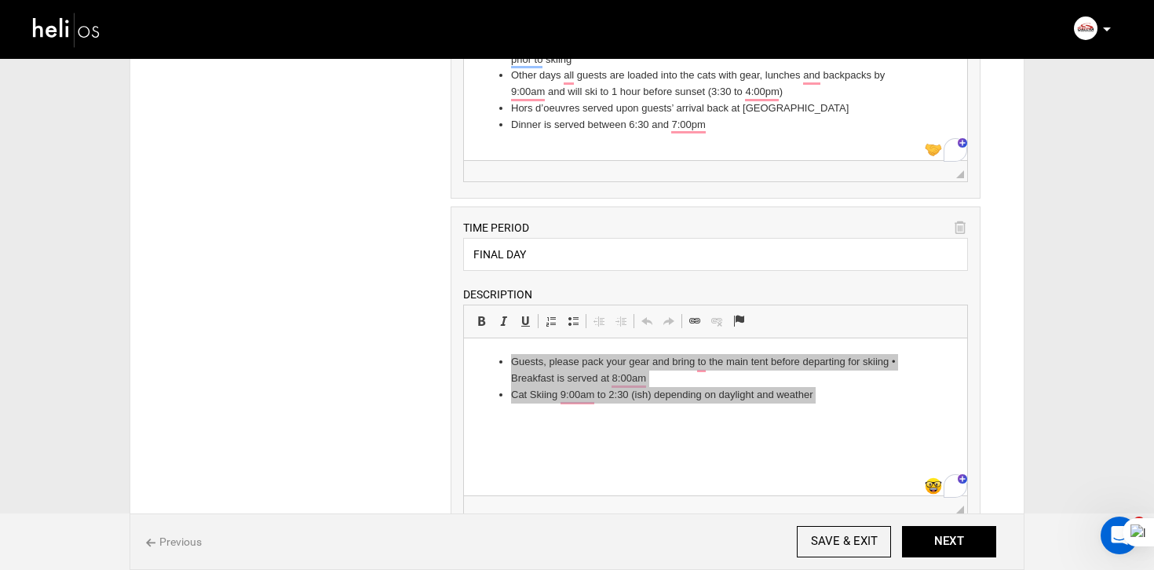
scroll to position [897, 0]
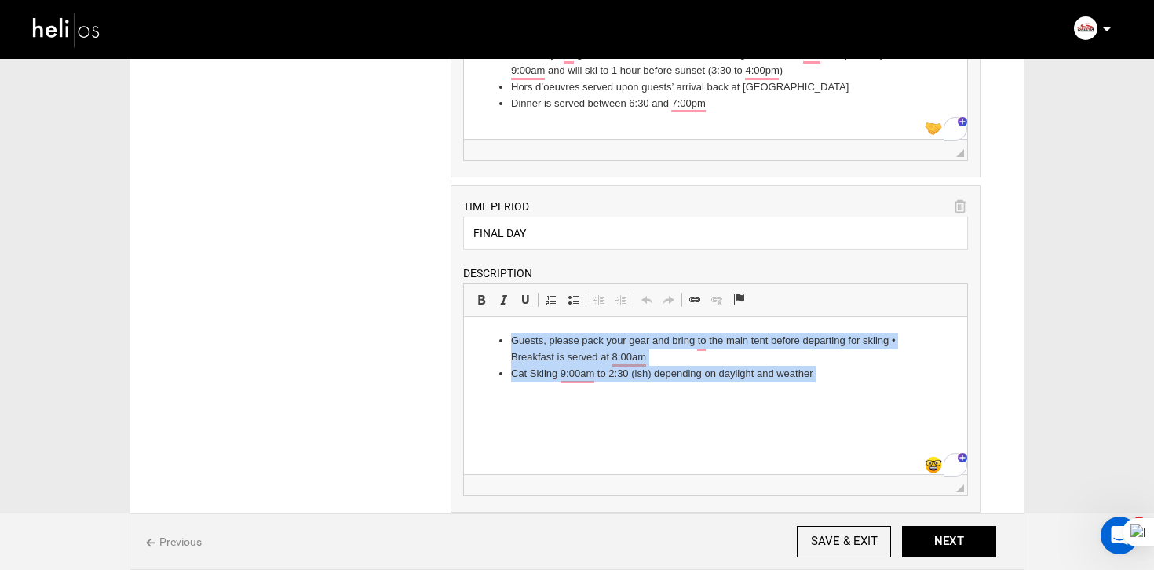
click at [542, 338] on li "Guests, please pack your gear and bring to the main tent before departing for s…" at bounding box center [714, 349] width 409 height 33
copy body "Guests, please pack your gear and bring to the main tent before departing for s…"
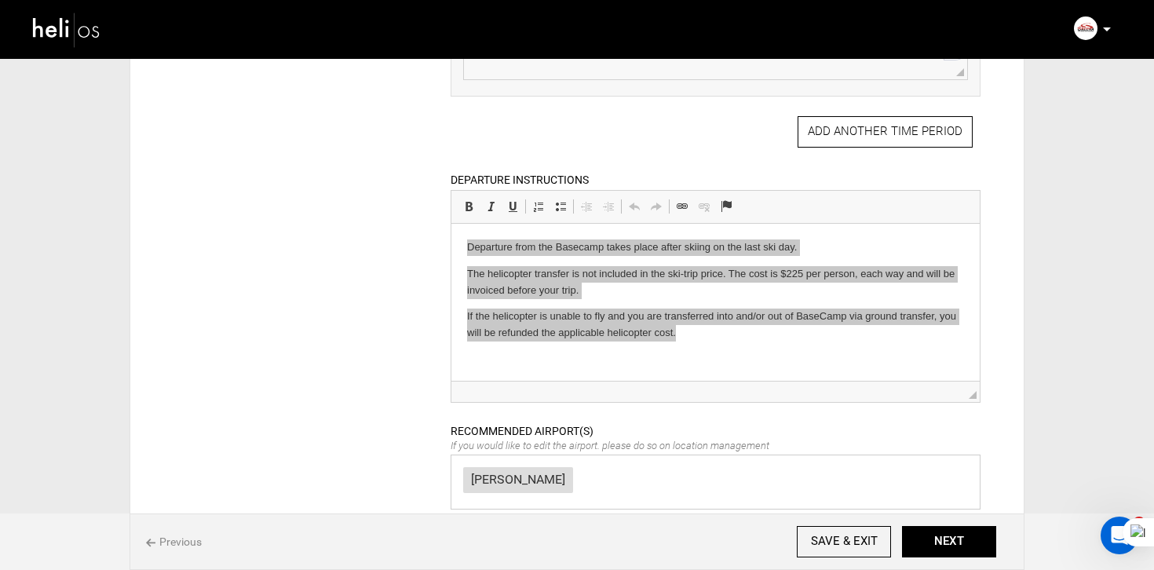
scroll to position [1316, 0]
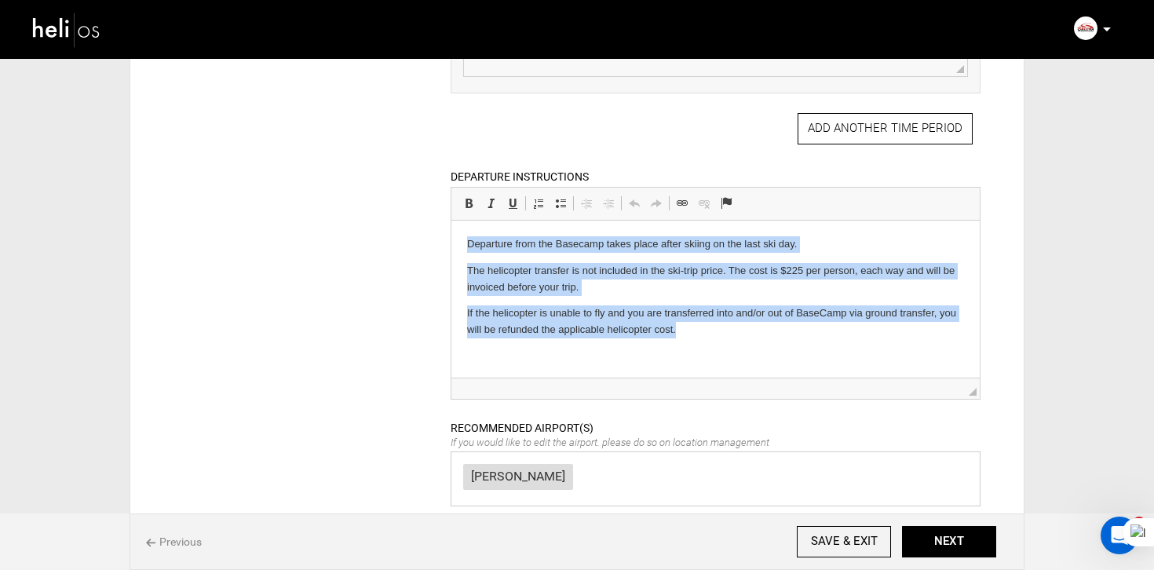
click at [556, 327] on p "If the helicopter is unable to fly and you are transferred into and/or out of B…" at bounding box center [714, 321] width 497 height 33
copy body "Departure from the Basecamp takes place after skiing on the last ski day. The h…"
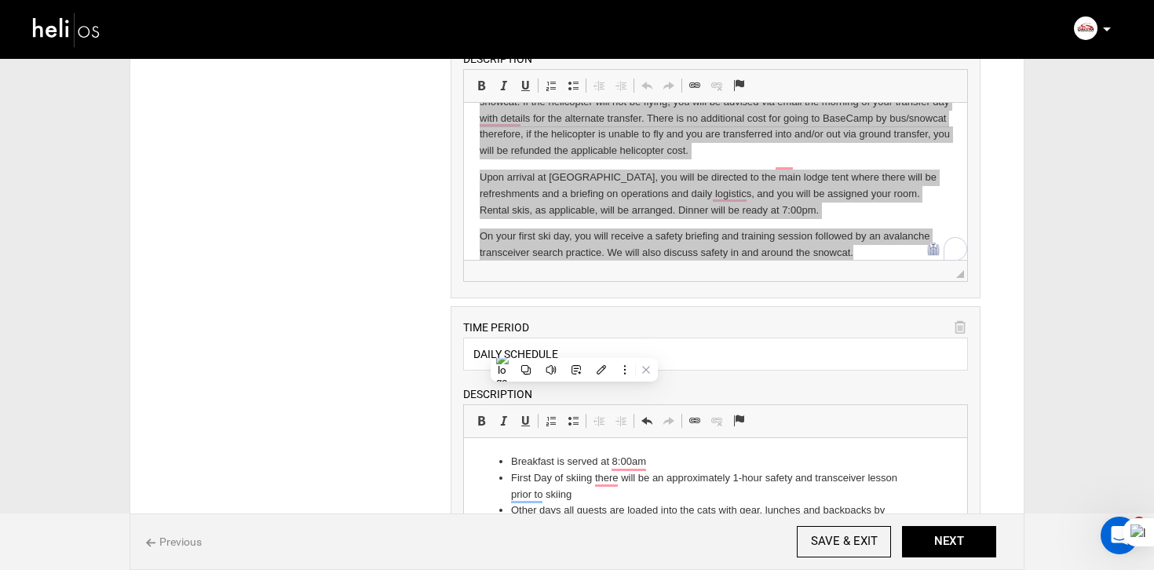
scroll to position [0, 0]
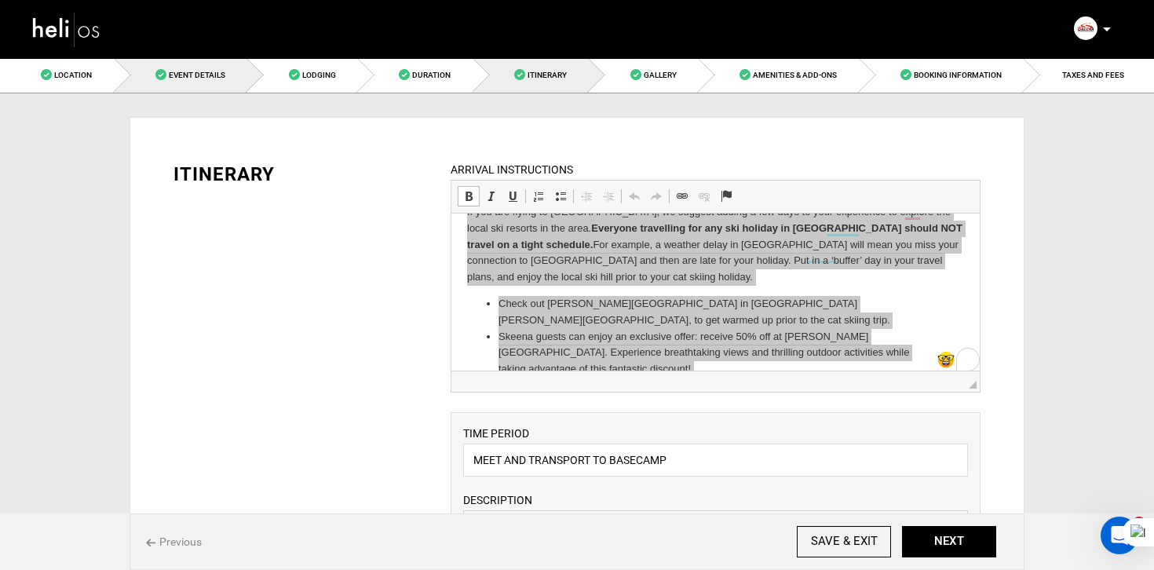
click at [190, 67] on link "Event Details" at bounding box center [181, 74] width 133 height 35
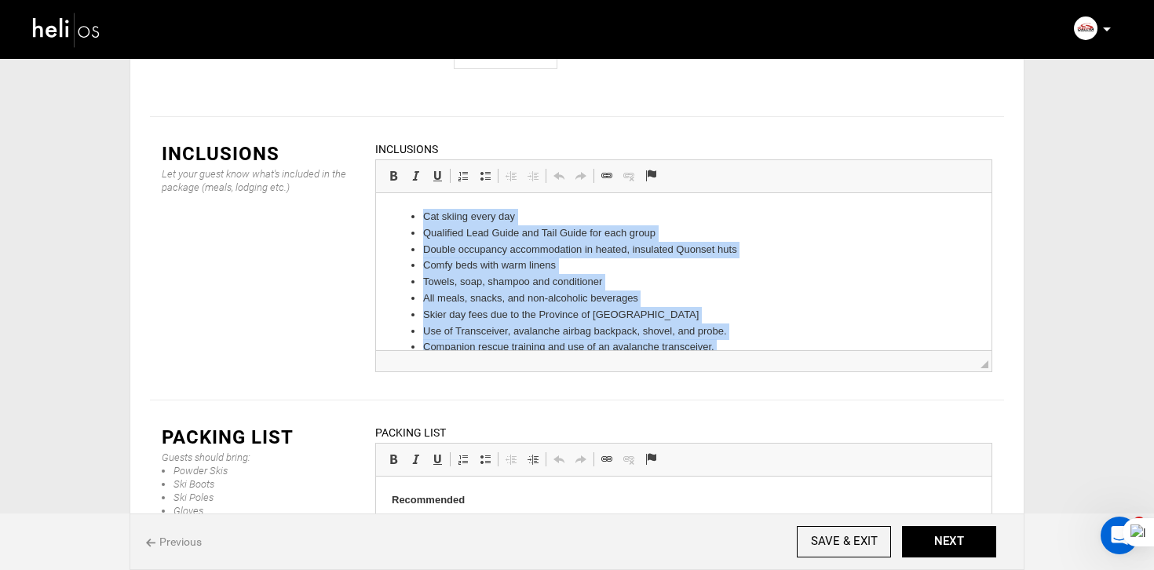
click at [458, 316] on li "Skier day fees due to the Province of [GEOGRAPHIC_DATA]" at bounding box center [683, 315] width 521 height 16
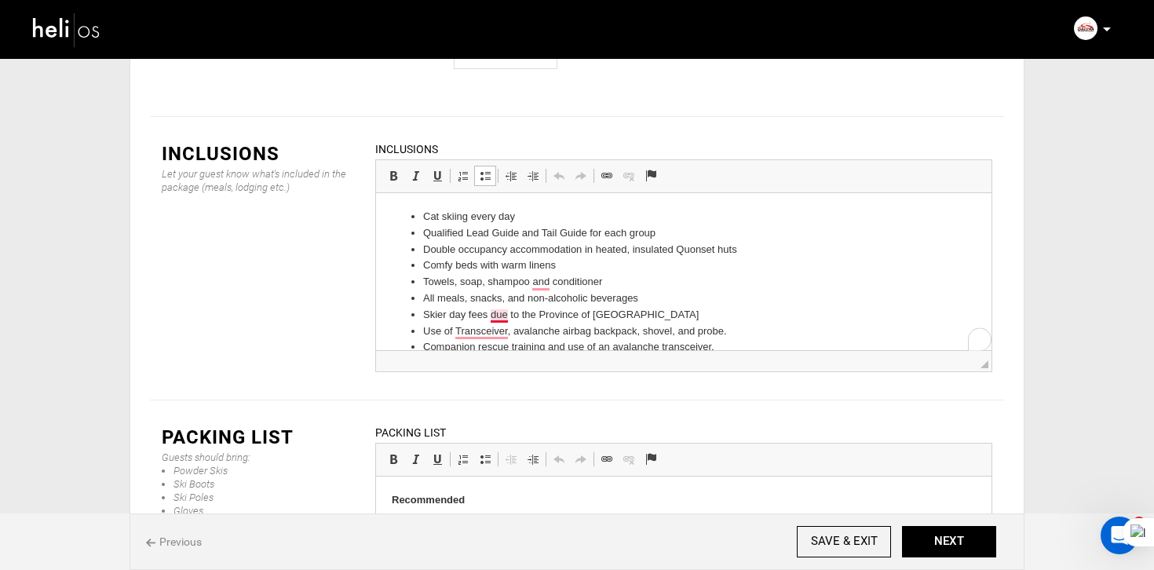
click at [506, 312] on li "Skier day fees due to the Province of [GEOGRAPHIC_DATA]" at bounding box center [683, 315] width 521 height 16
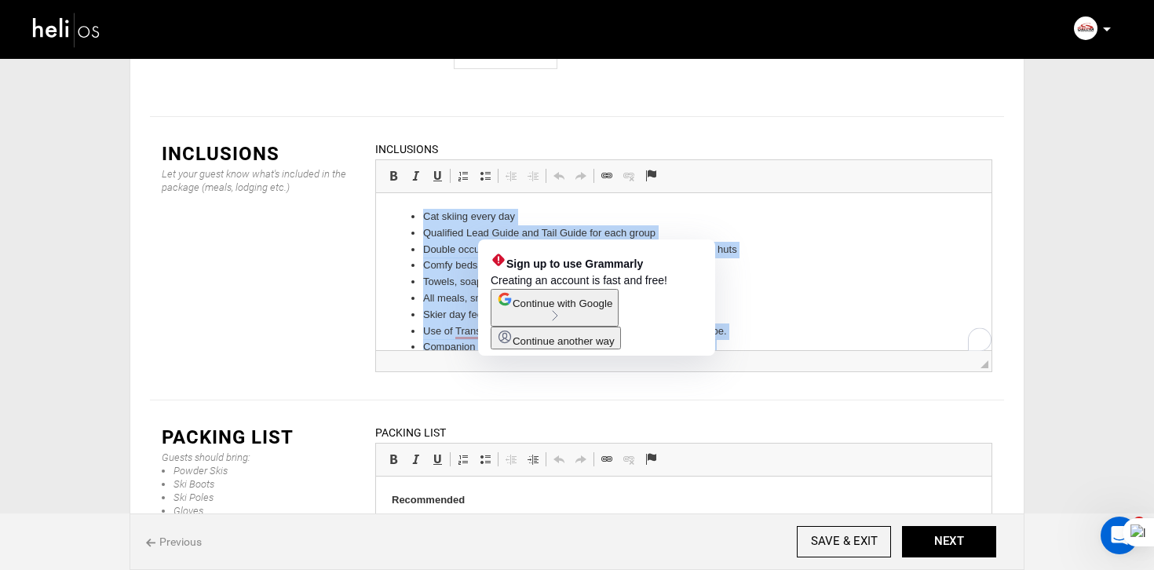
copy body "Cat skiing every day Qualified Lead Guide and Tail Guide for each group Double …"
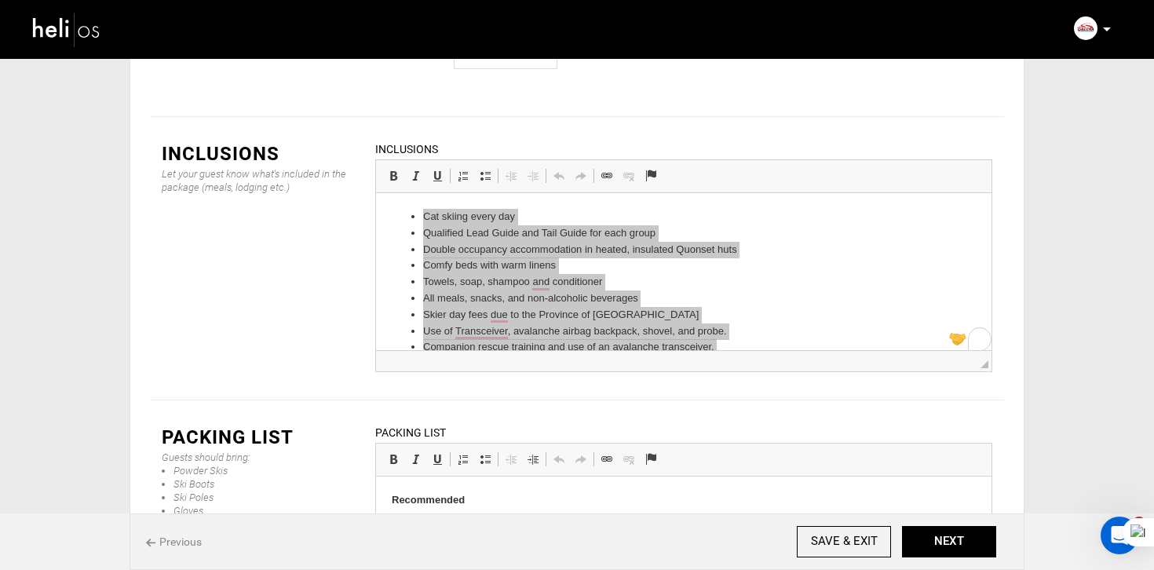
click at [94, 34] on img at bounding box center [66, 30] width 71 height 42
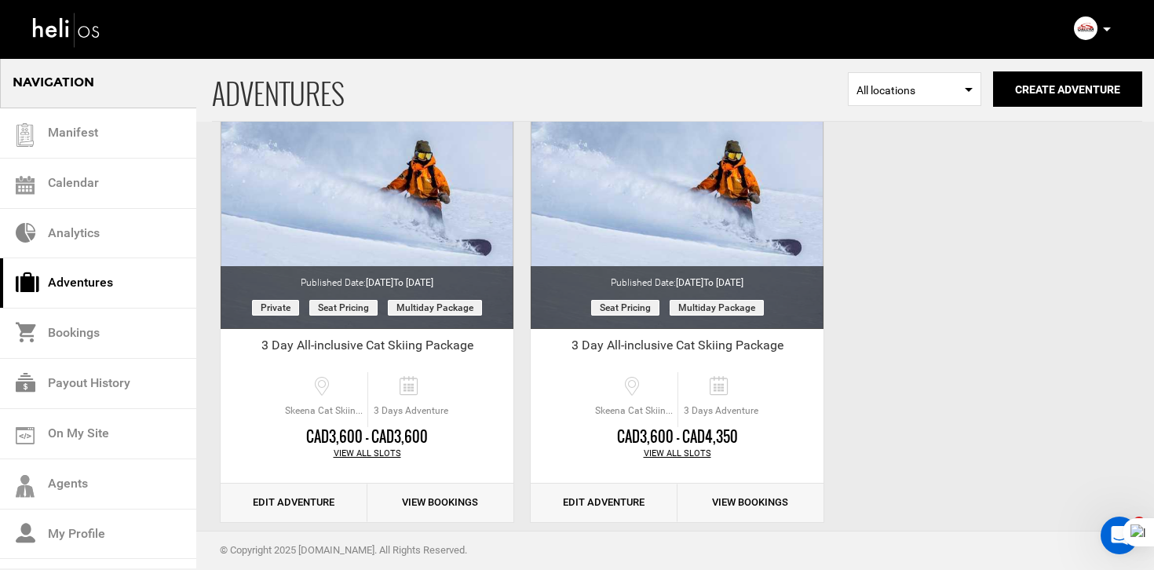
scroll to position [171, 0]
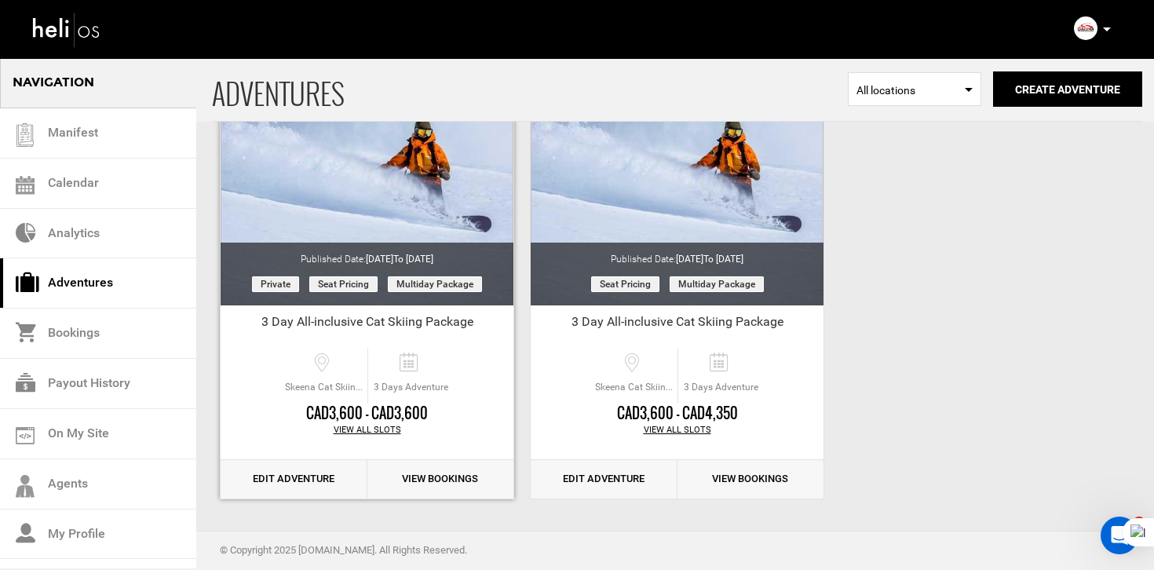
click at [303, 473] on link "Edit Adventure" at bounding box center [294, 479] width 147 height 38
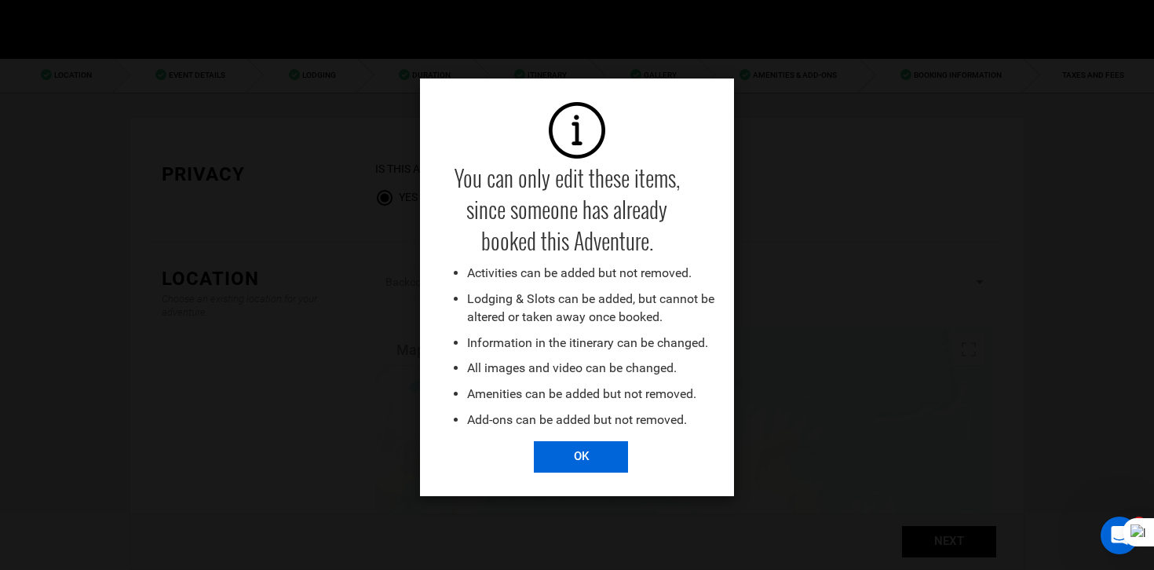
click at [551, 458] on input "OK" at bounding box center [581, 456] width 94 height 31
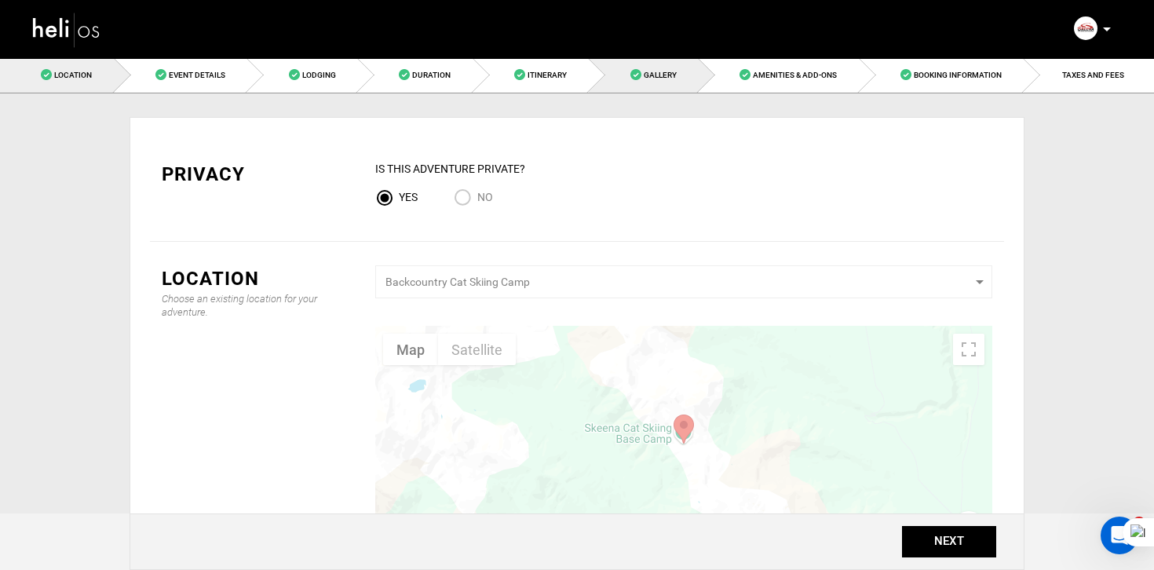
click at [679, 75] on link "Gallery" at bounding box center [644, 74] width 110 height 35
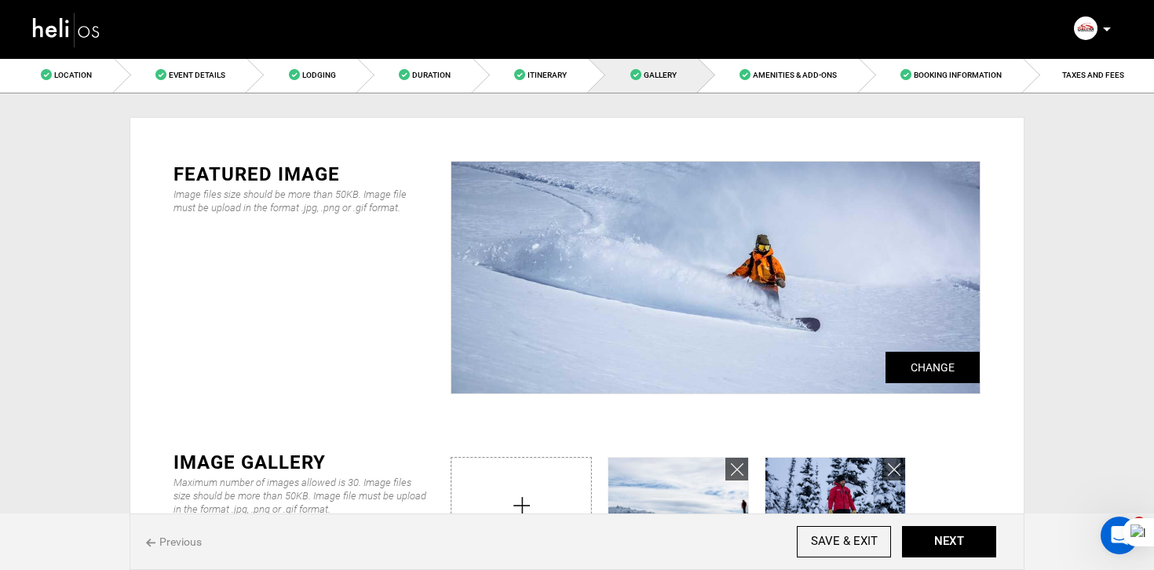
click at [553, 86] on link "Itinerary" at bounding box center [531, 74] width 116 height 35
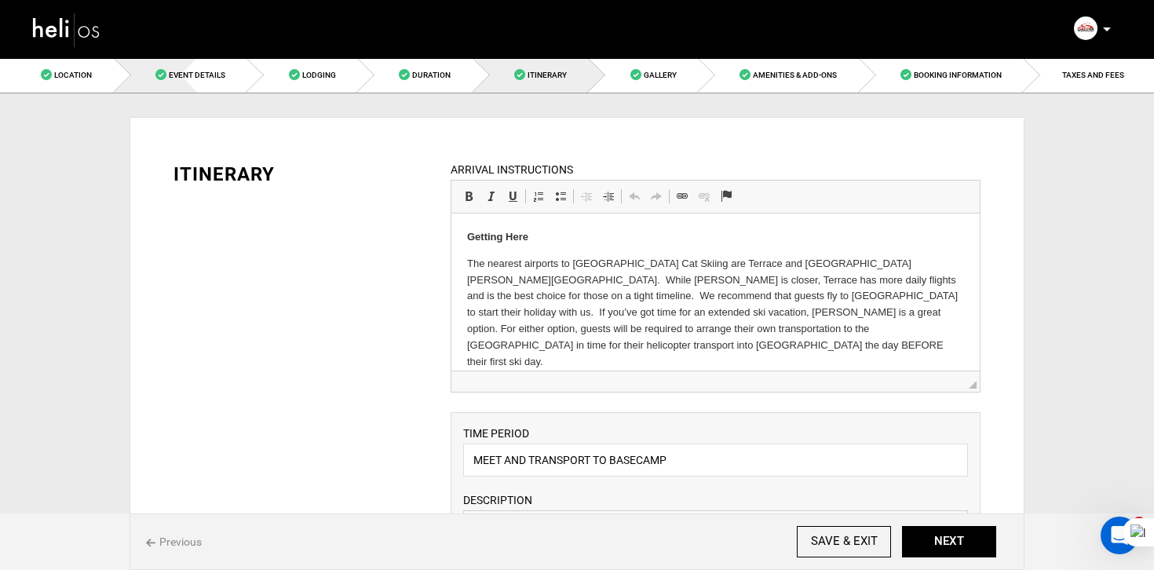
click at [182, 72] on span "Event Details" at bounding box center [197, 75] width 57 height 9
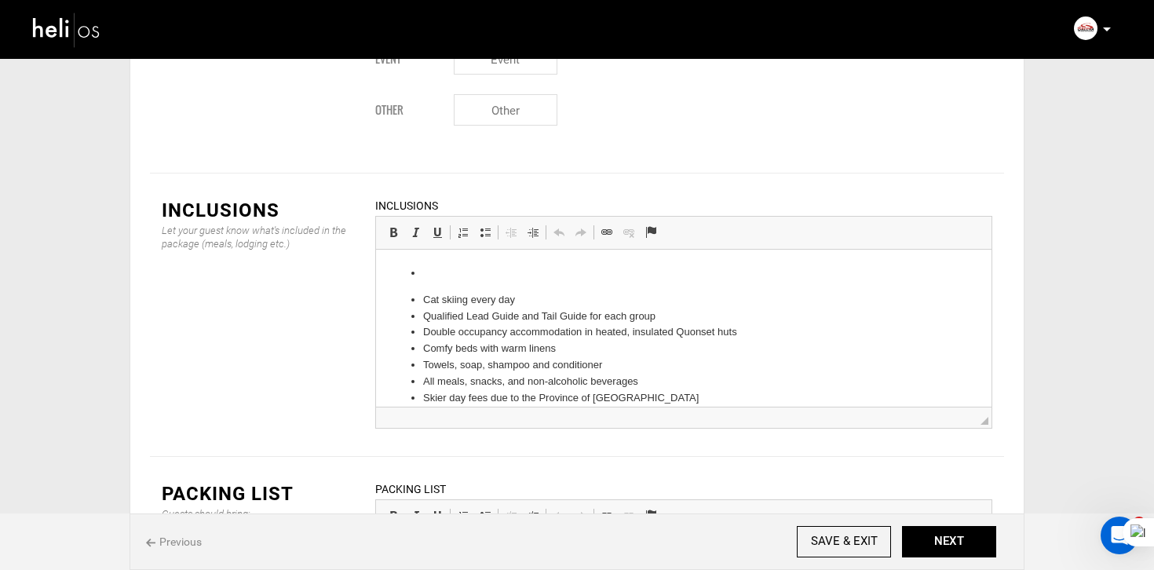
scroll to position [2187, 0]
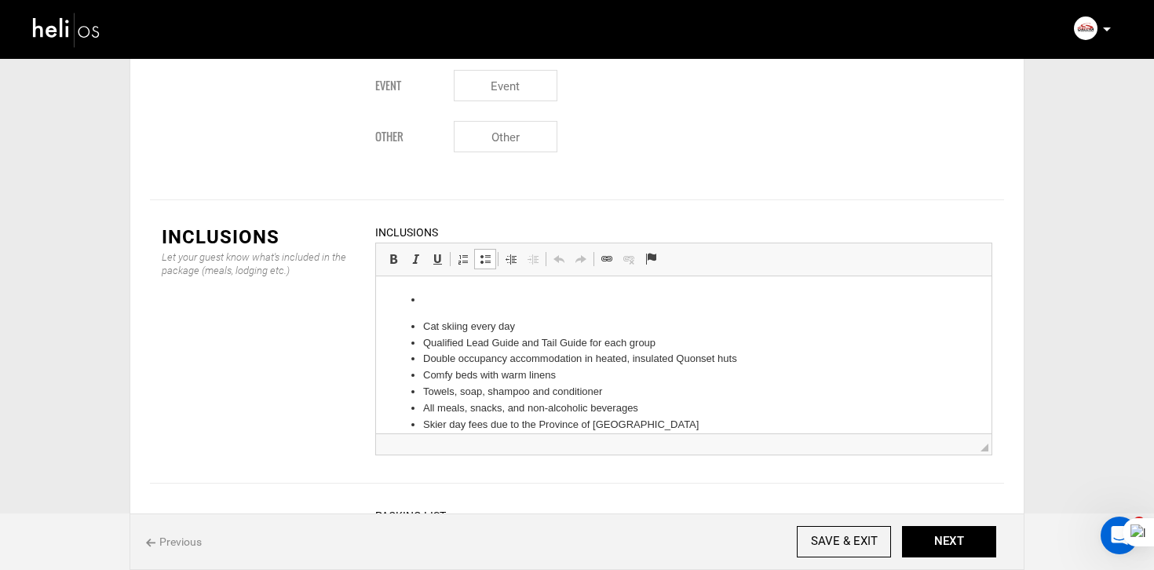
click at [423, 332] on li "Cat skiing every day" at bounding box center [683, 327] width 521 height 16
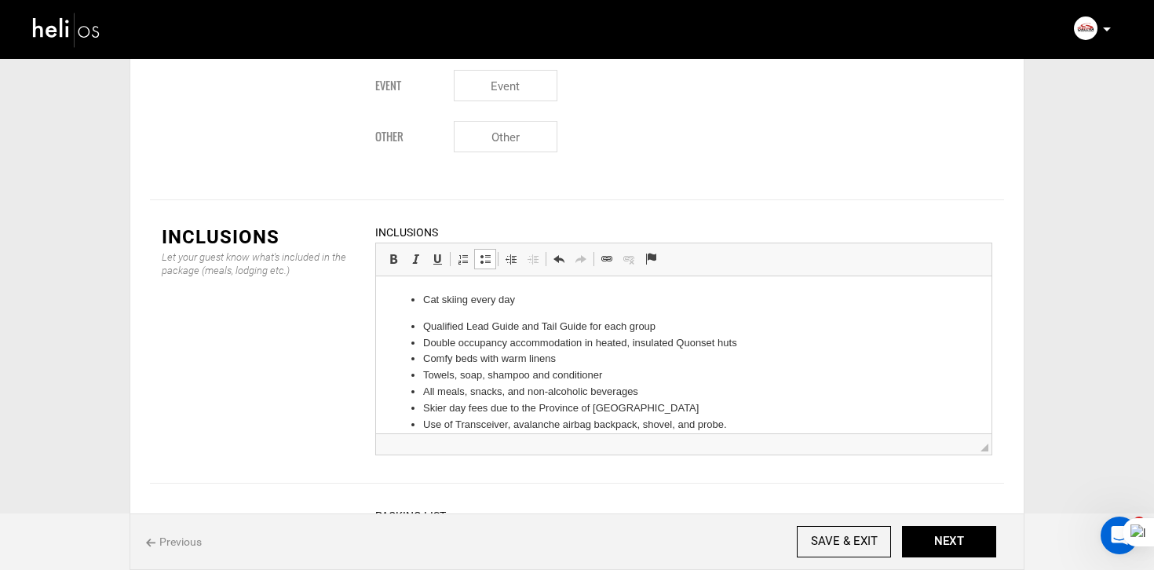
click at [488, 253] on span at bounding box center [485, 259] width 13 height 13
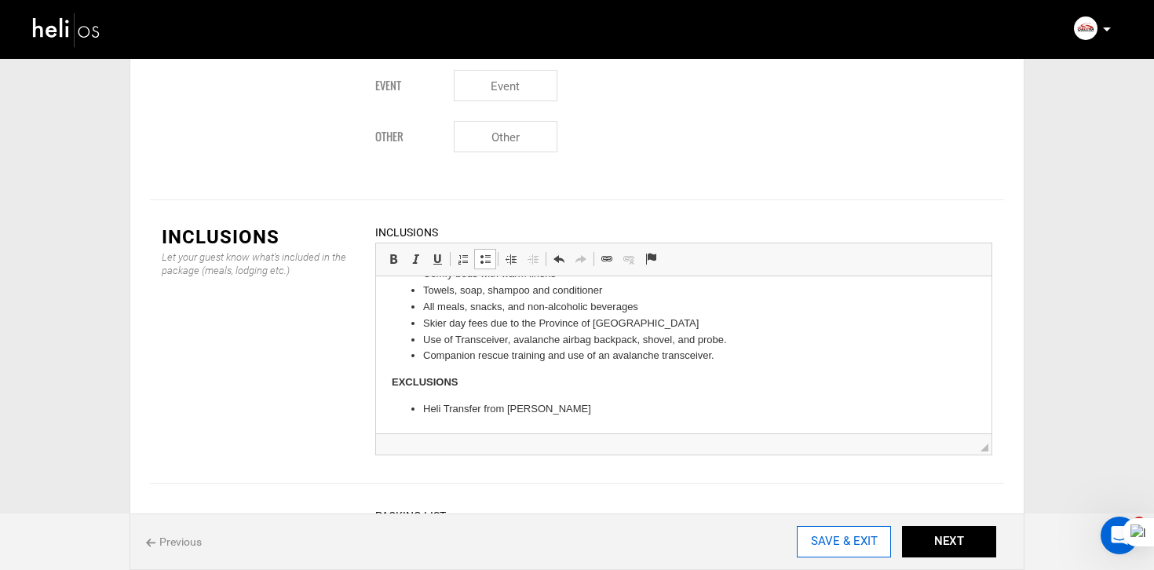
click at [837, 535] on input "SAVE & EXIT" at bounding box center [844, 541] width 94 height 31
